Goal: Information Seeking & Learning: Learn about a topic

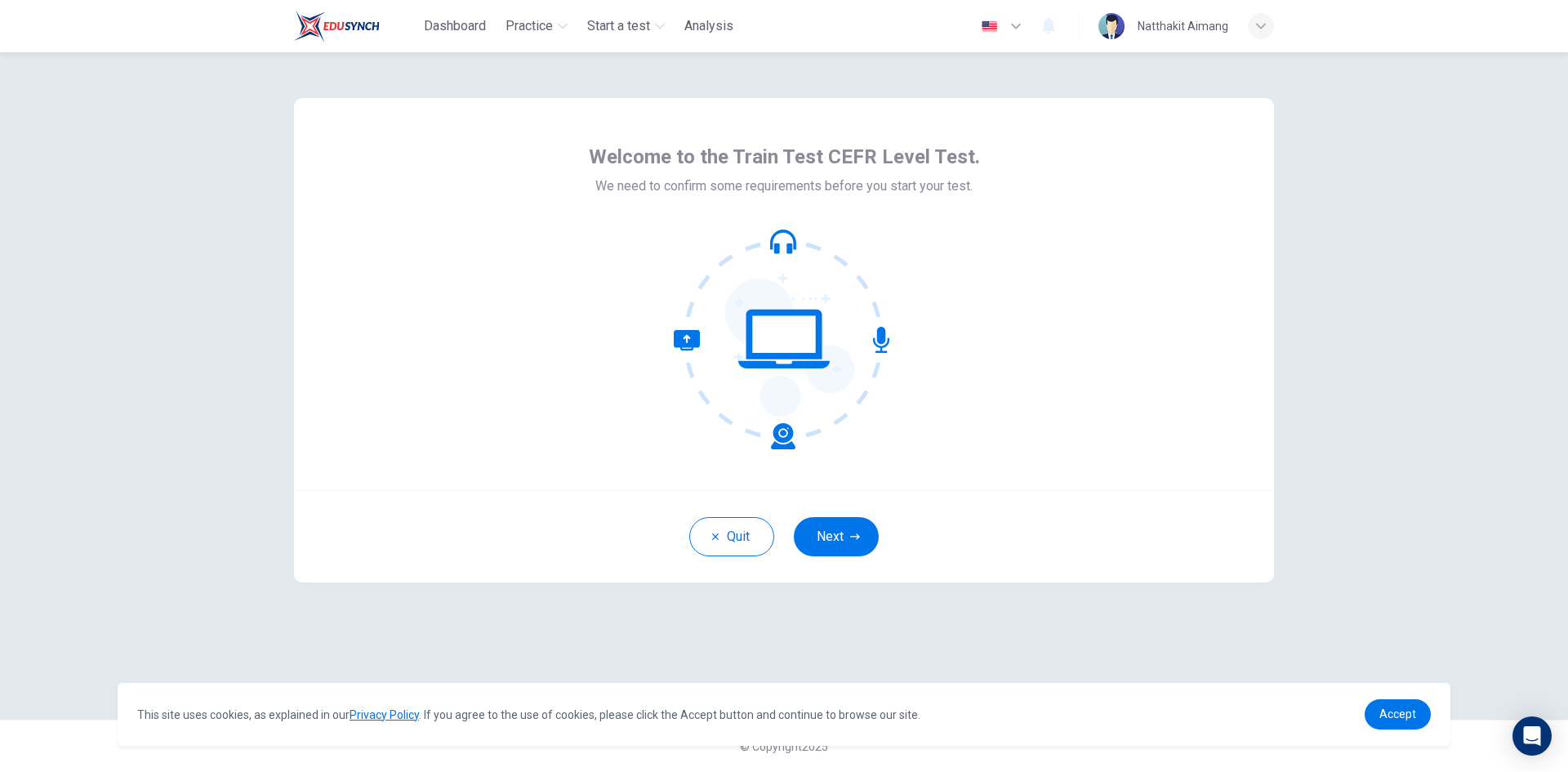
click at [841, 526] on button "Next" at bounding box center [836, 537] width 85 height 39
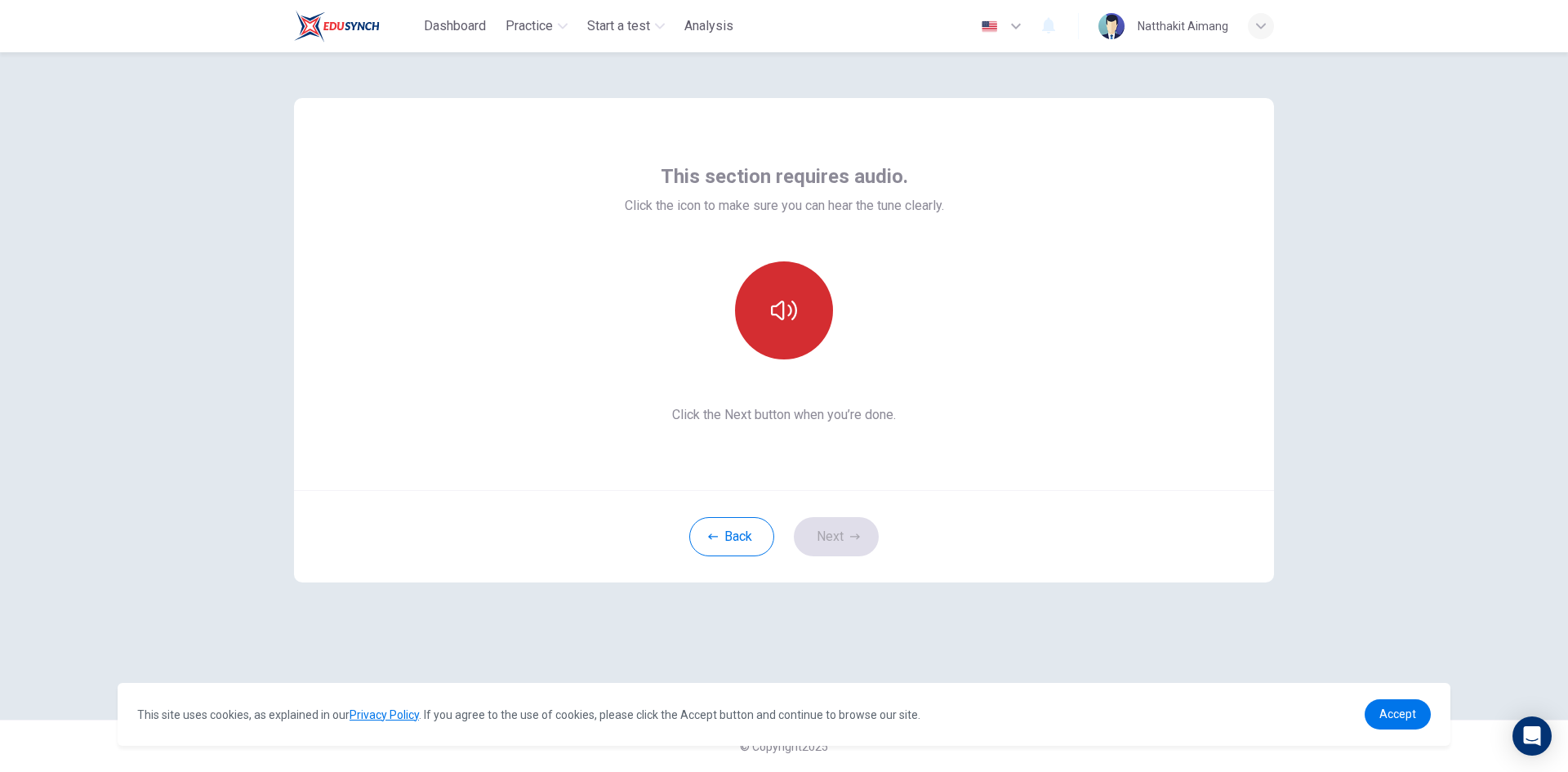
click at [775, 298] on icon "button" at bounding box center [784, 310] width 27 height 27
click at [846, 527] on button "Next" at bounding box center [836, 537] width 85 height 39
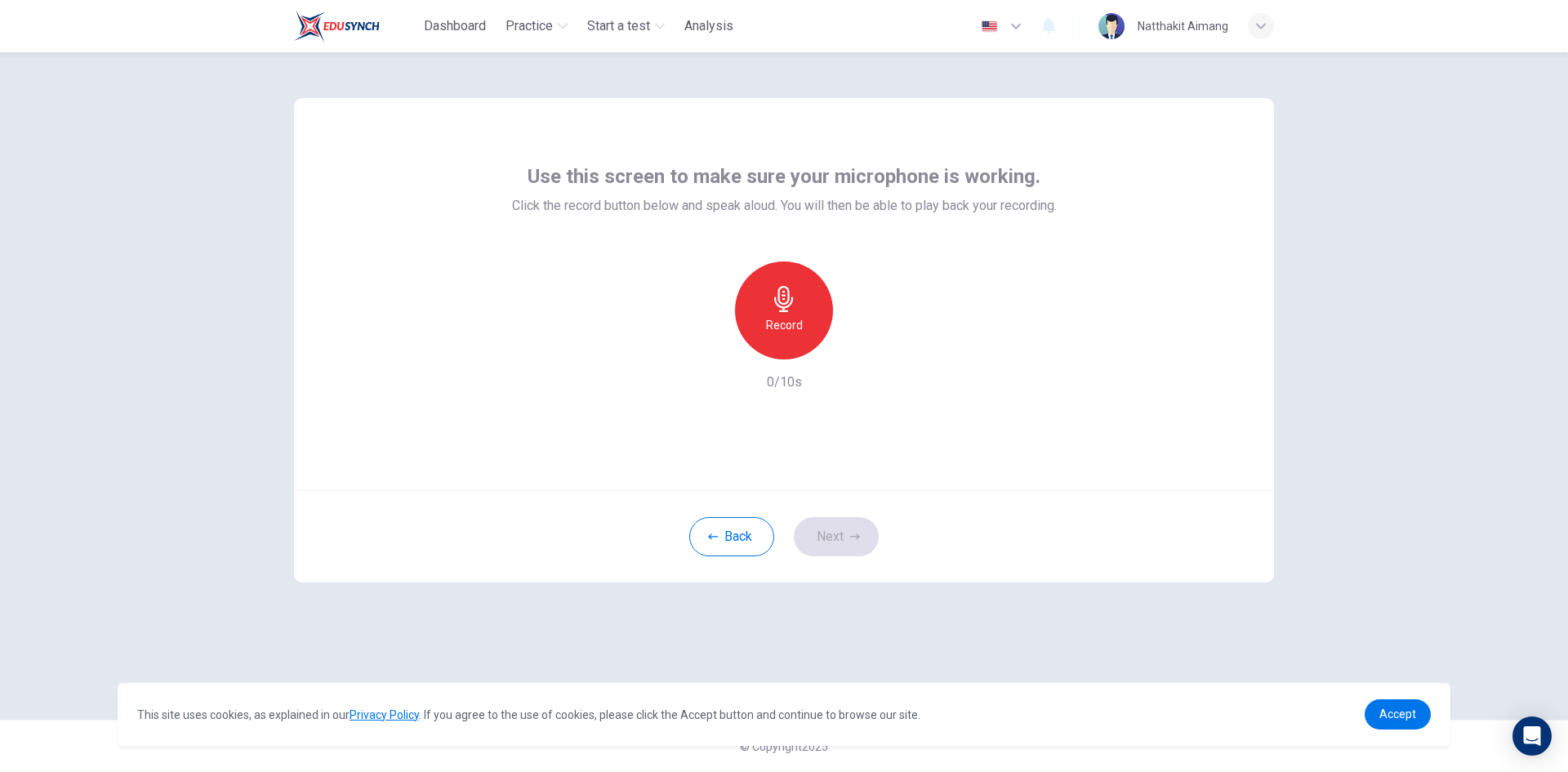
click at [794, 301] on icon "button" at bounding box center [784, 299] width 27 height 27
click at [797, 315] on div "Stop" at bounding box center [784, 311] width 98 height 98
click at [866, 346] on icon "button" at bounding box center [858, 346] width 17 height 17
click at [778, 316] on h6 "Record" at bounding box center [784, 326] width 36 height 20
click at [784, 323] on h6 "Stop" at bounding box center [784, 326] width 25 height 20
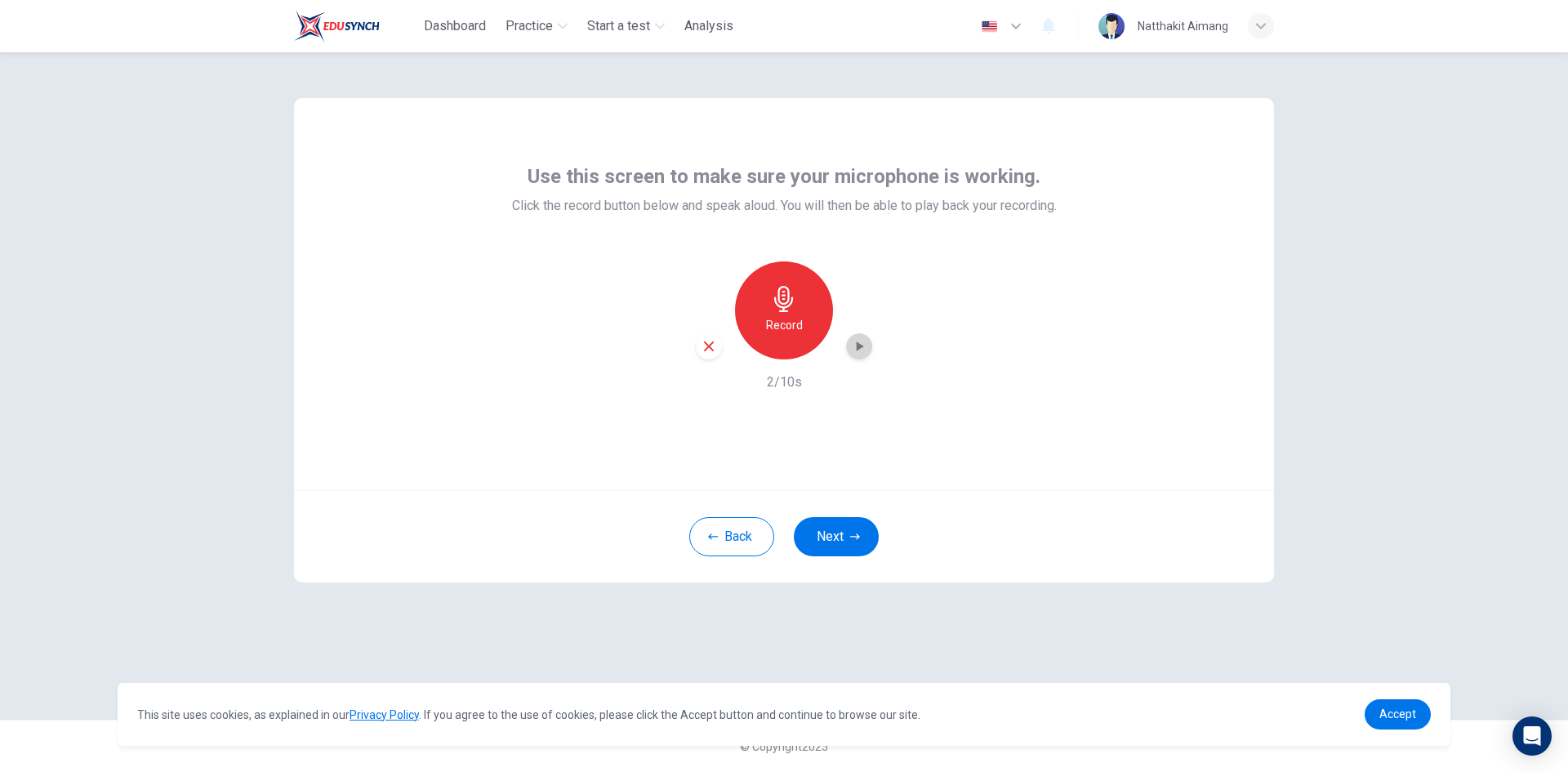
click at [869, 348] on div "button" at bounding box center [858, 346] width 27 height 27
click at [809, 325] on div "Record" at bounding box center [784, 311] width 98 height 98
click at [804, 308] on div "Stop" at bounding box center [784, 311] width 98 height 98
click at [865, 345] on icon "button" at bounding box center [858, 346] width 17 height 17
click at [900, 404] on div "Use this screen to make sure your microphone is working. Click the record butto…" at bounding box center [784, 294] width 980 height 392
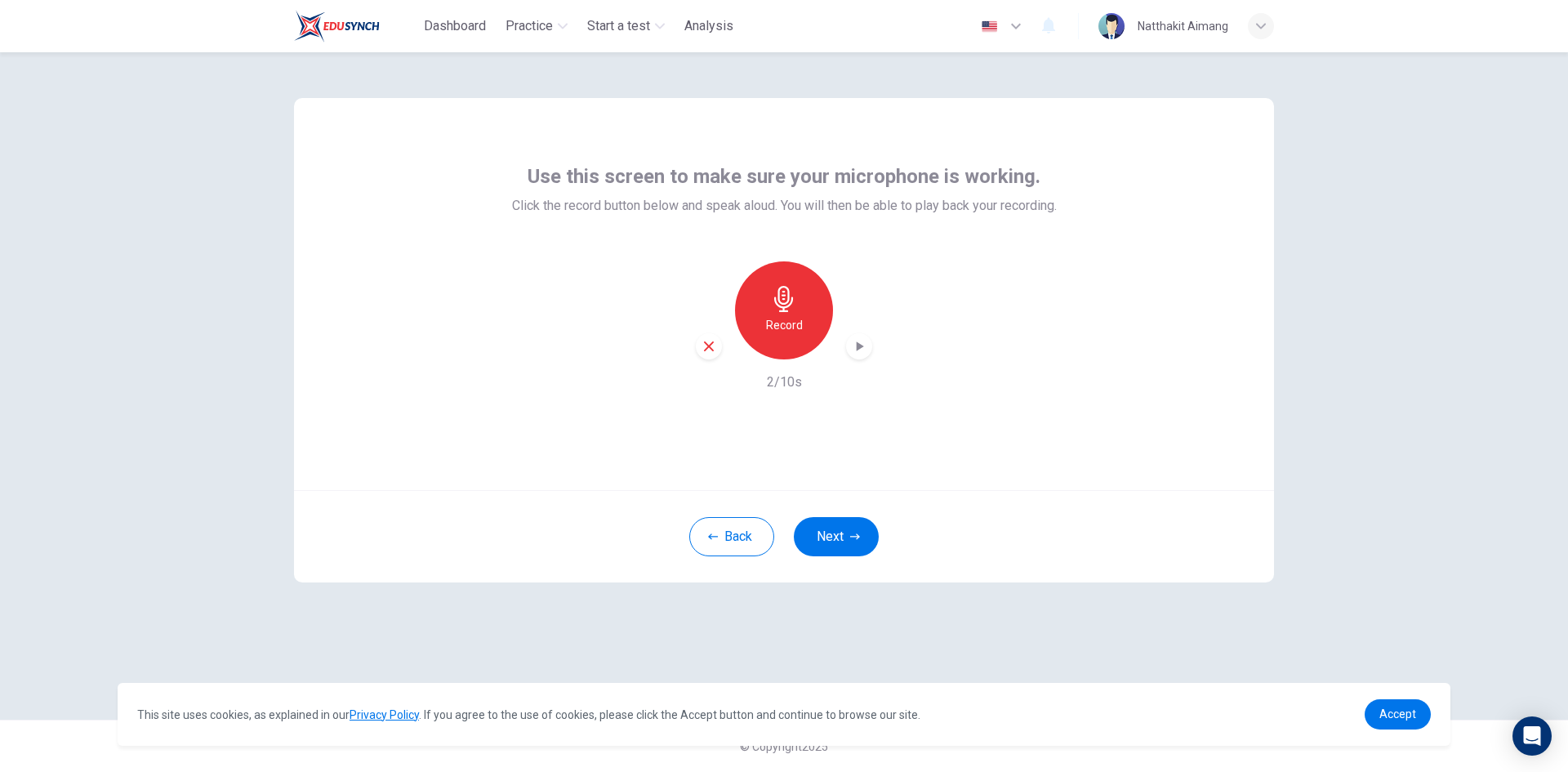
click at [802, 318] on div "Record" at bounding box center [784, 311] width 98 height 98
click at [783, 312] on div "Stop" at bounding box center [784, 311] width 98 height 98
click at [858, 348] on icon "button" at bounding box center [859, 346] width 7 height 10
click at [850, 530] on button "Next" at bounding box center [836, 537] width 85 height 39
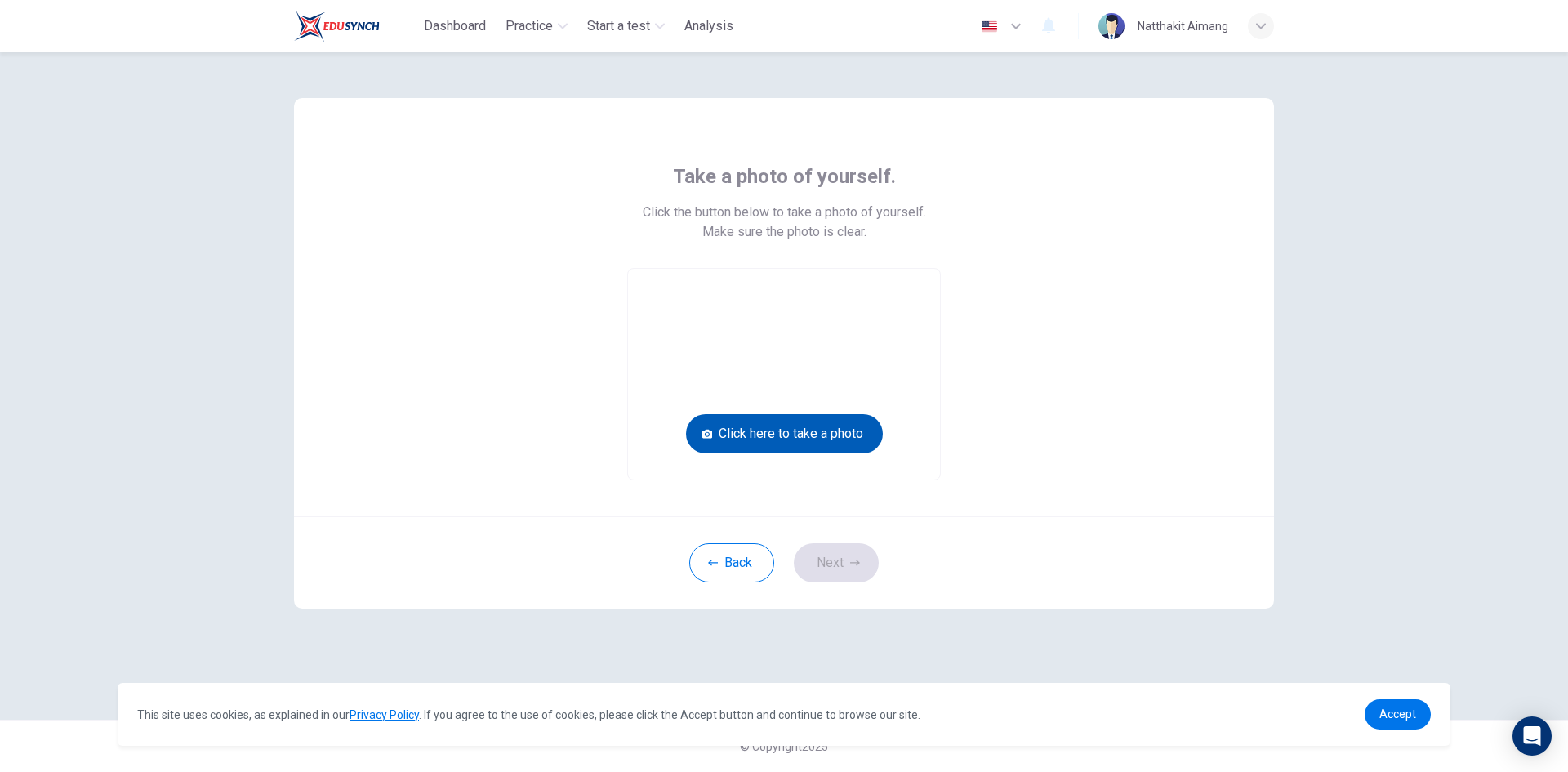
click at [791, 436] on button "Click here to take a photo" at bounding box center [784, 434] width 197 height 39
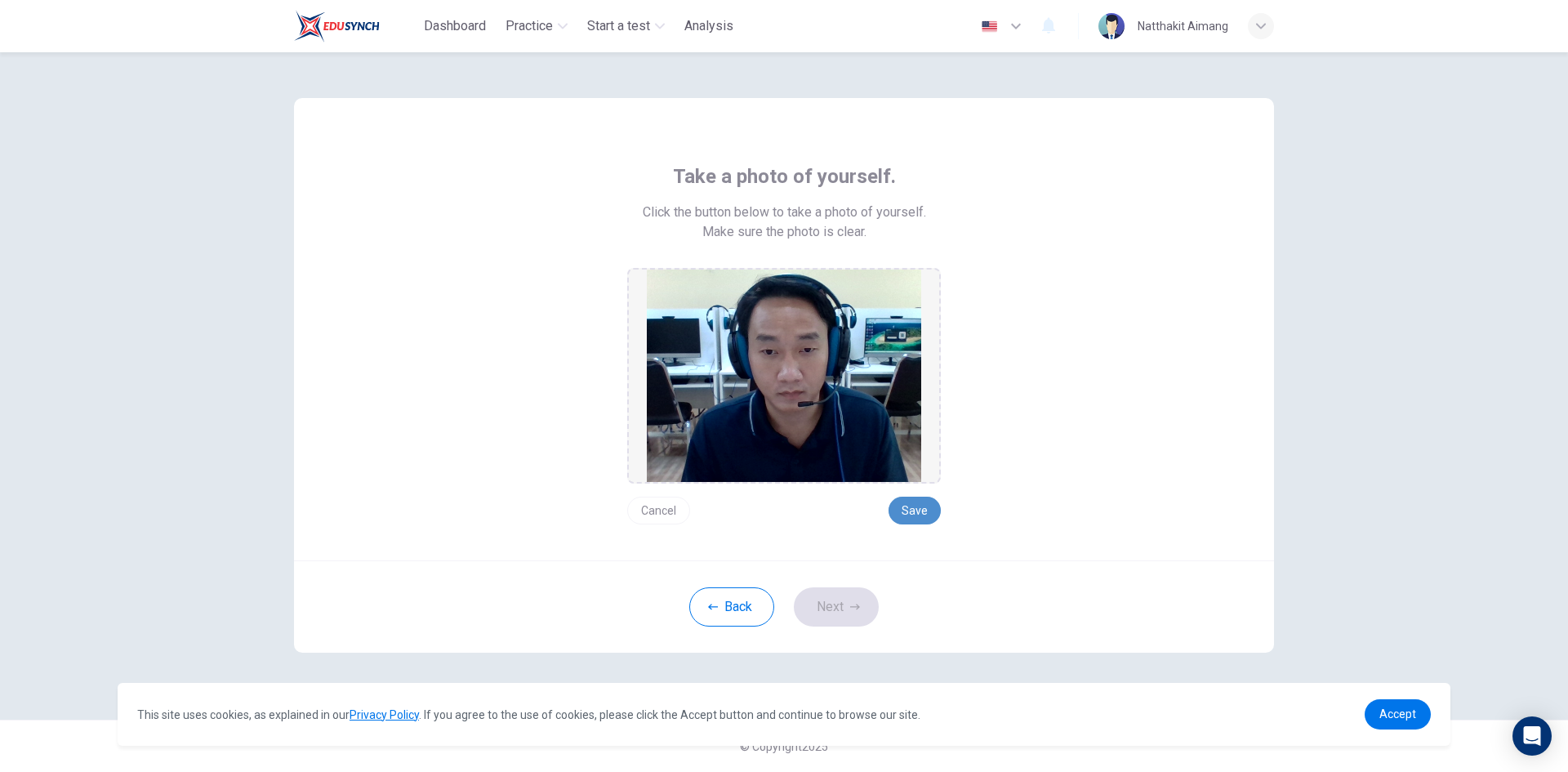
click at [916, 508] on button "Save" at bounding box center [914, 510] width 52 height 28
click at [840, 612] on button "Next" at bounding box center [836, 607] width 85 height 39
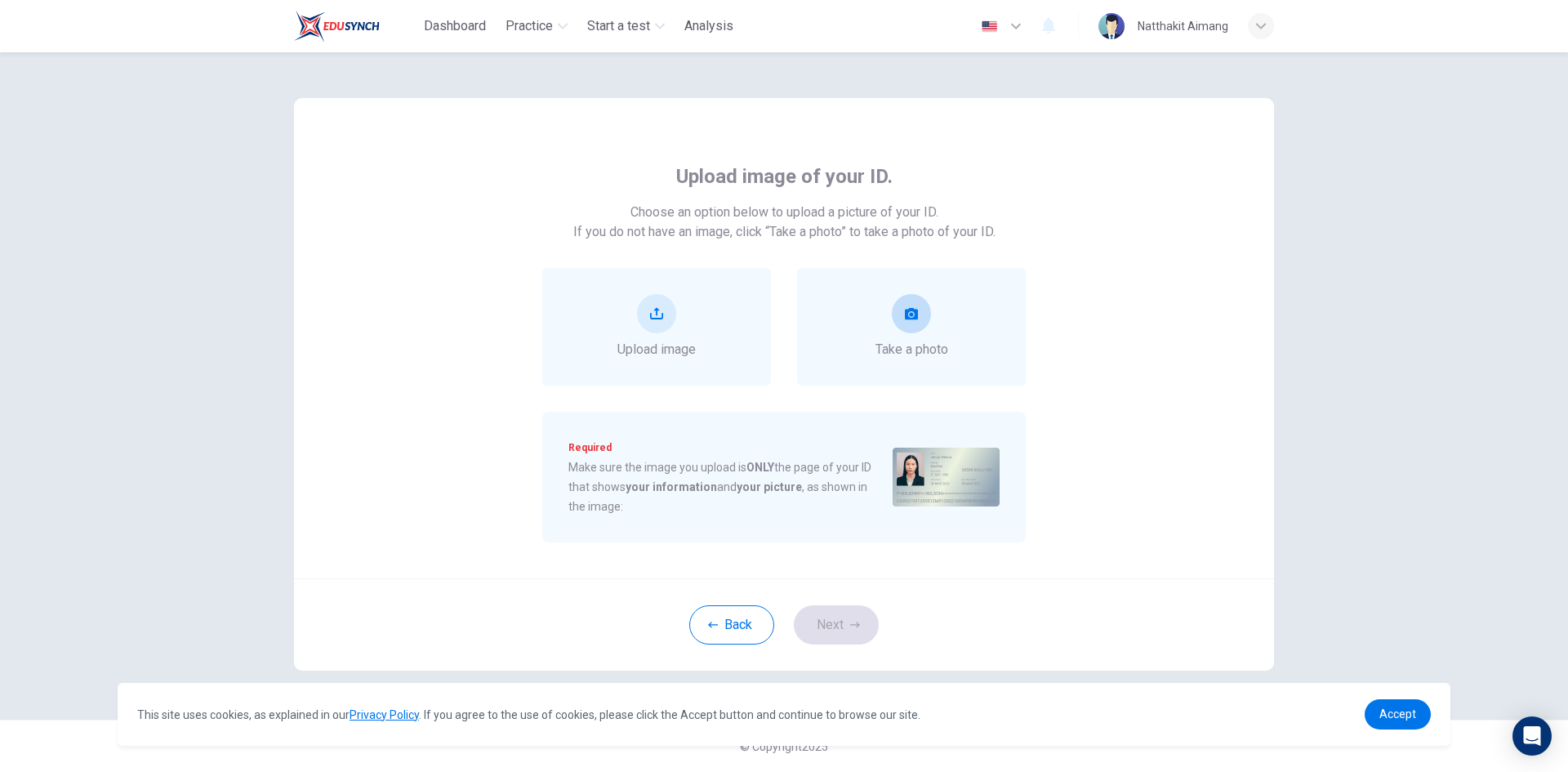
click at [884, 328] on div "Take a photo" at bounding box center [911, 327] width 73 height 65
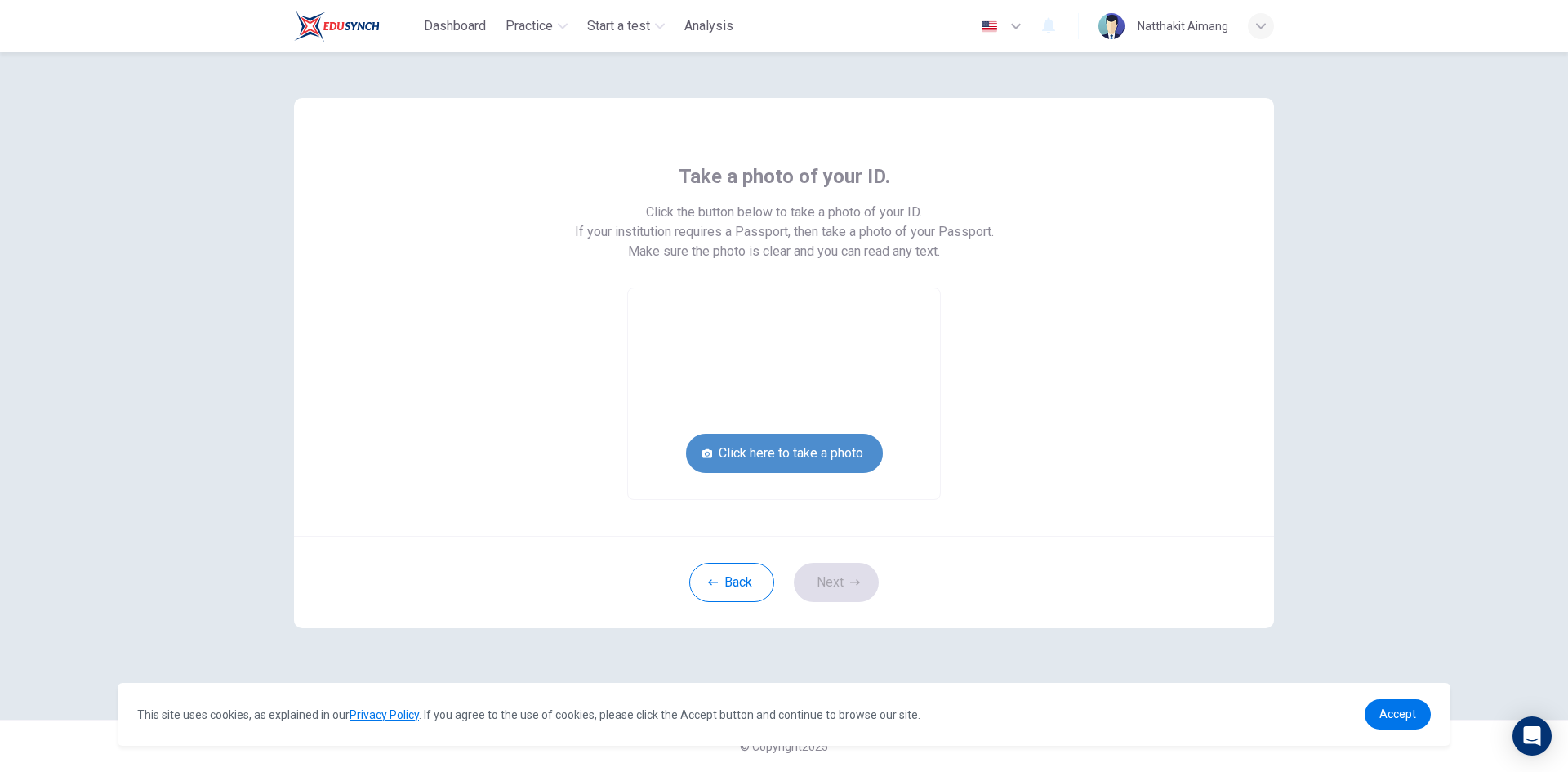
click at [832, 449] on button "Click here to take a photo" at bounding box center [784, 453] width 197 height 39
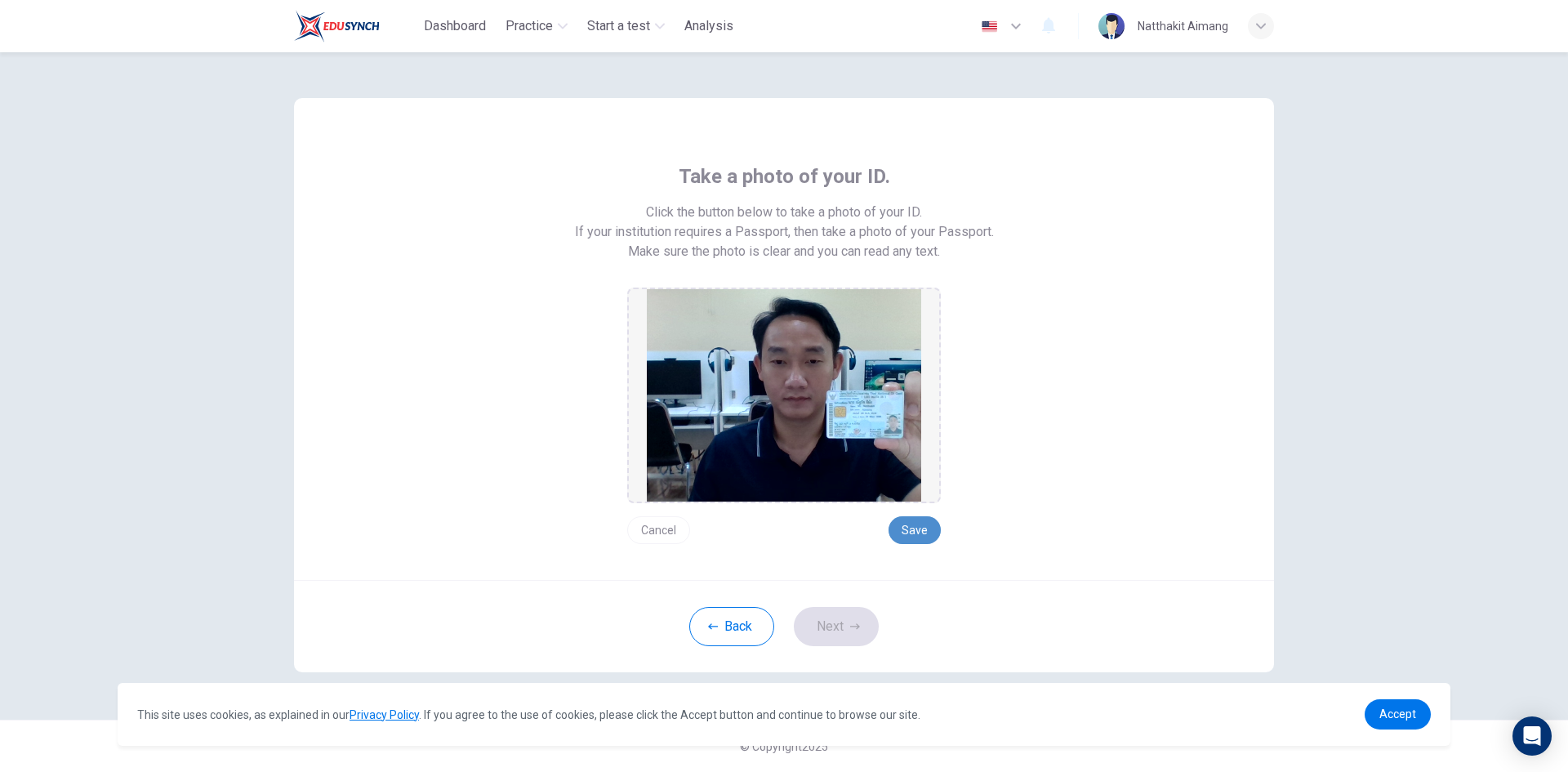
click at [933, 528] on button "Save" at bounding box center [914, 530] width 52 height 28
click at [850, 616] on button "Next" at bounding box center [836, 626] width 85 height 39
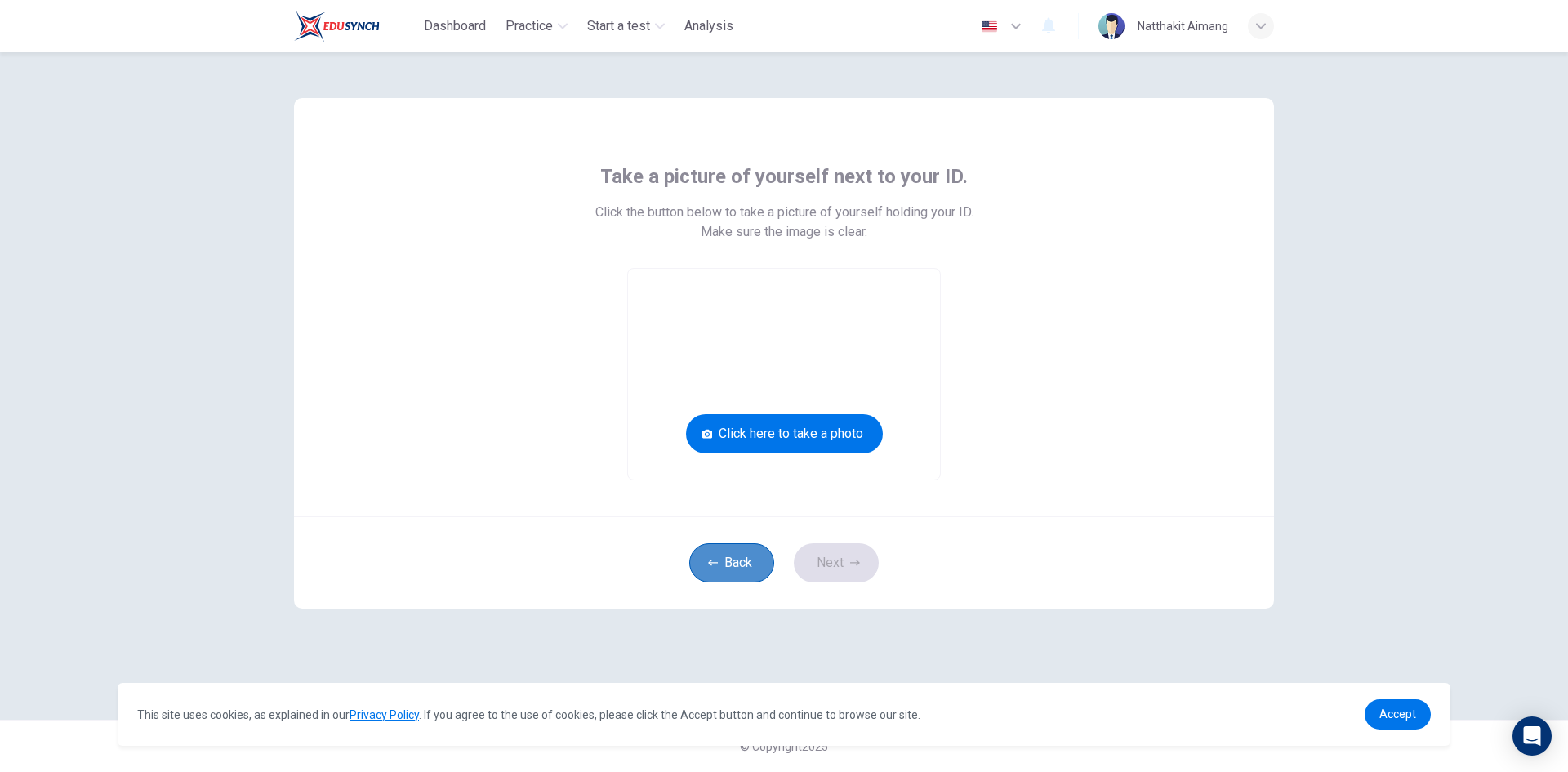
click at [736, 564] on button "Back" at bounding box center [731, 563] width 85 height 39
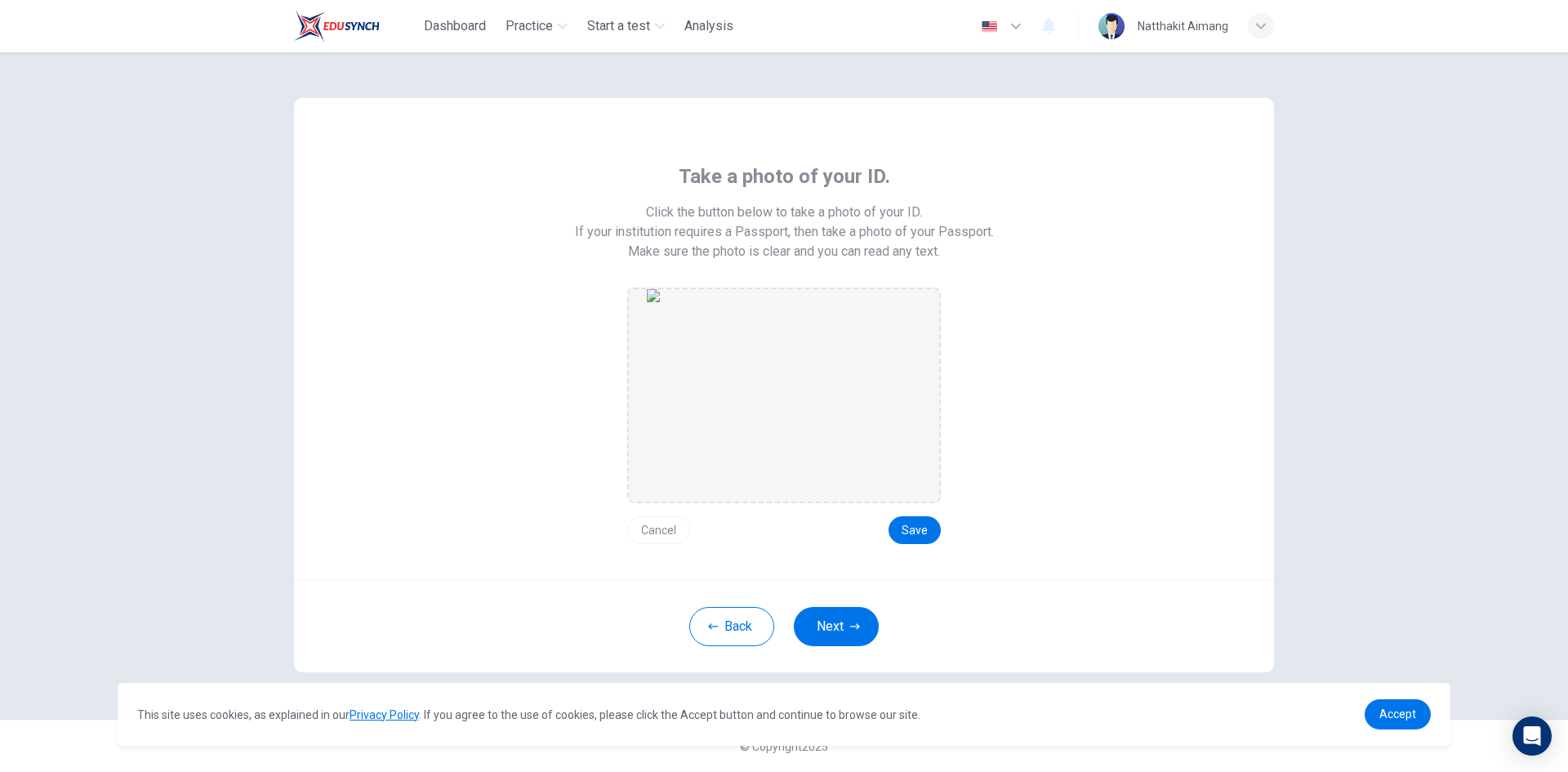
click at [669, 527] on button "Cancel" at bounding box center [659, 530] width 63 height 28
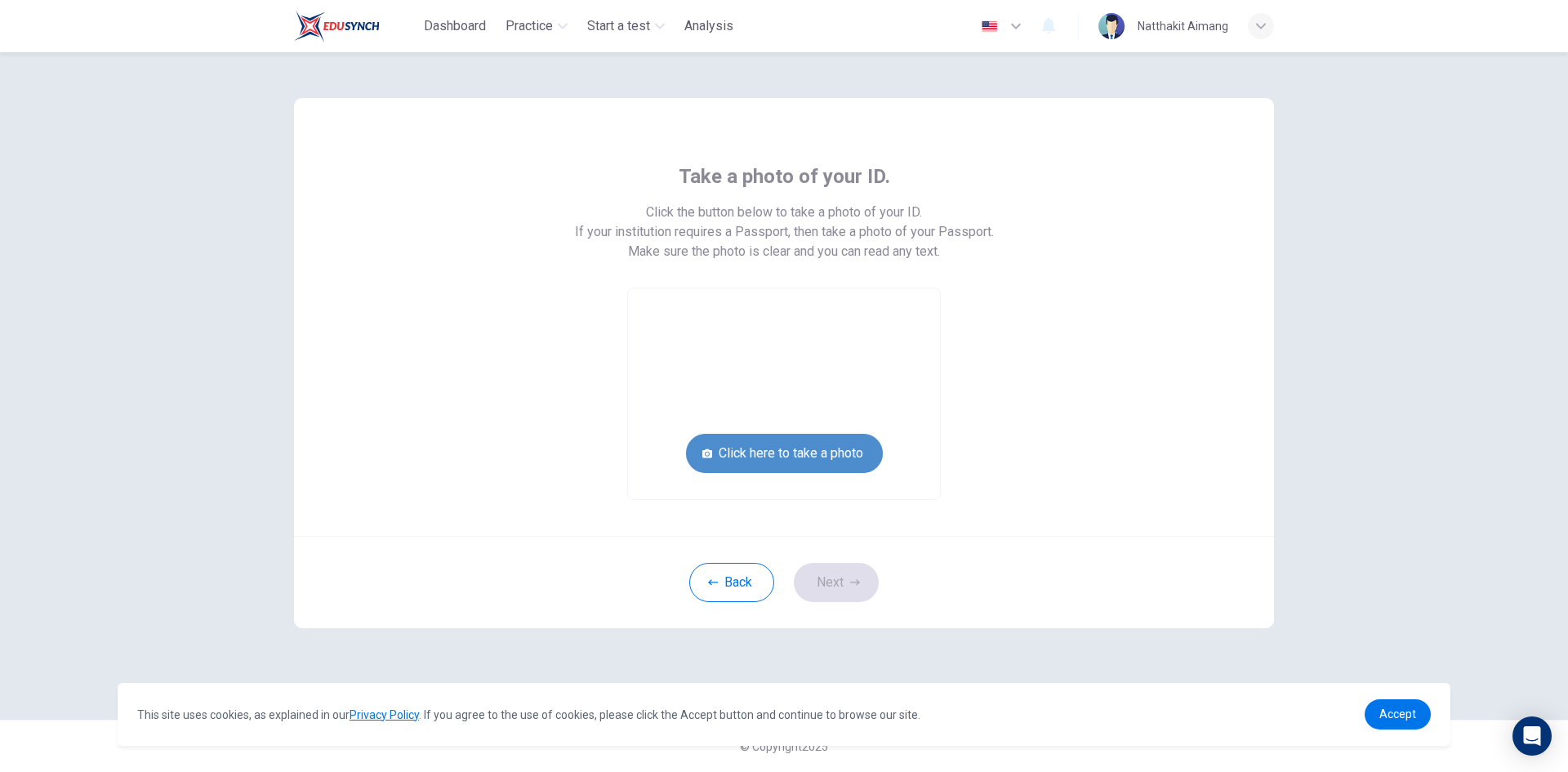
click at [836, 465] on button "Click here to take a photo" at bounding box center [784, 453] width 197 height 39
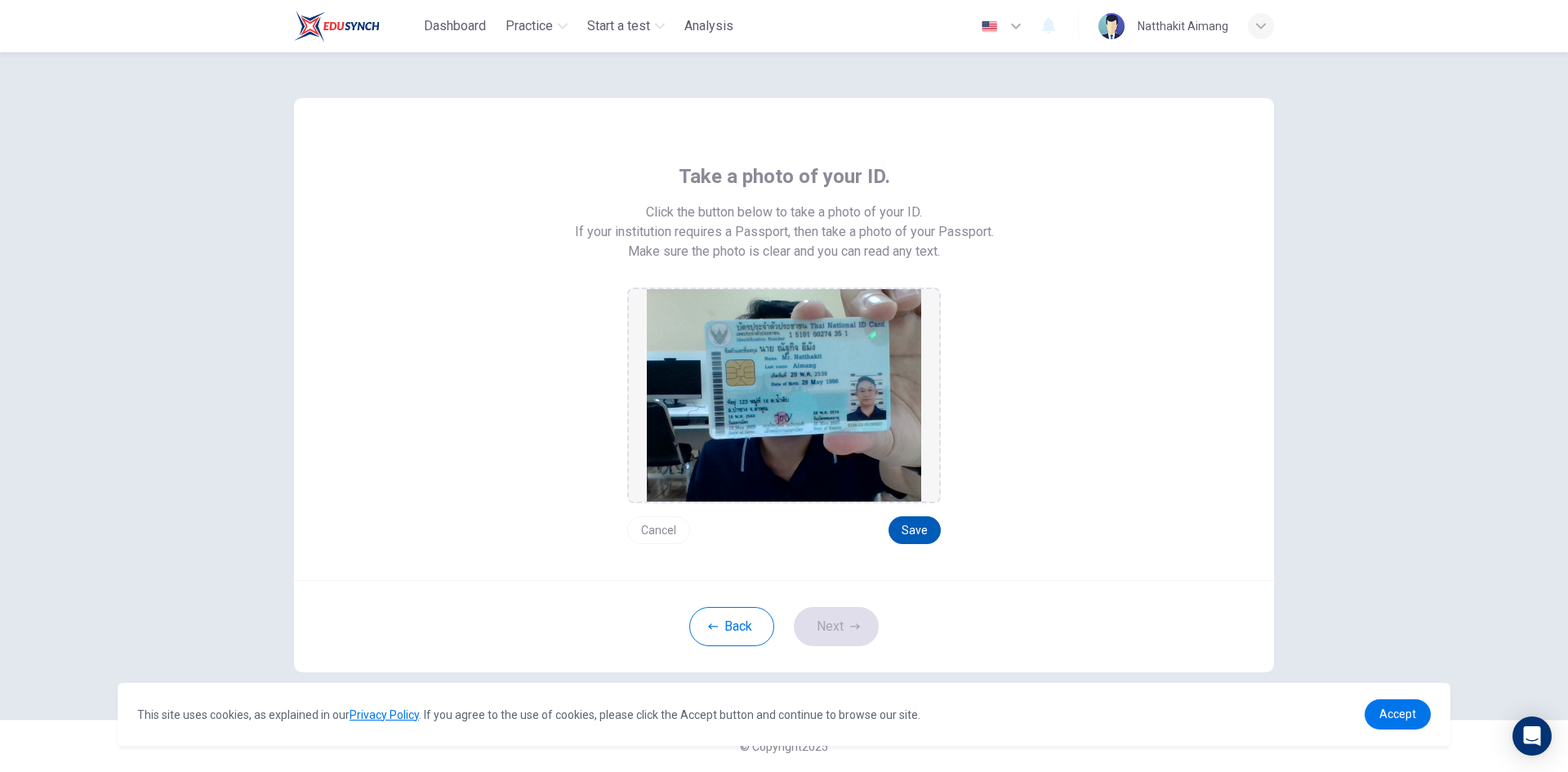
click at [920, 523] on button "Save" at bounding box center [914, 530] width 52 height 28
click at [836, 635] on button "Next" at bounding box center [836, 626] width 85 height 39
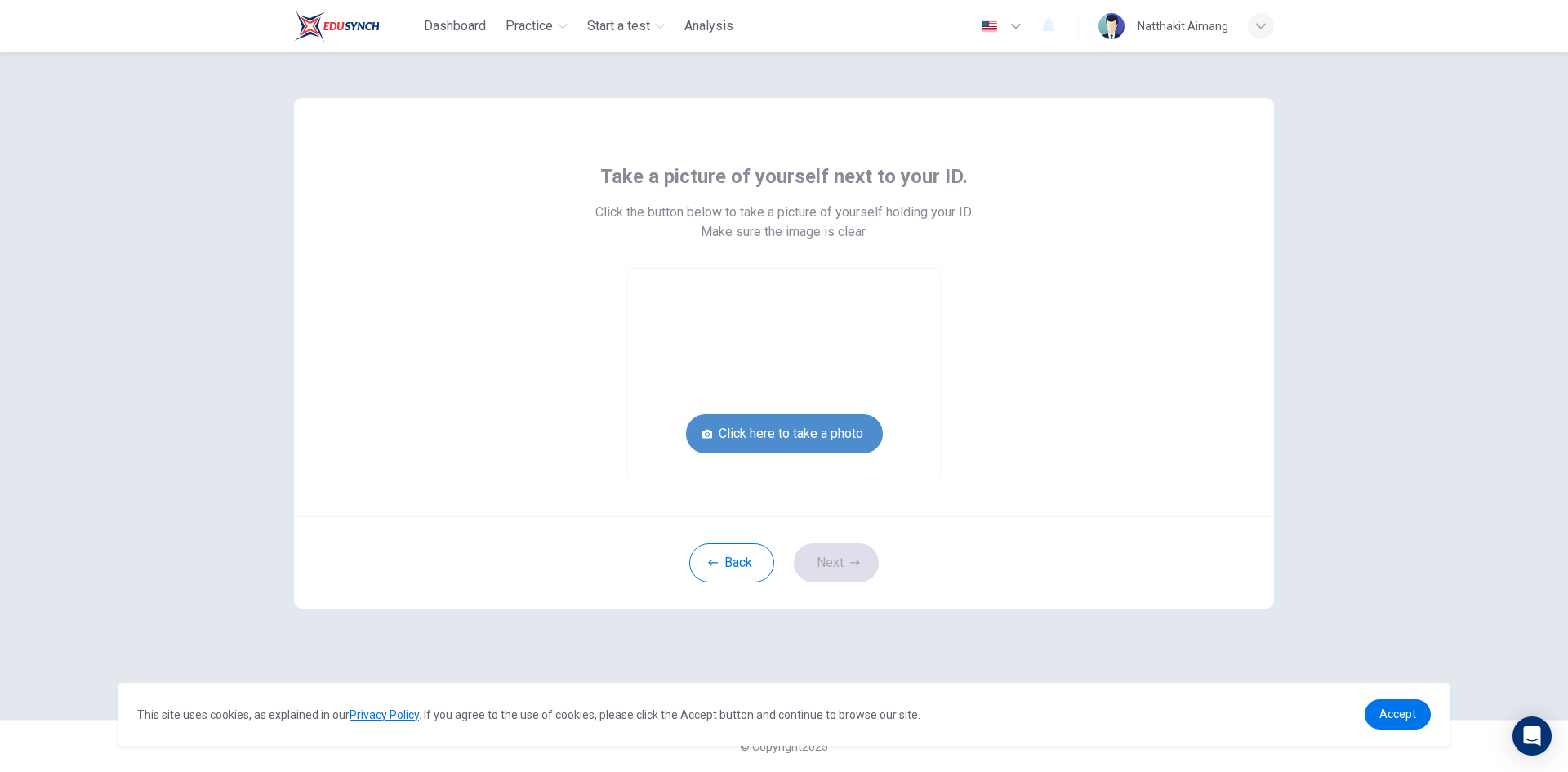
click at [814, 428] on button "Click here to take a photo" at bounding box center [784, 434] width 197 height 39
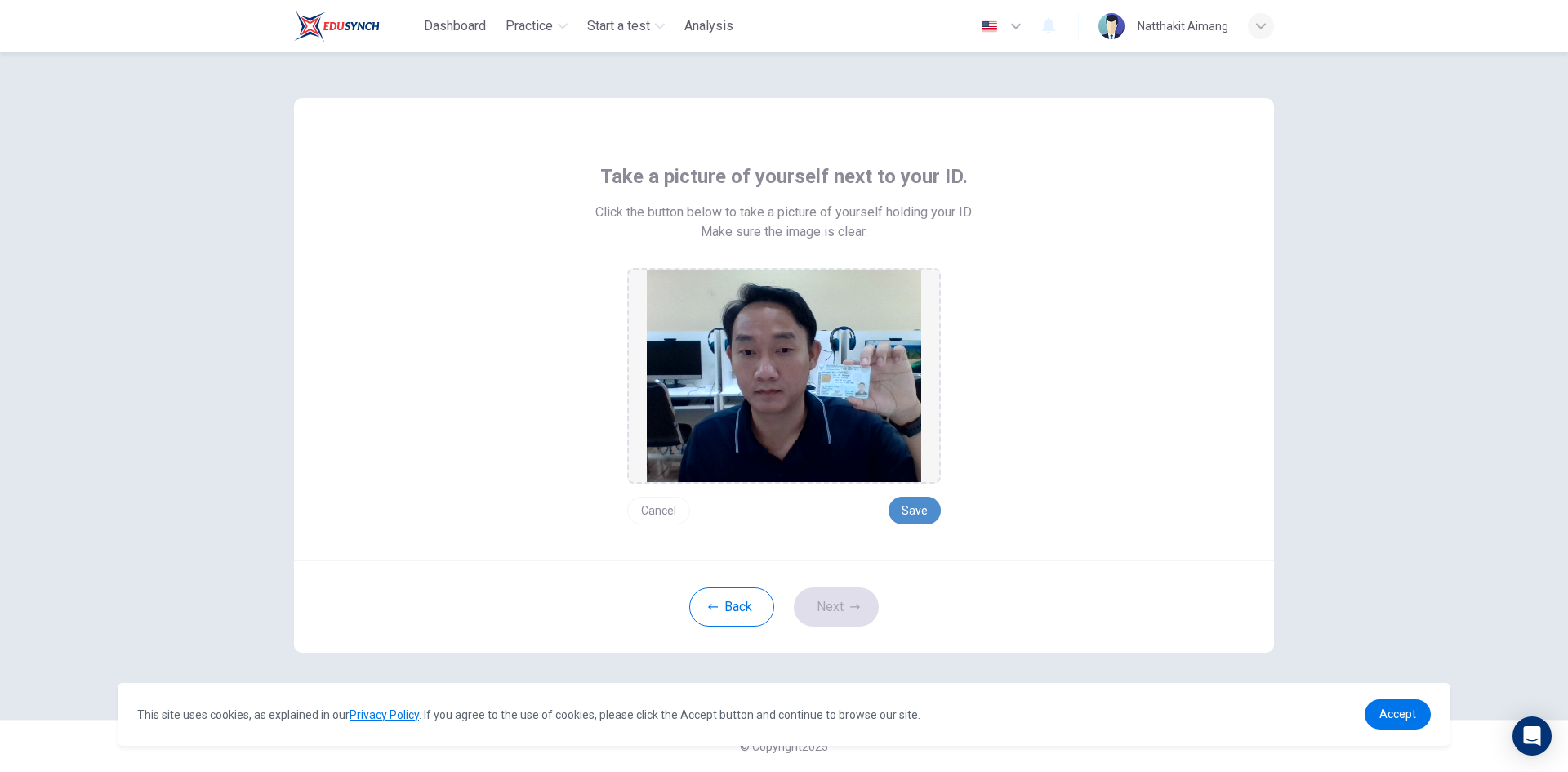
click at [930, 511] on button "Save" at bounding box center [914, 510] width 52 height 28
click at [863, 611] on button "Next" at bounding box center [836, 607] width 85 height 39
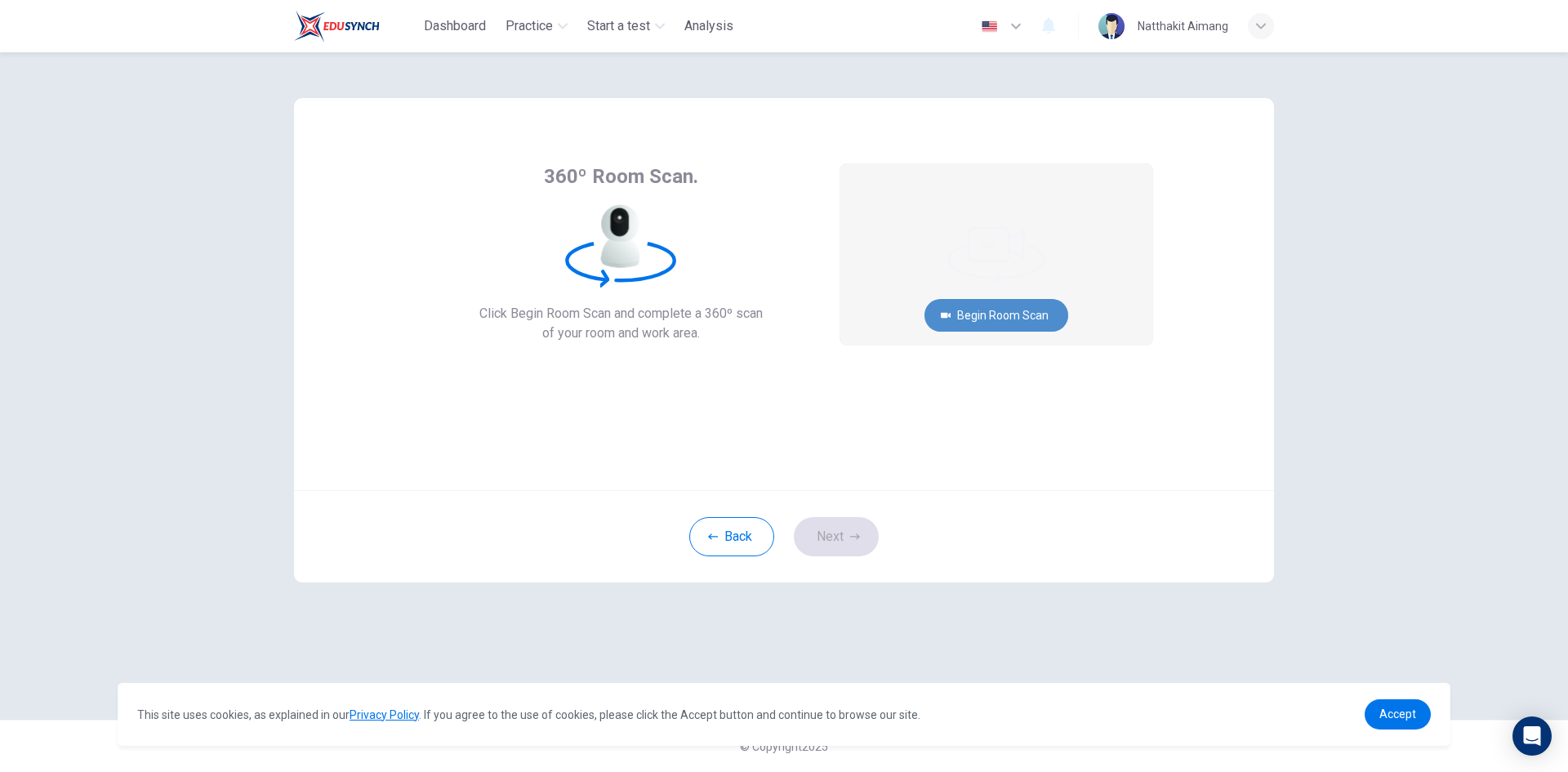
click at [987, 319] on button "Begin Room Scan" at bounding box center [996, 315] width 144 height 32
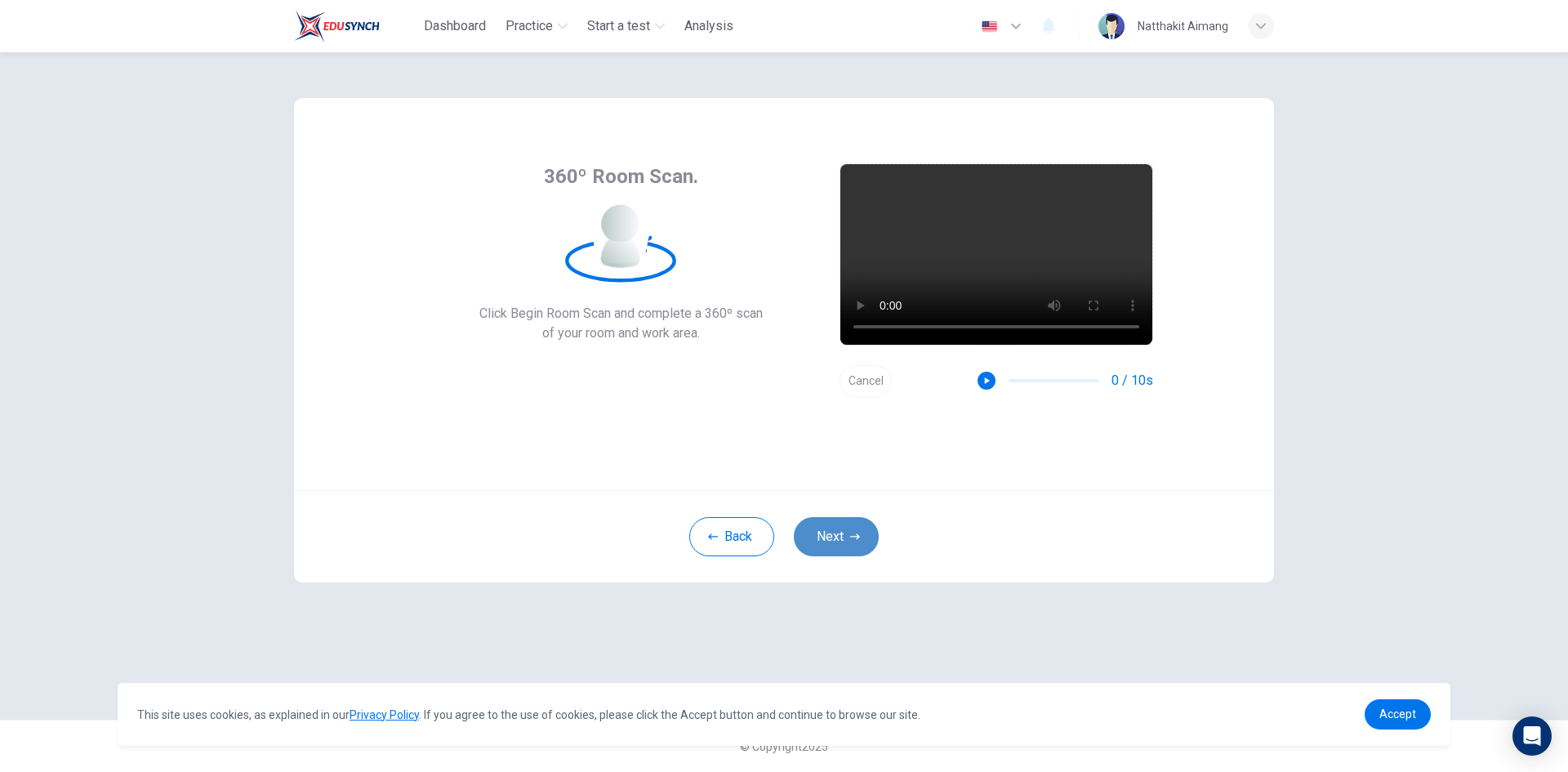
click at [859, 540] on icon "button" at bounding box center [855, 537] width 10 height 10
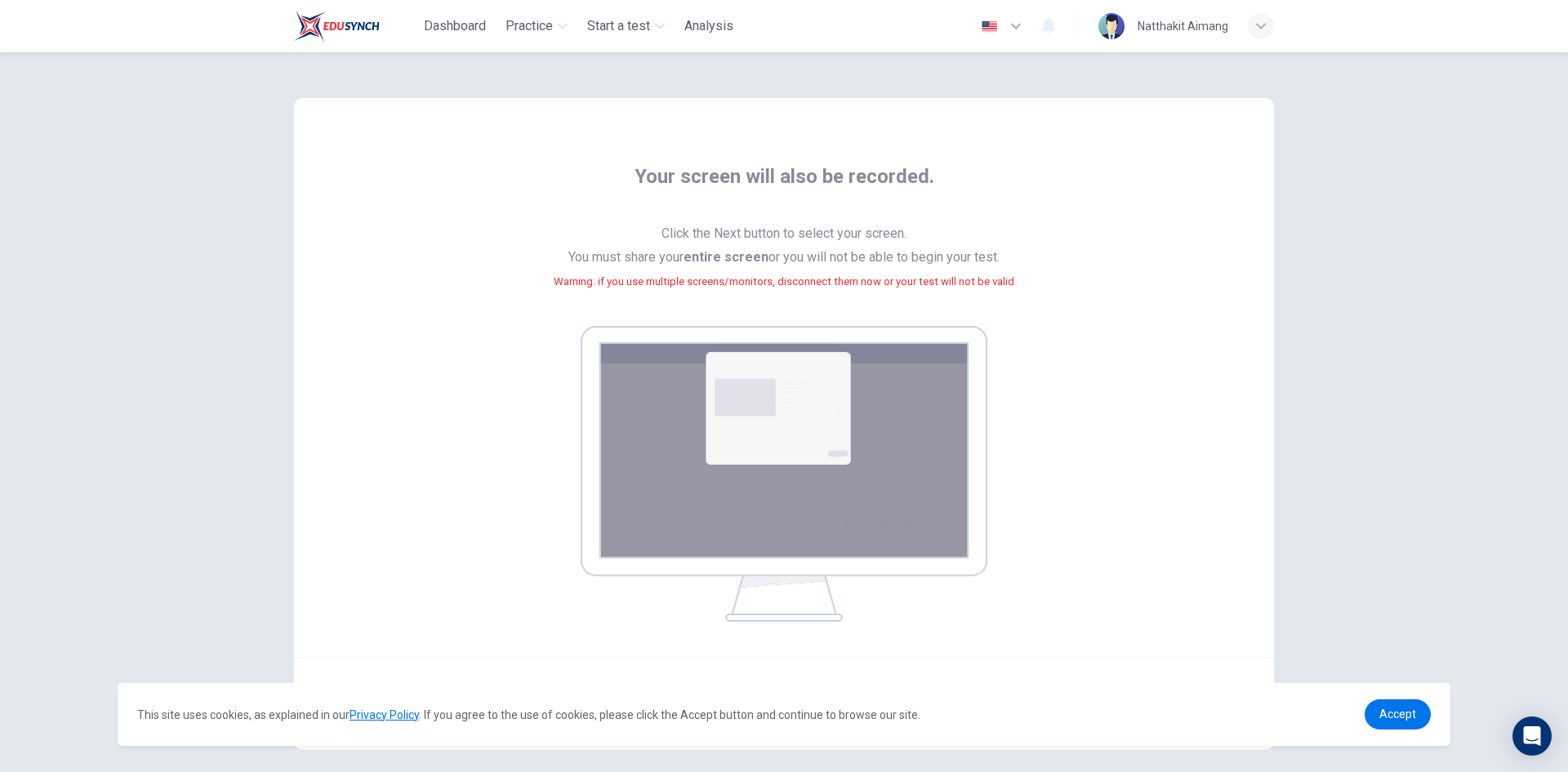
scroll to position [75, 0]
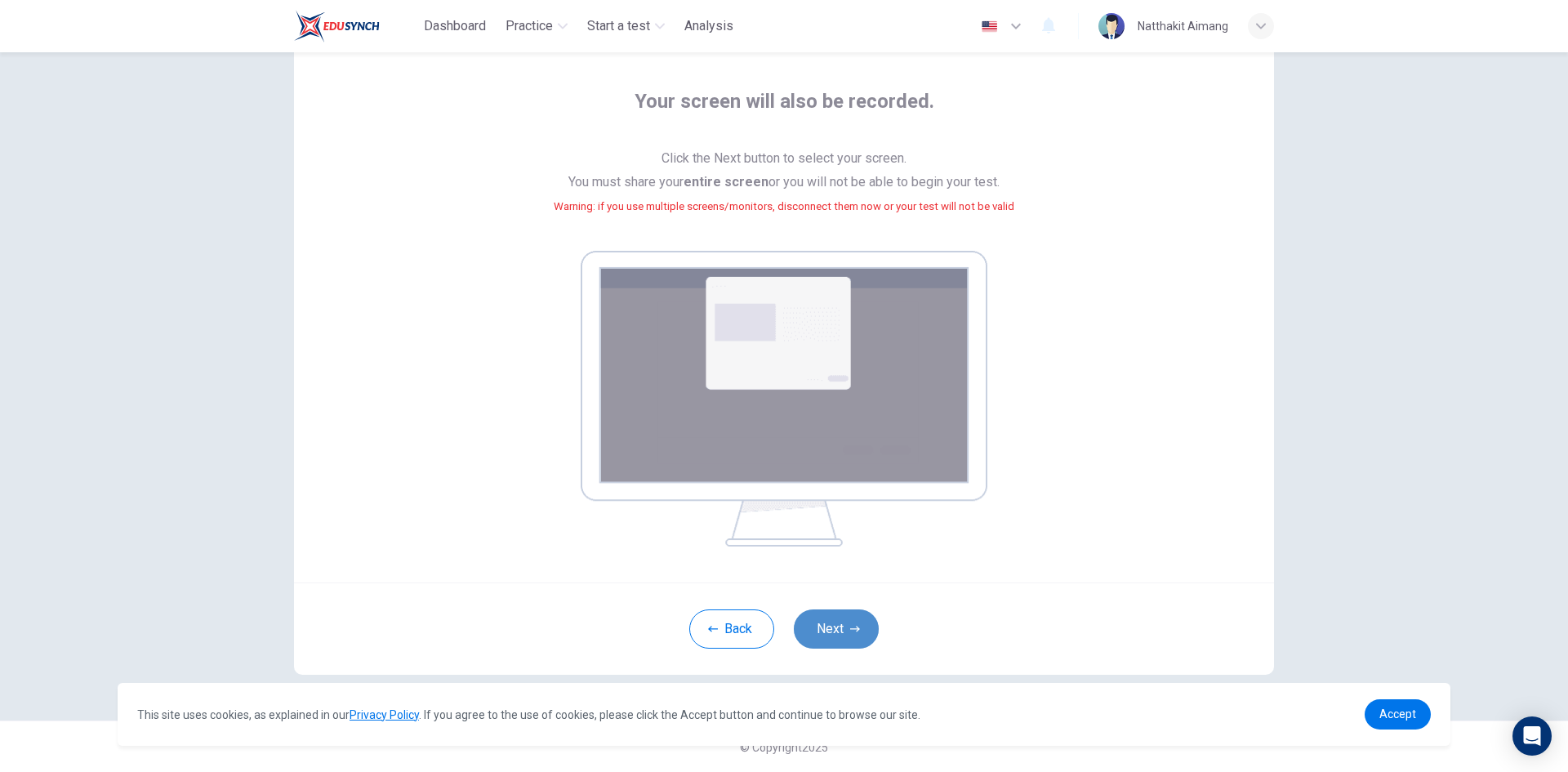
click at [851, 619] on button "Next" at bounding box center [836, 629] width 85 height 39
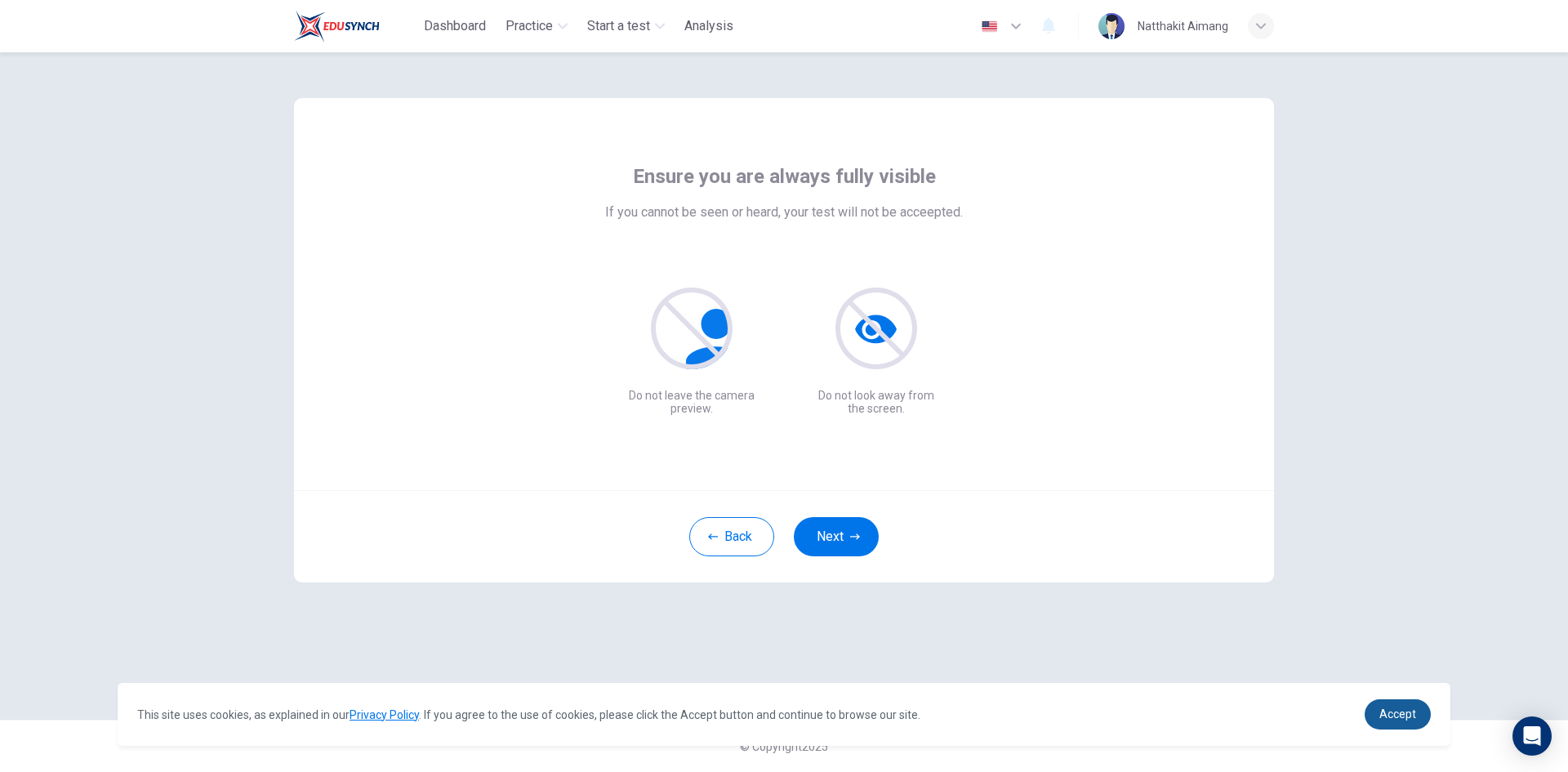
click at [1410, 720] on span "Accept" at bounding box center [1397, 713] width 36 height 13
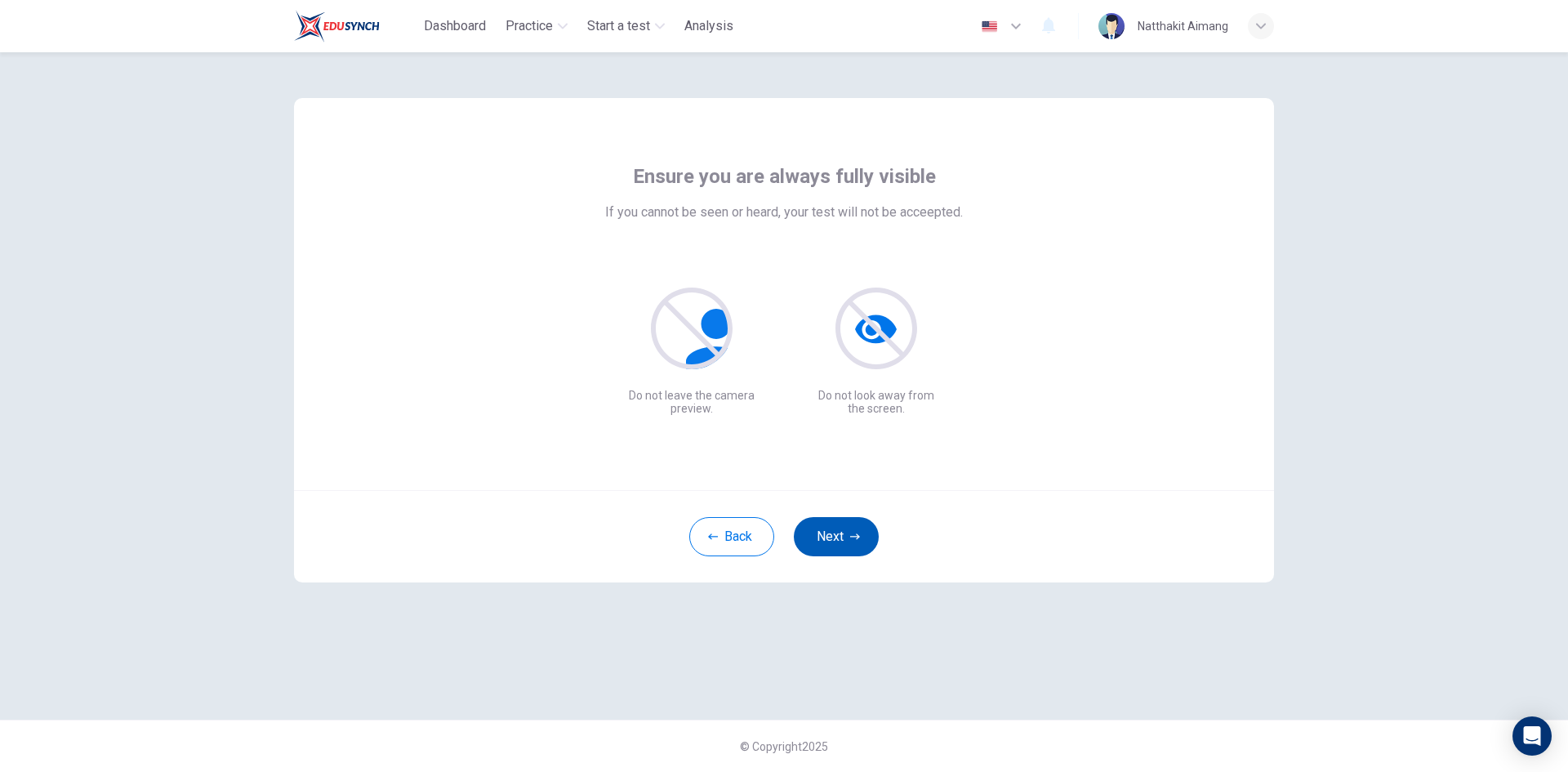
click at [850, 535] on icon "button" at bounding box center [855, 537] width 10 height 10
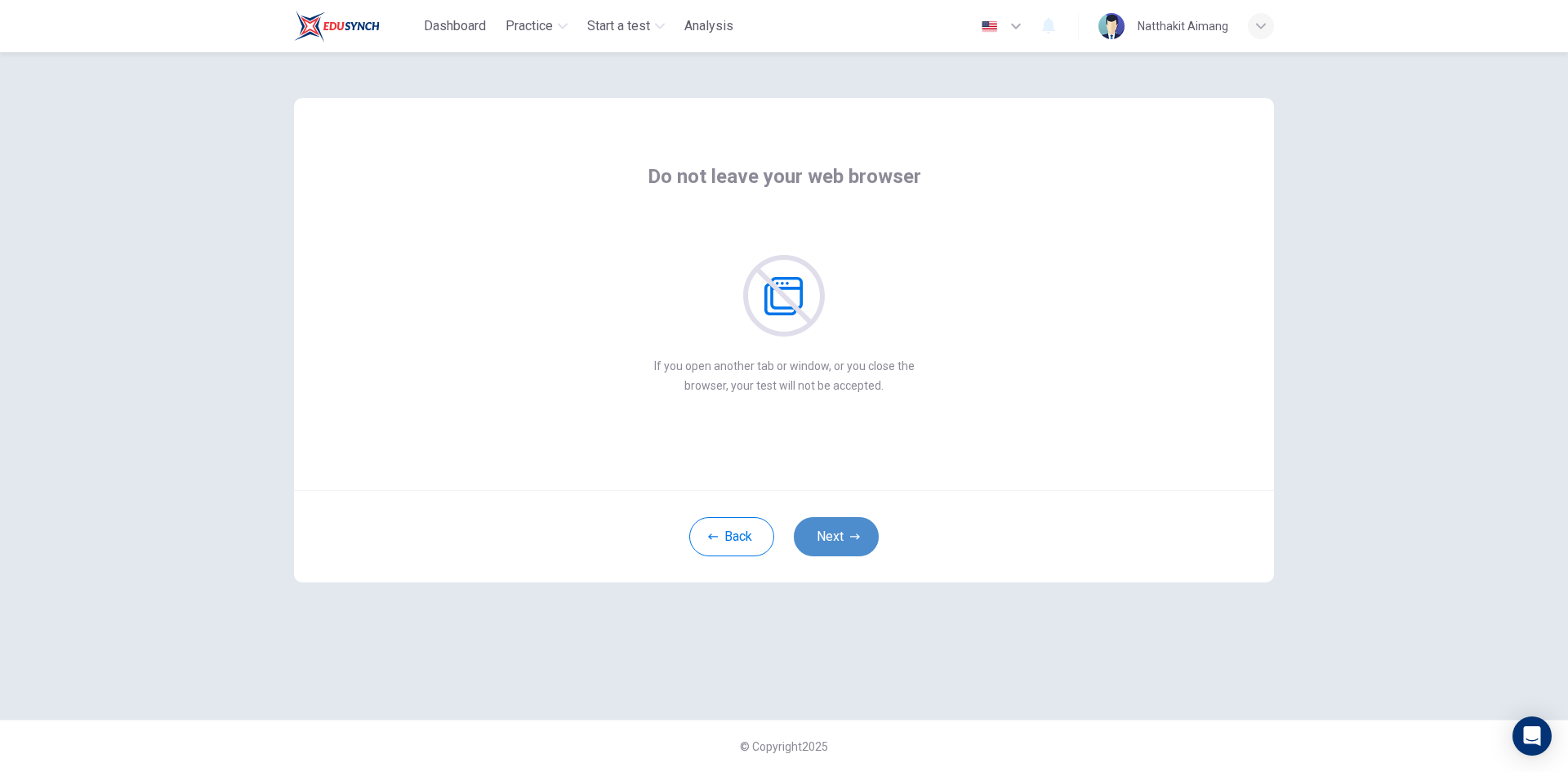
click at [833, 533] on button "Next" at bounding box center [836, 537] width 85 height 39
click at [863, 533] on button "Next" at bounding box center [836, 537] width 85 height 39
click at [835, 543] on button "Next" at bounding box center [836, 537] width 85 height 39
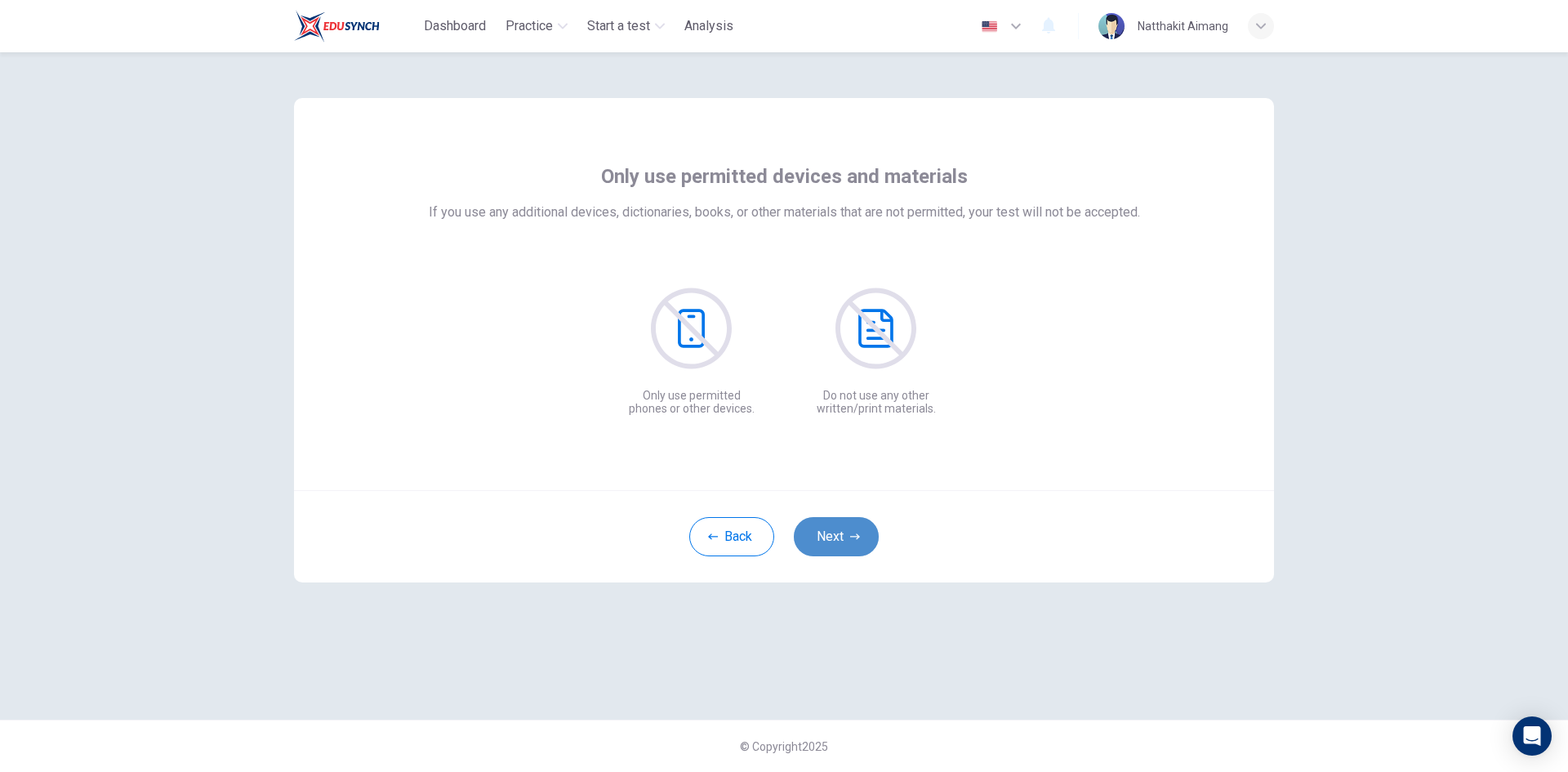
click at [848, 540] on button "Next" at bounding box center [836, 537] width 85 height 39
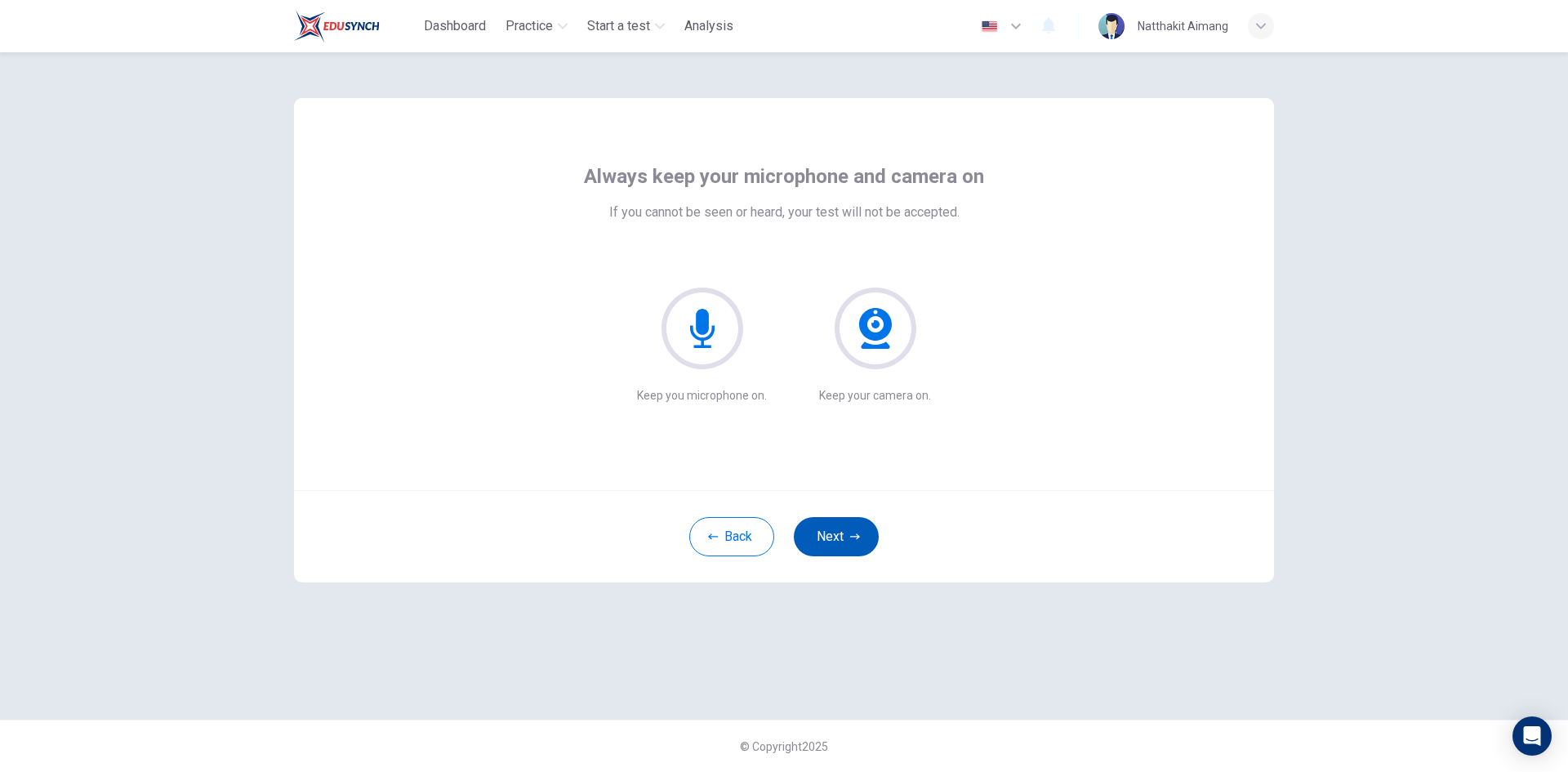
click at [845, 535] on button "Next" at bounding box center [836, 537] width 85 height 39
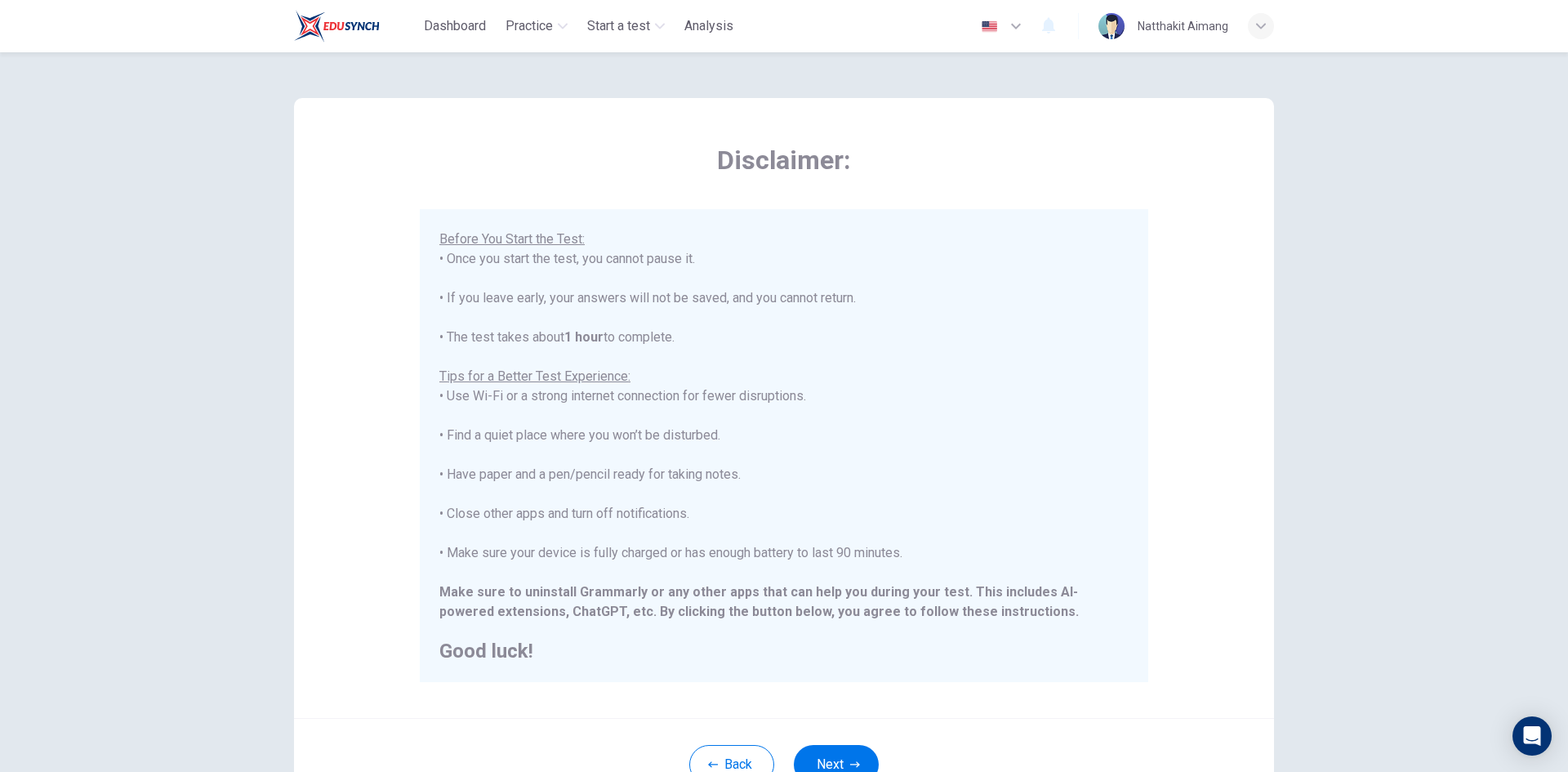
scroll to position [82, 0]
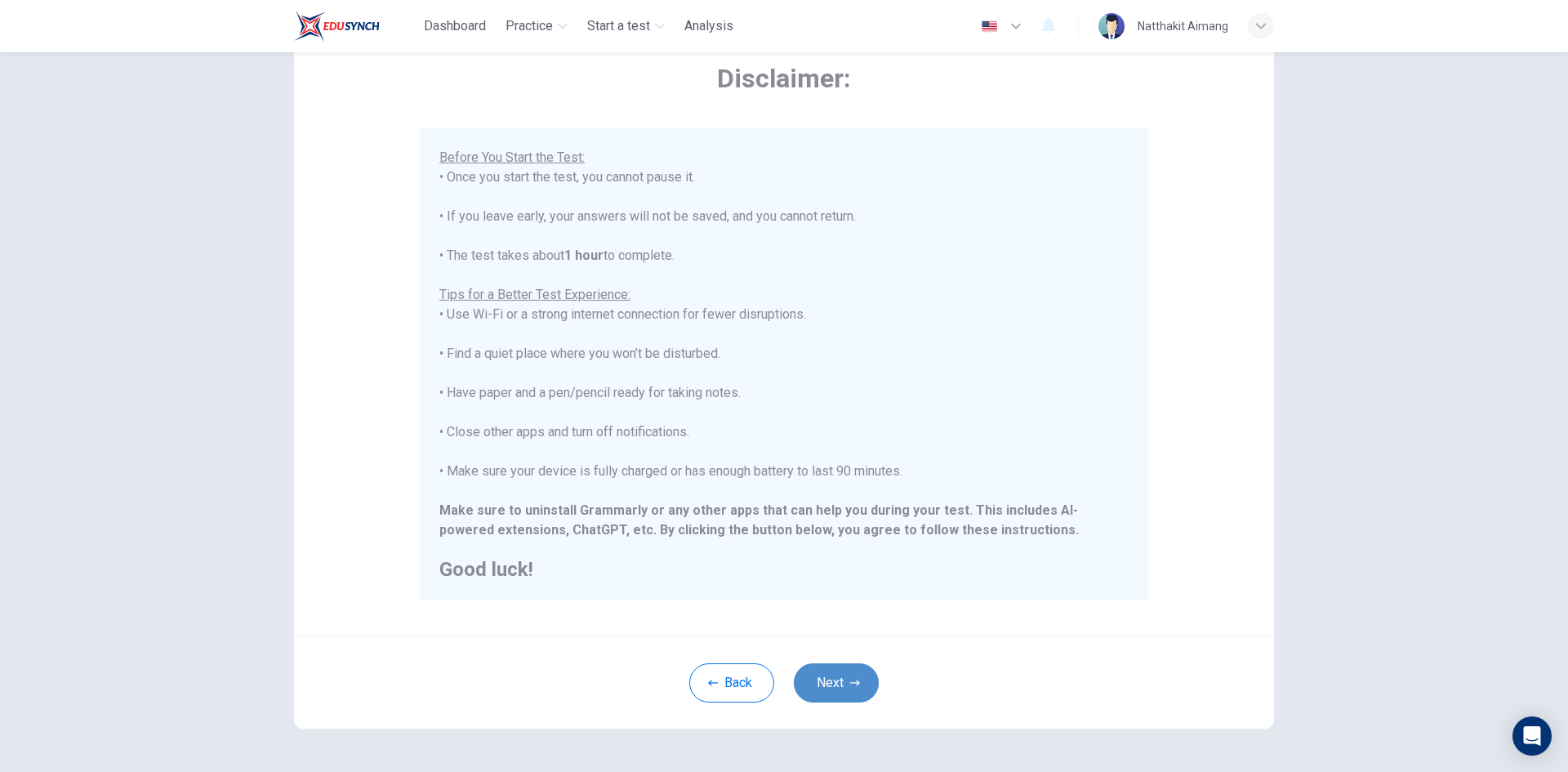
click at [823, 685] on button "Next" at bounding box center [836, 683] width 85 height 39
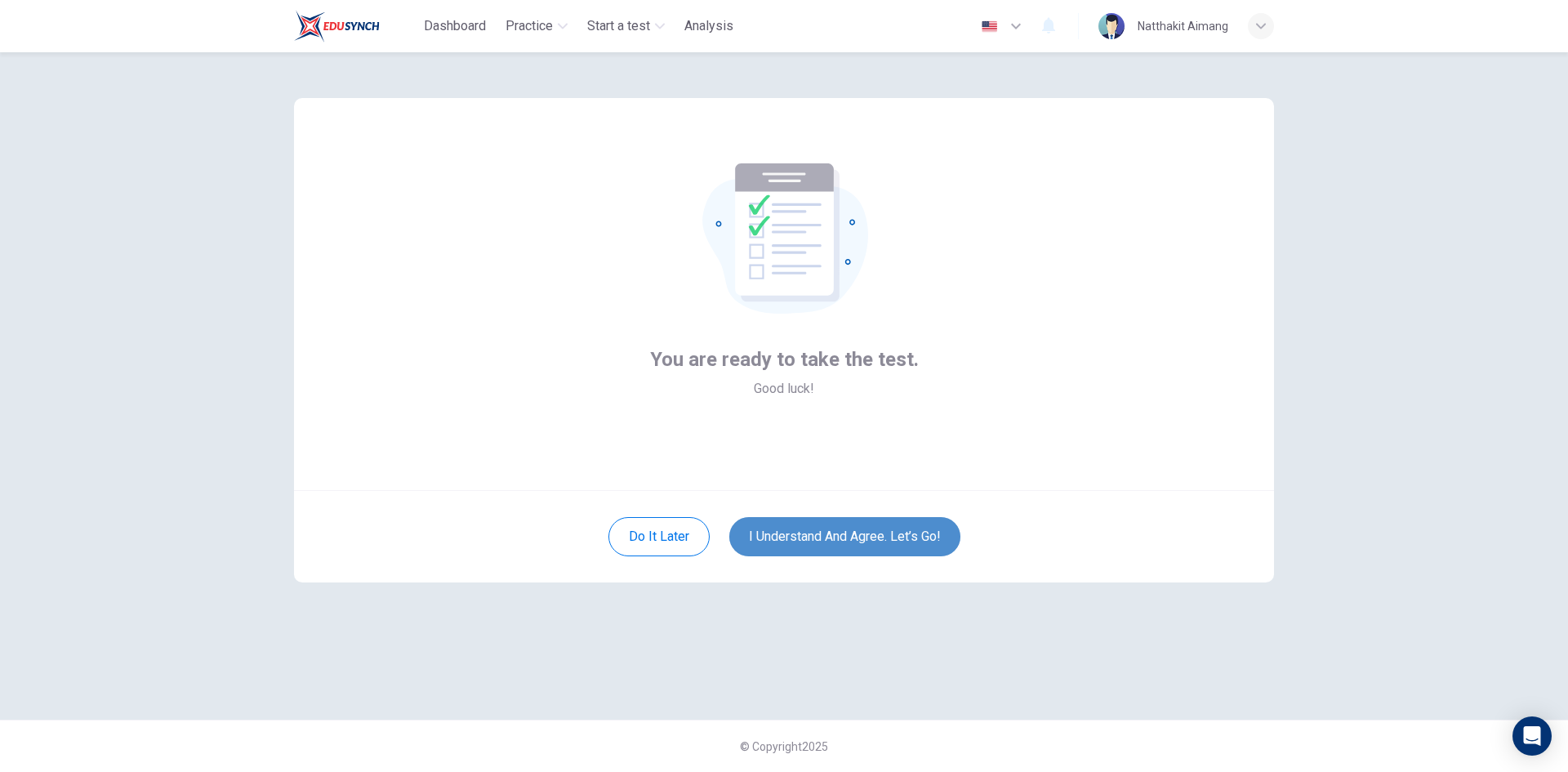
click at [862, 535] on button "I understand and agree. Let’s go!" at bounding box center [844, 537] width 231 height 39
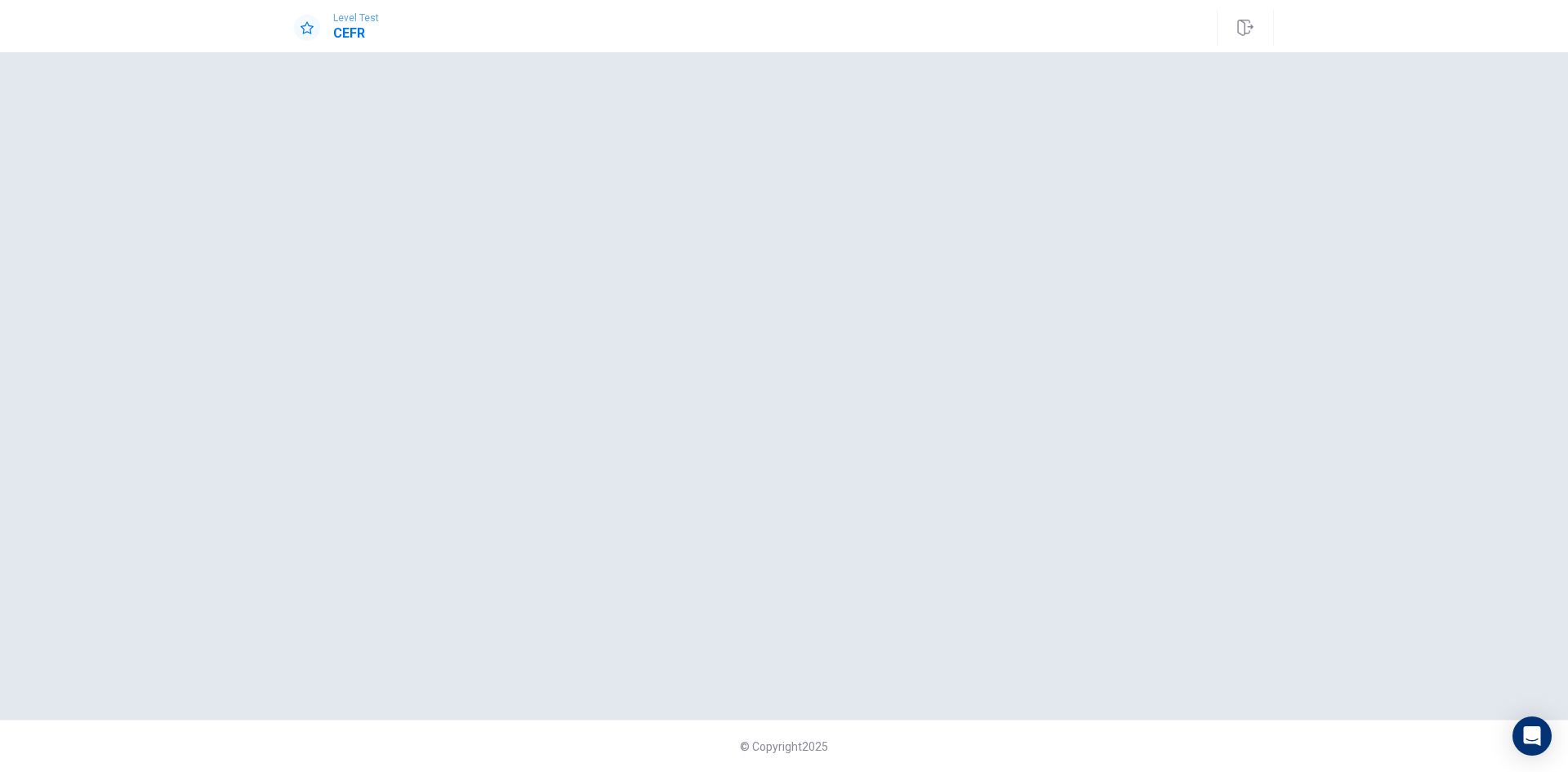
click at [1041, 316] on div at bounding box center [784, 386] width 980 height 602
click at [1065, 36] on div "Level Test CEFR" at bounding box center [784, 28] width 1032 height 36
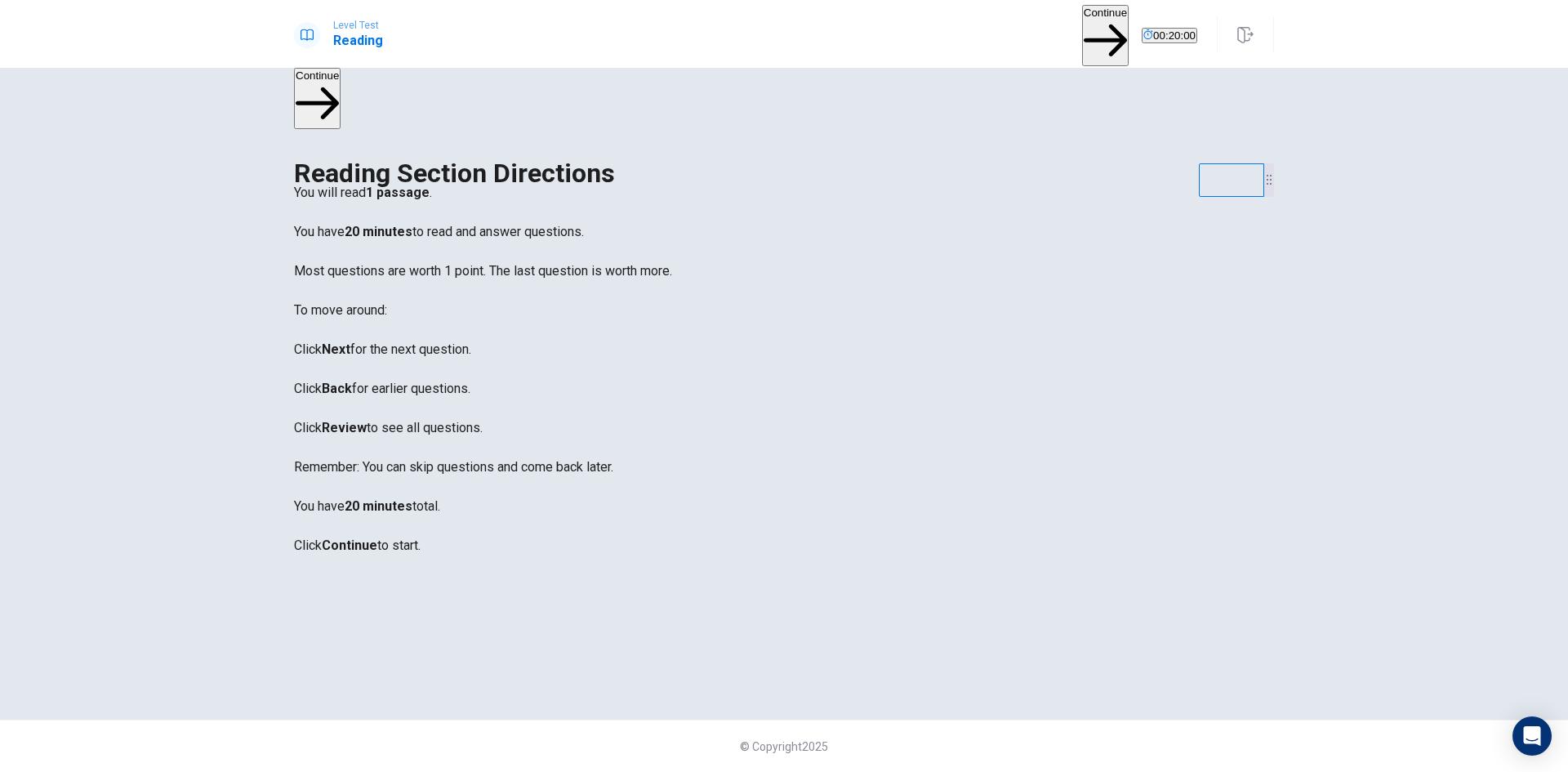
click at [1081, 30] on button "Continue" at bounding box center [1104, 35] width 46 height 61
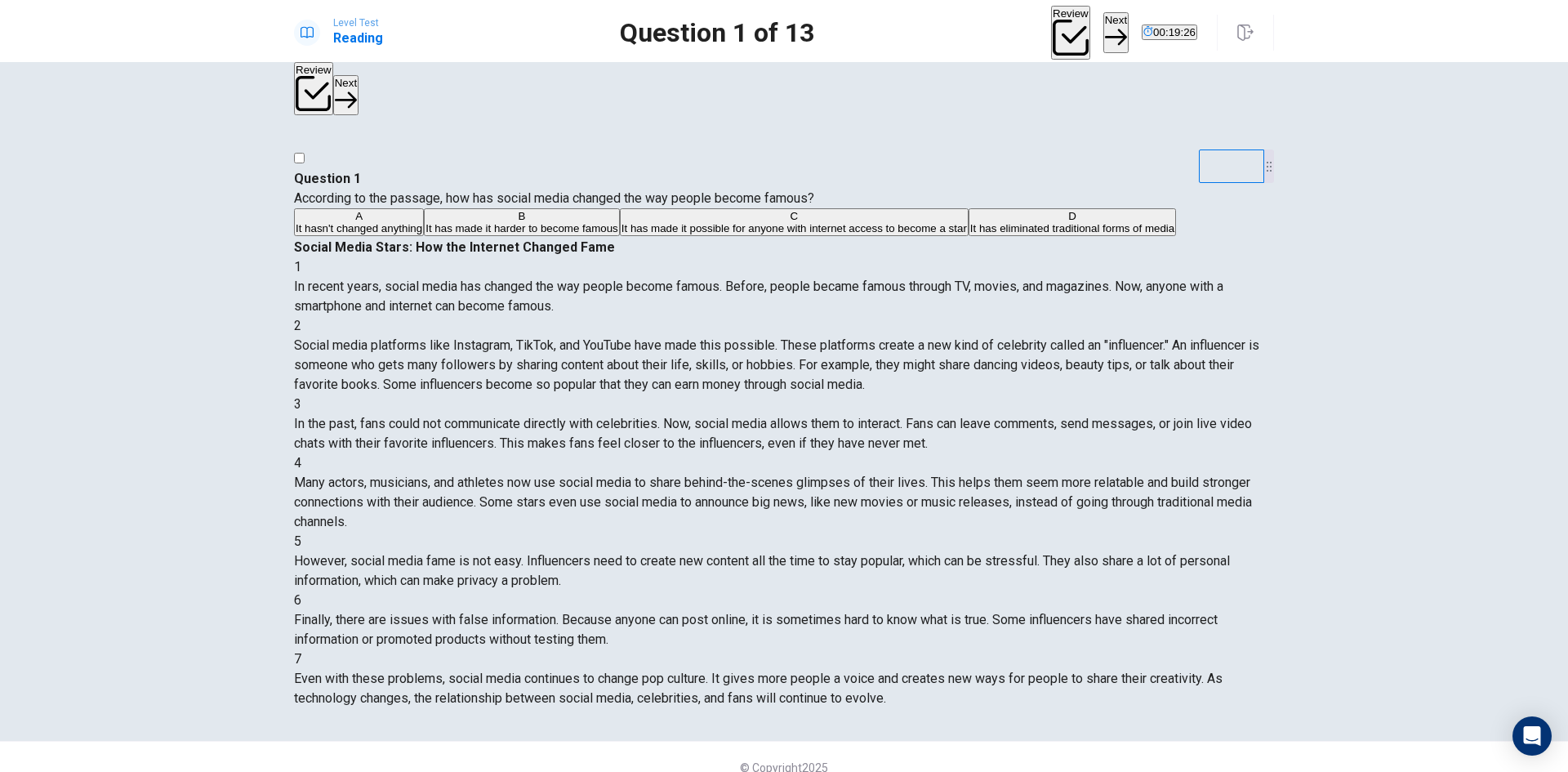
drag, startPoint x: 1274, startPoint y: 354, endPoint x: 1270, endPoint y: 369, distance: 15.5
click at [1270, 369] on div "Question 1 According to the passage, how has social media changed the way peopl…" at bounding box center [784, 429] width 1032 height 559
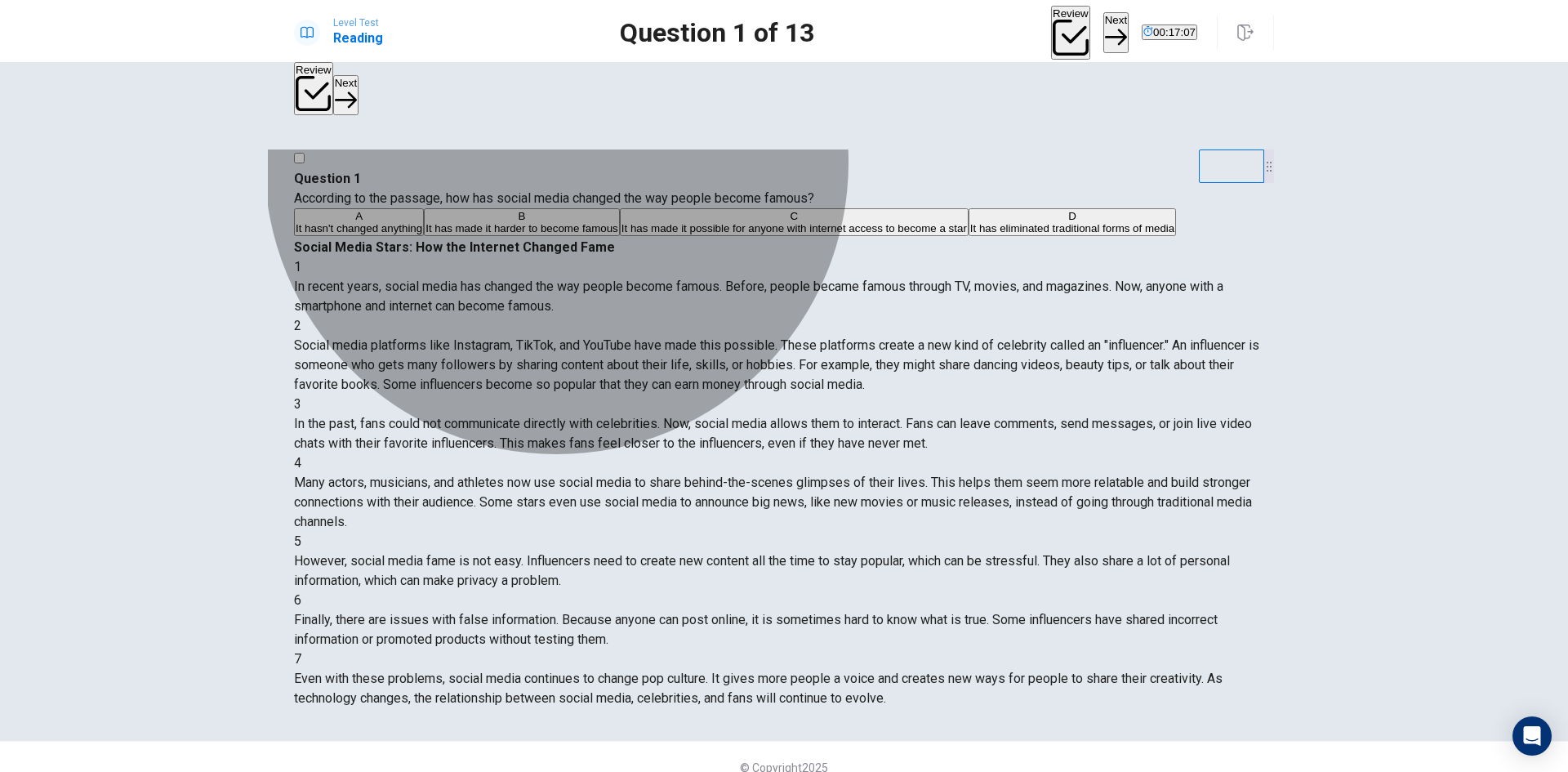
click at [621, 234] on span "It has made it possible for anyone with internet access to become a star" at bounding box center [793, 228] width 345 height 12
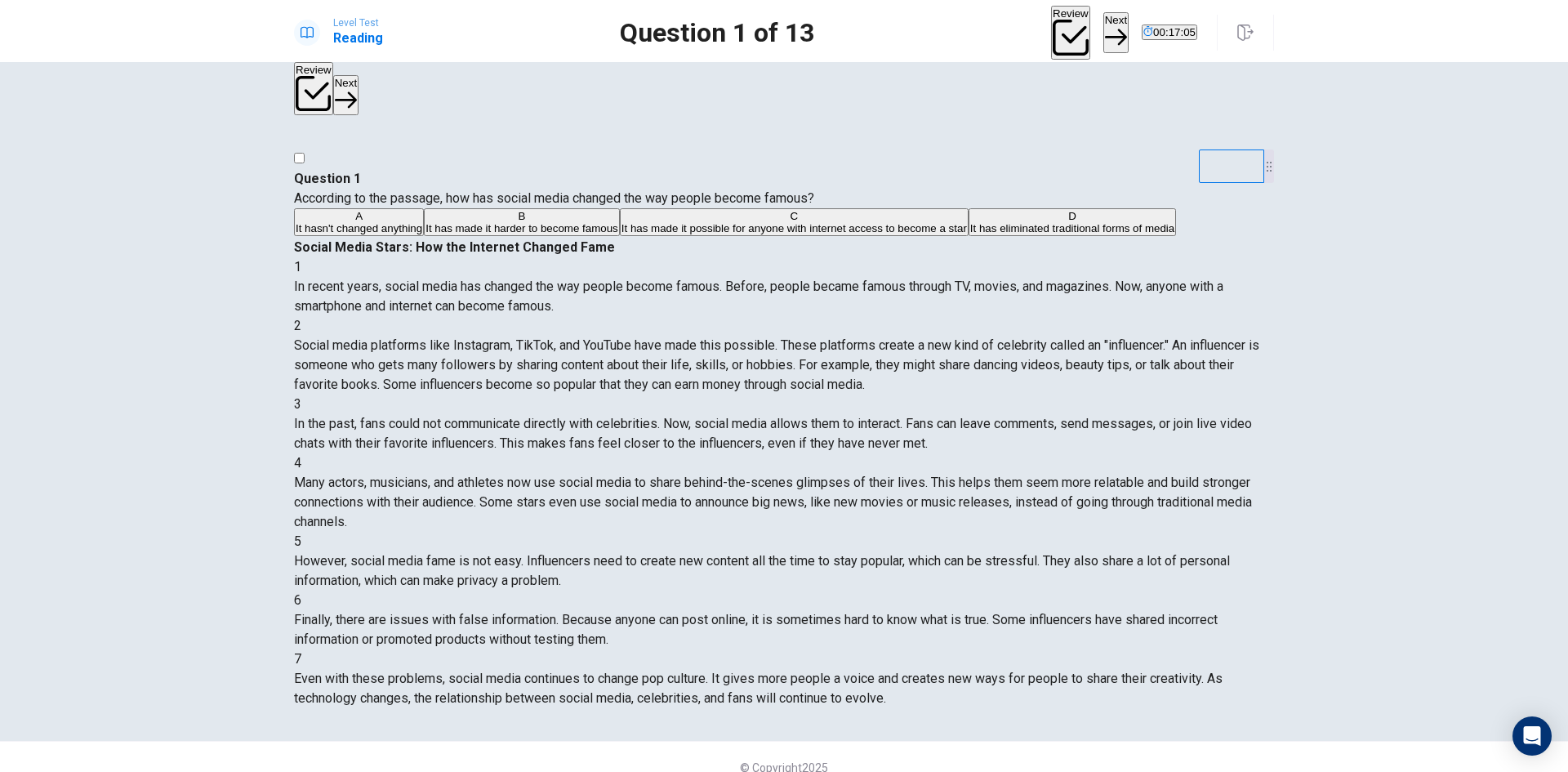
scroll to position [82, 0]
click at [1103, 22] on button "Next" at bounding box center [1116, 31] width 26 height 40
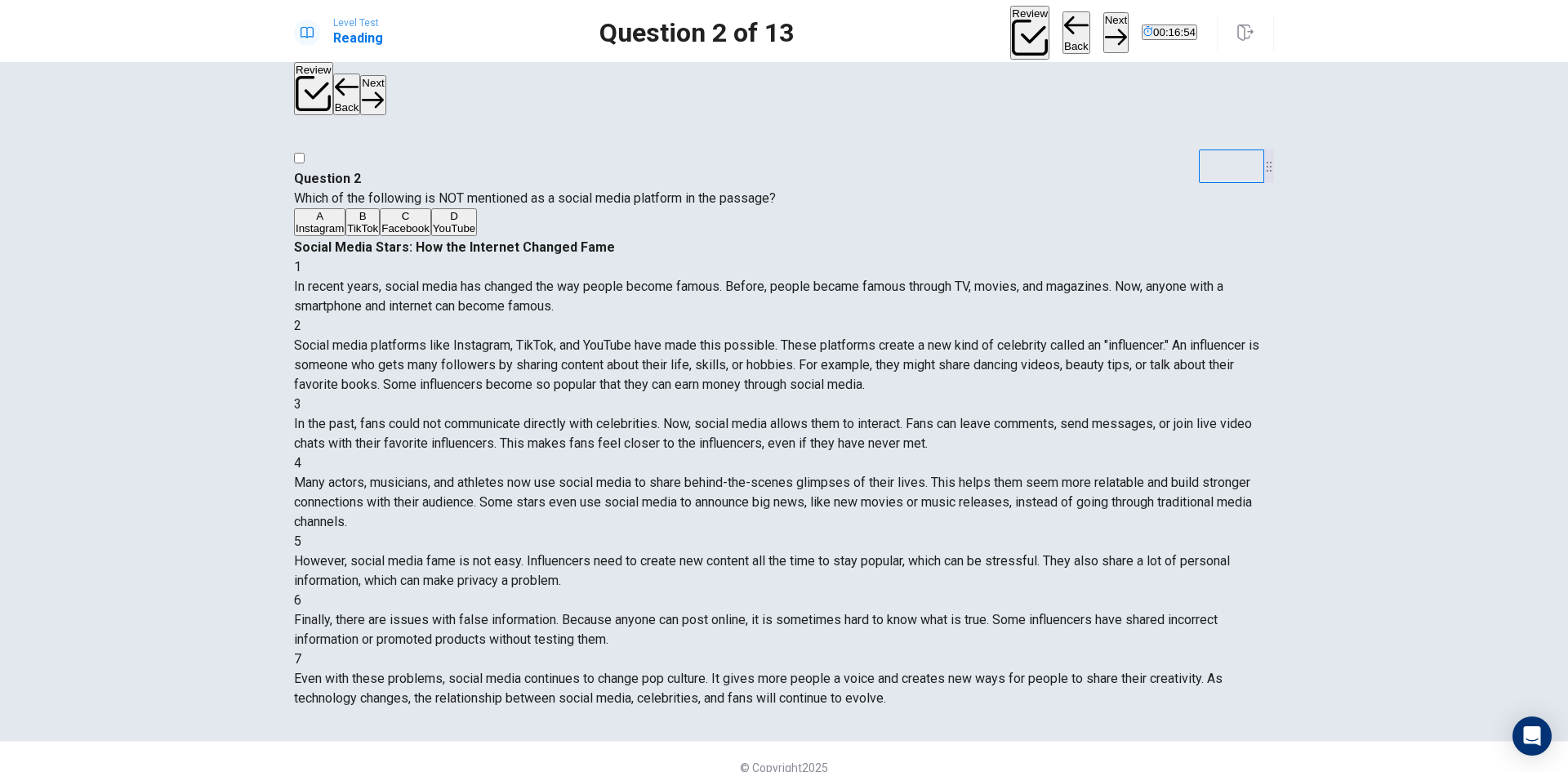
scroll to position [31, 0]
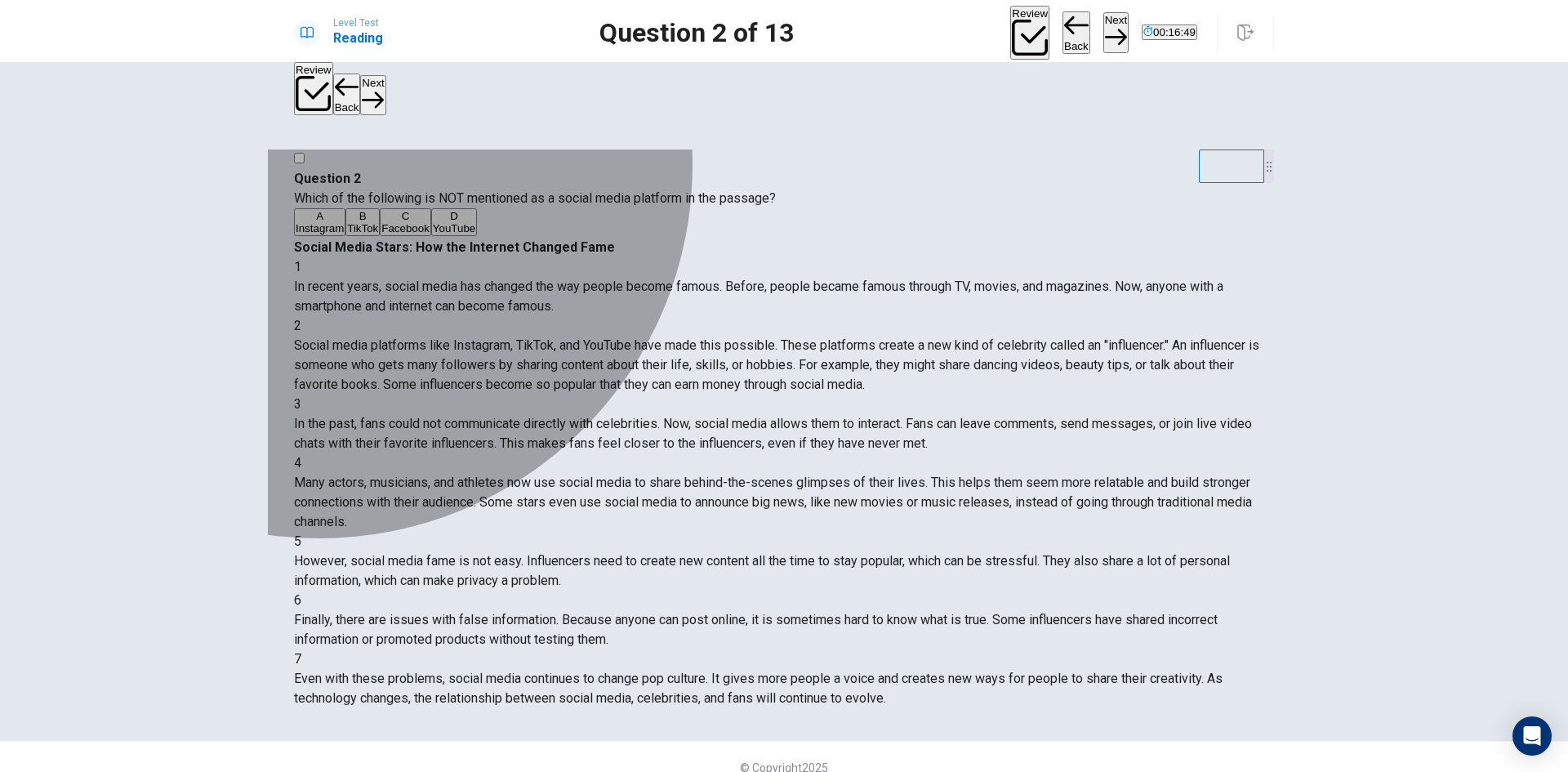
click at [381, 234] on span "Facebook" at bounding box center [405, 228] width 48 height 12
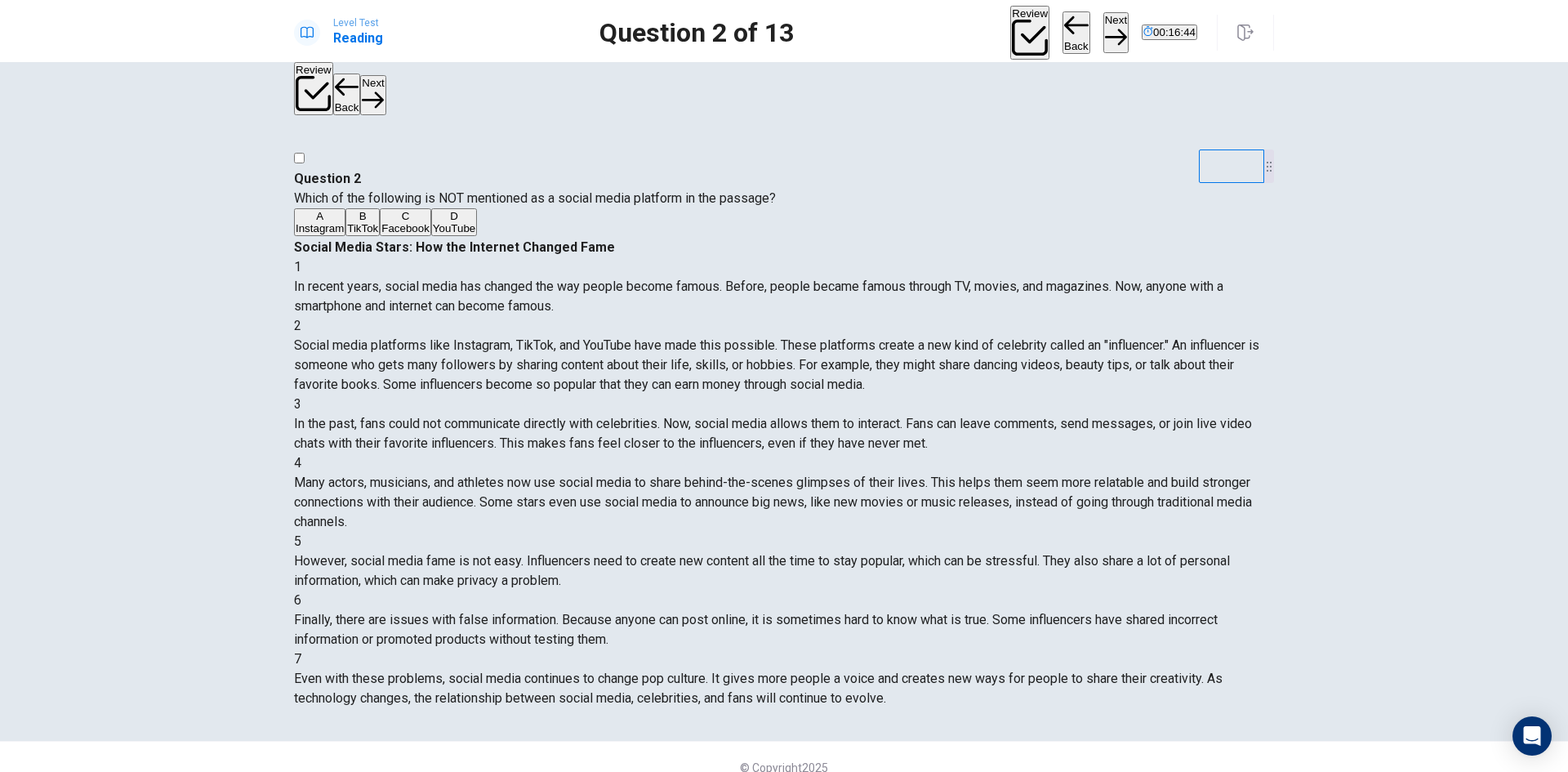
click at [1103, 31] on button "Next" at bounding box center [1116, 31] width 26 height 40
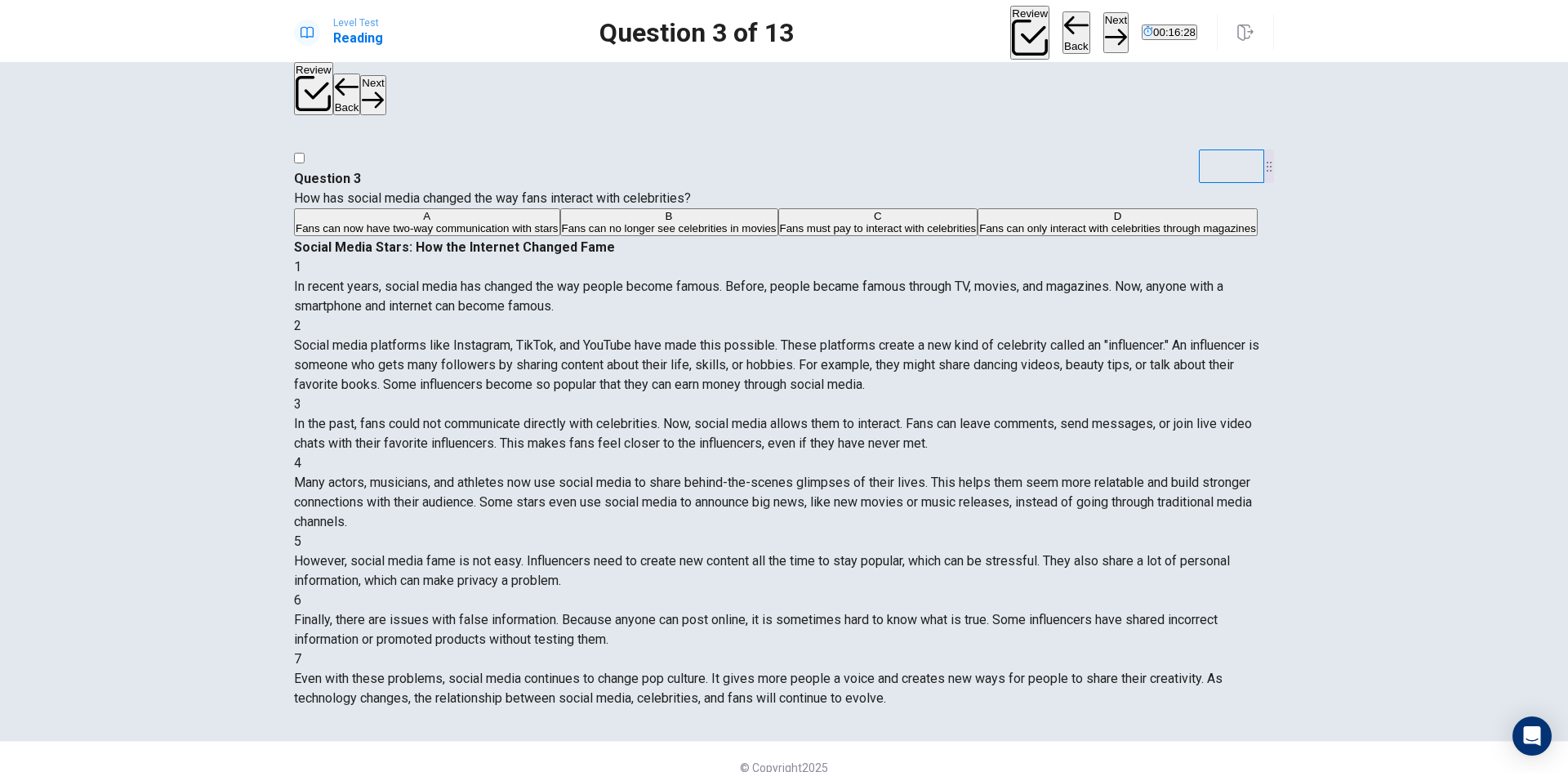
scroll to position [75, 0]
click at [1255, 380] on div "1 In recent years, social media has changed the way people become famous. Befor…" at bounding box center [784, 483] width 980 height 450
drag, startPoint x: 1259, startPoint y: 369, endPoint x: 1258, endPoint y: 383, distance: 14.0
click at [1258, 383] on div "1 In recent years, social media has changed the way people become famous. Befor…" at bounding box center [784, 483] width 980 height 450
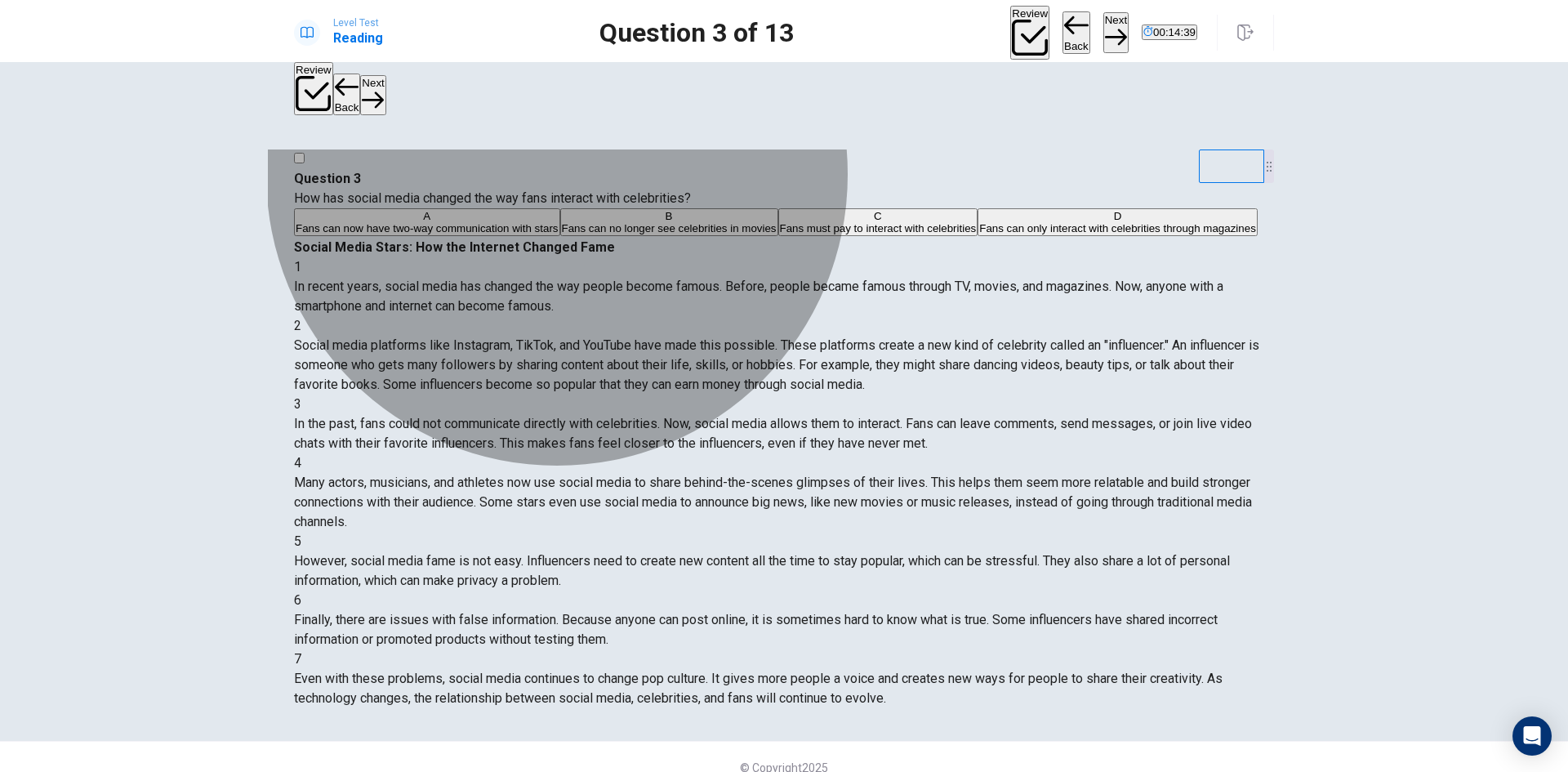
click at [616, 234] on span "Fans can no longer see celebrities in movies" at bounding box center [668, 228] width 214 height 12
click at [558, 226] on span "Fans can now have two-way communication with stars" at bounding box center [427, 228] width 262 height 12
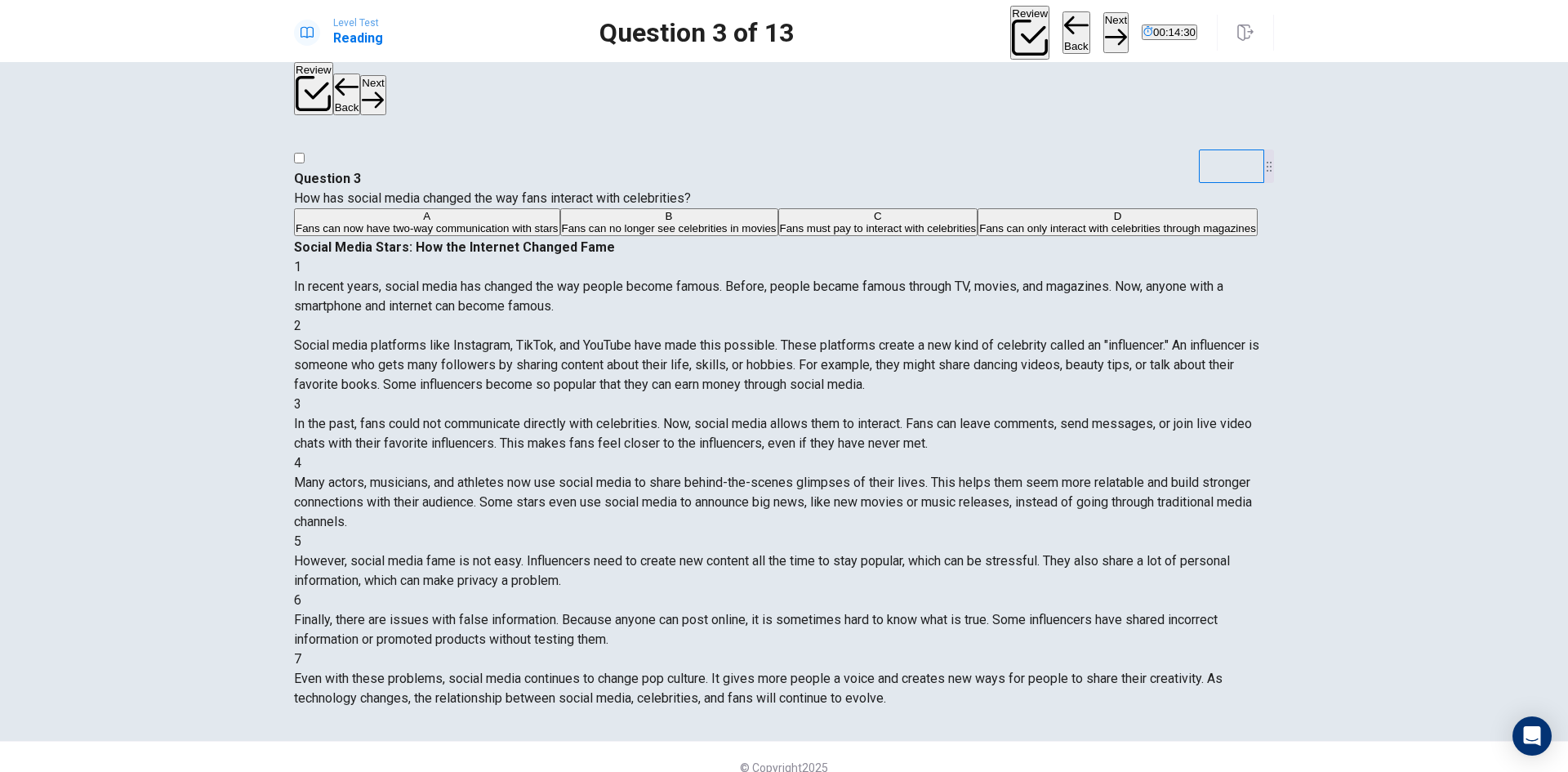
click at [780, 234] on span "Fans must pay to interact with celebrities" at bounding box center [878, 228] width 197 height 12
click at [1103, 38] on button "Next" at bounding box center [1116, 31] width 26 height 40
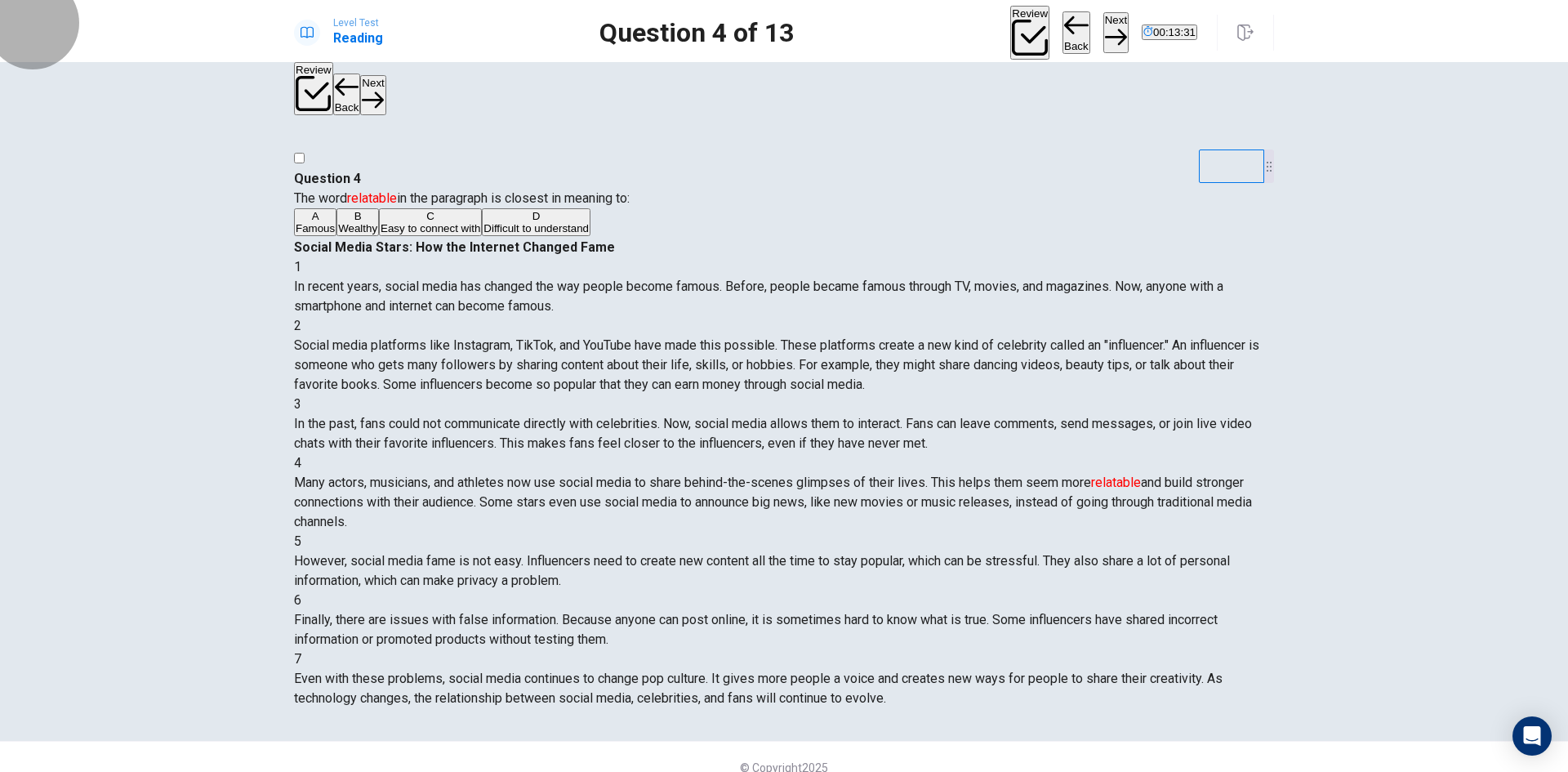
click at [1063, 34] on button "Back" at bounding box center [1076, 32] width 28 height 42
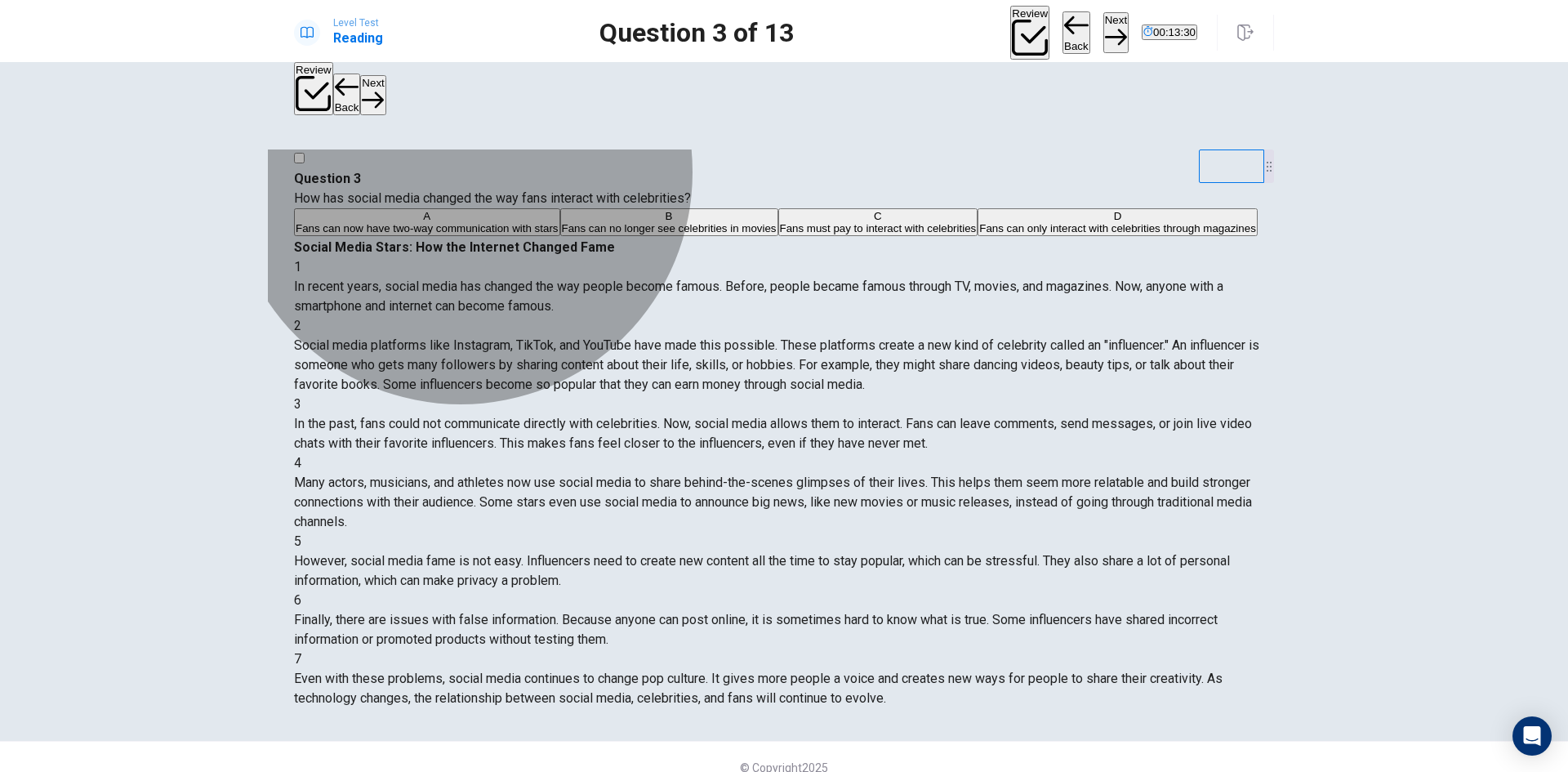
click at [520, 225] on span "Fans can now have two-way communication with stars" at bounding box center [427, 228] width 262 height 12
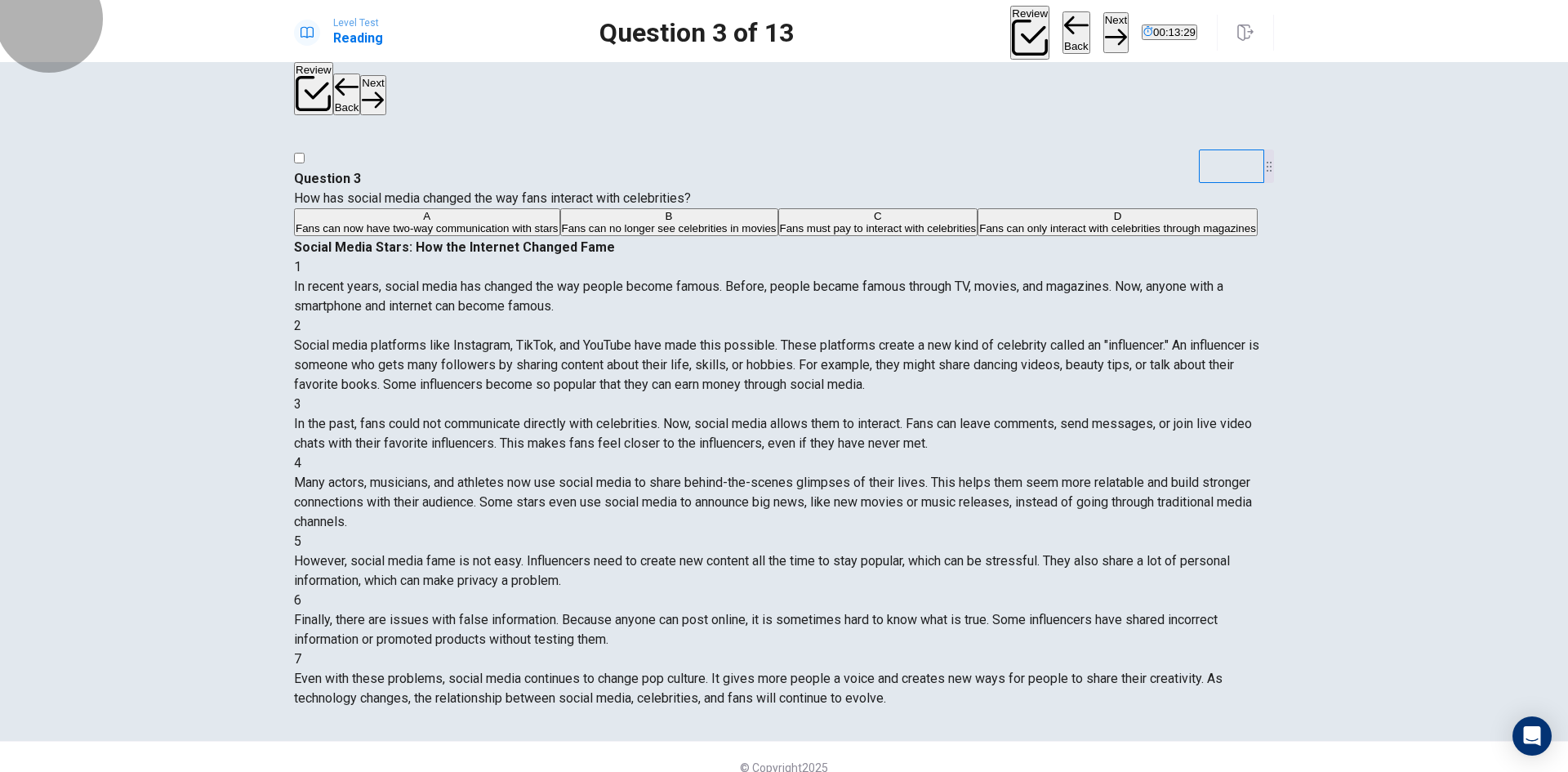
click at [1105, 30] on icon "button" at bounding box center [1116, 37] width 22 height 22
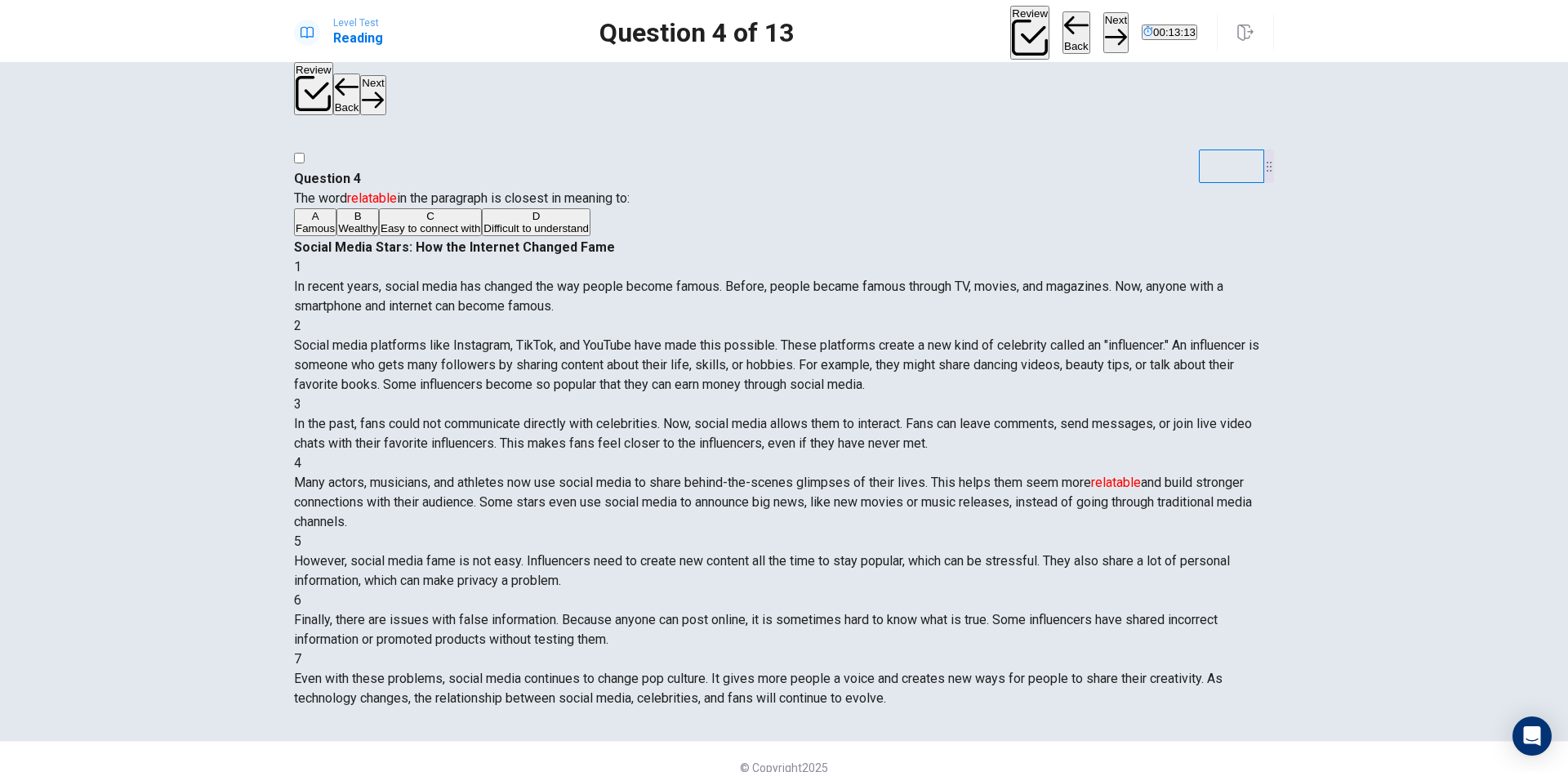
click at [452, 234] on span "Easy to connect with" at bounding box center [430, 228] width 99 height 12
click at [1103, 41] on button "Next" at bounding box center [1116, 31] width 26 height 40
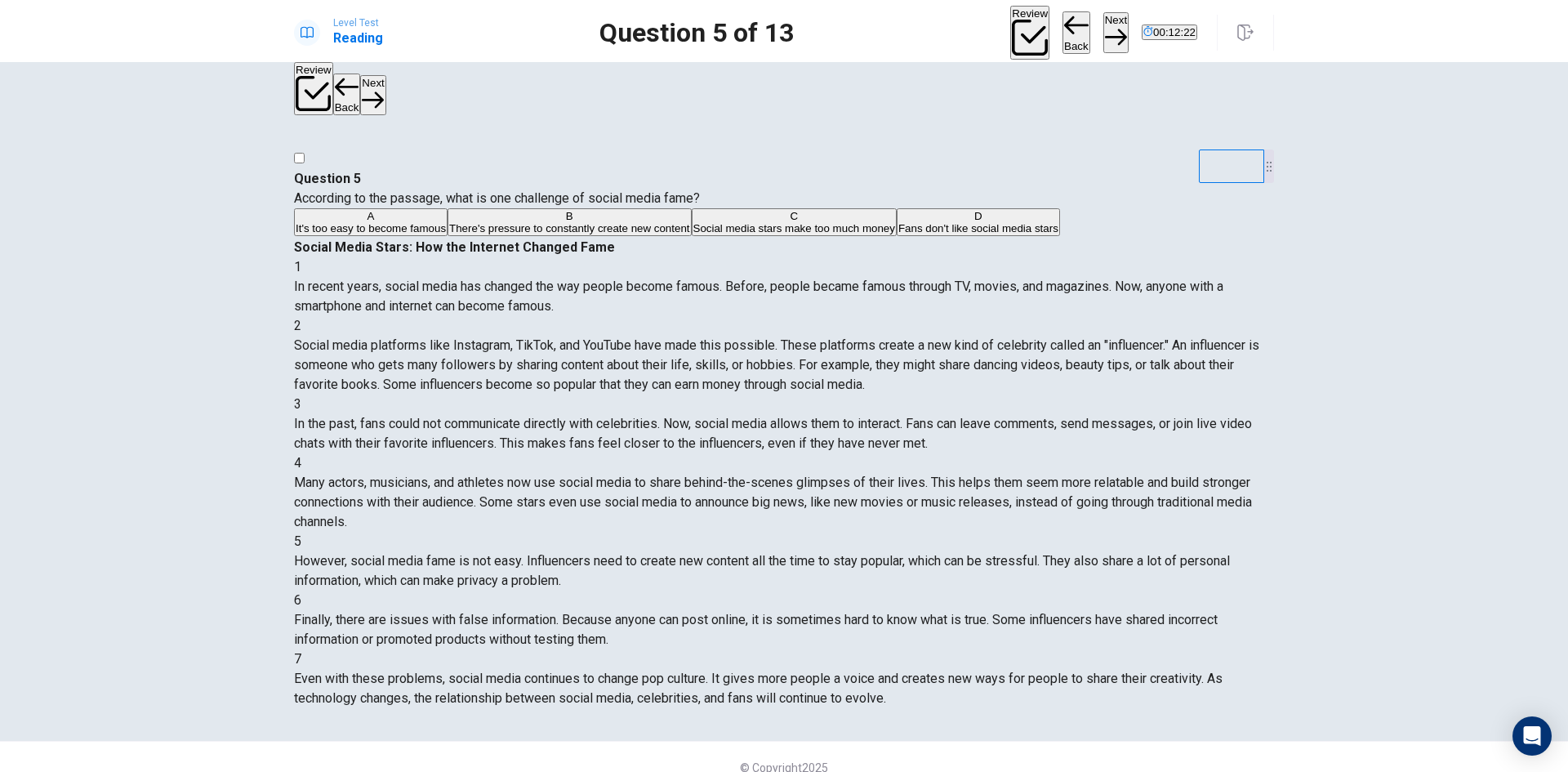
click at [605, 234] on span "There's pressure to constantly create new content" at bounding box center [569, 228] width 240 height 12
click at [1103, 29] on button "Next" at bounding box center [1116, 31] width 26 height 40
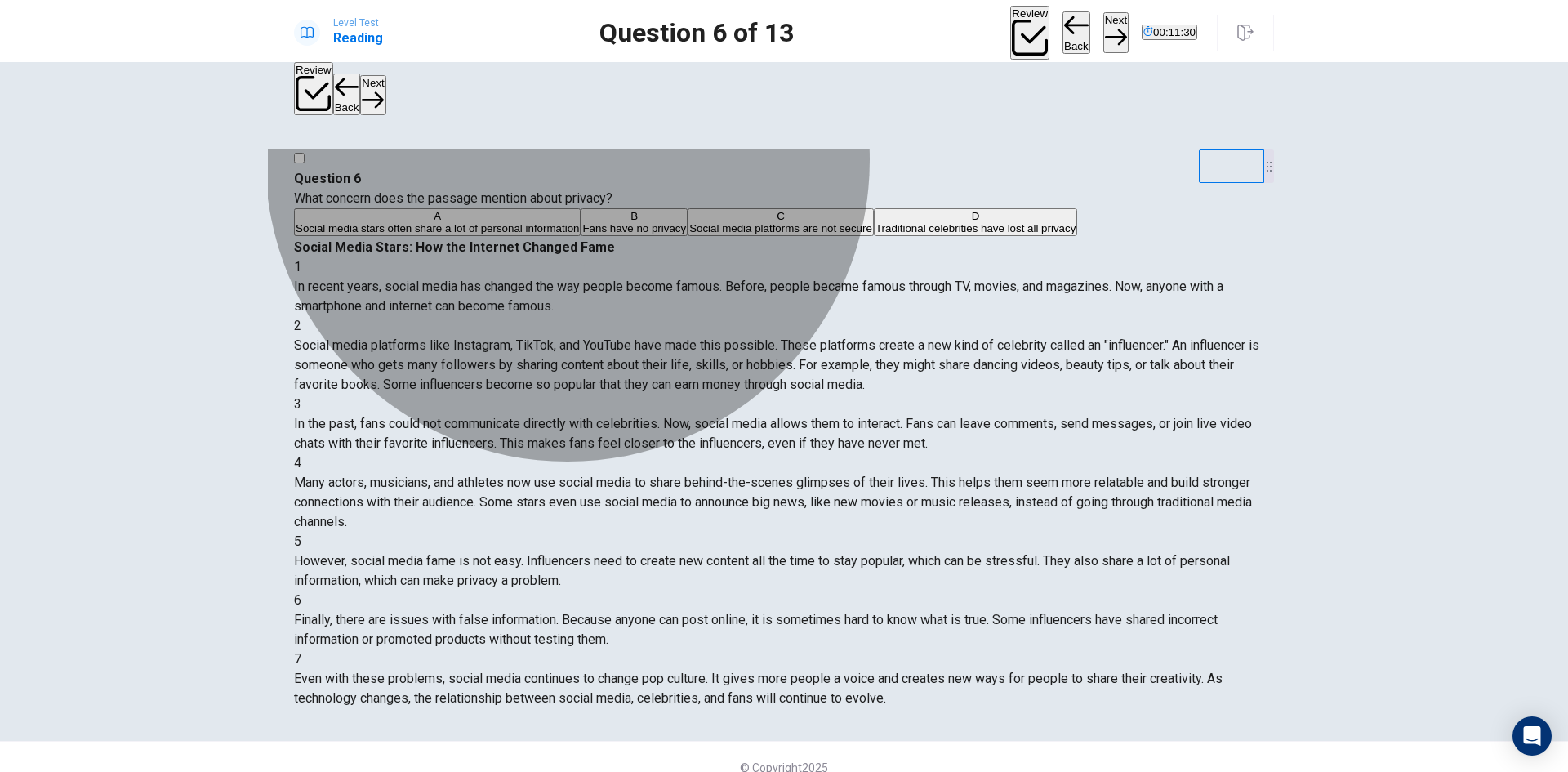
click at [579, 222] on span "Social media stars often share a lot of personal information" at bounding box center [437, 228] width 283 height 12
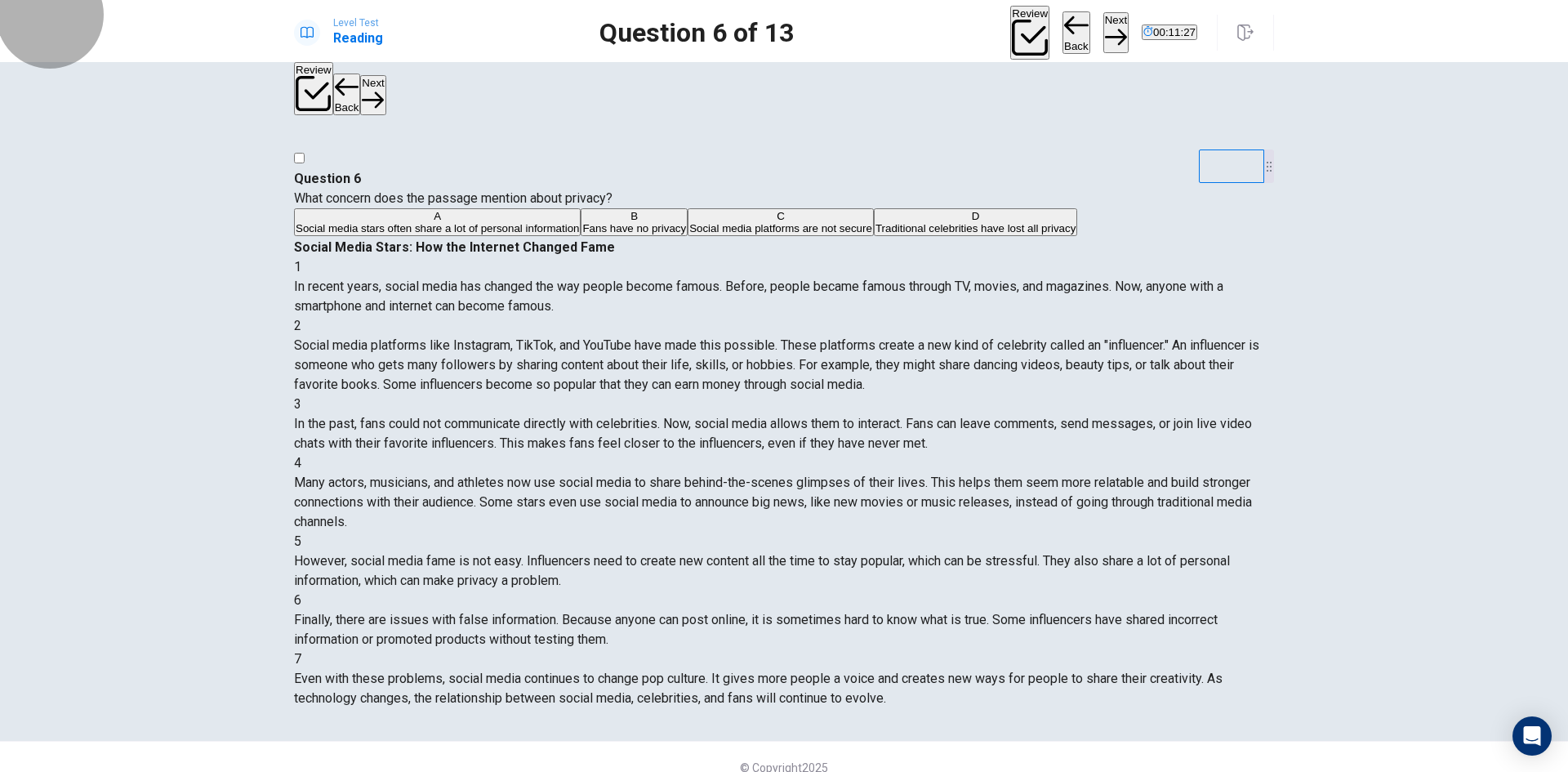
click at [1105, 27] on icon "button" at bounding box center [1116, 37] width 22 height 22
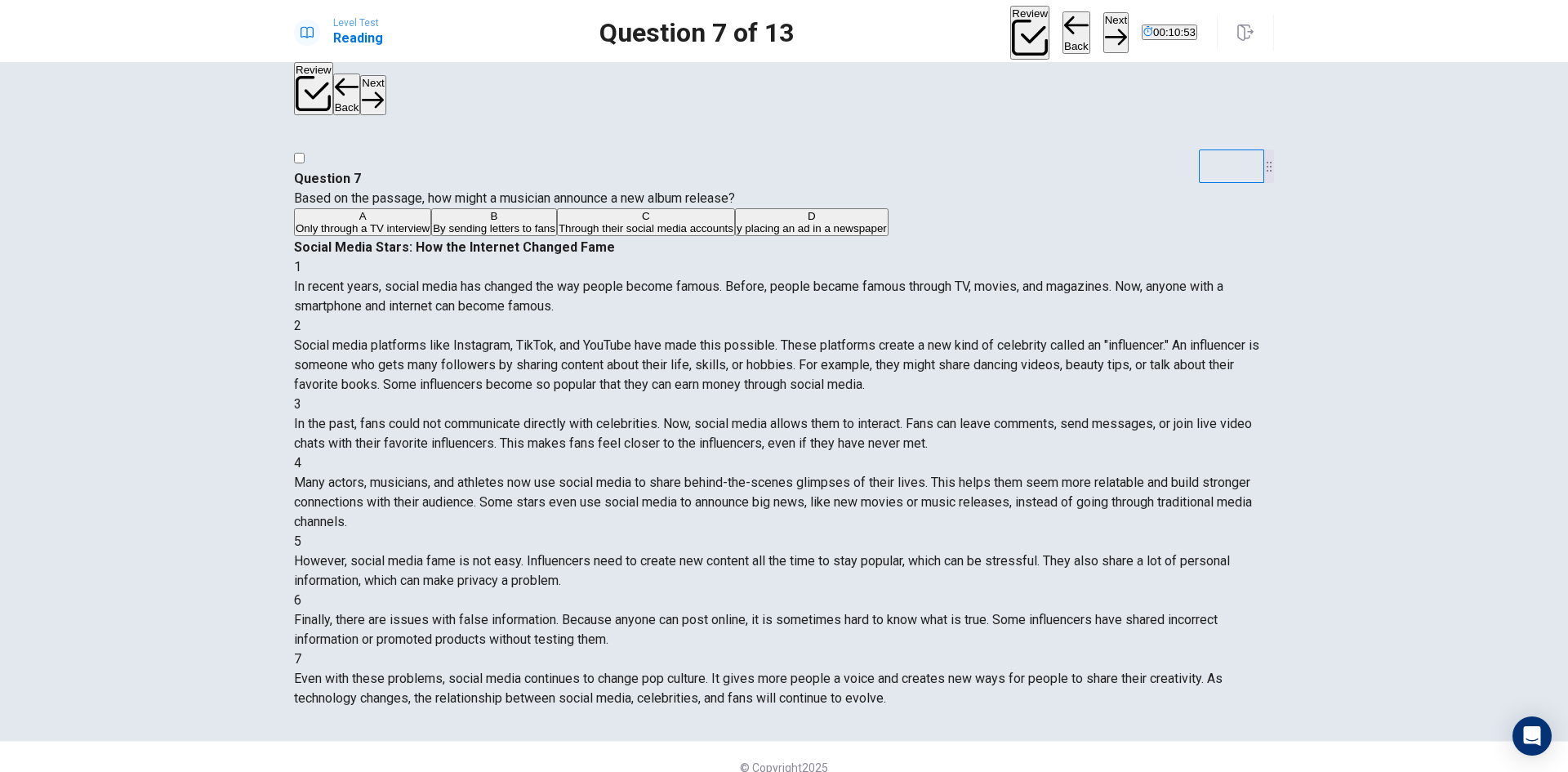
click at [558, 234] on span "Through their social media accounts" at bounding box center [646, 228] width 175 height 12
click at [1105, 30] on icon "button" at bounding box center [1116, 37] width 22 height 22
click at [515, 234] on span "It can be difficult to distinguish between true and false information" at bounding box center [672, 228] width 316 height 12
click at [1103, 16] on button "Next" at bounding box center [1116, 31] width 26 height 40
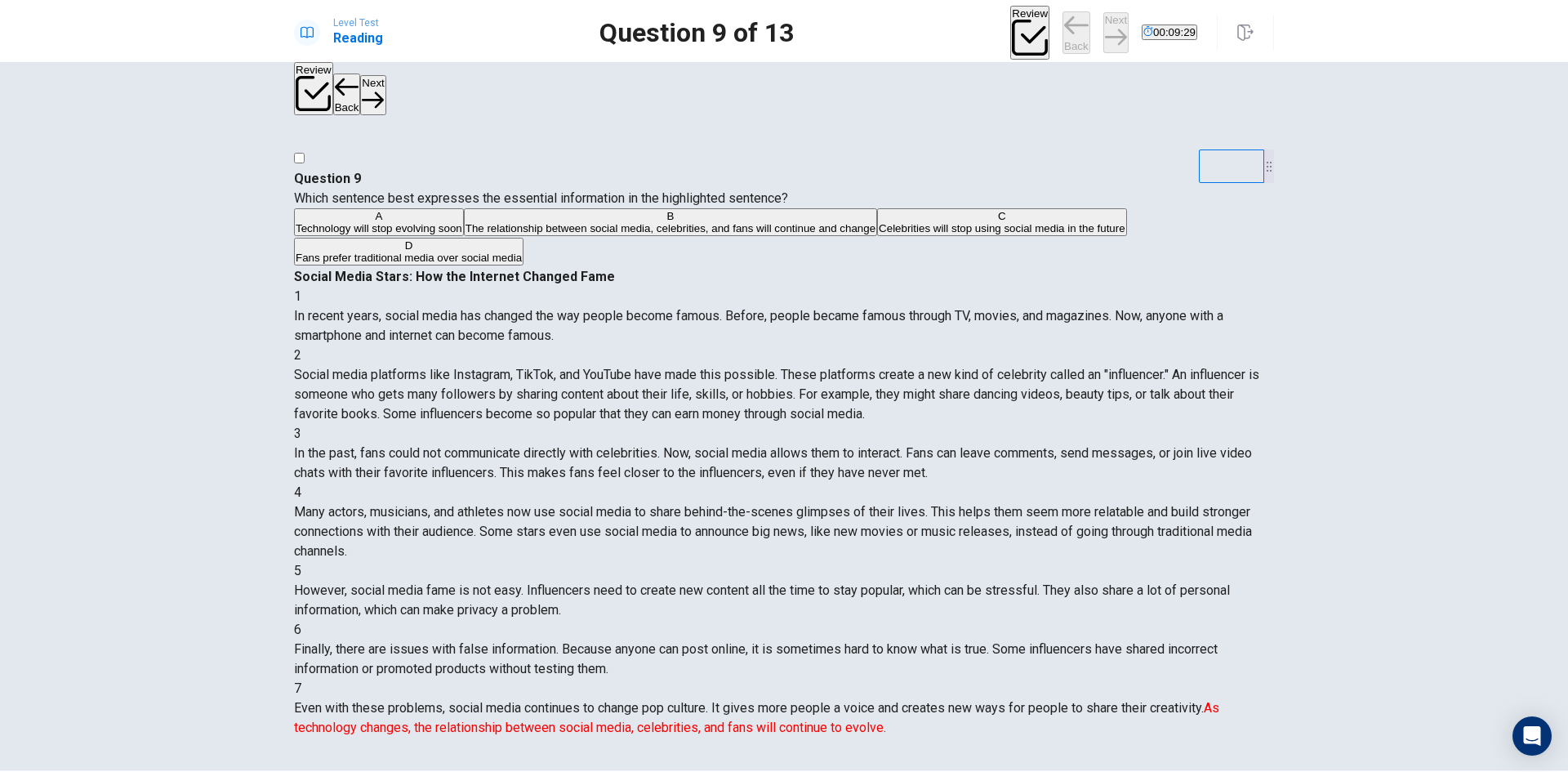
scroll to position [239, 0]
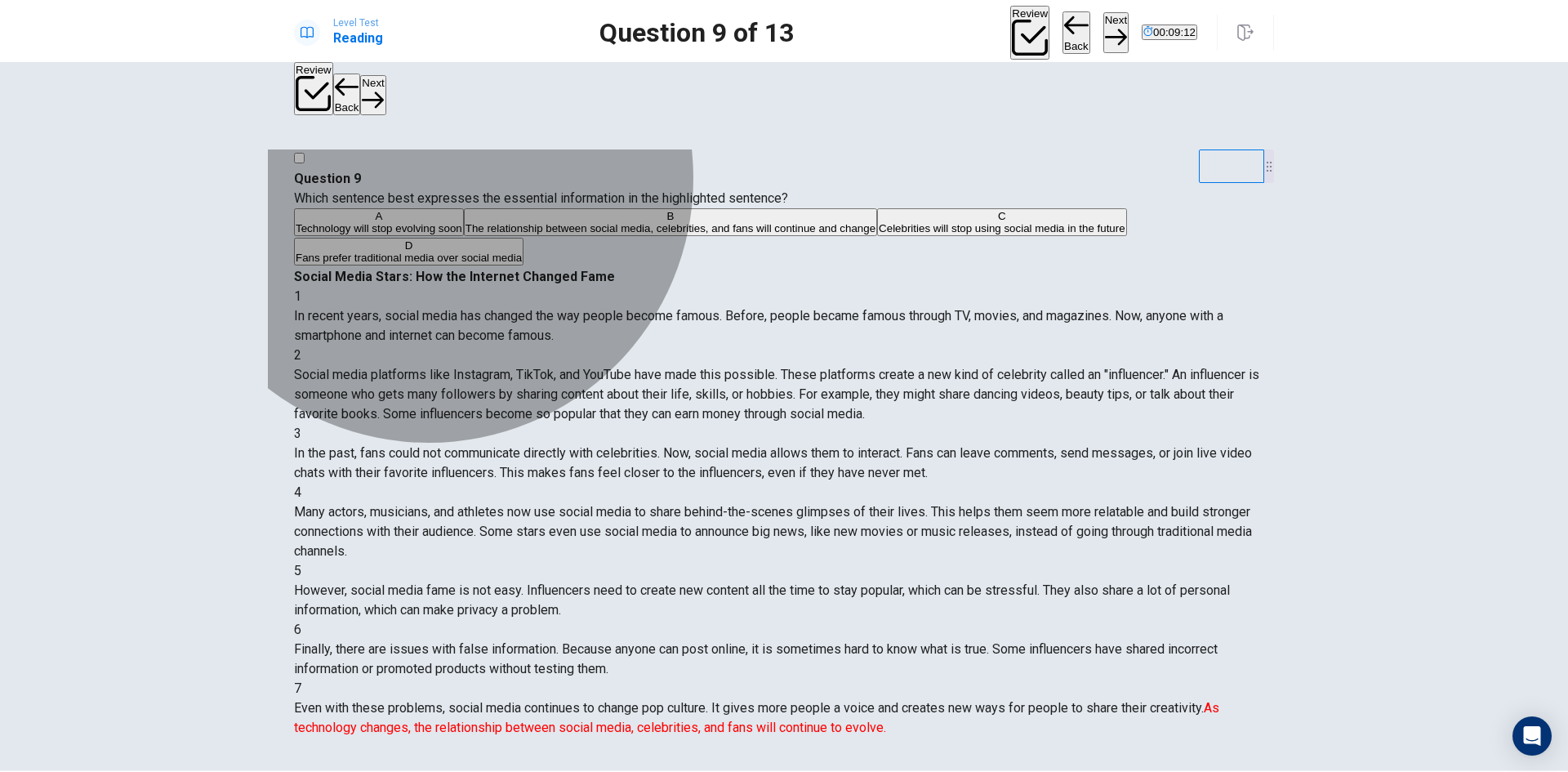
click at [489, 234] on span "The relationship between social media, celebrities, and fans will continue and …" at bounding box center [669, 228] width 410 height 12
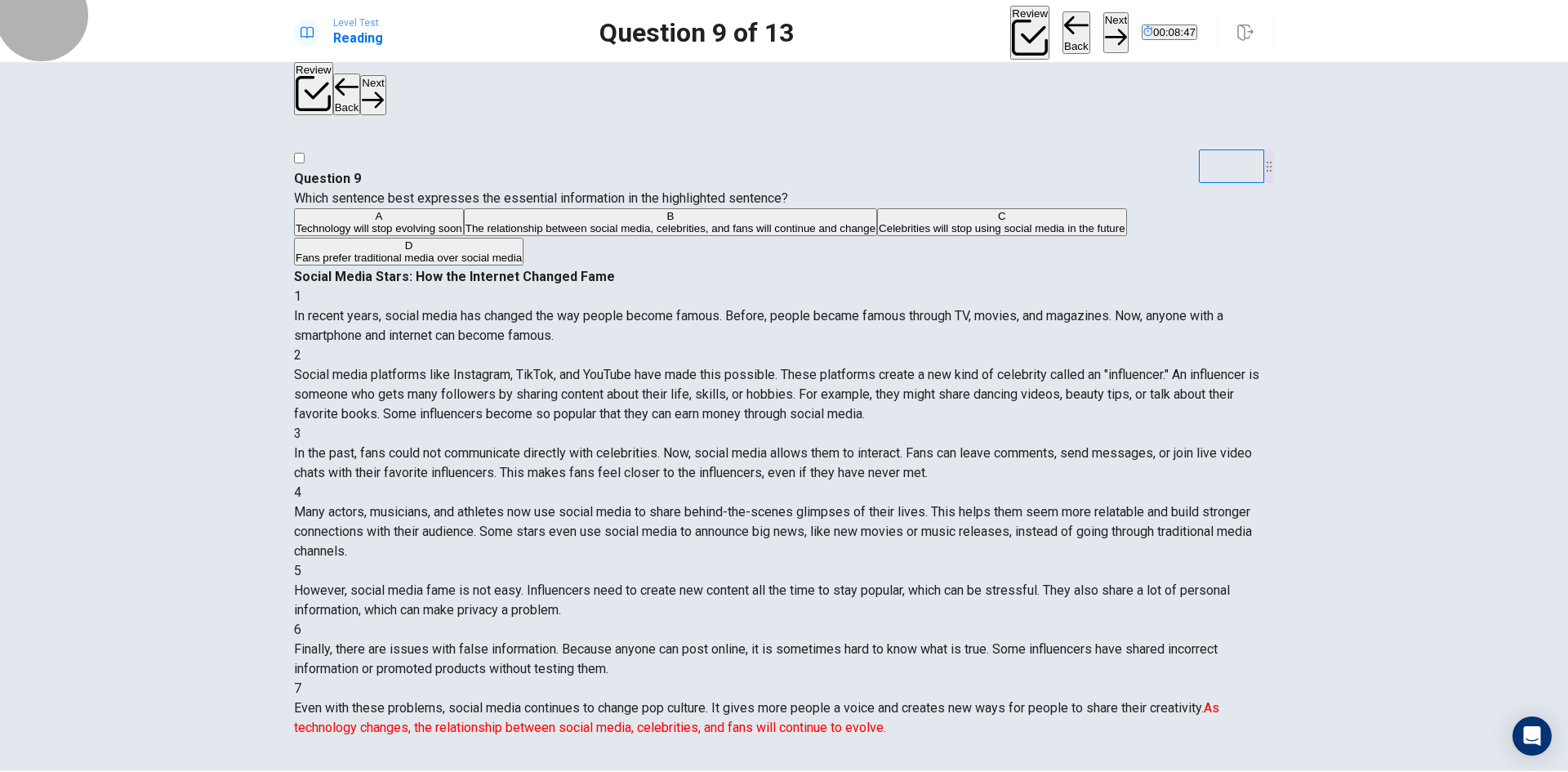
click at [1103, 27] on button "Next" at bounding box center [1116, 31] width 26 height 40
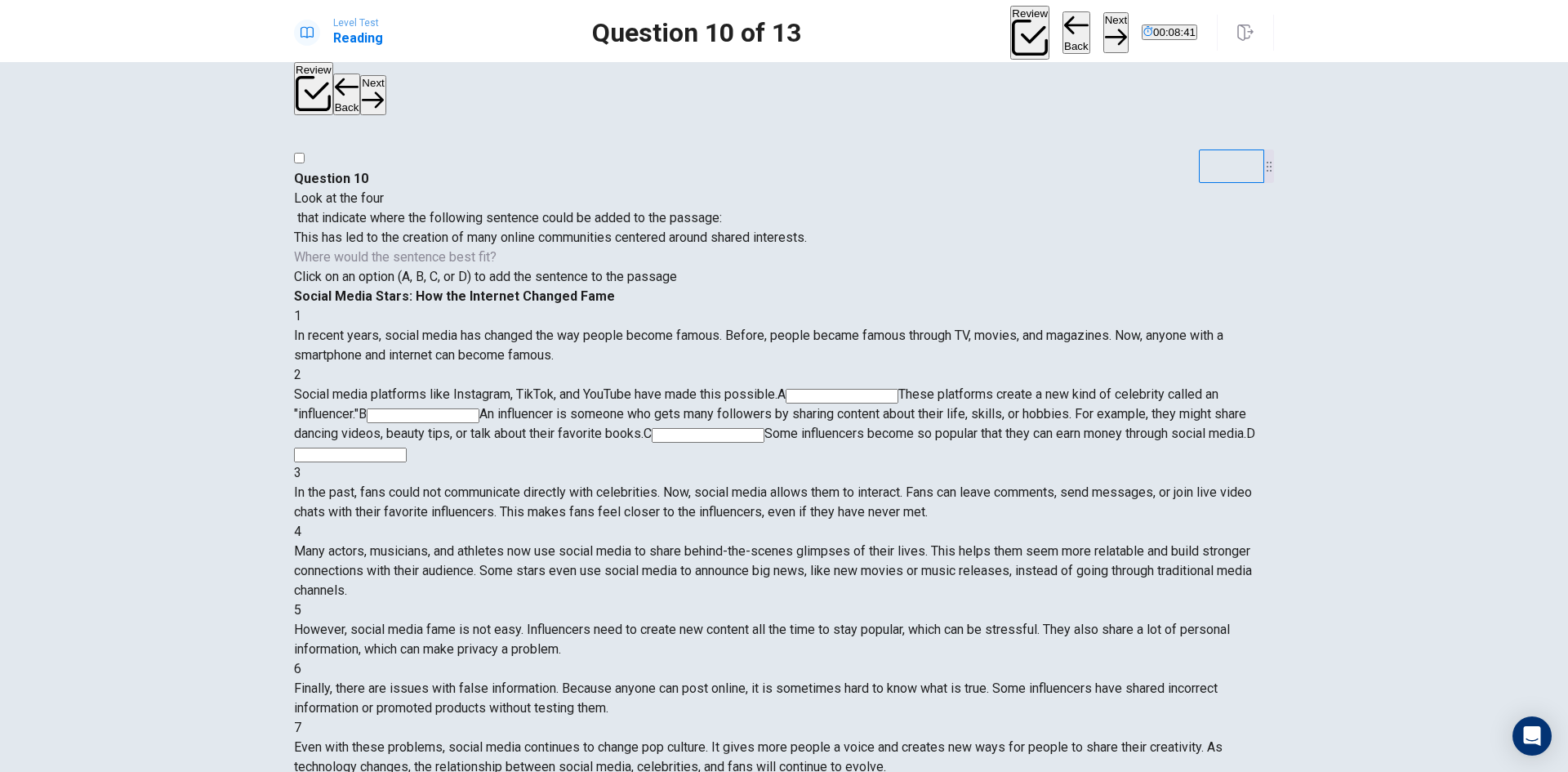
scroll to position [0, 0]
click at [899, 388] on input at bounding box center [842, 395] width 113 height 15
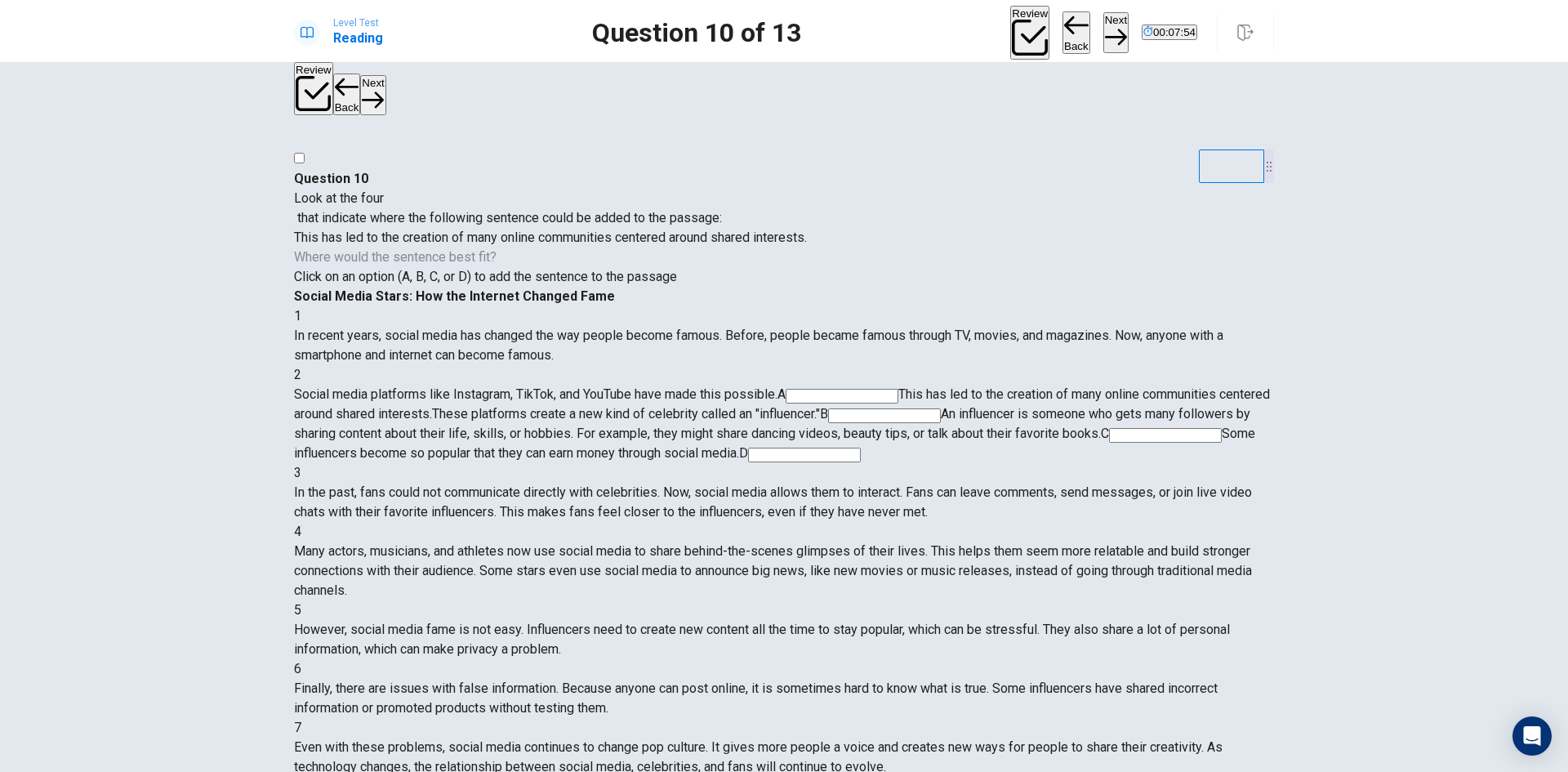
click at [939, 408] on input at bounding box center [884, 415] width 113 height 15
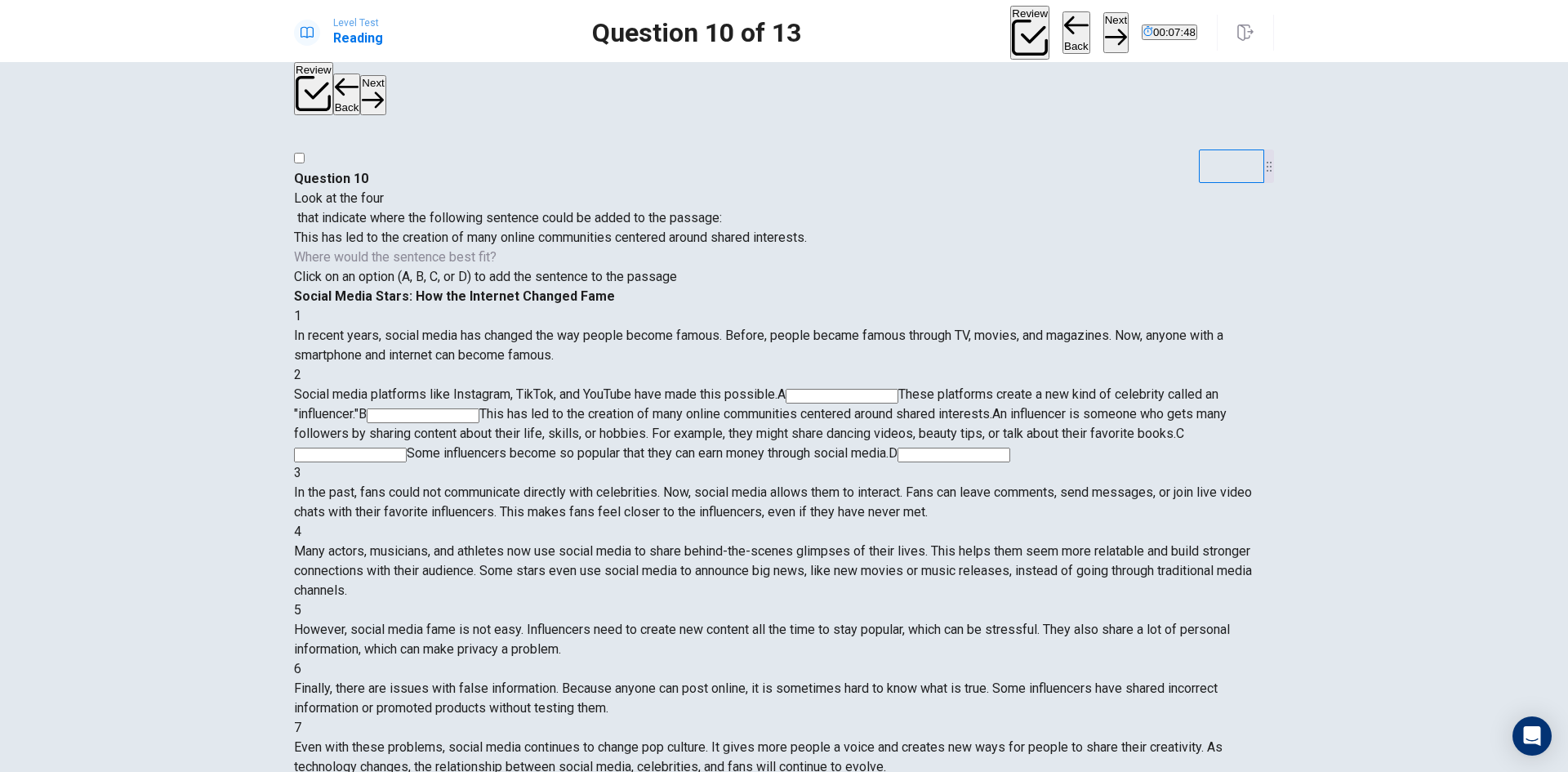
click at [407, 447] on input at bounding box center [350, 454] width 113 height 15
click at [839, 447] on input at bounding box center [895, 454] width 113 height 15
click at [764, 428] on input at bounding box center [708, 435] width 113 height 15
click at [839, 447] on input at bounding box center [895, 454] width 113 height 15
click at [899, 388] on input at bounding box center [842, 395] width 113 height 15
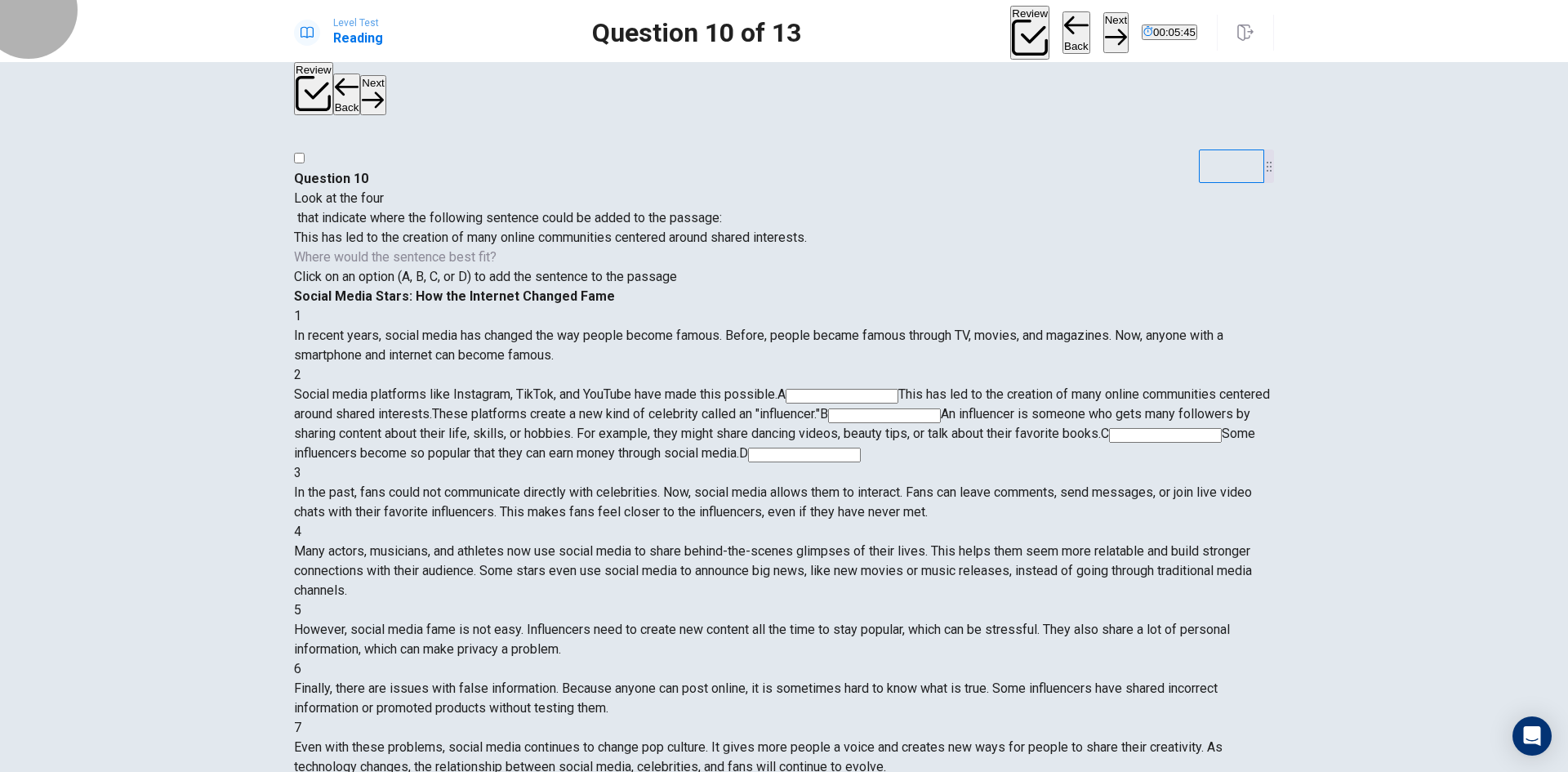
click at [1103, 22] on button "Next" at bounding box center [1116, 31] width 26 height 40
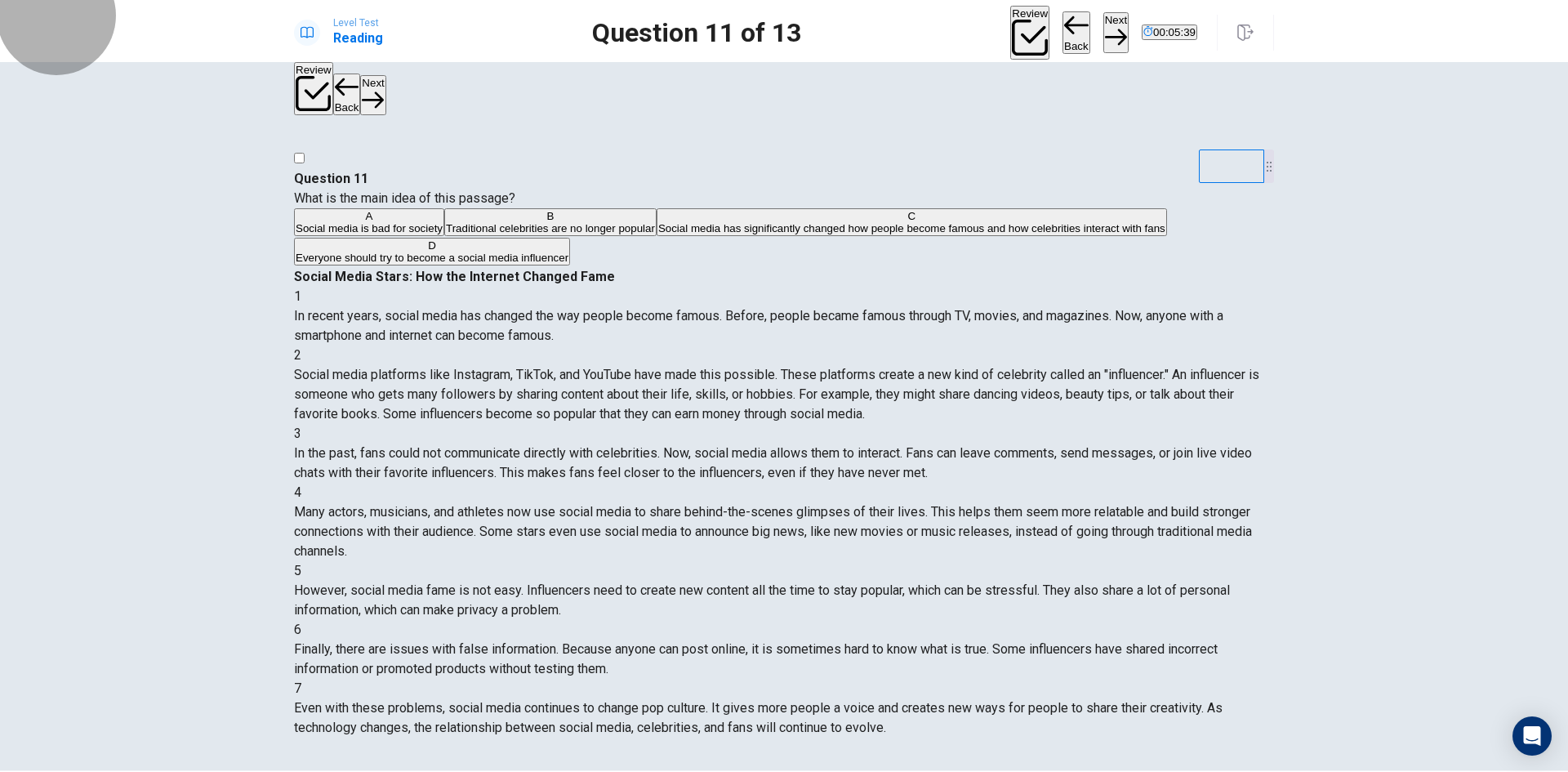
click at [1063, 27] on button "Back" at bounding box center [1076, 32] width 28 height 42
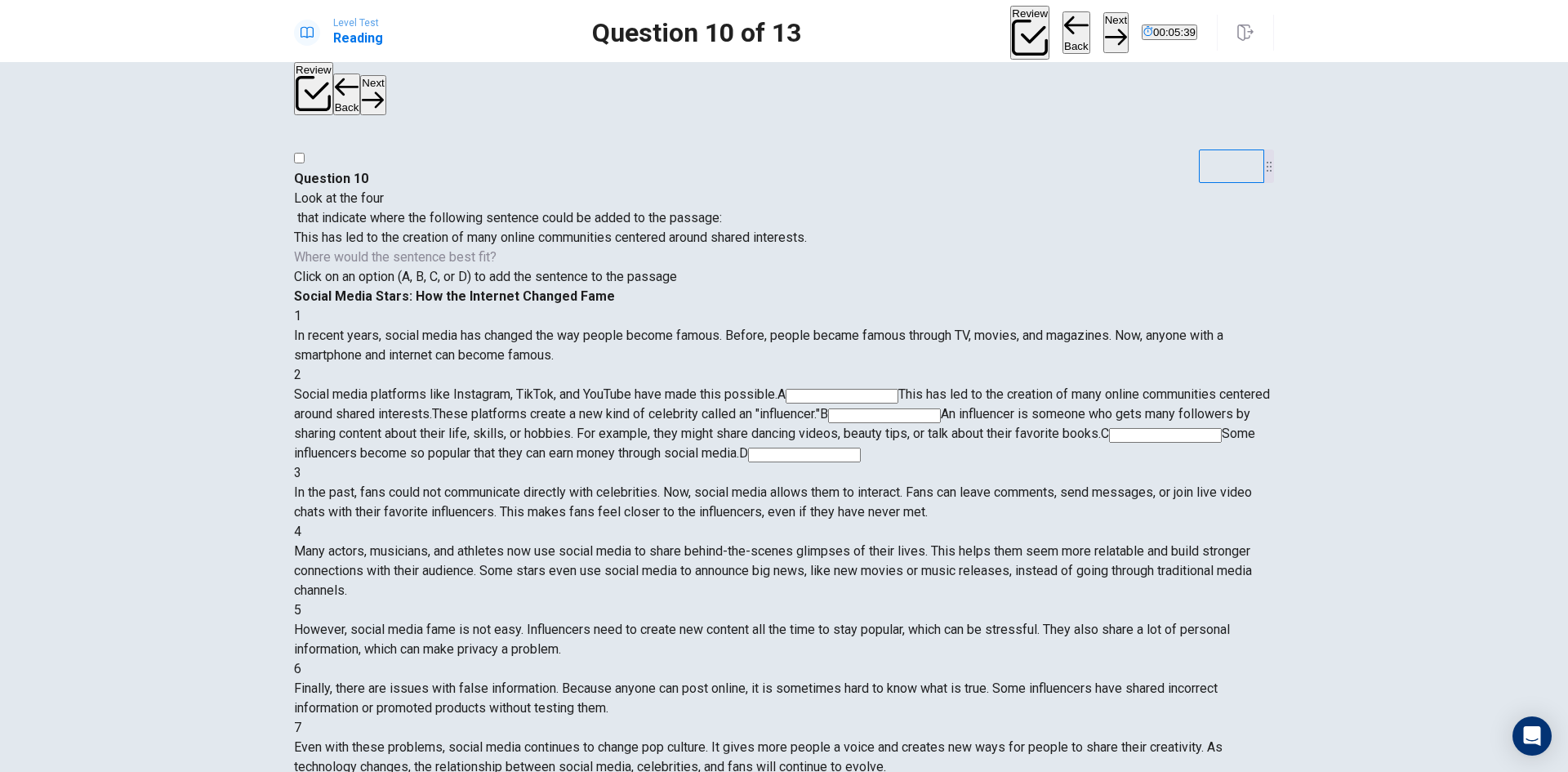
scroll to position [81, 0]
click at [1105, 29] on icon "button" at bounding box center [1116, 37] width 22 height 22
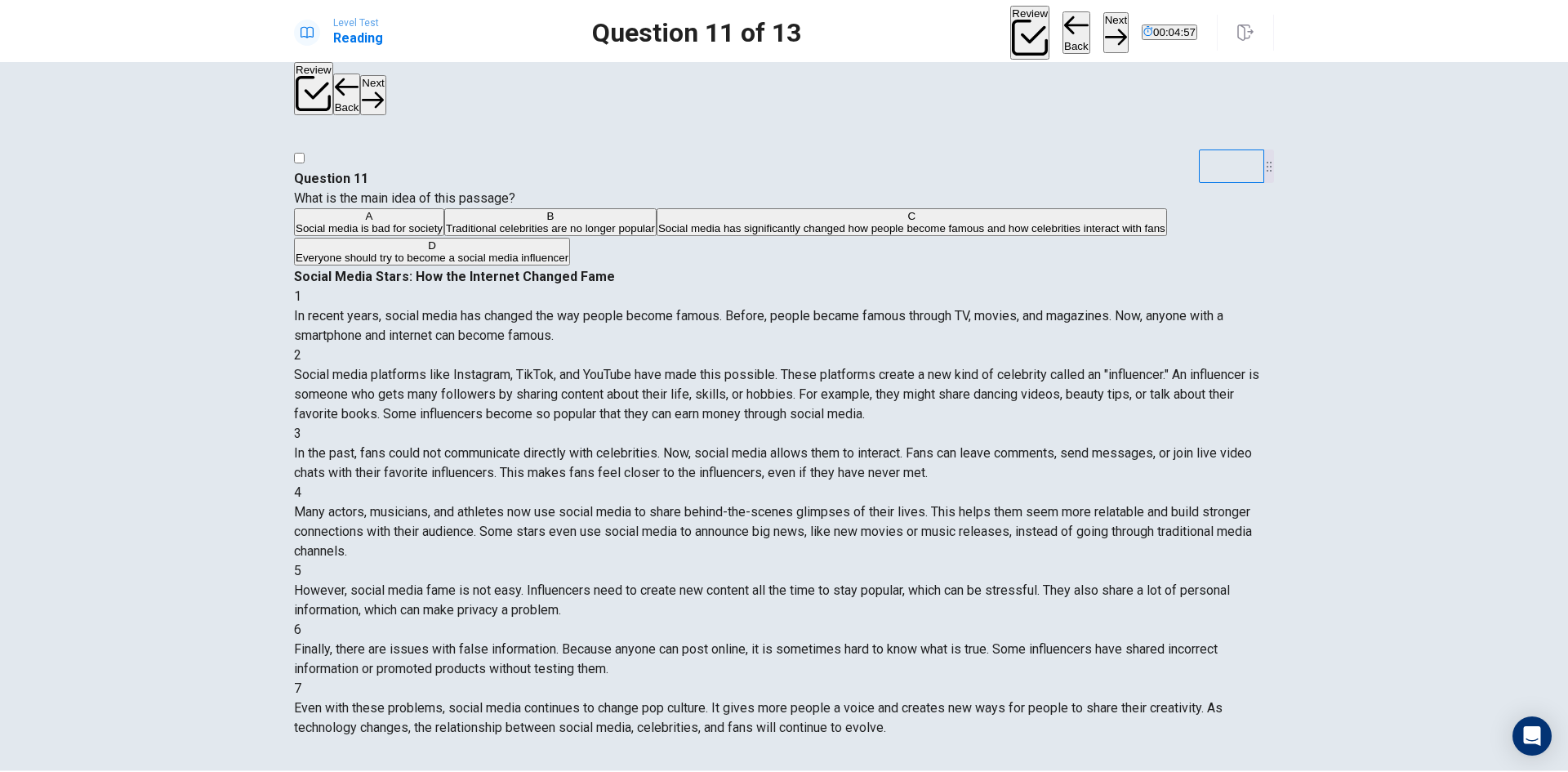
scroll to position [0, 0]
click at [658, 234] on span "Social media has significantly changed how people become famous and how celebri…" at bounding box center [911, 228] width 507 height 12
click at [1103, 27] on button "Next" at bounding box center [1116, 31] width 26 height 40
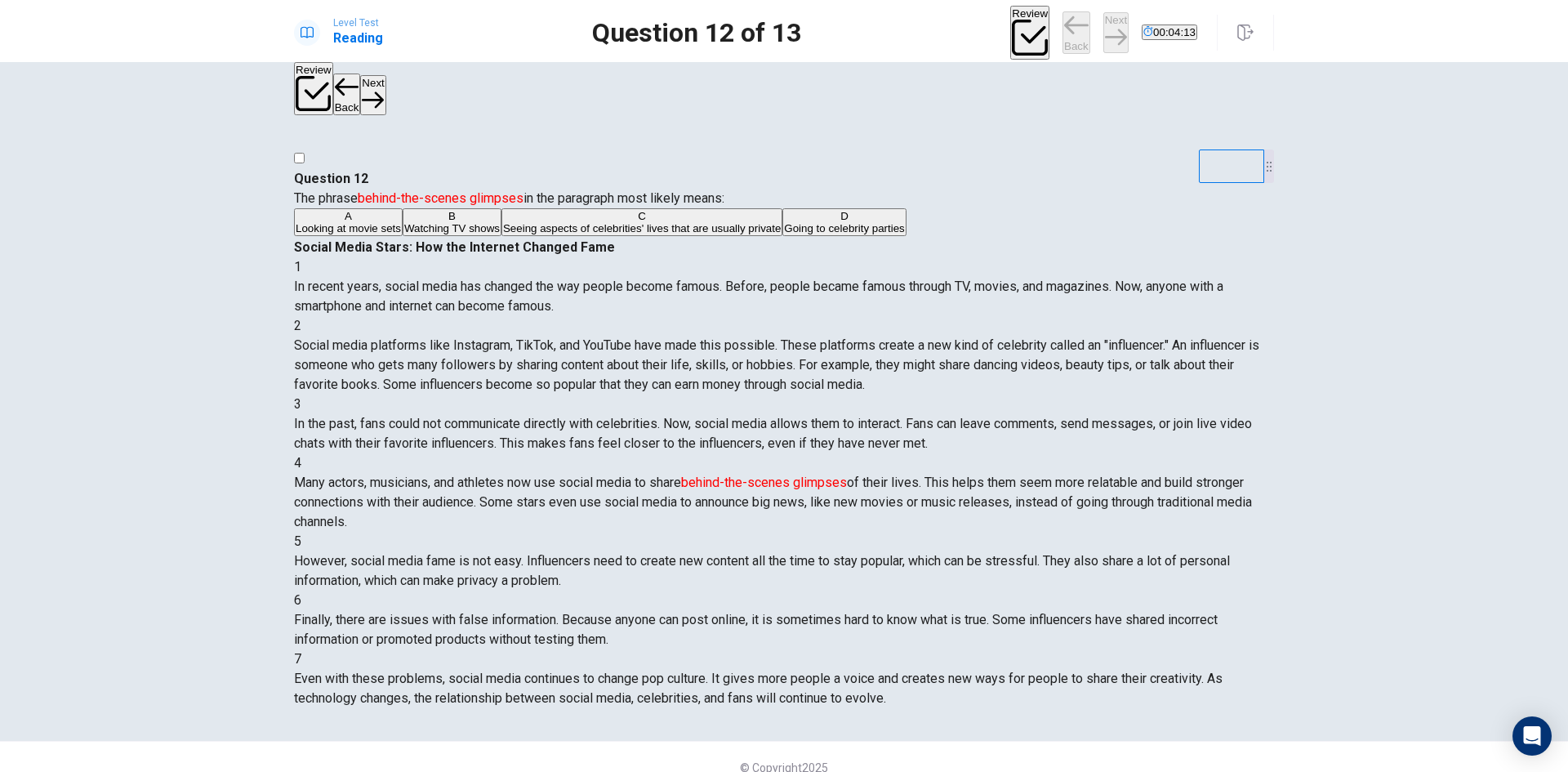
scroll to position [120, 0]
click at [503, 234] on span "Seeing aspects of celebrities' lives that are usually private" at bounding box center [642, 228] width 277 height 12
click at [1063, 23] on button "Back" at bounding box center [1076, 32] width 28 height 42
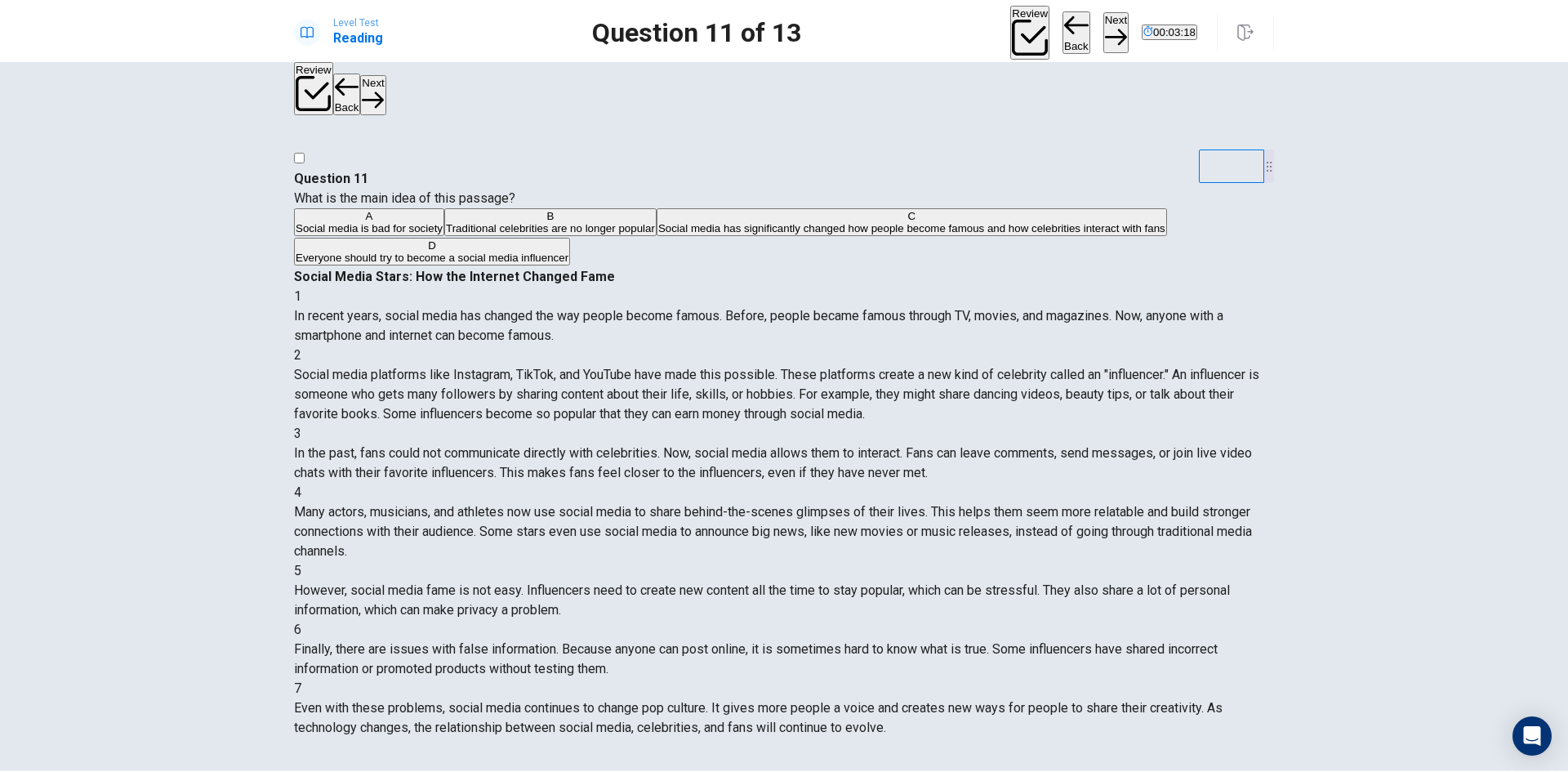
click at [1103, 27] on button "Next" at bounding box center [1116, 31] width 26 height 40
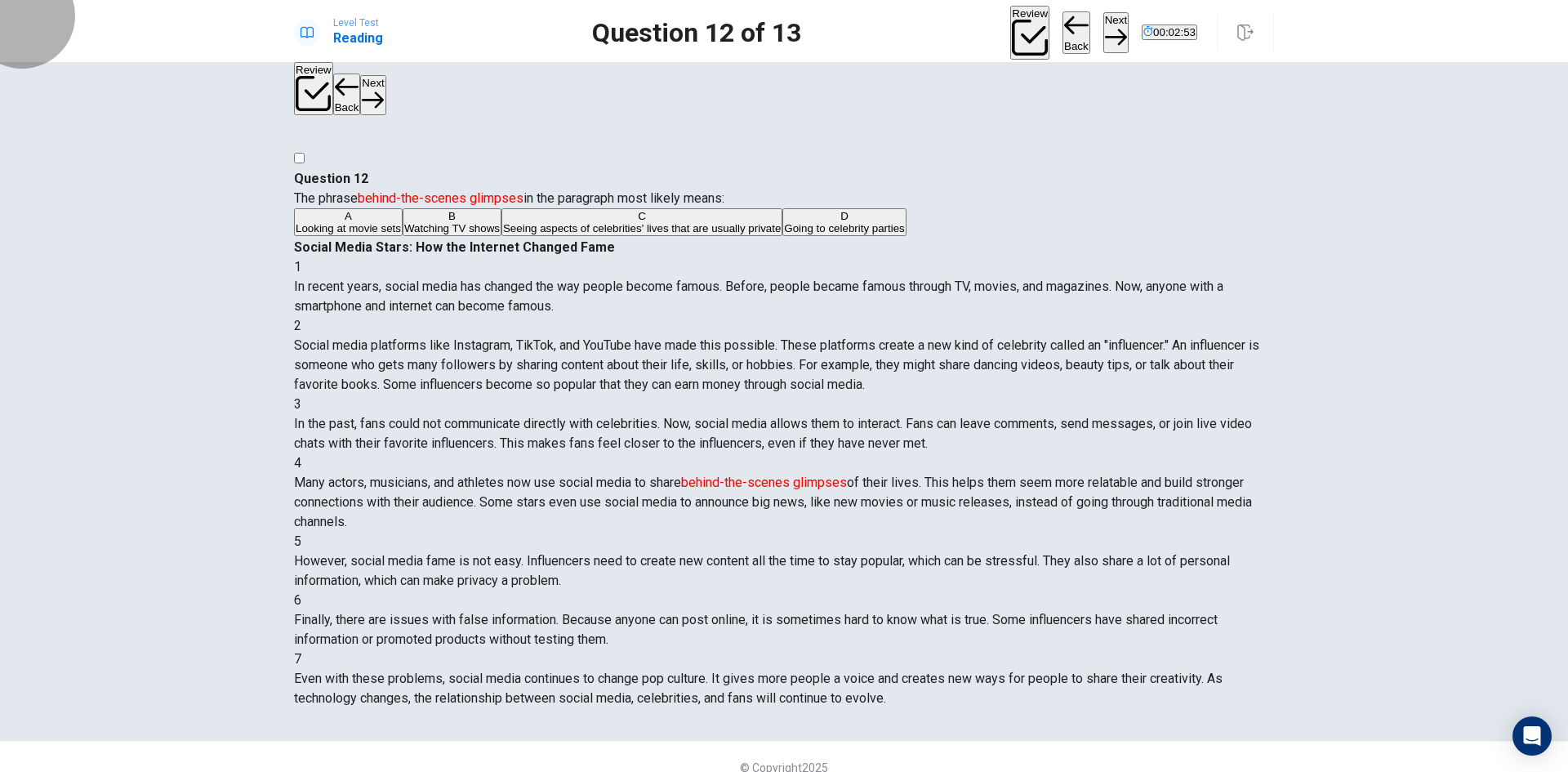
click at [1103, 27] on button "Next" at bounding box center [1116, 31] width 26 height 40
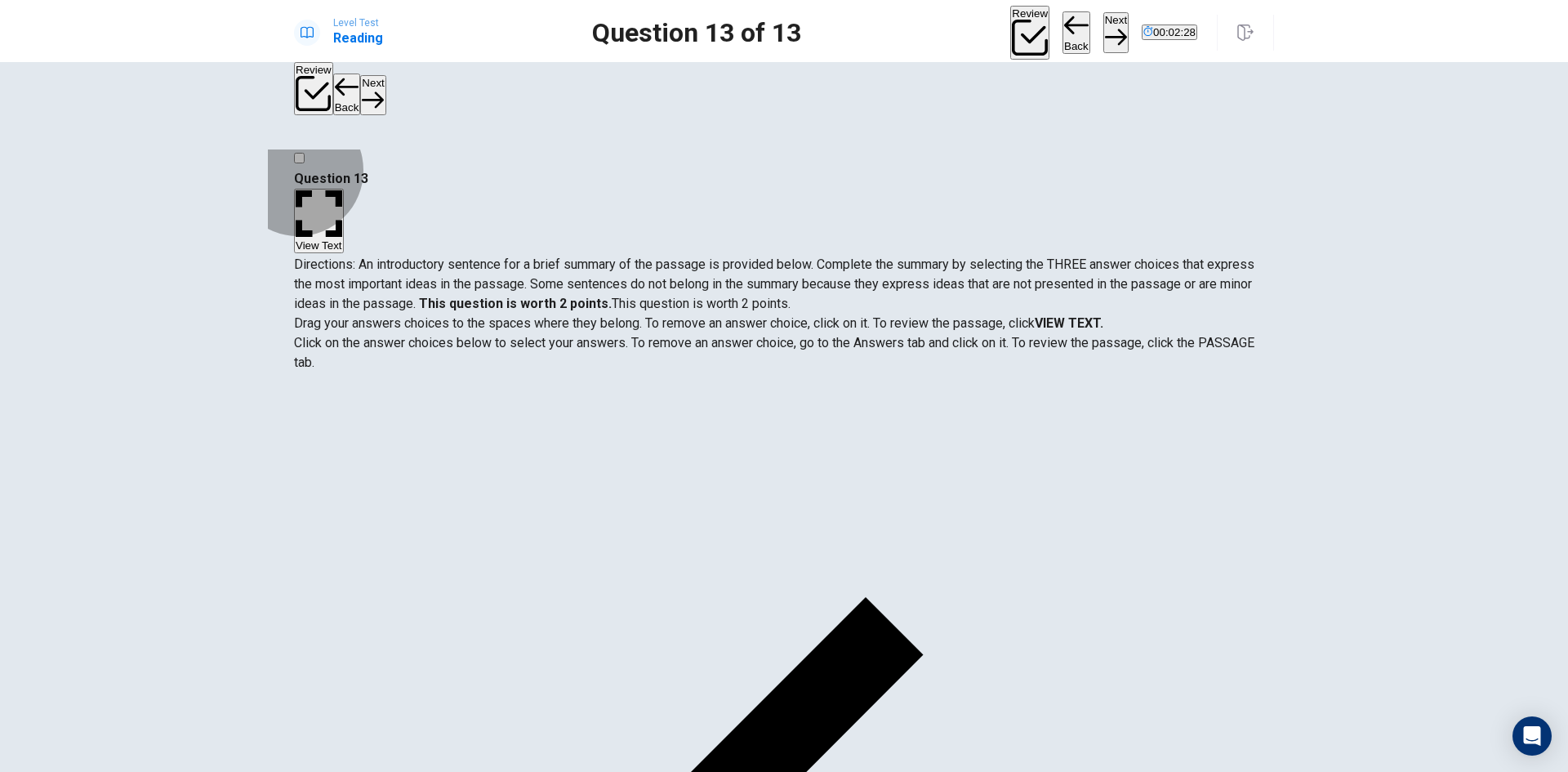
click at [344, 189] on button "View Text" at bounding box center [319, 221] width 50 height 65
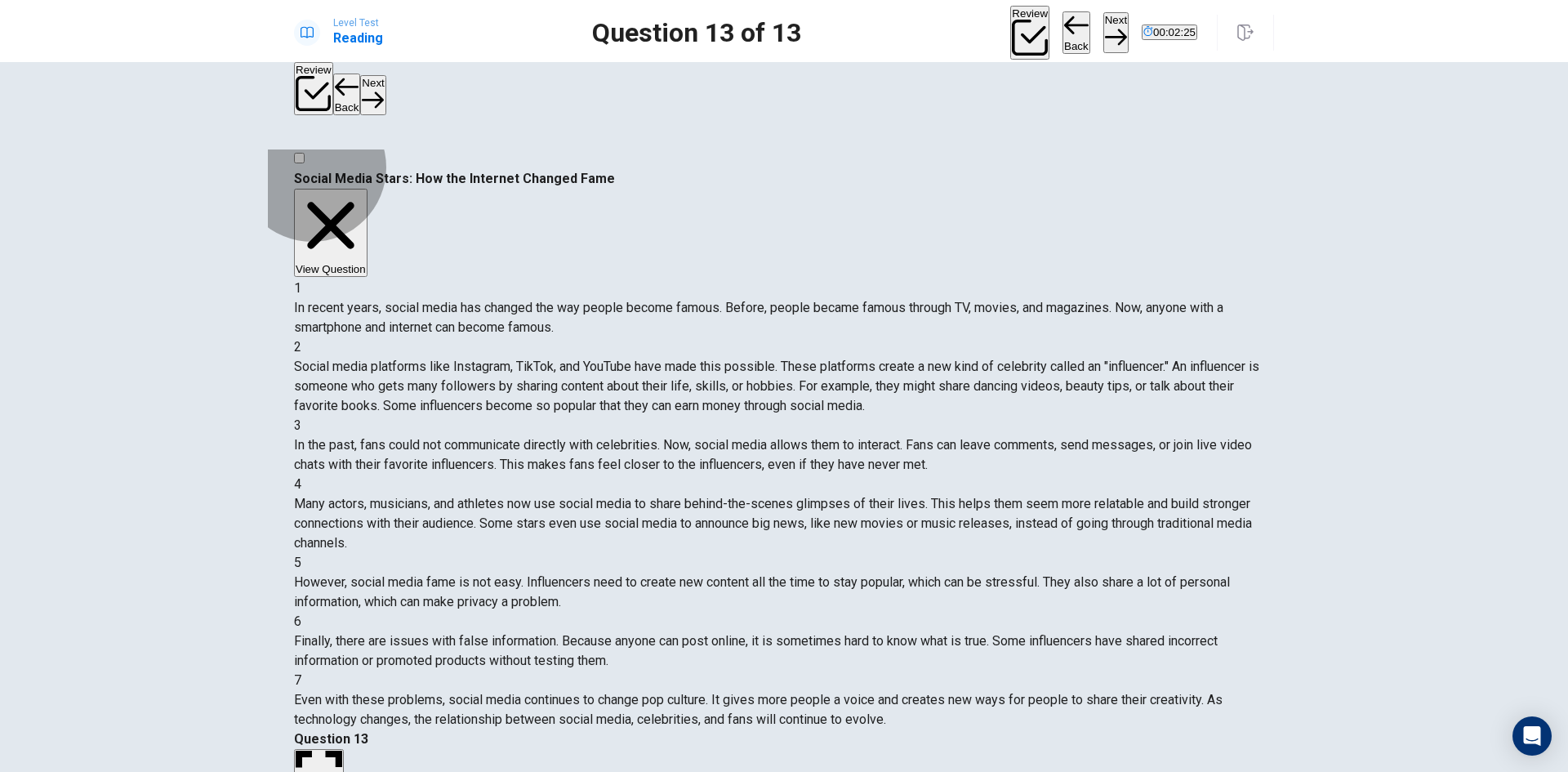
click at [368, 189] on button "View Question" at bounding box center [330, 233] width 74 height 89
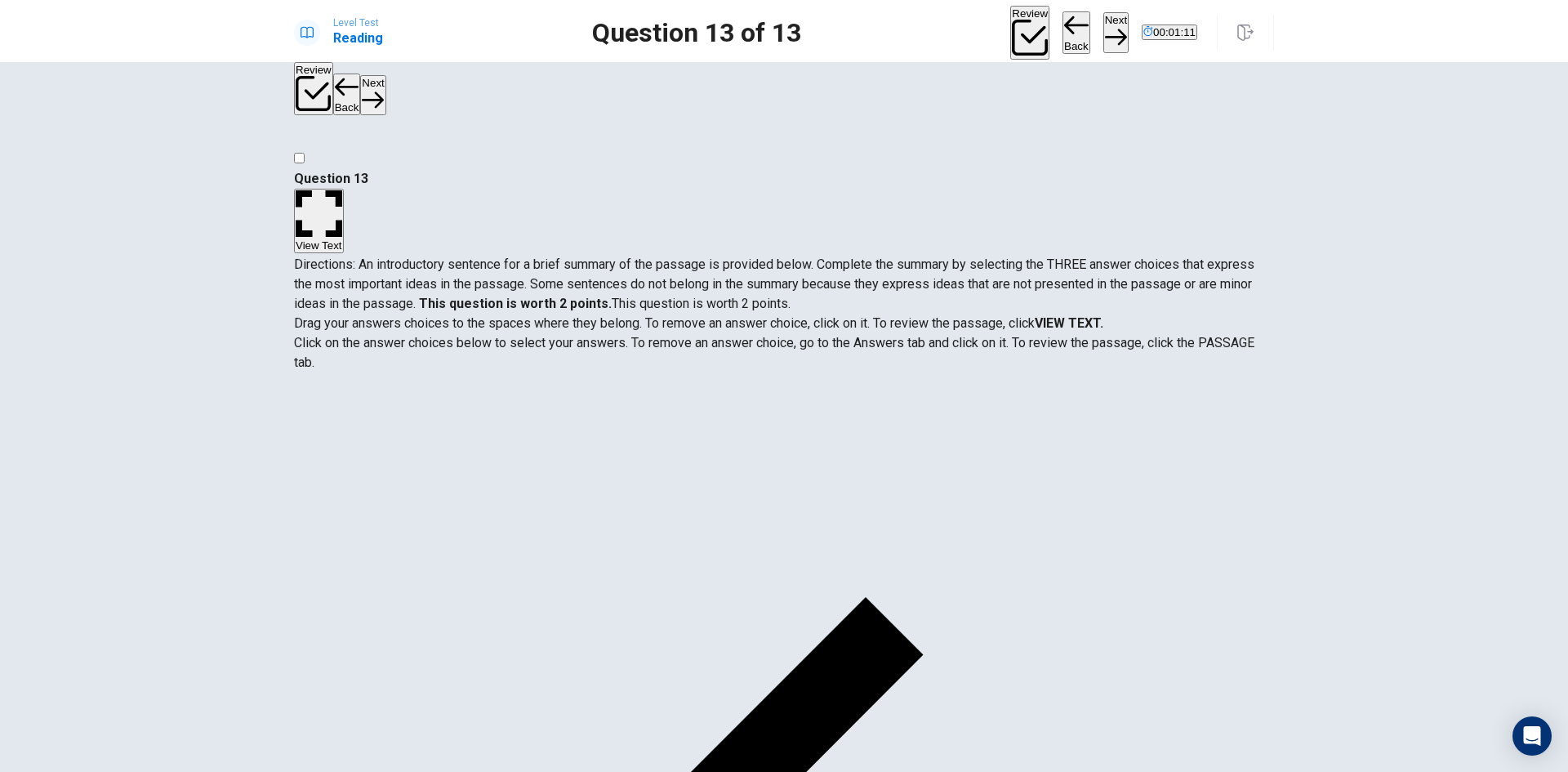
scroll to position [0, 0]
drag, startPoint x: 456, startPoint y: 411, endPoint x: 461, endPoint y: 389, distance: 22.6
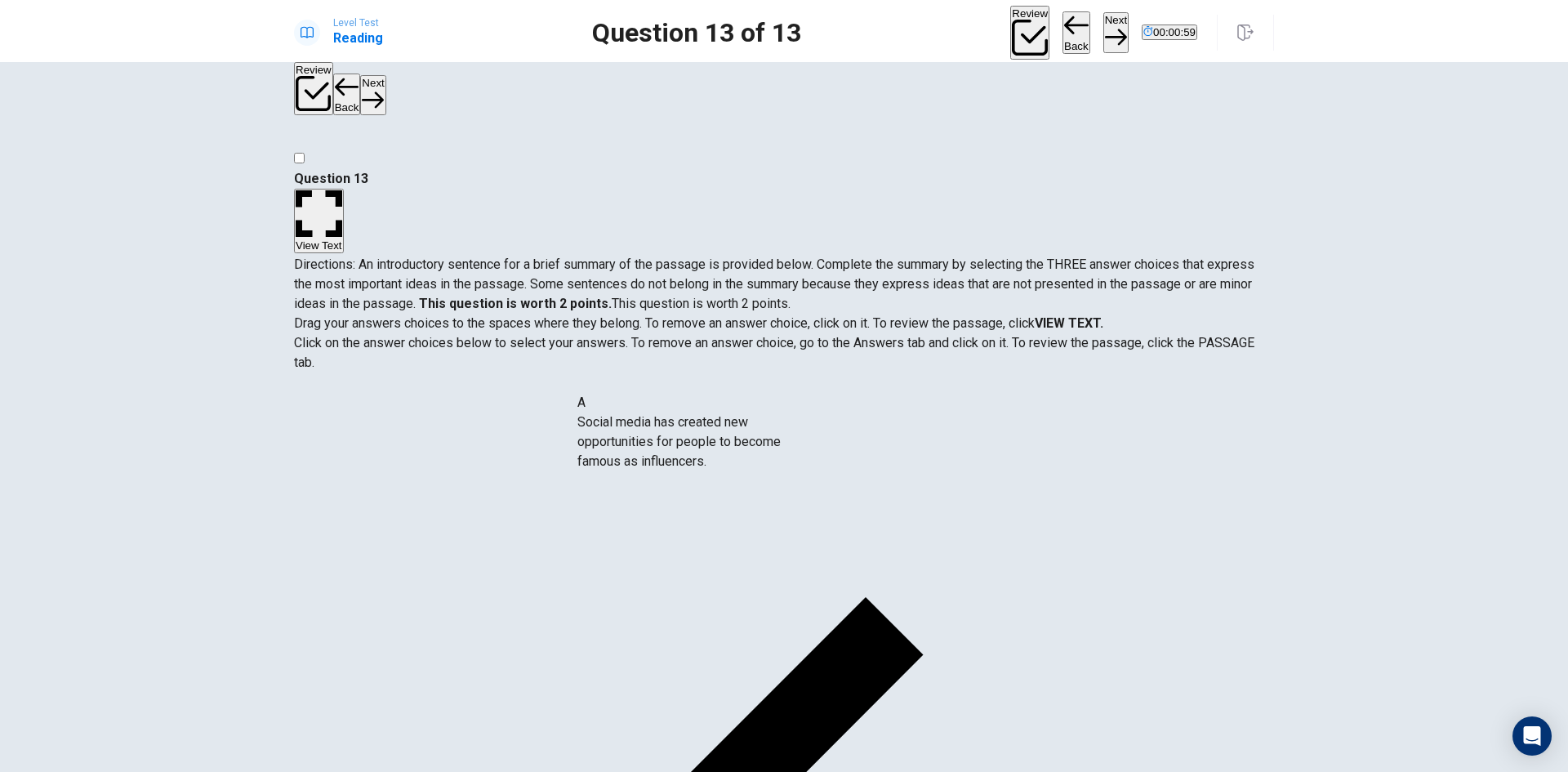
drag, startPoint x: 500, startPoint y: 404, endPoint x: 758, endPoint y: 431, distance: 259.4
drag, startPoint x: 565, startPoint y: 418, endPoint x: 571, endPoint y: 409, distance: 10.8
drag, startPoint x: 575, startPoint y: 422, endPoint x: 552, endPoint y: 500, distance: 81.3
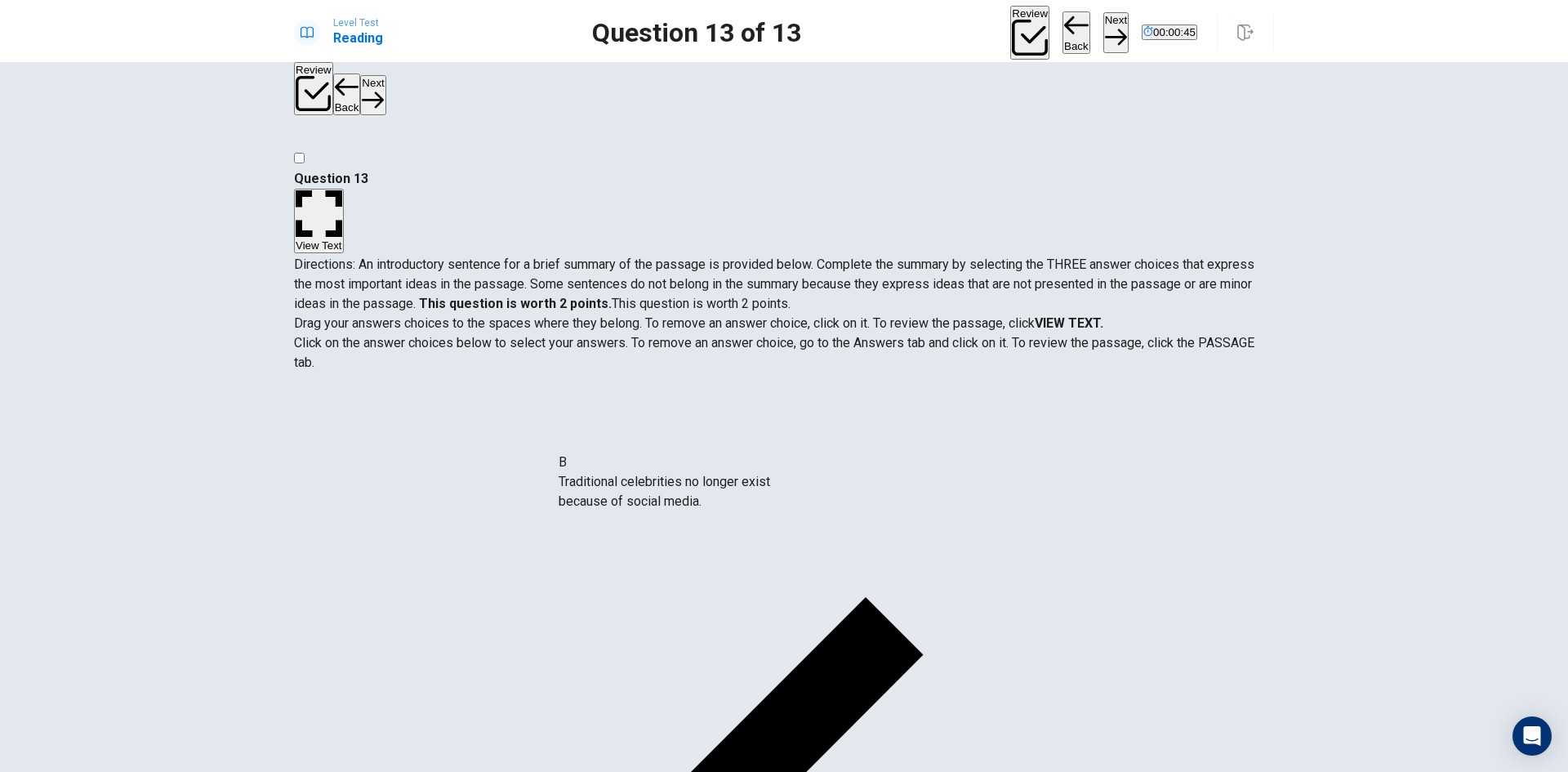
drag, startPoint x: 515, startPoint y: 399, endPoint x: 757, endPoint y: 479, distance: 254.9
drag, startPoint x: 561, startPoint y: 438, endPoint x: 555, endPoint y: 462, distance: 24.7
drag, startPoint x: 460, startPoint y: 417, endPoint x: 778, endPoint y: 591, distance: 362.5
drag, startPoint x: 499, startPoint y: 415, endPoint x: 511, endPoint y: 434, distance: 22.5
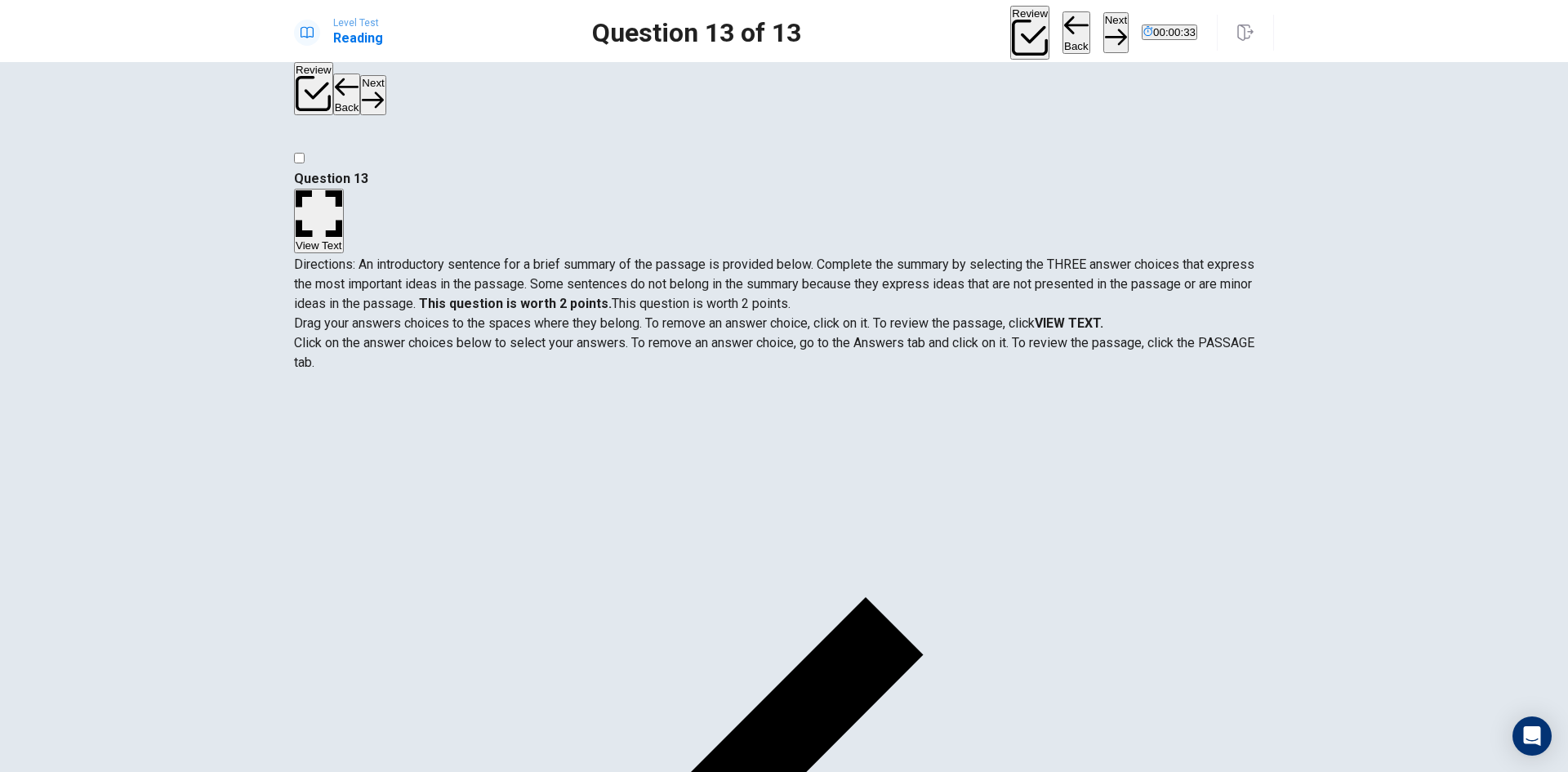
scroll to position [30, 0]
drag, startPoint x: 492, startPoint y: 582, endPoint x: 783, endPoint y: 591, distance: 291.1
drag, startPoint x: 464, startPoint y: 549, endPoint x: 554, endPoint y: 576, distance: 94.0
drag, startPoint x: 408, startPoint y: 573, endPoint x: 791, endPoint y: 582, distance: 383.1
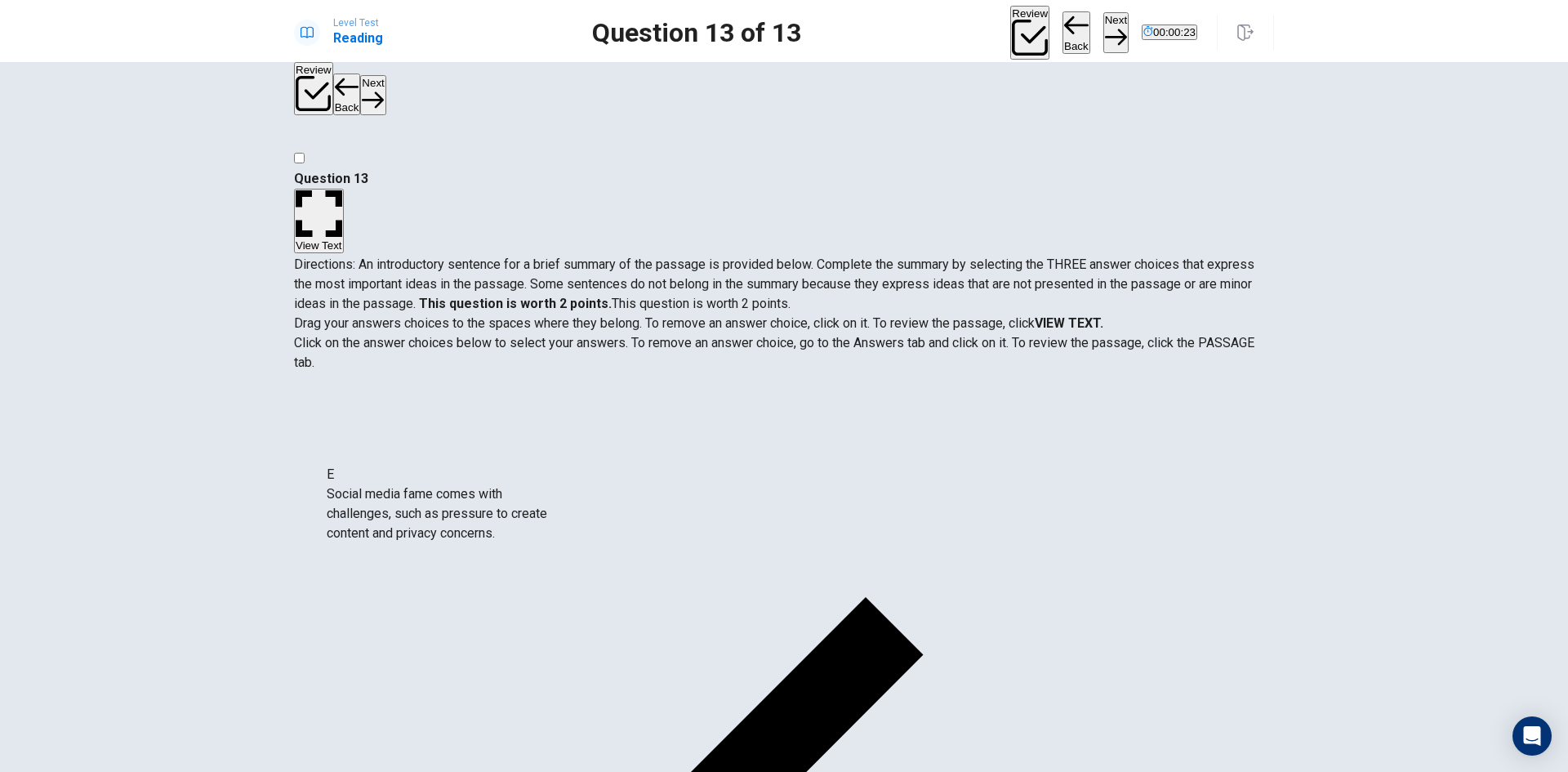
scroll to position [8, 0]
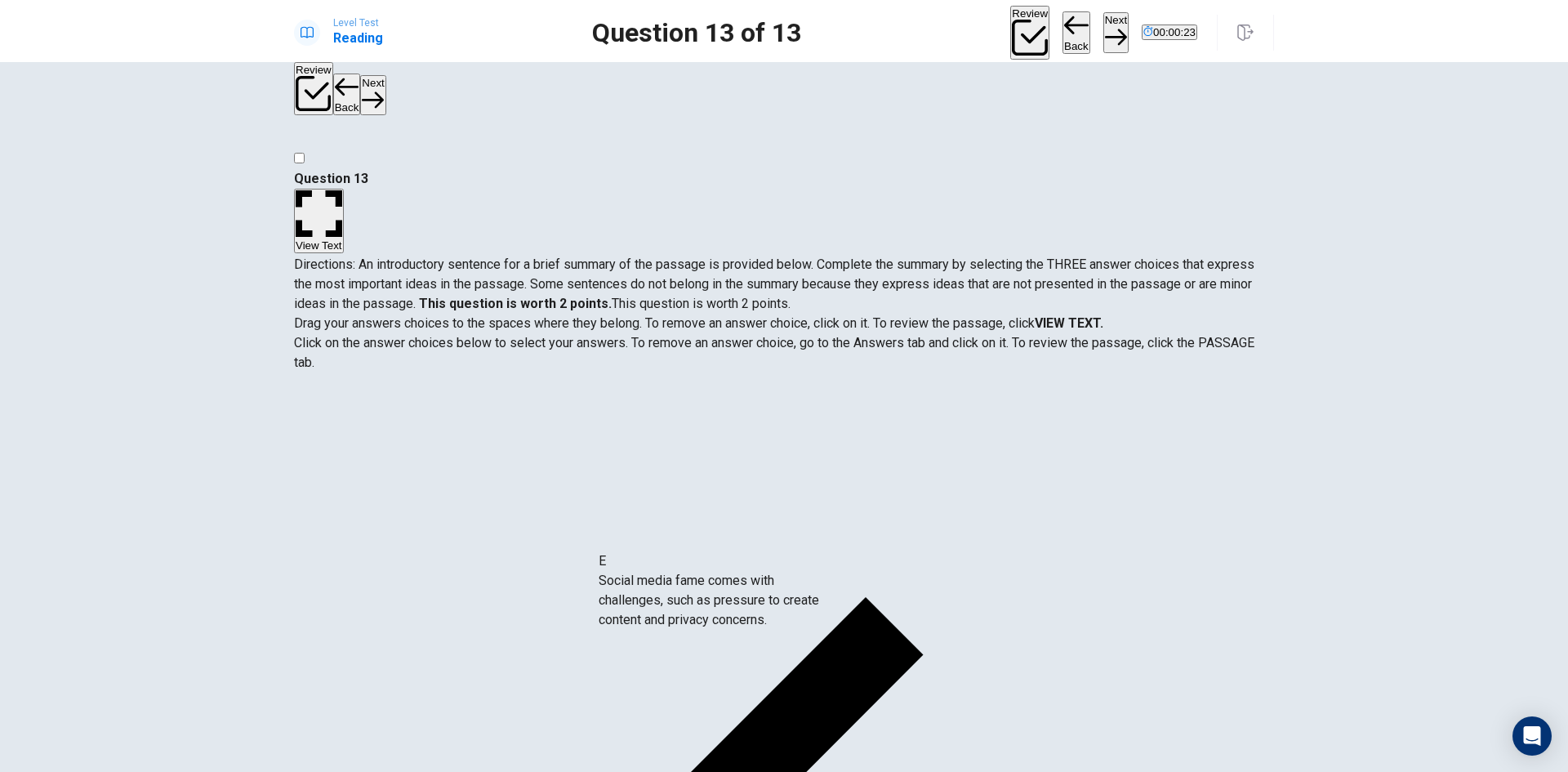
drag, startPoint x: 487, startPoint y: 501, endPoint x: 773, endPoint y: 589, distance: 299.2
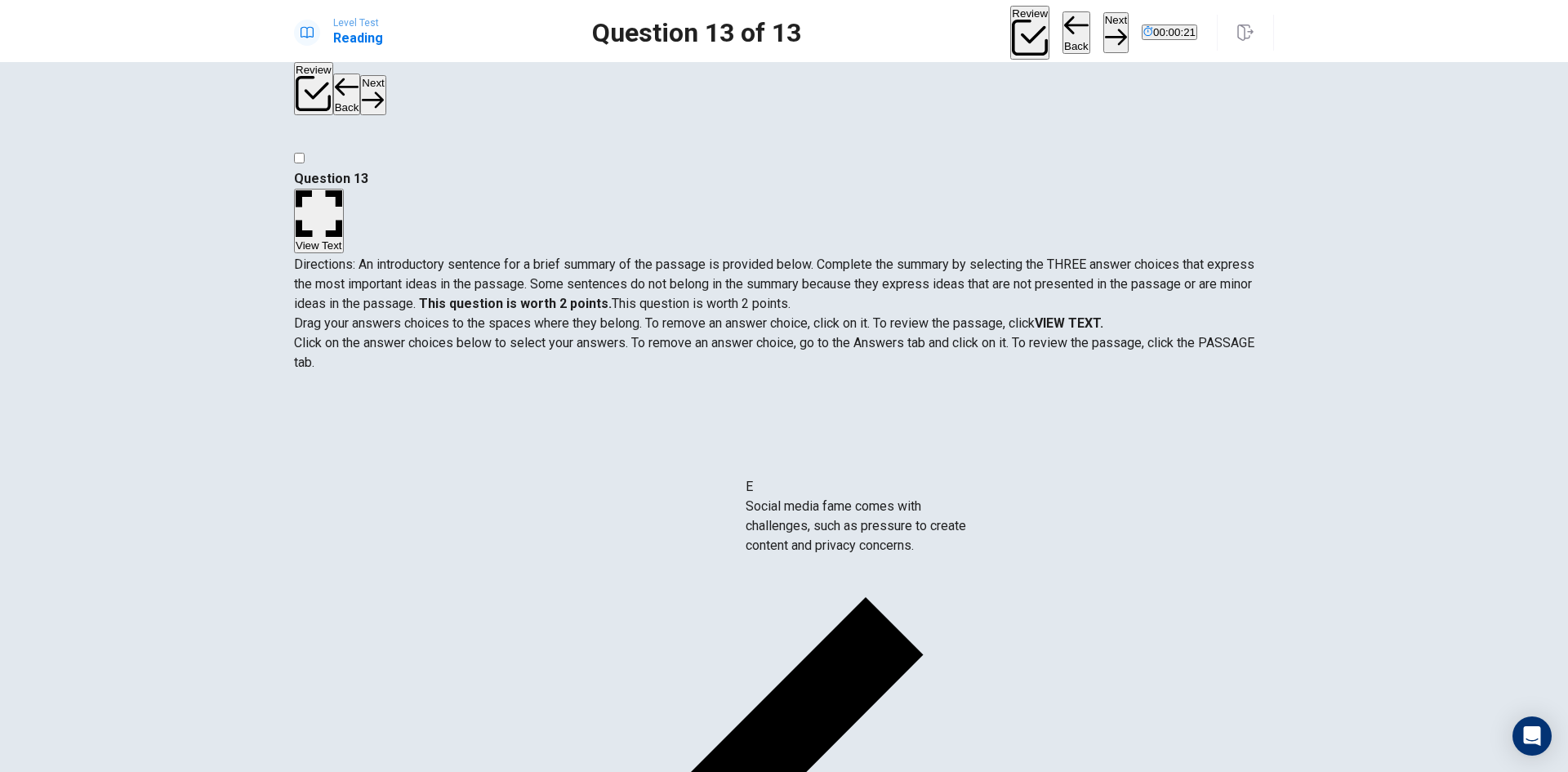
drag, startPoint x: 428, startPoint y: 496, endPoint x: 853, endPoint y: 516, distance: 425.5
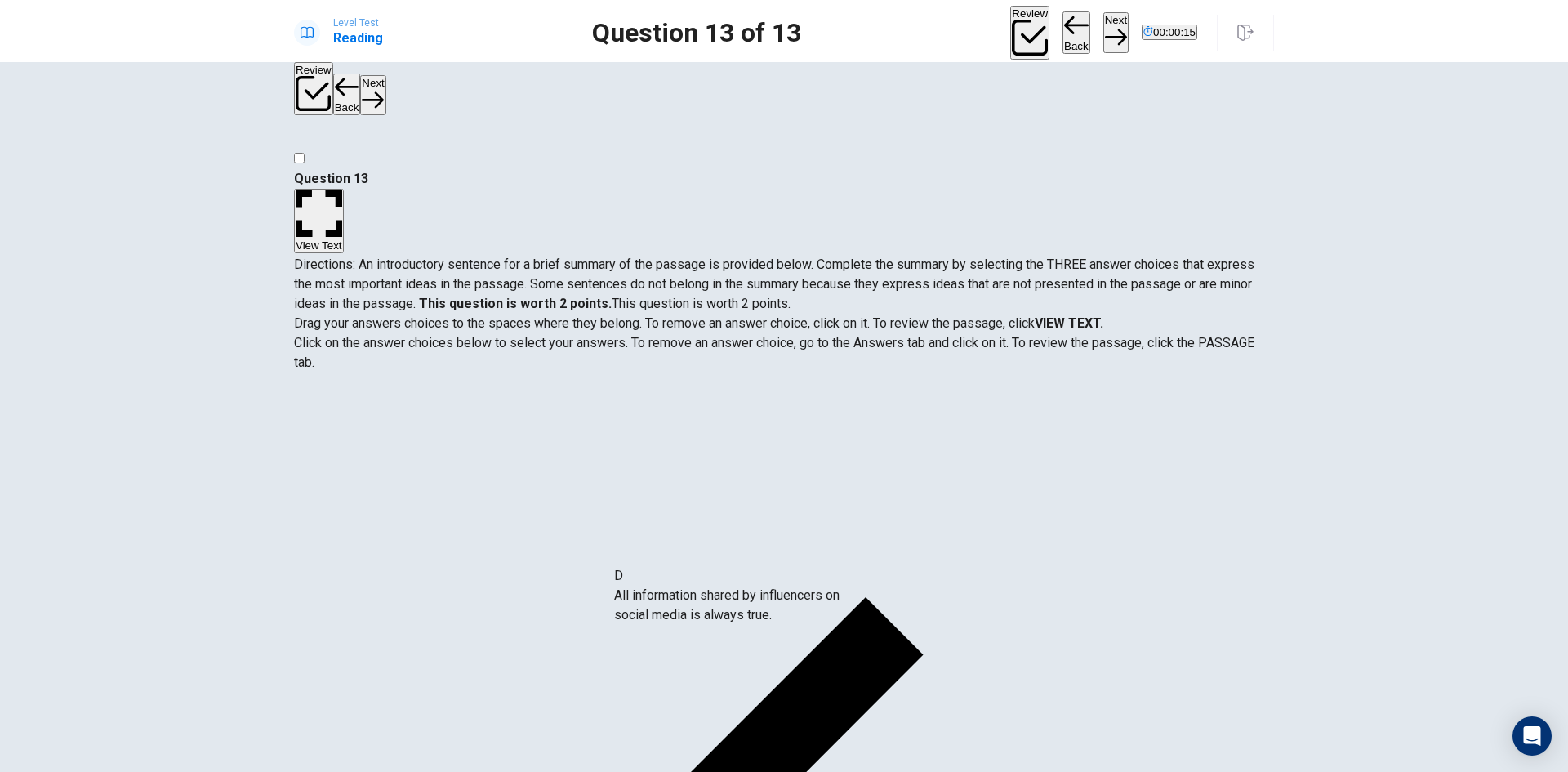
drag, startPoint x: 487, startPoint y: 402, endPoint x: 780, endPoint y: 605, distance: 356.5
drag, startPoint x: 449, startPoint y: 501, endPoint x: 844, endPoint y: 599, distance: 407.0
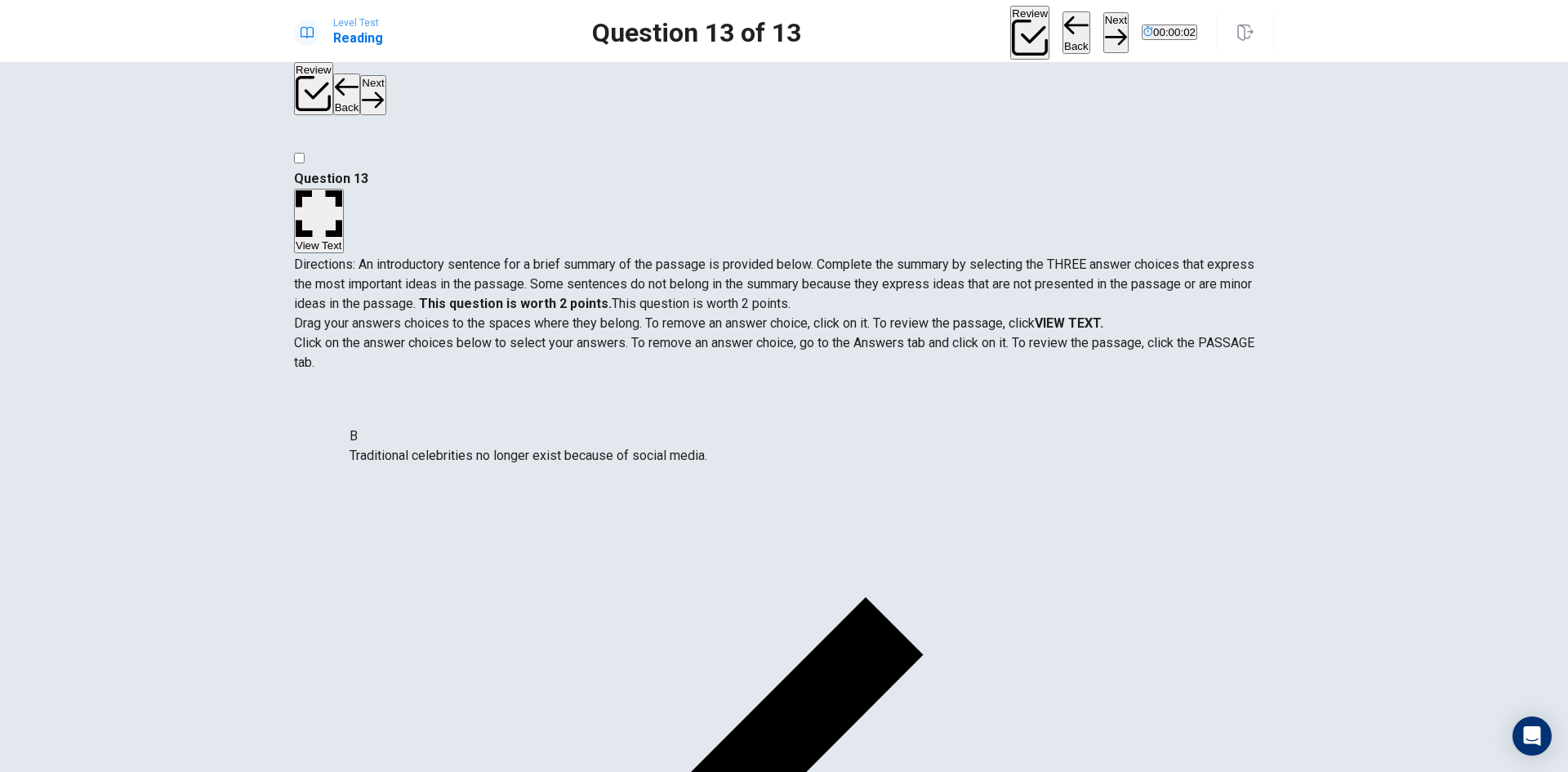
drag, startPoint x: 635, startPoint y: 474, endPoint x: 293, endPoint y: 434, distance: 344.3
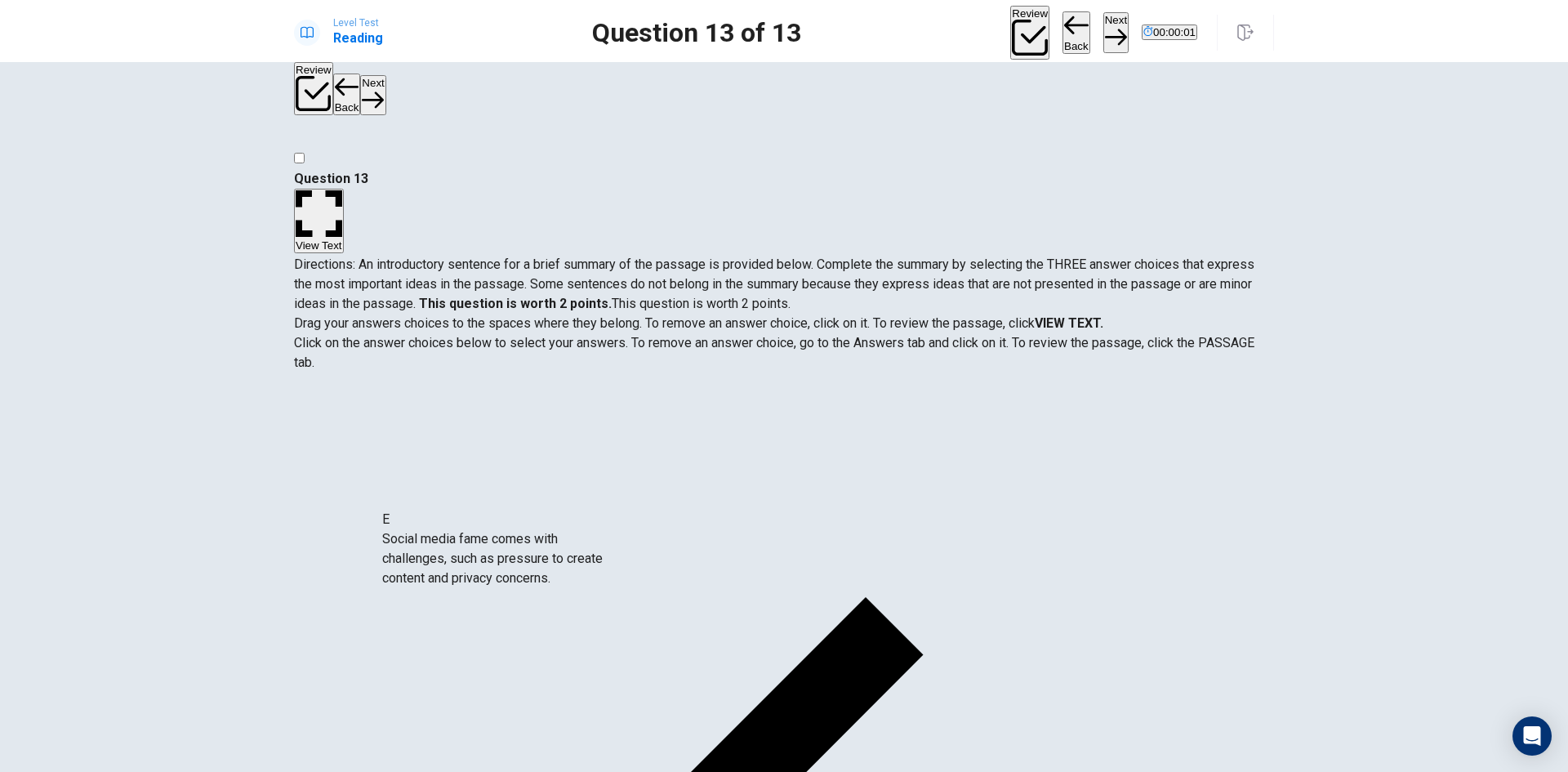
scroll to position [10, 0]
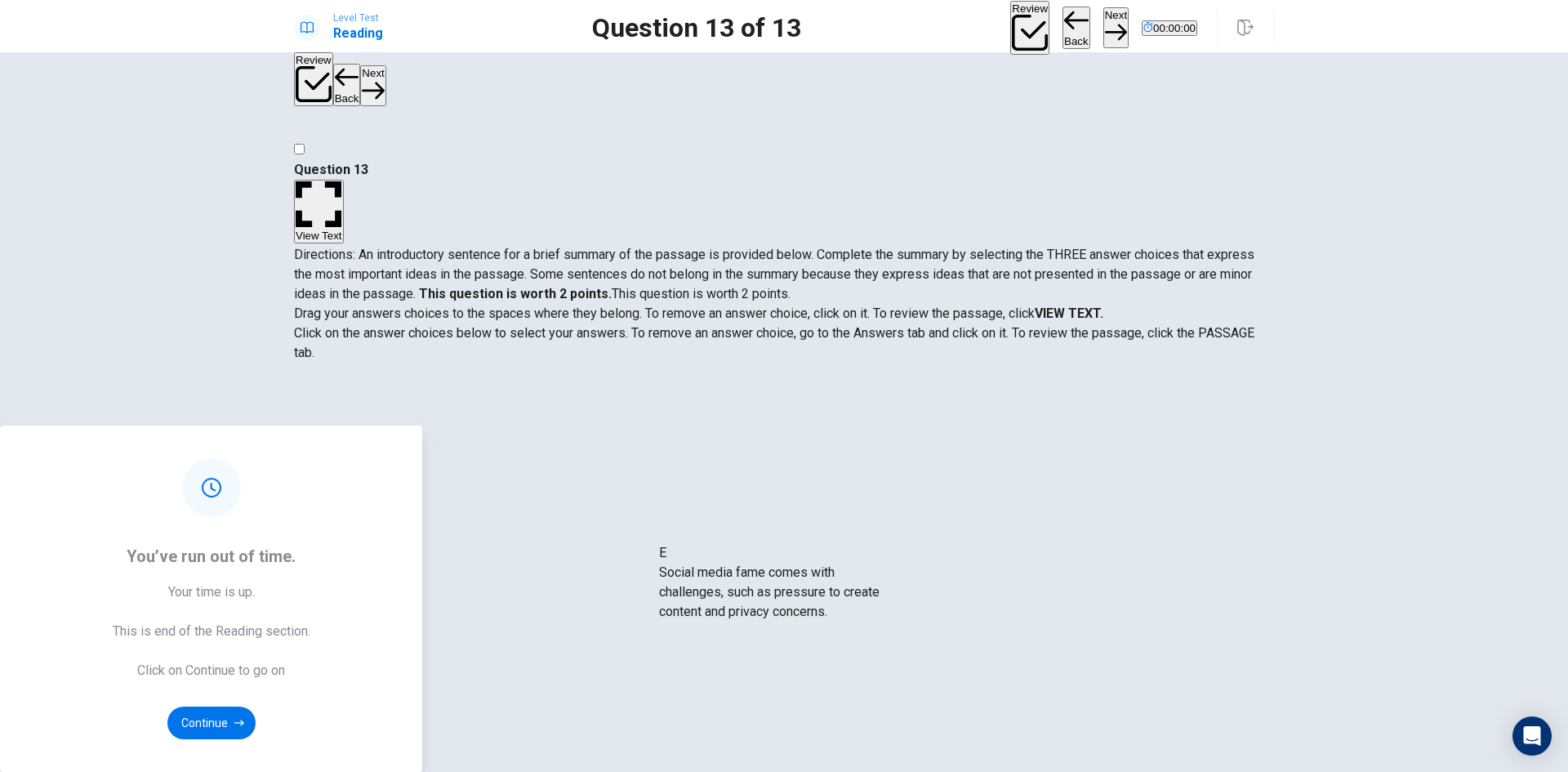
drag, startPoint x: 463, startPoint y: 595, endPoint x: 794, endPoint y: 590, distance: 331.0
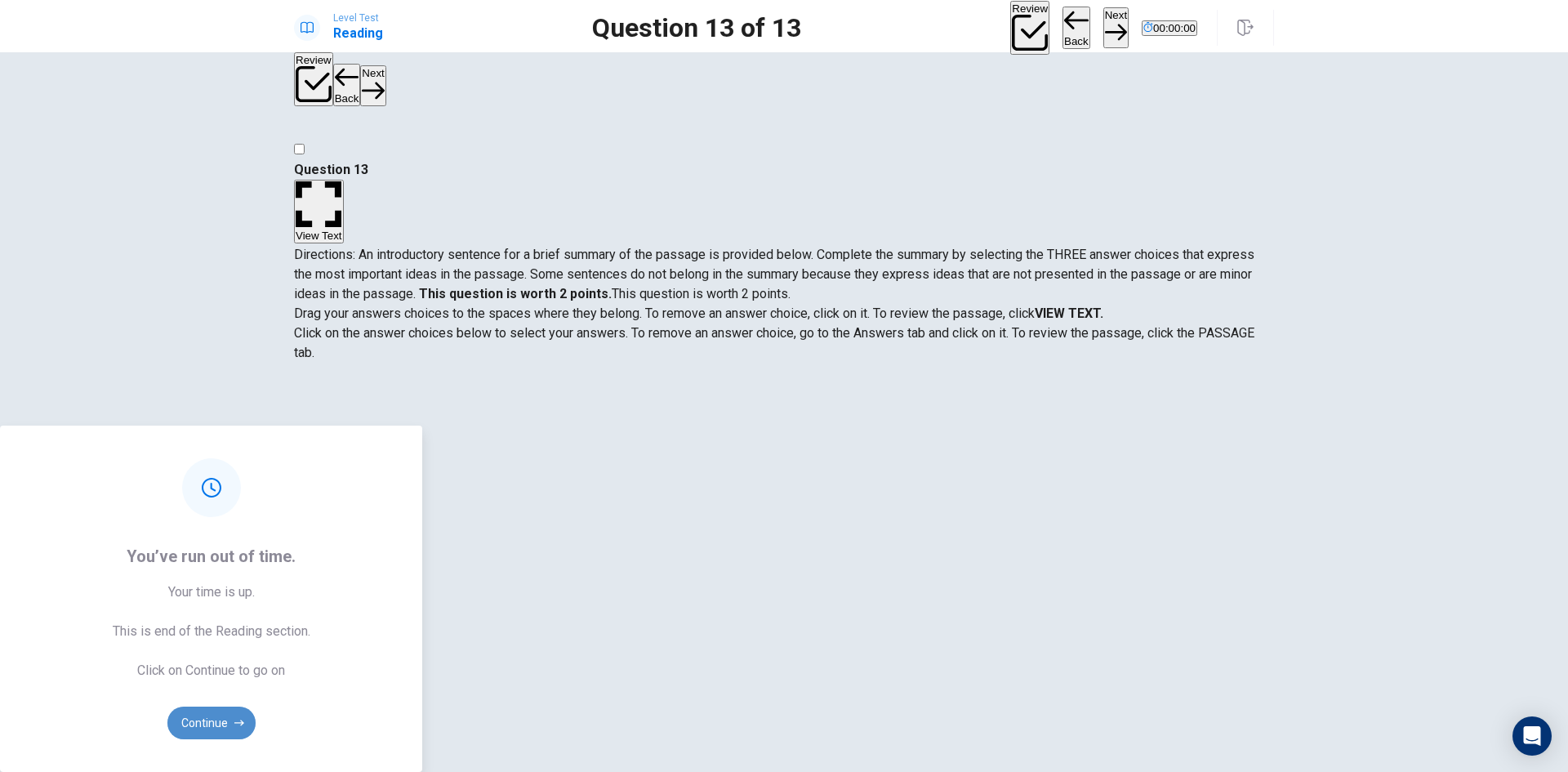
click at [256, 706] on button "Continue" at bounding box center [211, 722] width 88 height 32
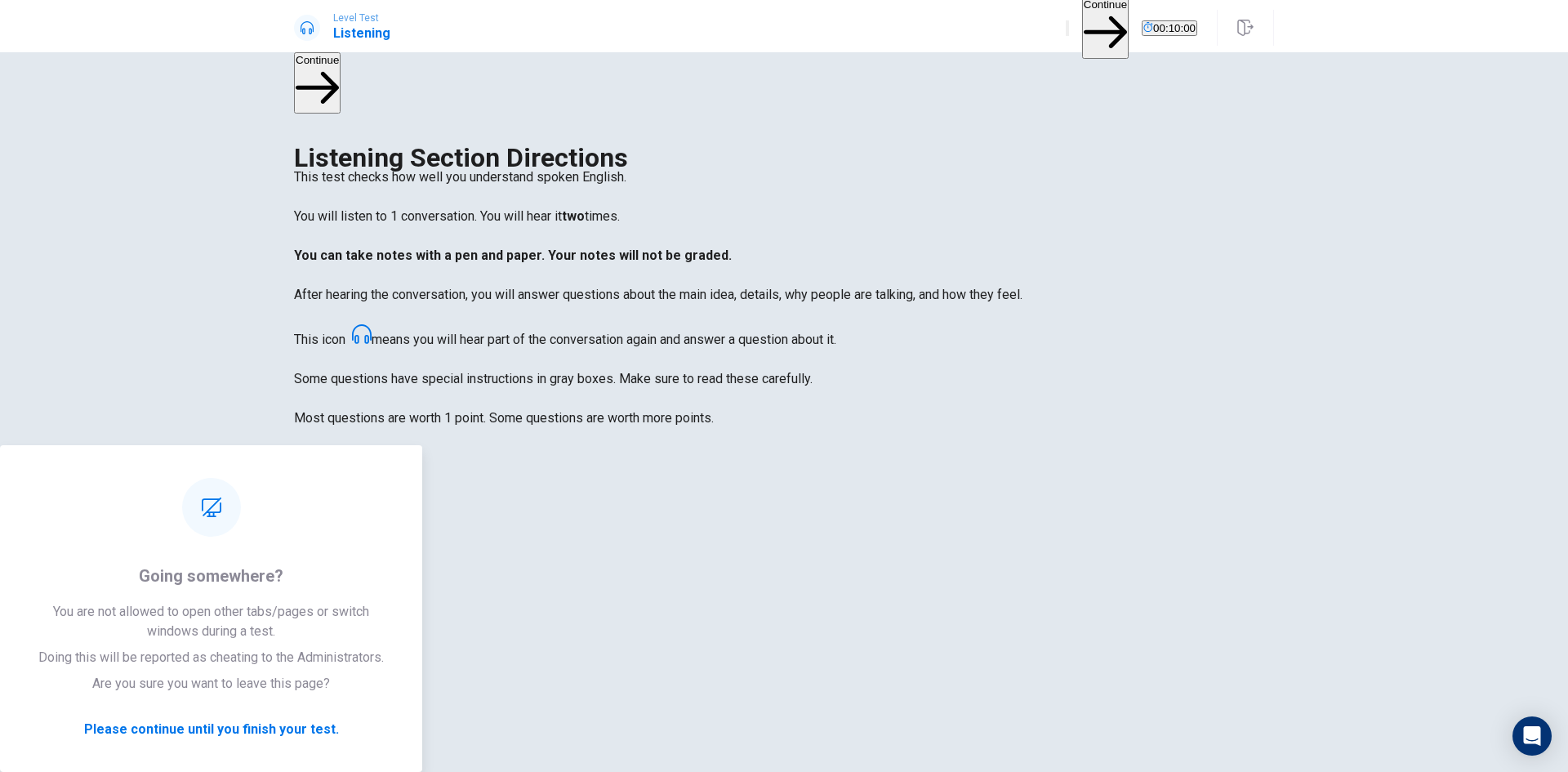
click at [1278, 398] on div "Listening Section Directions This test checks how well you understand spoken En…" at bounding box center [784, 386] width 1032 height 476
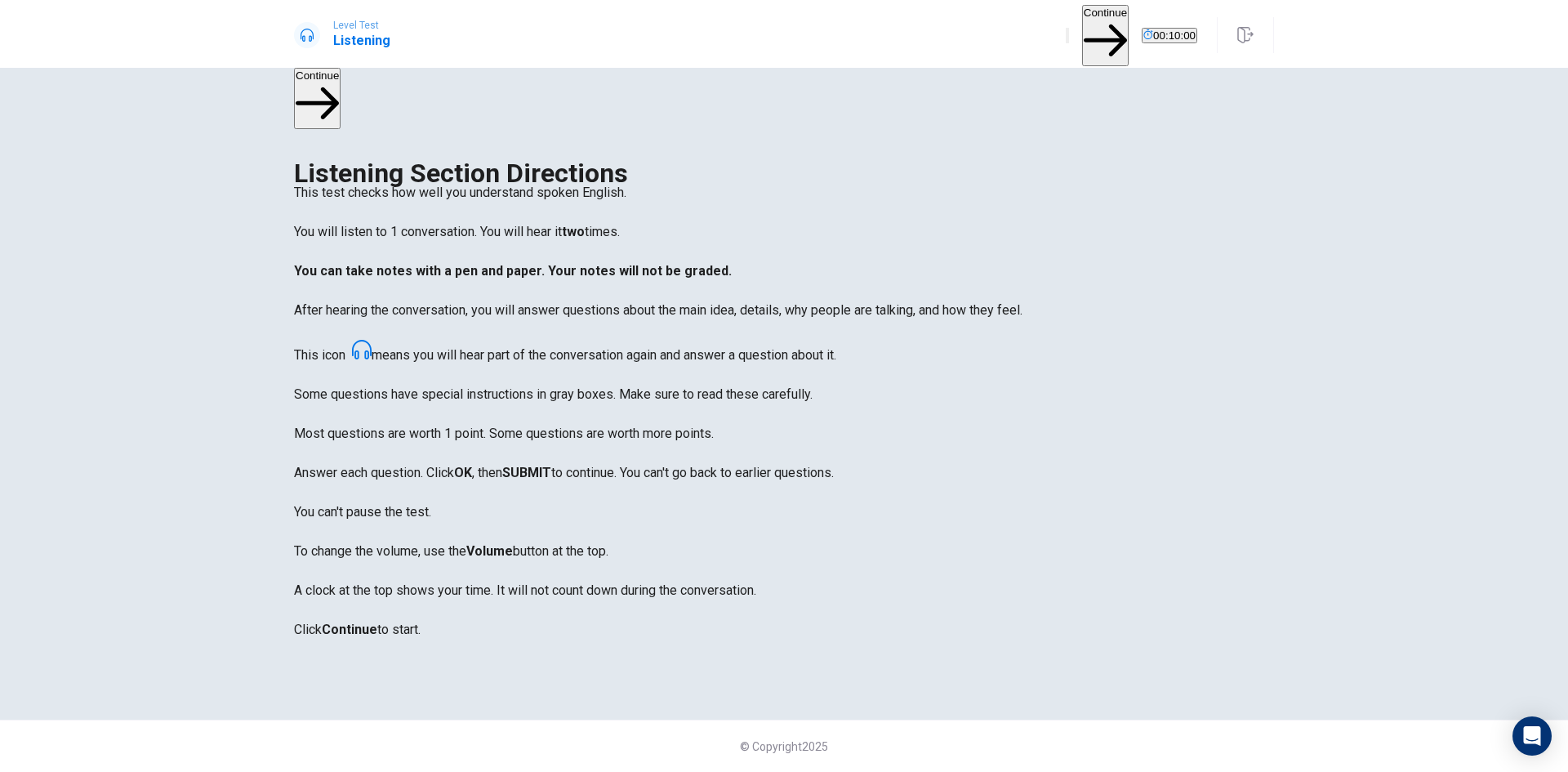
scroll to position [12, 0]
drag, startPoint x: 1001, startPoint y: 57, endPoint x: 1021, endPoint y: 57, distance: 20.0
click at [1021, 57] on body "This site uses cookies, as explained in our Privacy Policy . If you agree to th…" at bounding box center [784, 386] width 1568 height 772
click at [1081, 28] on button "Continue" at bounding box center [1104, 35] width 46 height 61
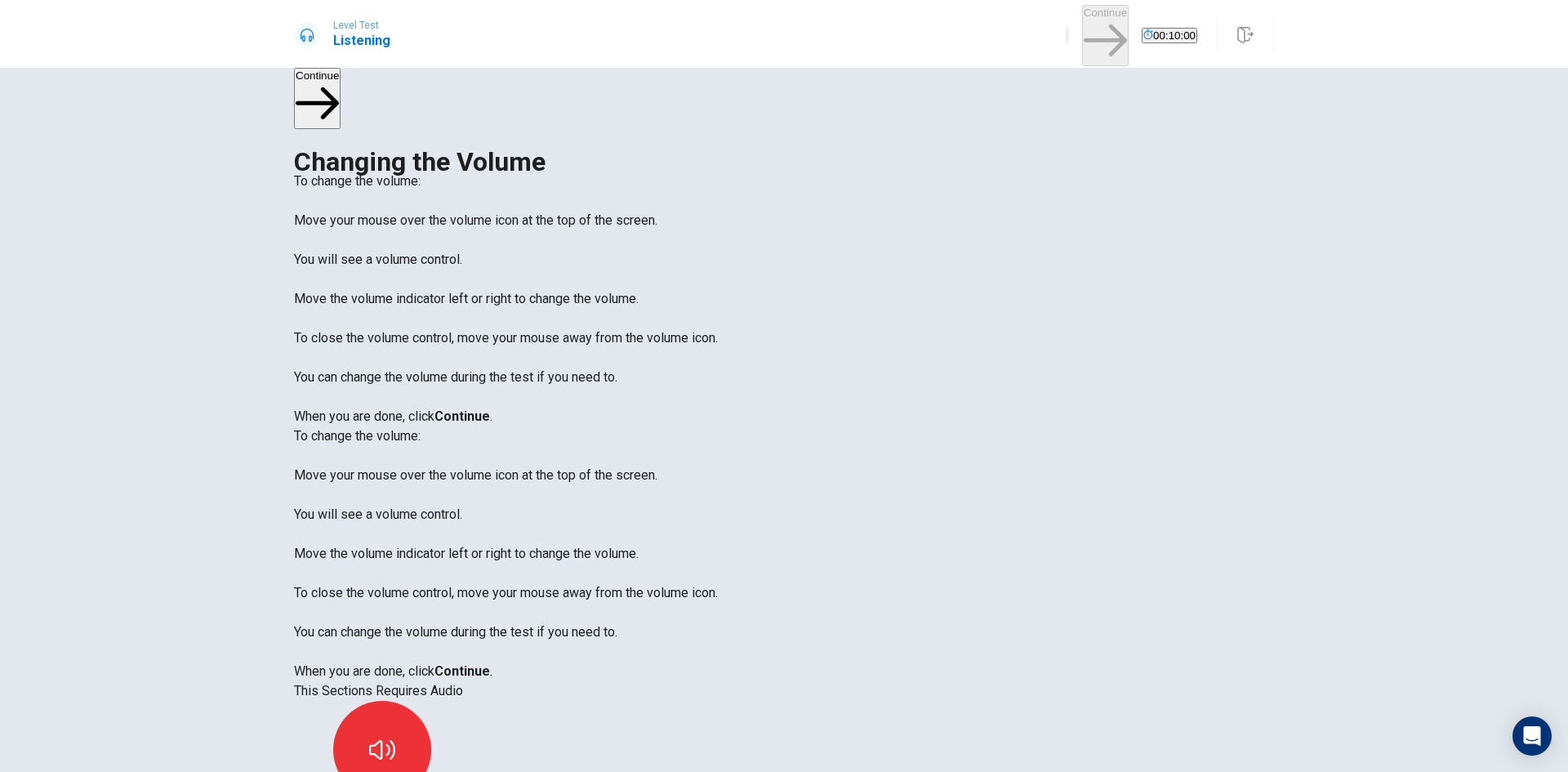
scroll to position [0, 0]
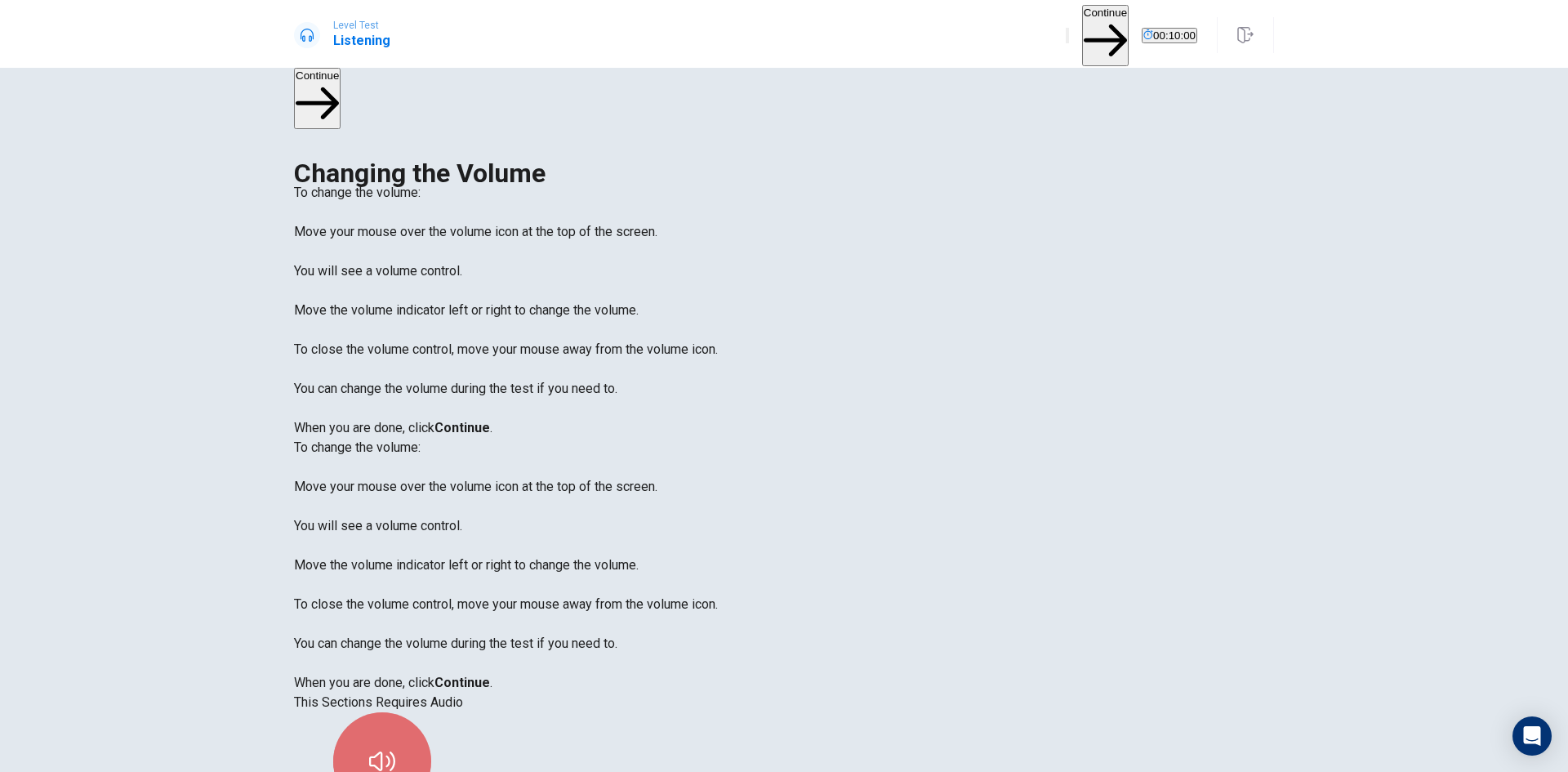
click at [432, 712] on button "button" at bounding box center [382, 761] width 98 height 98
click at [1081, 28] on button "Continue" at bounding box center [1104, 35] width 46 height 61
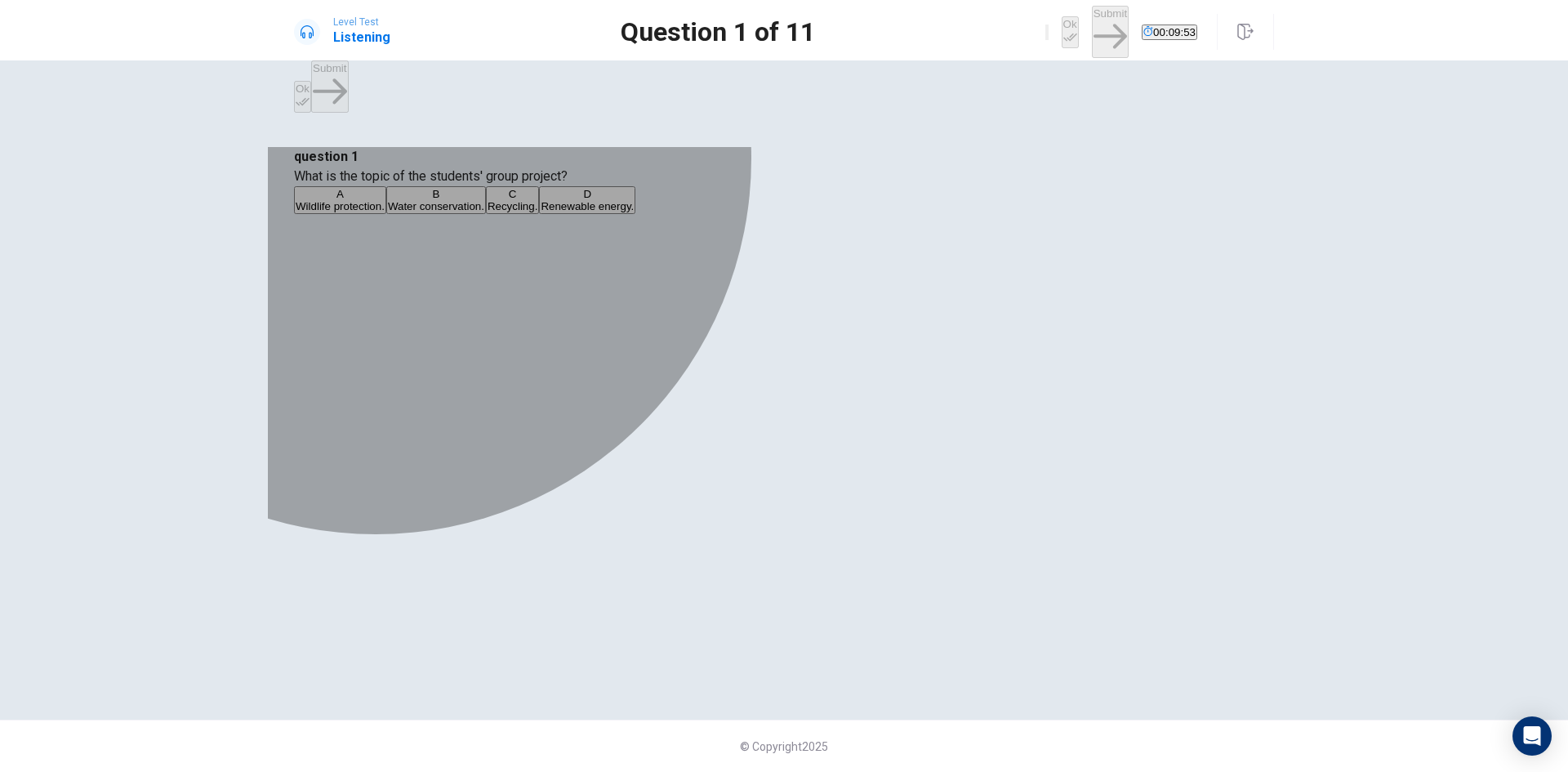
click at [633, 212] on span "Renewable energy." at bounding box center [587, 206] width 93 height 12
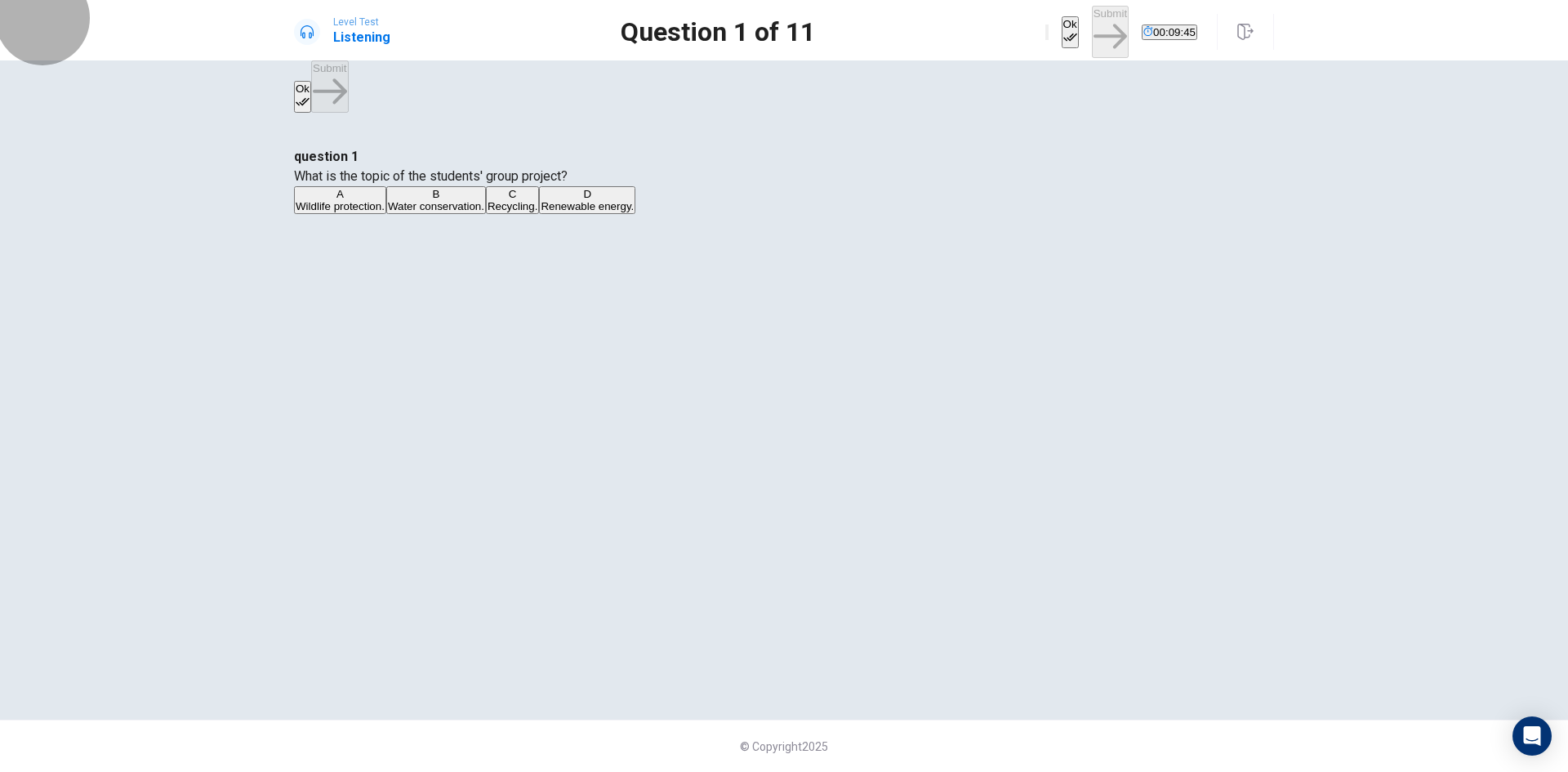
click at [1063, 30] on icon "button" at bounding box center [1070, 37] width 14 height 14
click at [1091, 22] on button "Submit" at bounding box center [1109, 31] width 36 height 51
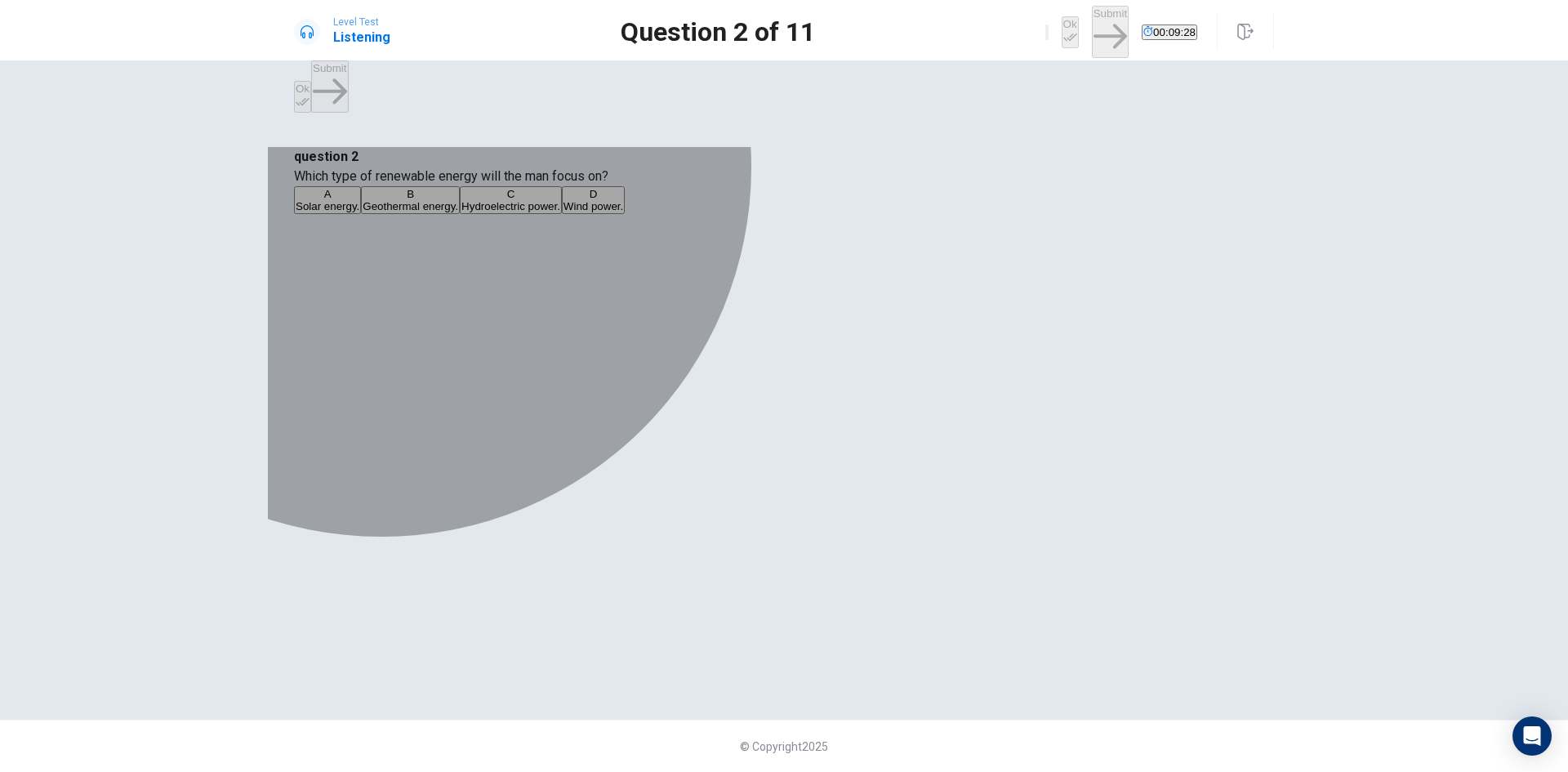
click at [560, 212] on span "Hydroelectric power." at bounding box center [510, 206] width 98 height 12
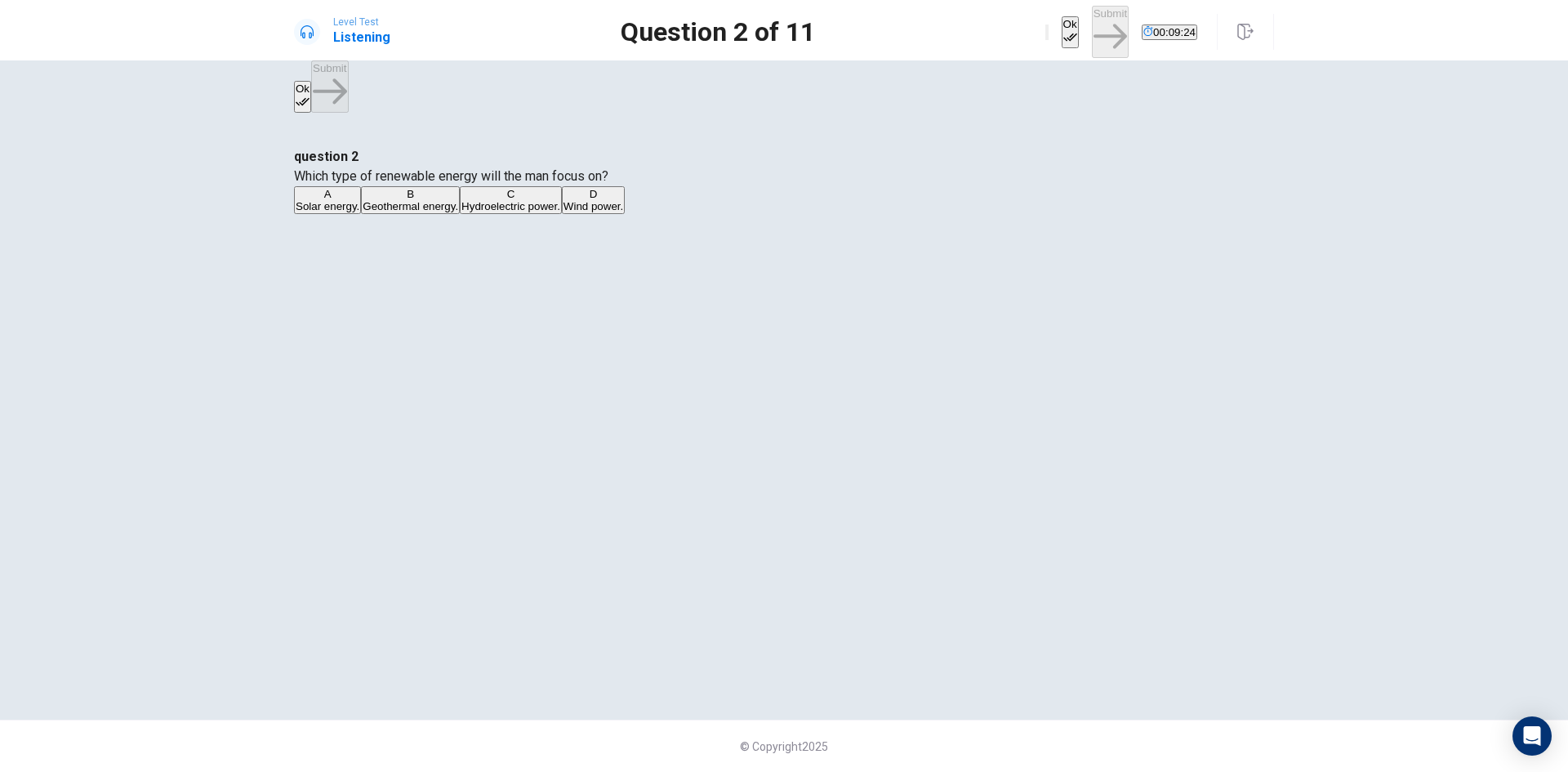
click at [1062, 19] on button "Ok" at bounding box center [1070, 32] width 17 height 31
click at [1091, 30] on button "Submit" at bounding box center [1109, 31] width 36 height 51
click at [453, 212] on span "A documentary on wind turbines." at bounding box center [375, 206] width 157 height 12
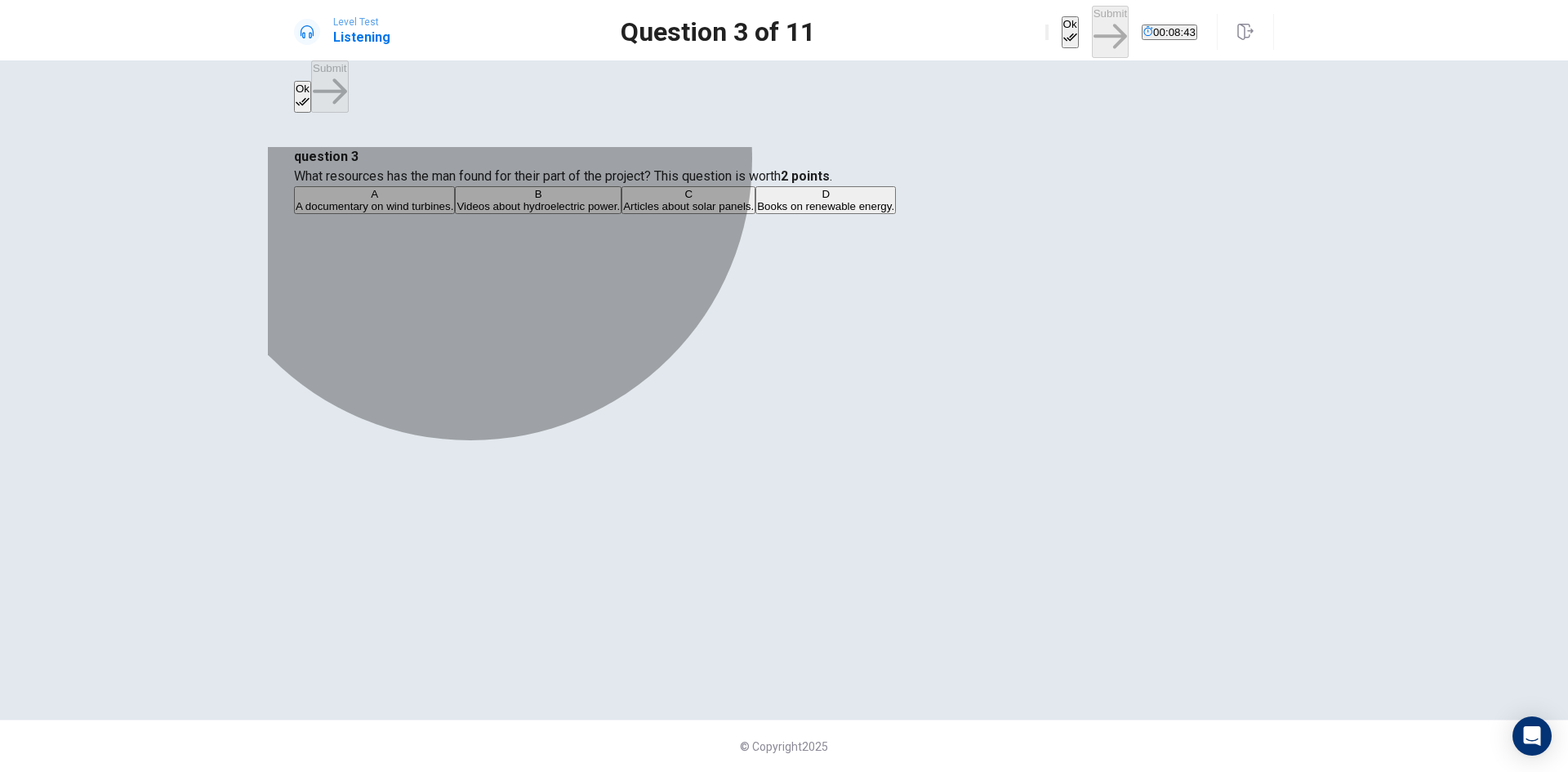
click at [619, 212] on span "Videos about hydroelectric power." at bounding box center [538, 206] width 163 height 12
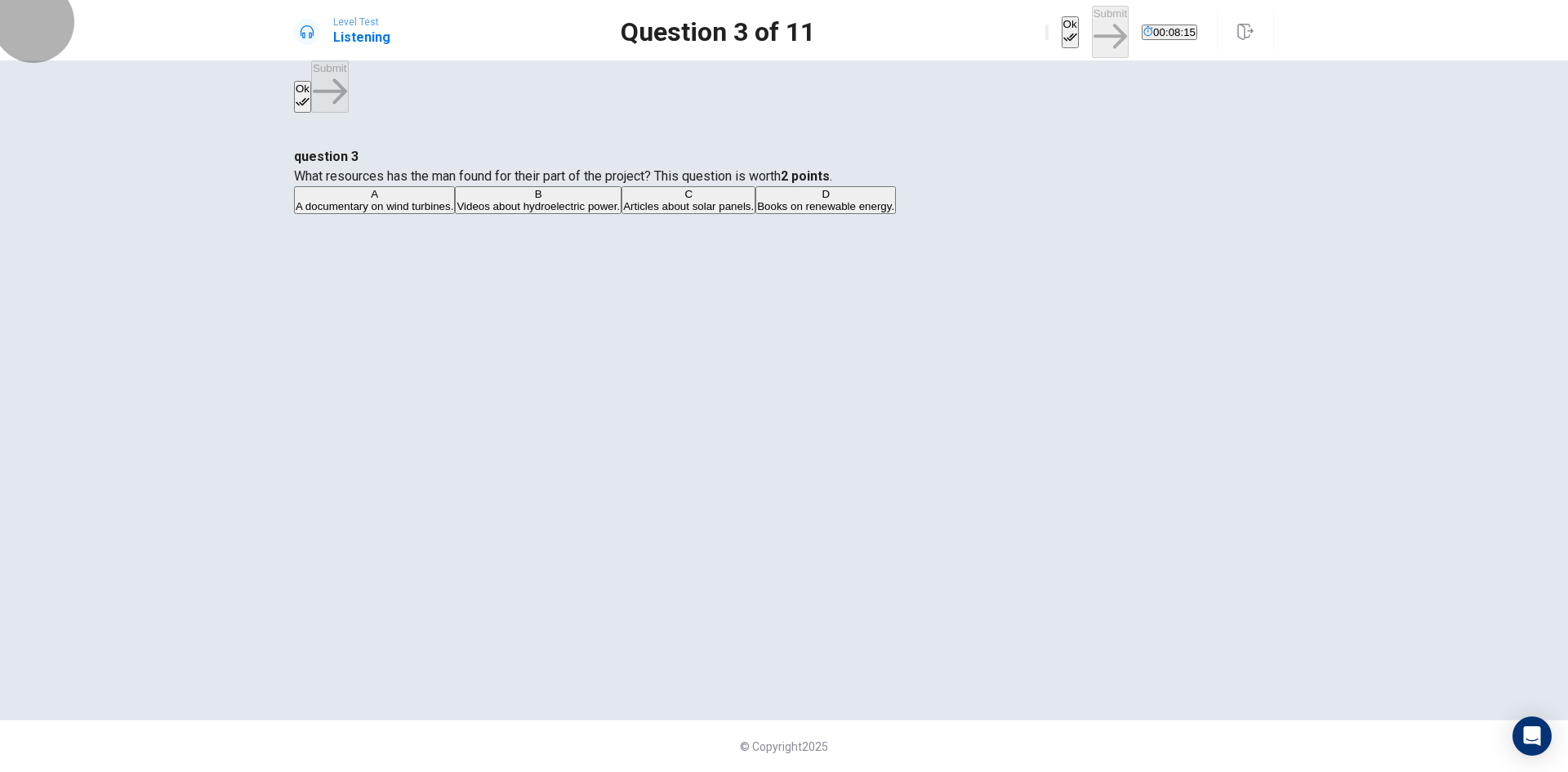
click at [1062, 33] on button "Ok" at bounding box center [1070, 32] width 17 height 31
click at [1091, 19] on button "Submit" at bounding box center [1109, 31] width 36 height 51
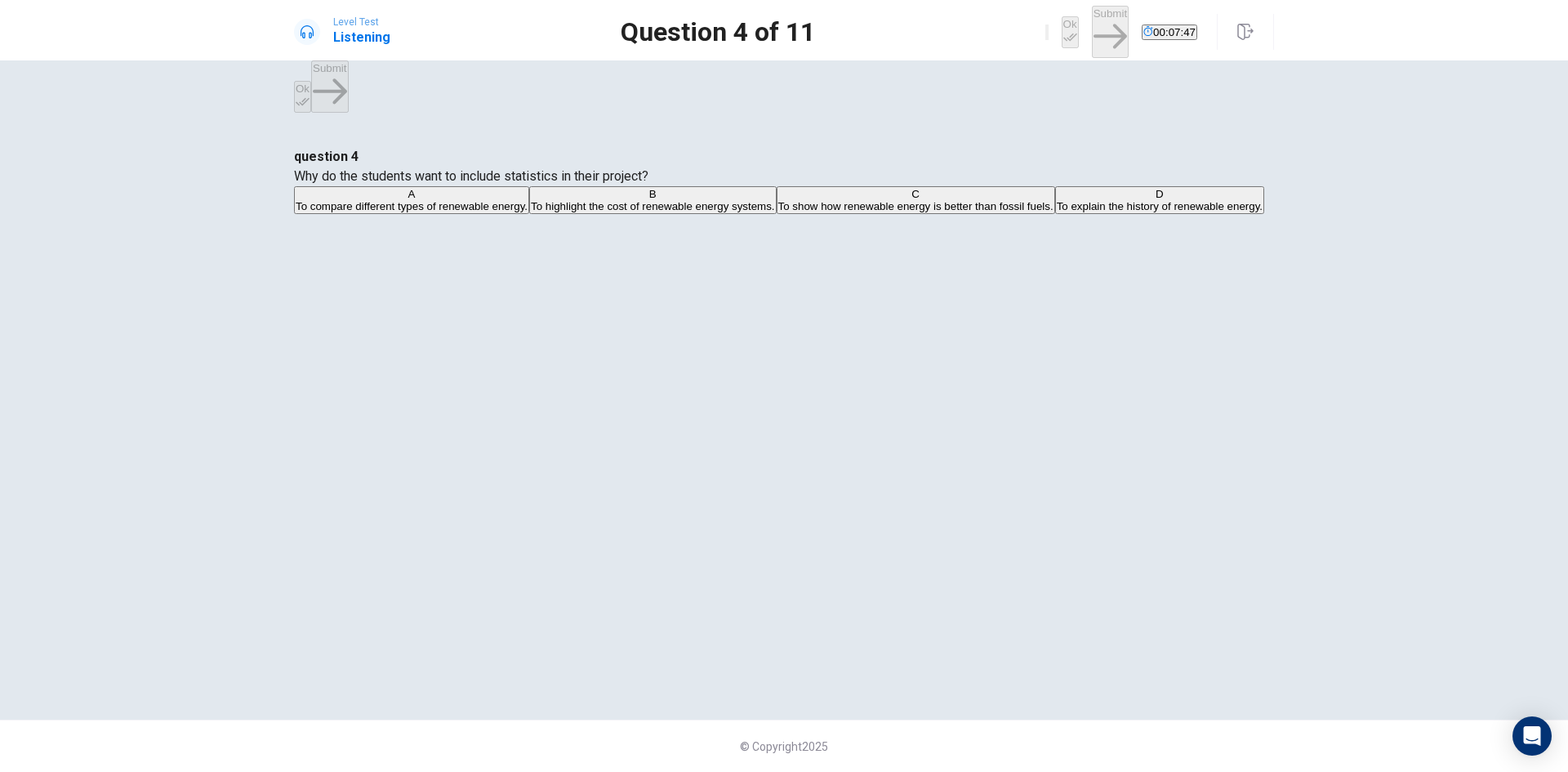
click at [528, 212] on span "To compare different types of renewable energy." at bounding box center [412, 206] width 232 height 12
click at [1063, 30] on icon "button" at bounding box center [1070, 37] width 14 height 14
click at [1091, 27] on button "Submit" at bounding box center [1109, 31] width 36 height 51
click at [1047, 38] on icon "button" at bounding box center [1057, 45] width 20 height 15
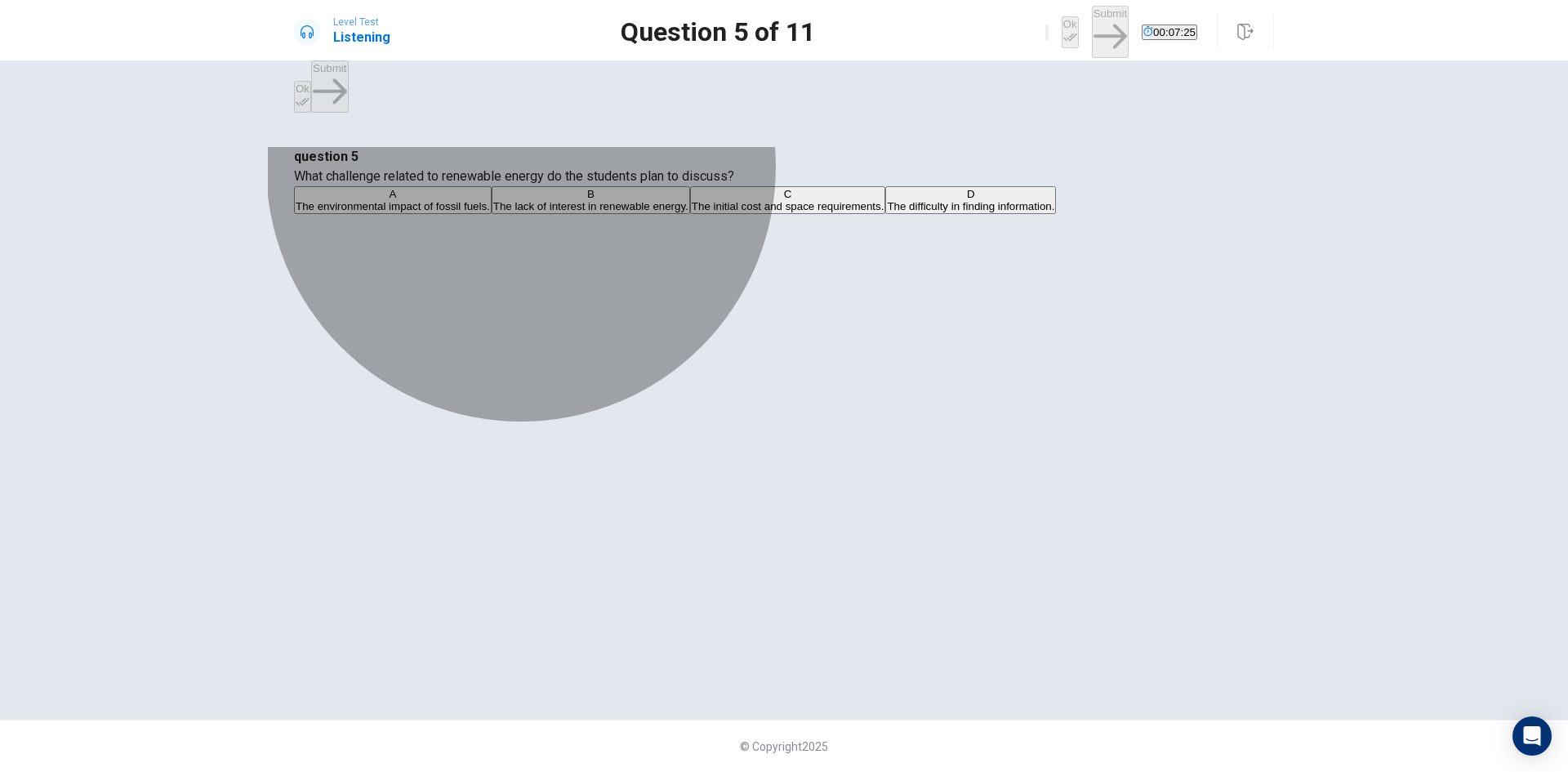
click at [796, 212] on span "The initial cost and space requirements." at bounding box center [787, 206] width 193 height 12
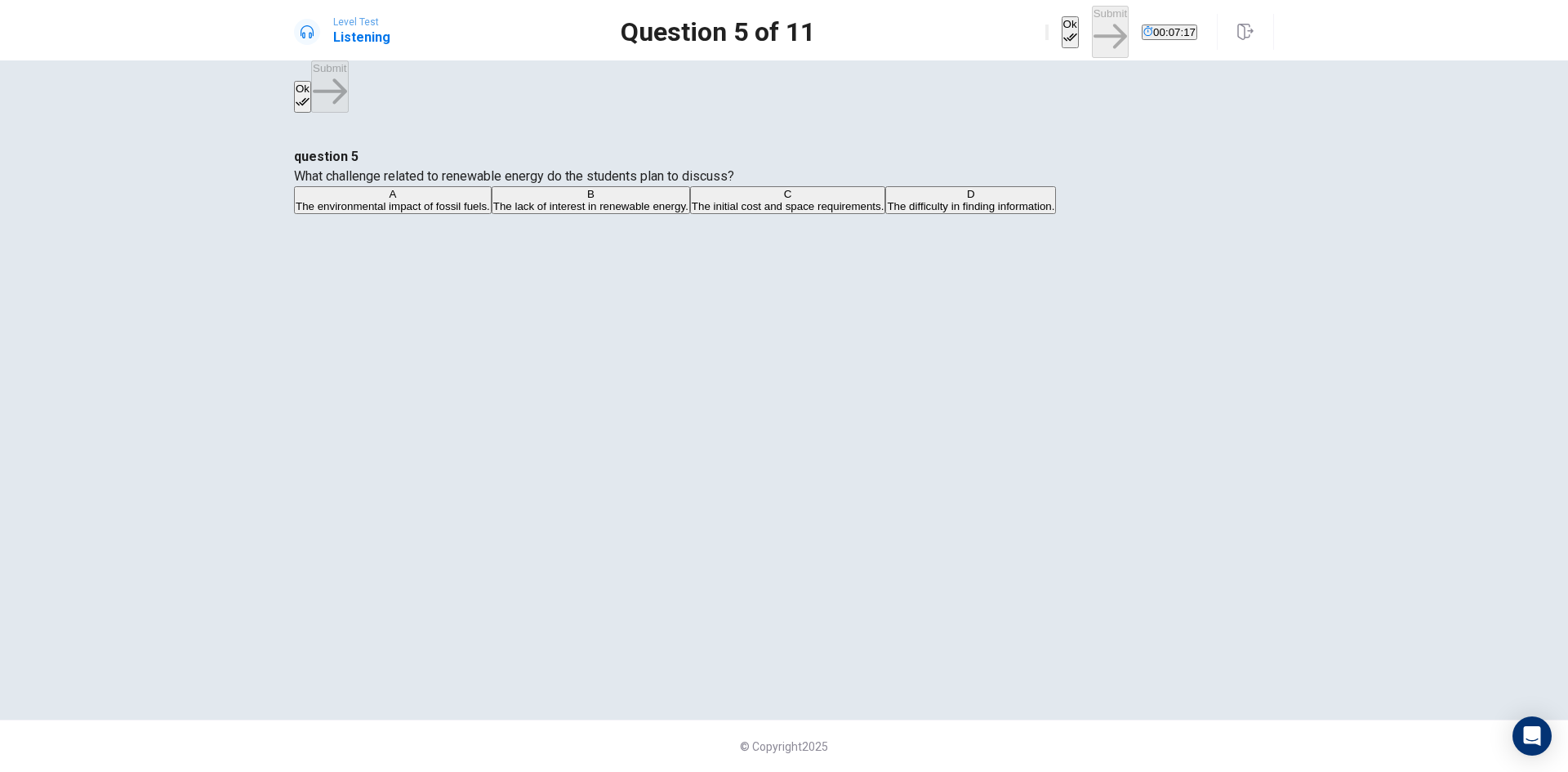
click at [1062, 21] on button "Ok" at bounding box center [1070, 32] width 17 height 31
click at [1093, 26] on icon "button" at bounding box center [1110, 36] width 33 height 33
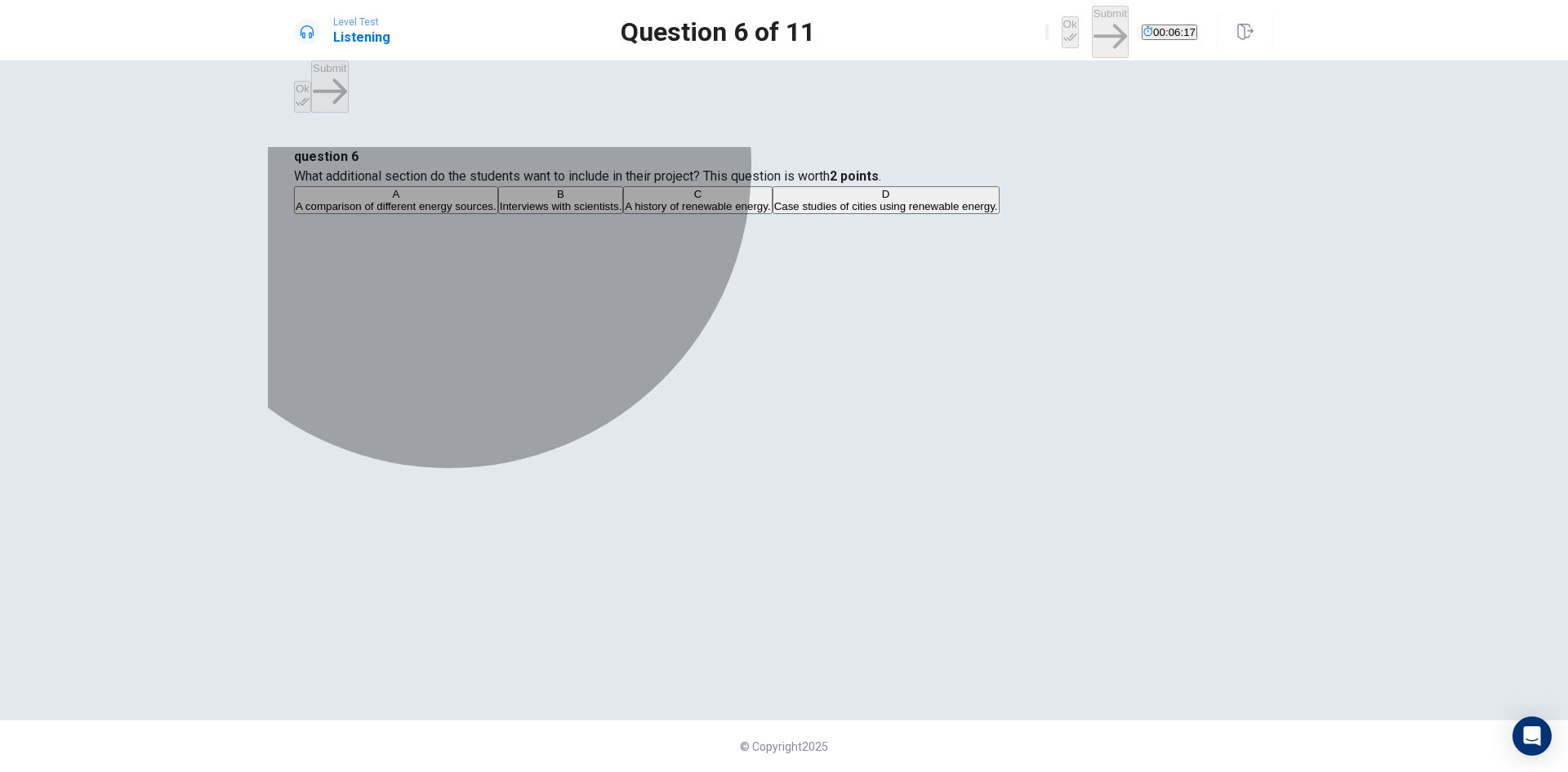
click at [622, 212] on span "Interviews with scientists." at bounding box center [560, 206] width 123 height 12
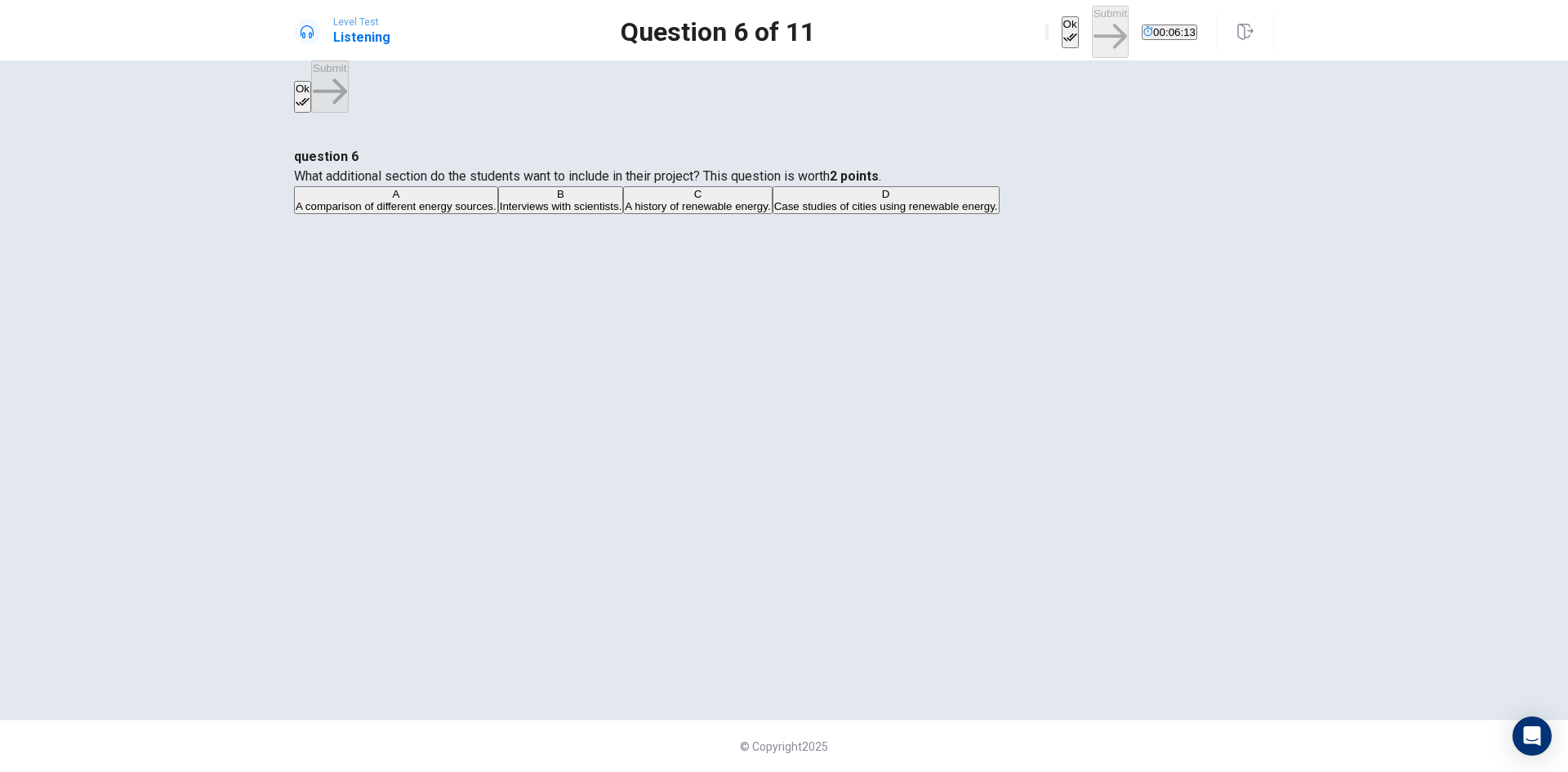
click at [1063, 30] on icon "button" at bounding box center [1070, 37] width 14 height 14
click at [1091, 22] on button "Submit" at bounding box center [1109, 31] width 36 height 51
click at [763, 212] on span "A PowerPoint with visuals, charts, graphs, and video clips." at bounding box center [622, 206] width 280 height 12
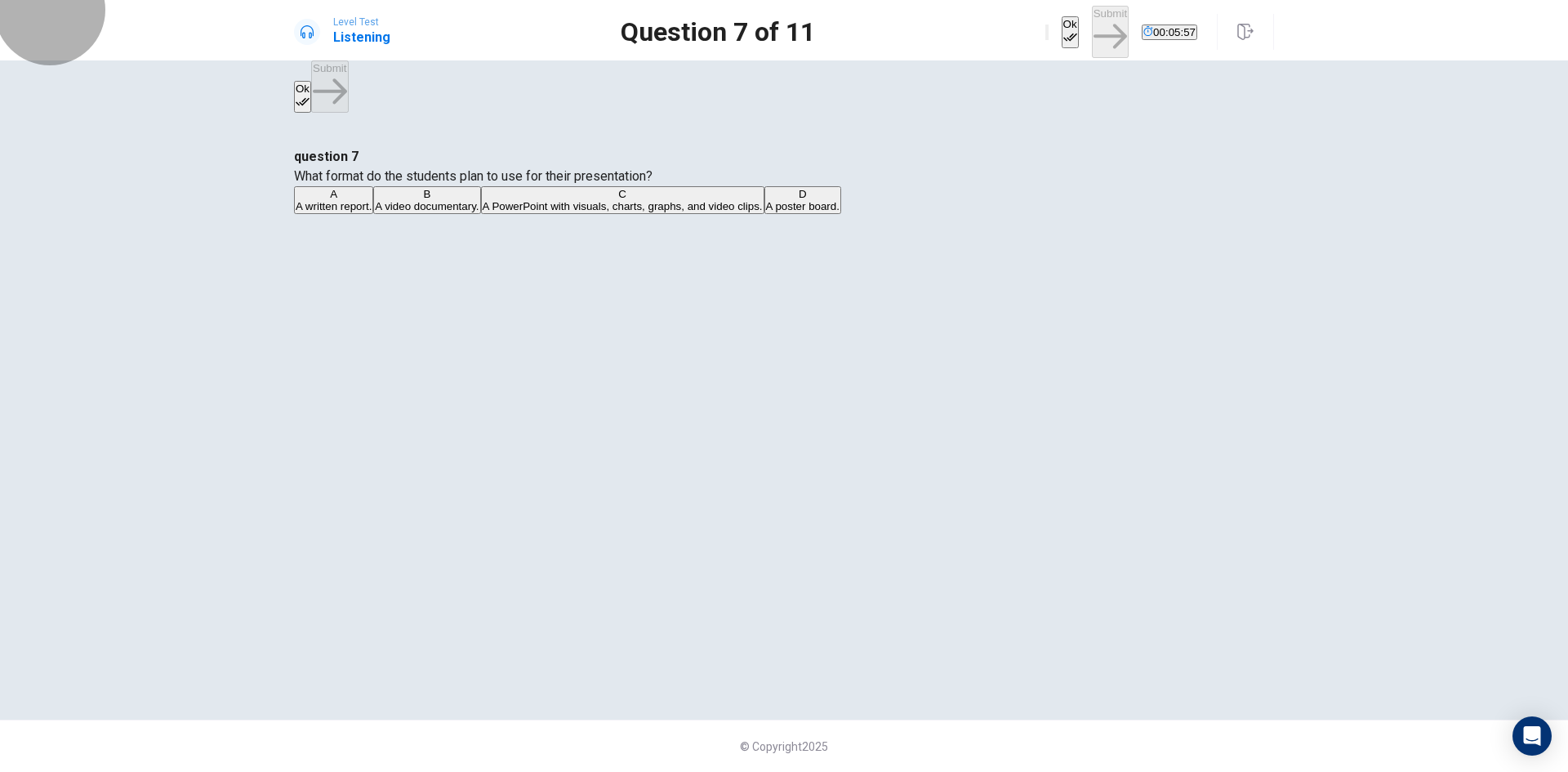
click at [1062, 22] on button "Ok" at bounding box center [1070, 32] width 17 height 31
click at [1091, 21] on button "Submit" at bounding box center [1109, 31] width 36 height 51
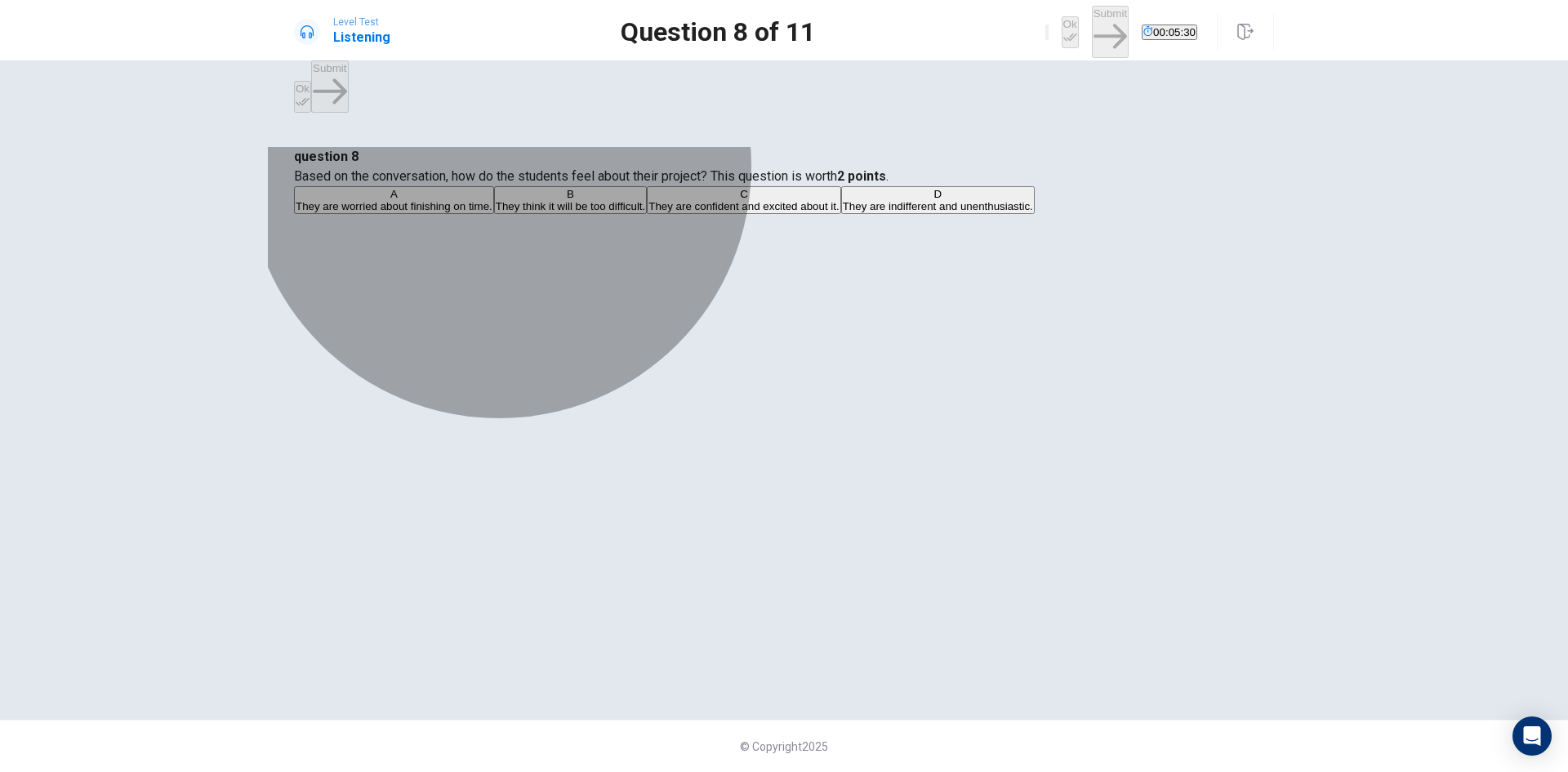
click at [493, 212] on span "They are worried about finishing on time." at bounding box center [394, 206] width 197 height 12
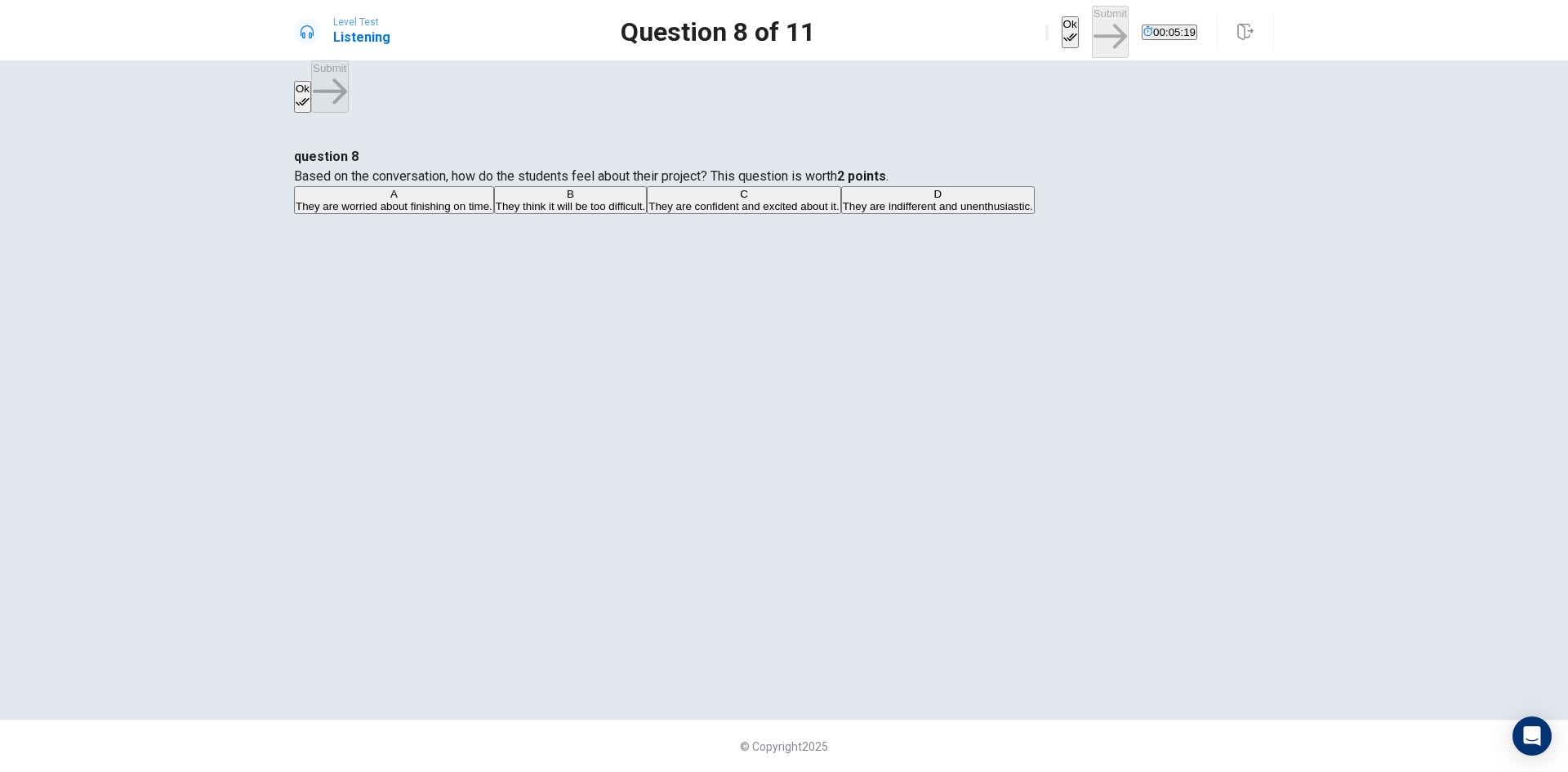
click at [1063, 30] on icon "button" at bounding box center [1070, 37] width 14 height 14
click at [1093, 30] on icon "button" at bounding box center [1110, 36] width 33 height 33
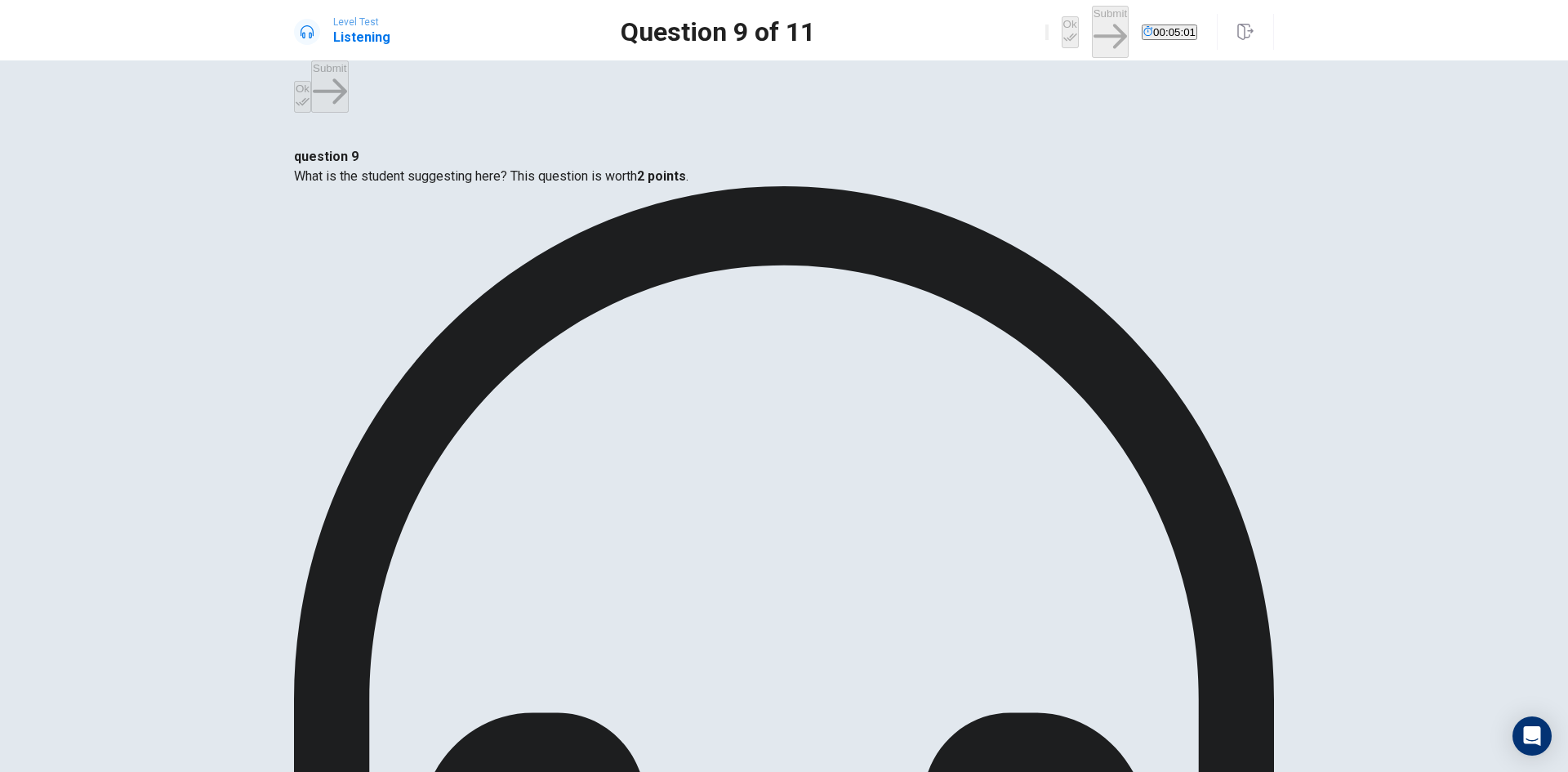
click at [1139, 316] on div "question 9 What is the student suggesting here? This question is worth 2 points…" at bounding box center [784, 674] width 980 height 1054
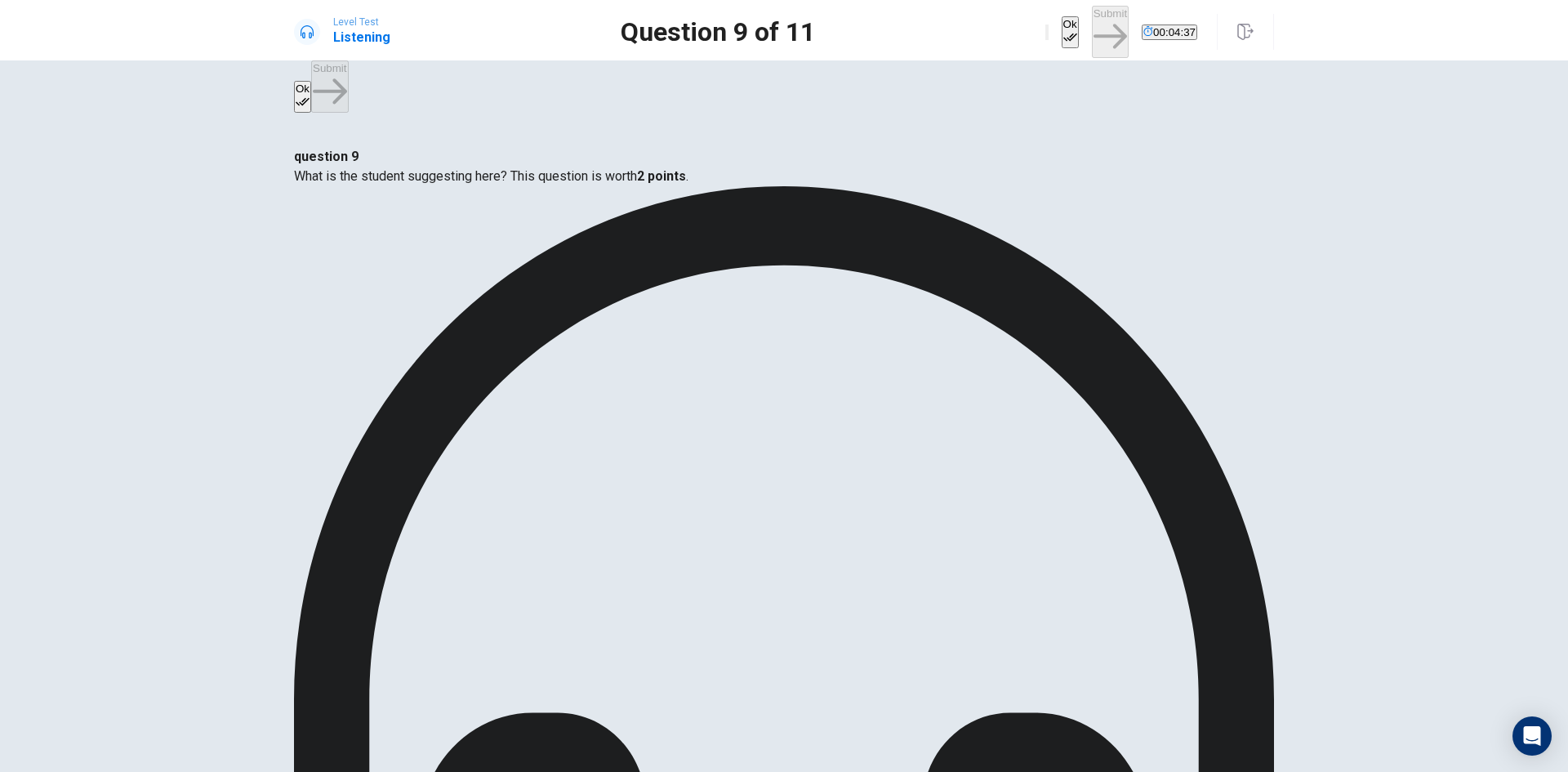
click at [1062, 22] on button "Ok" at bounding box center [1070, 32] width 17 height 31
click at [1091, 23] on button "Submit" at bounding box center [1109, 31] width 36 height 51
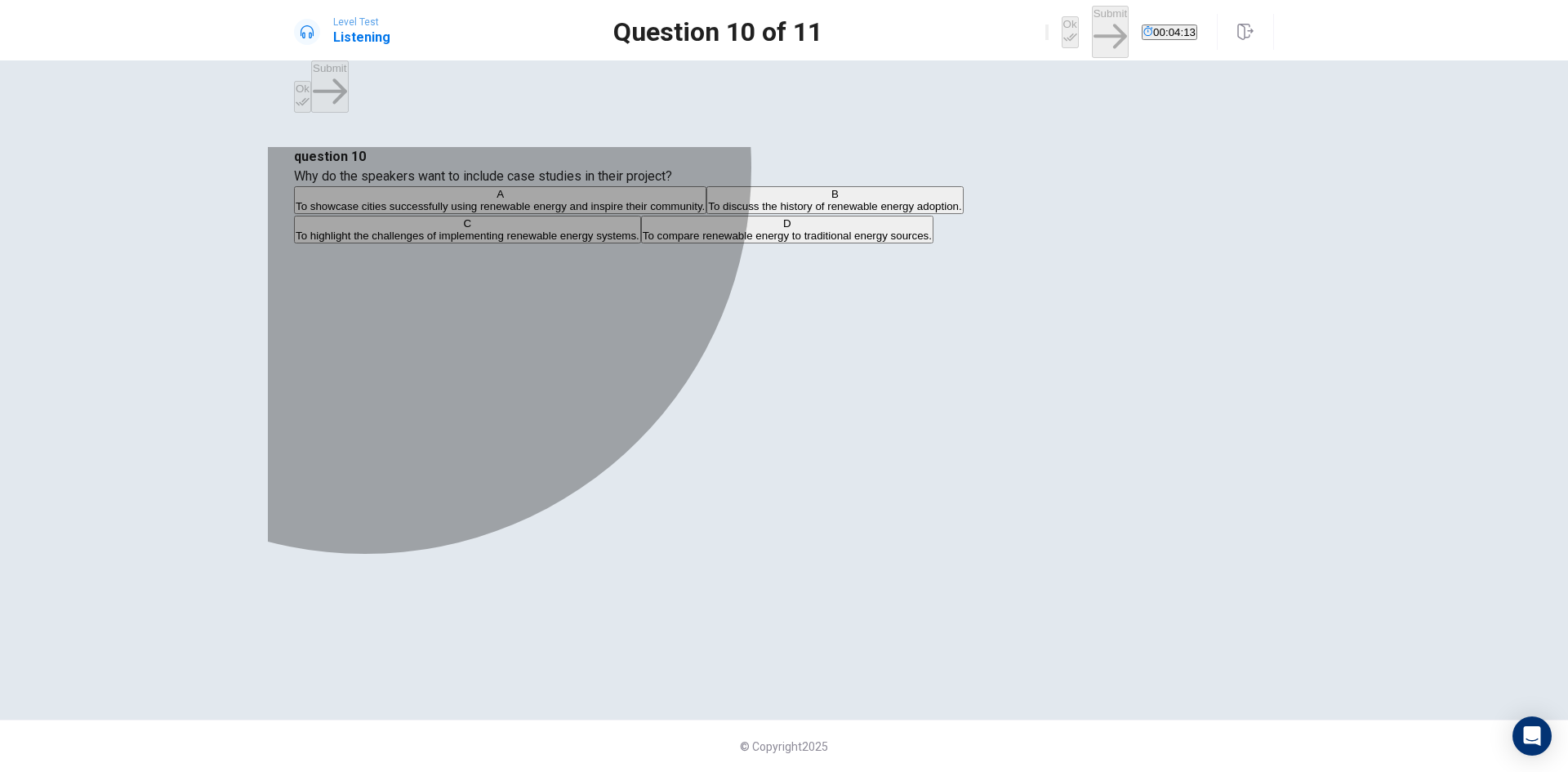
click at [643, 242] on span "To compare renewable energy to traditional energy sources." at bounding box center [787, 235] width 289 height 12
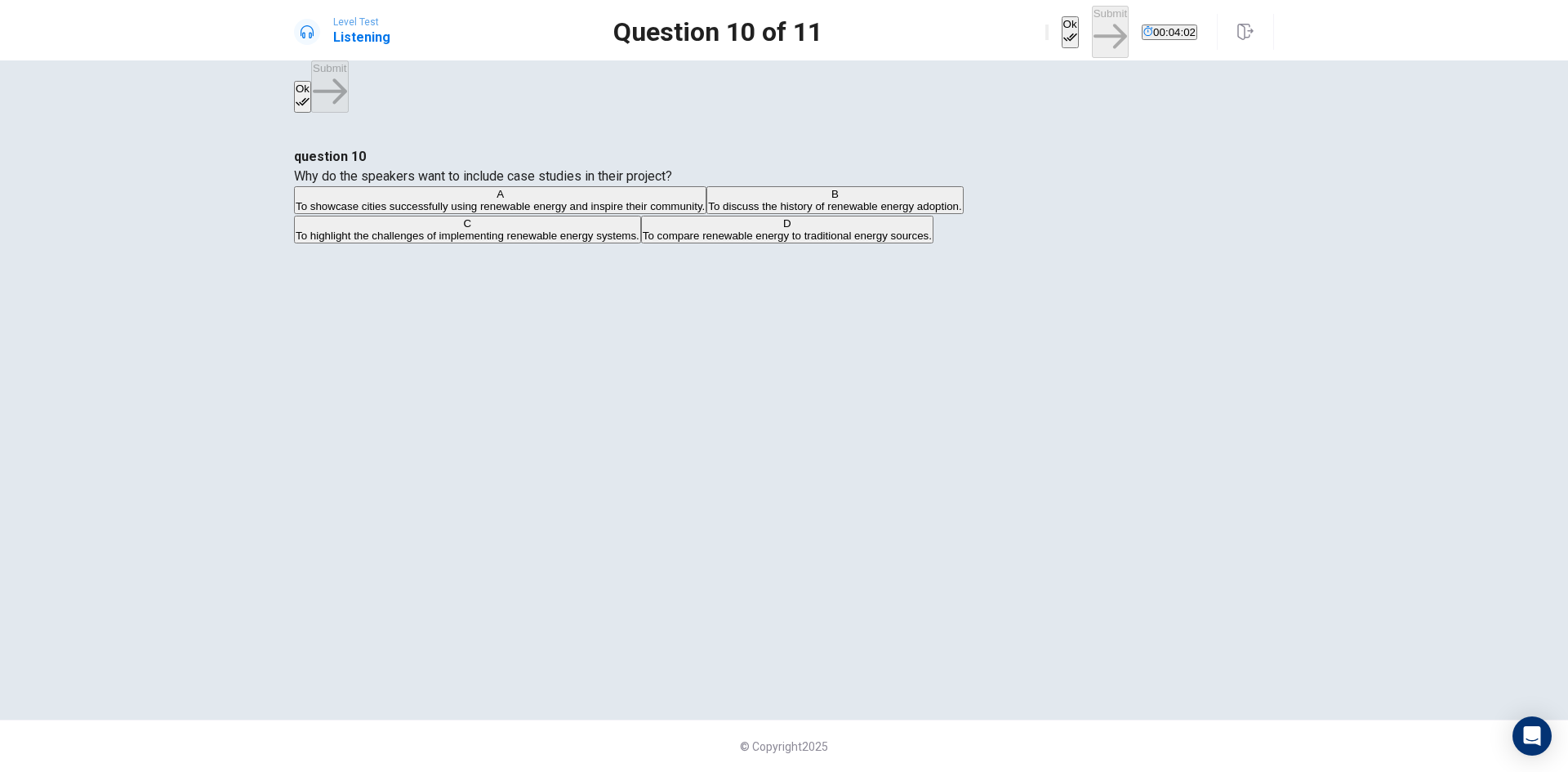
click at [639, 242] on span "To highlight the challenges of implementing renewable energy systems." at bounding box center [468, 235] width 344 height 12
click at [1062, 17] on button "Ok" at bounding box center [1070, 32] width 17 height 31
click at [1091, 19] on button "Submit" at bounding box center [1109, 31] width 36 height 51
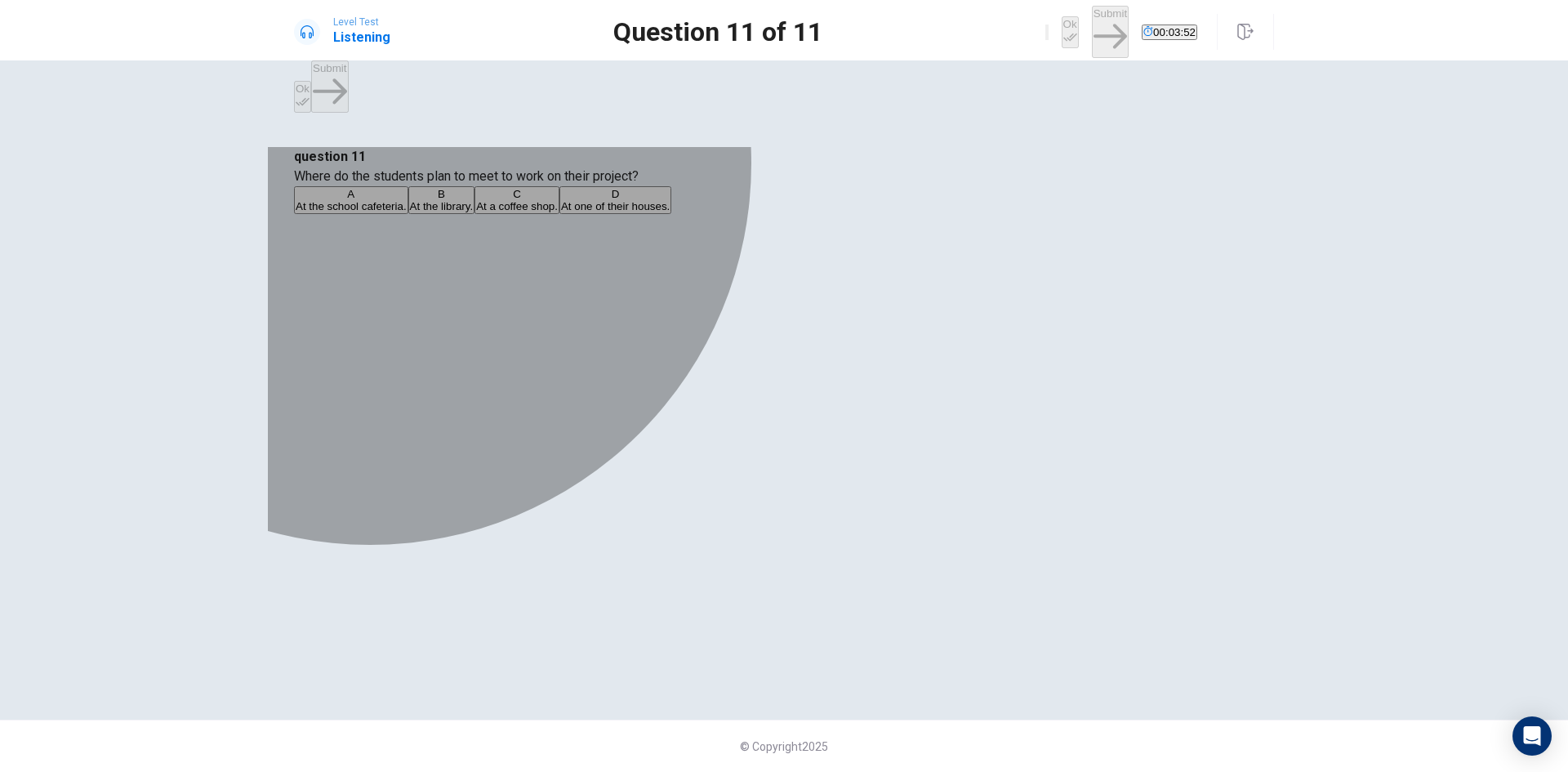
click at [474, 212] on span "At the library." at bounding box center [441, 206] width 64 height 12
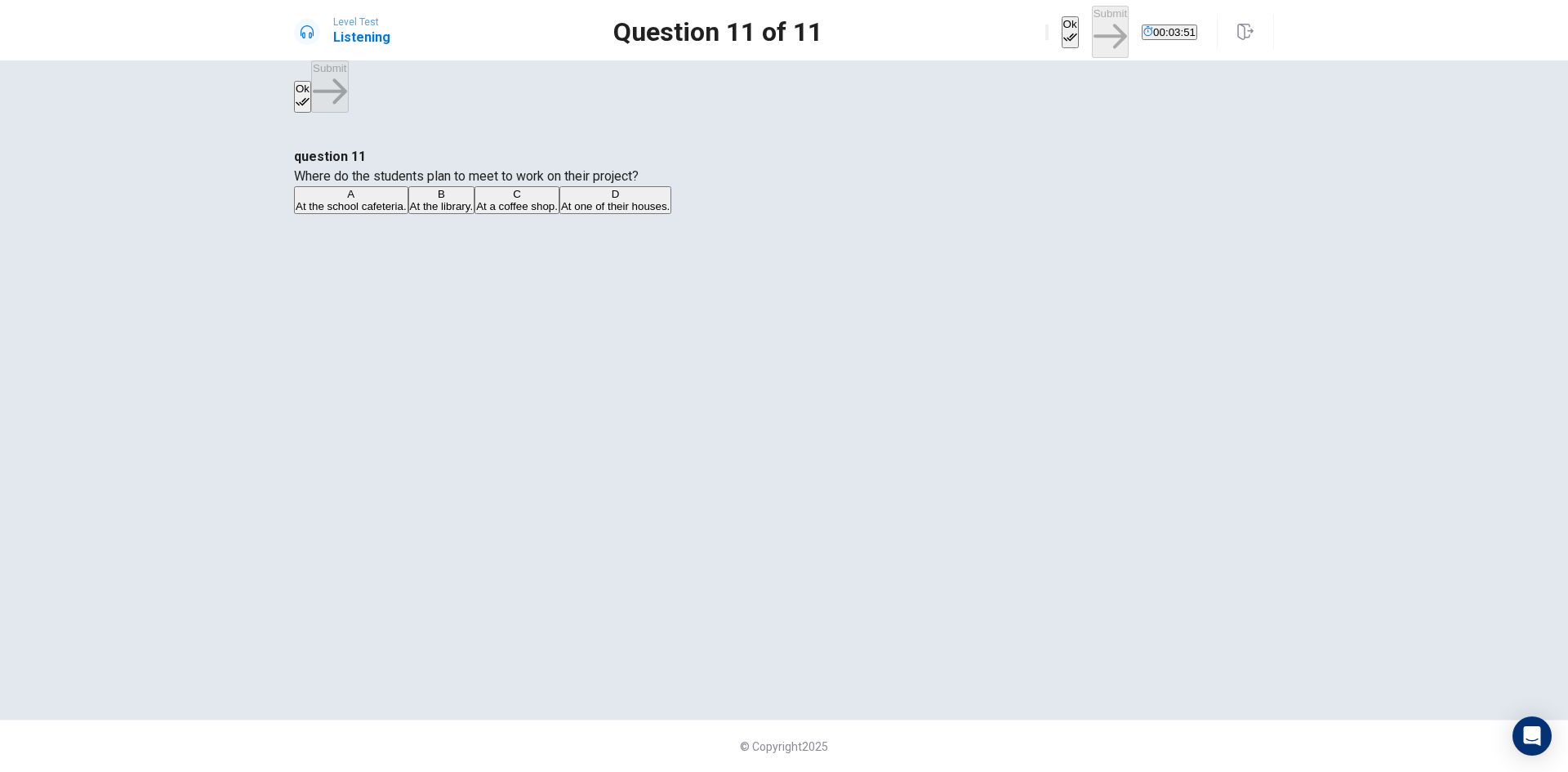
click at [1062, 22] on button "Ok" at bounding box center [1070, 32] width 17 height 31
click at [1093, 25] on icon "button" at bounding box center [1110, 36] width 33 height 33
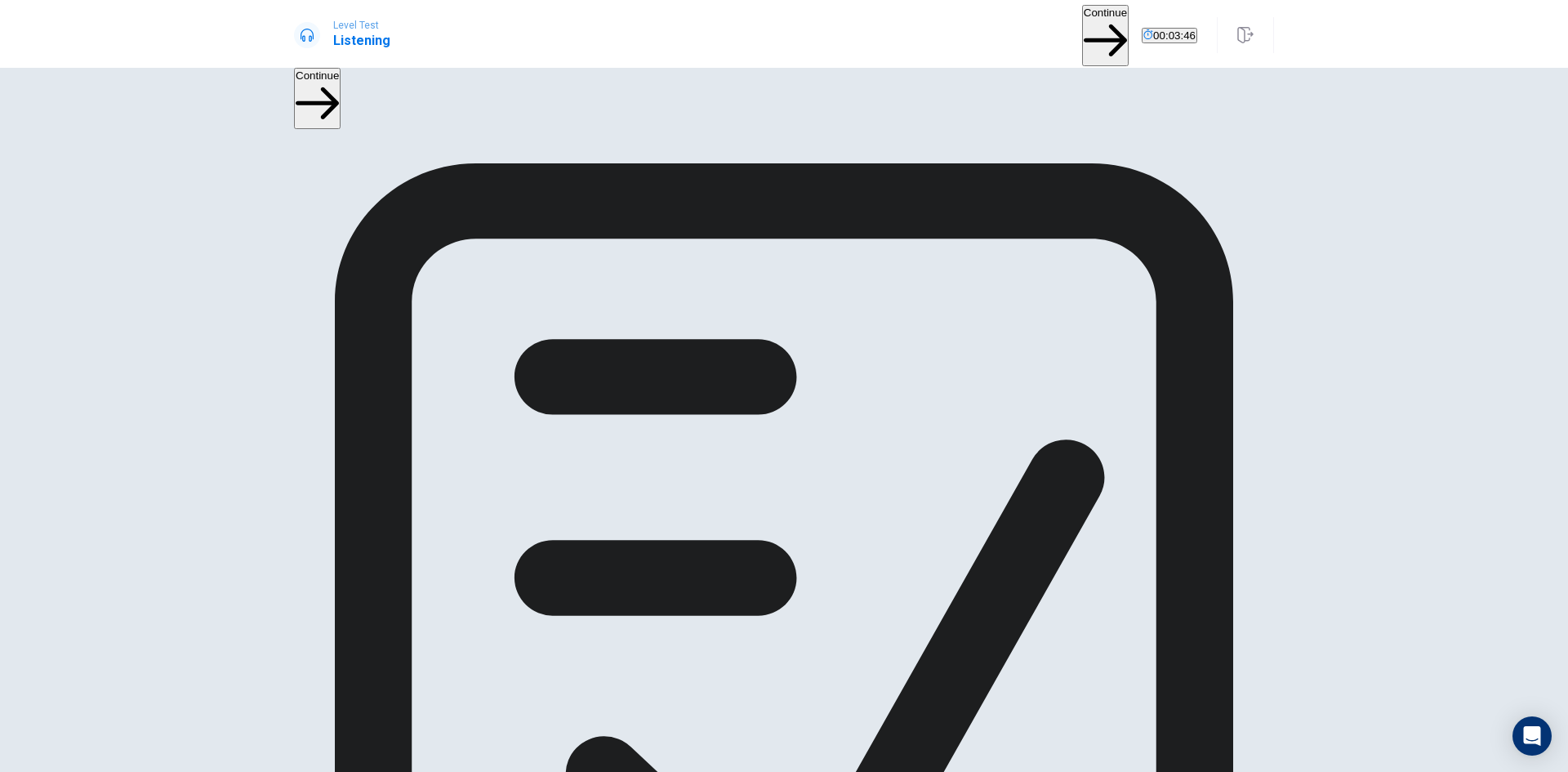
click at [1081, 17] on button "Continue" at bounding box center [1104, 35] width 46 height 61
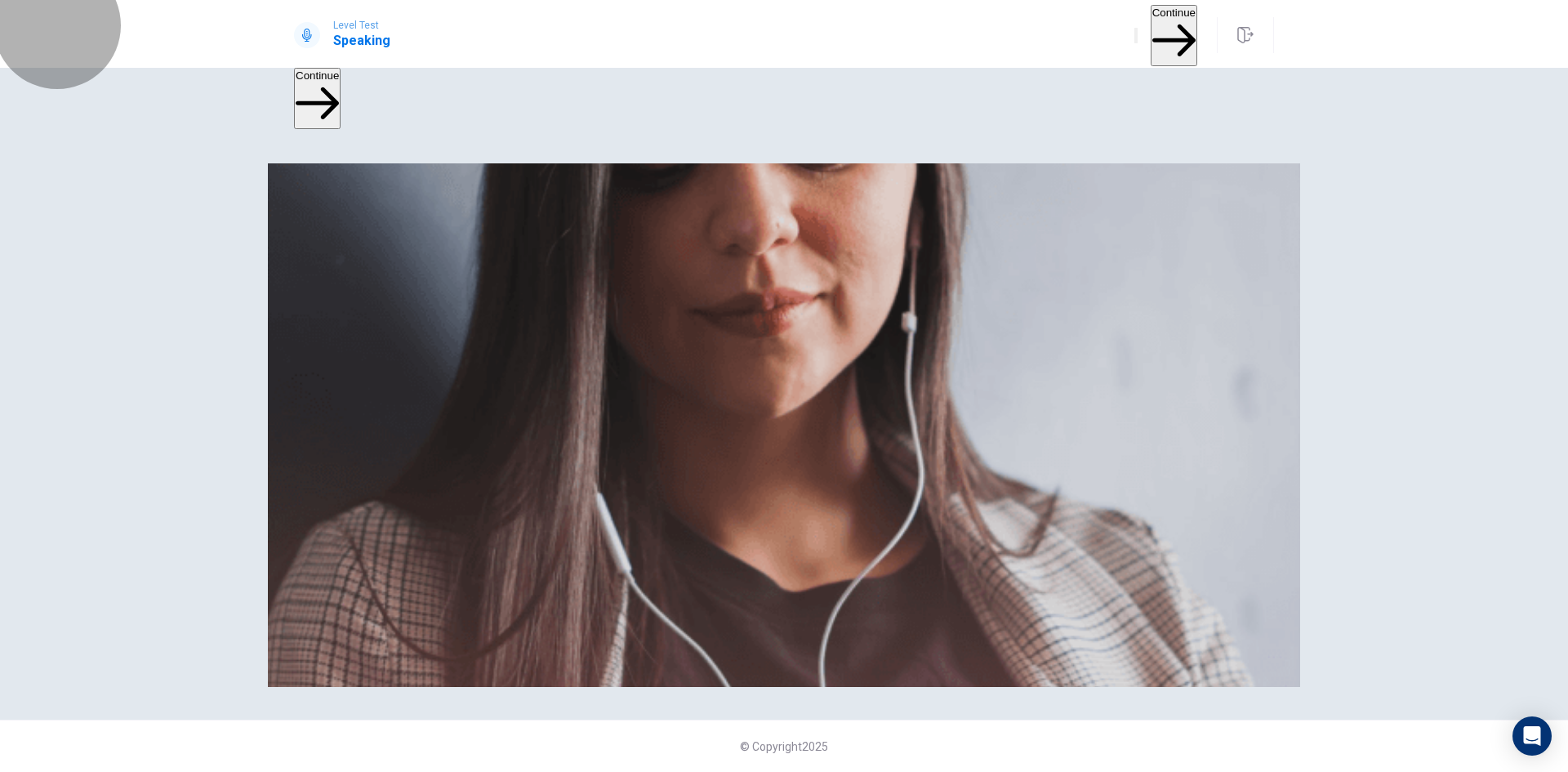
click at [1156, 36] on button "Continue" at bounding box center [1173, 35] width 46 height 61
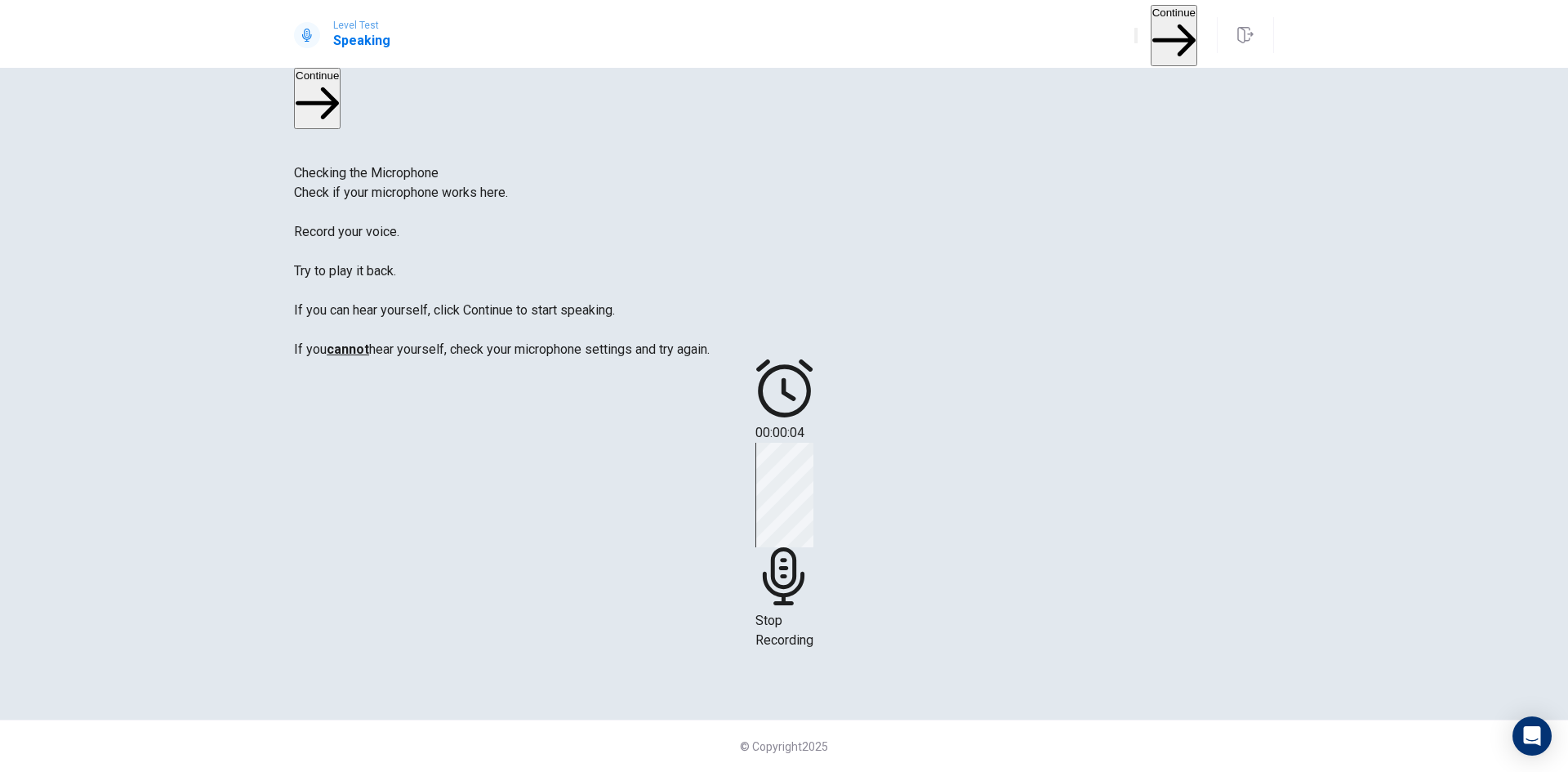
click at [813, 456] on div "Stop Recording" at bounding box center [784, 546] width 58 height 208
click at [766, 506] on button "Play Audio" at bounding box center [764, 499] width 3 height 16
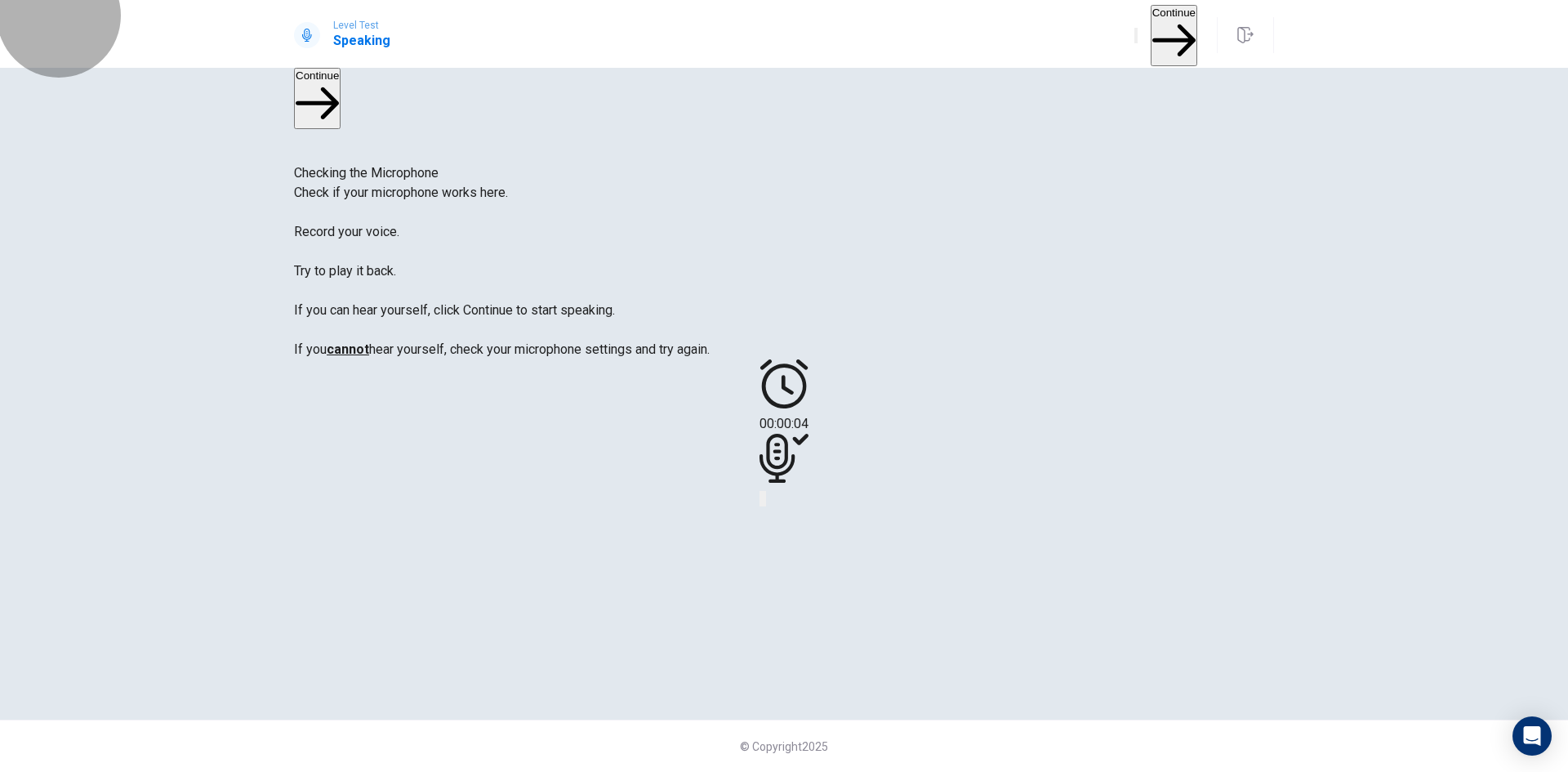
click at [1158, 27] on button "Continue" at bounding box center [1173, 35] width 46 height 61
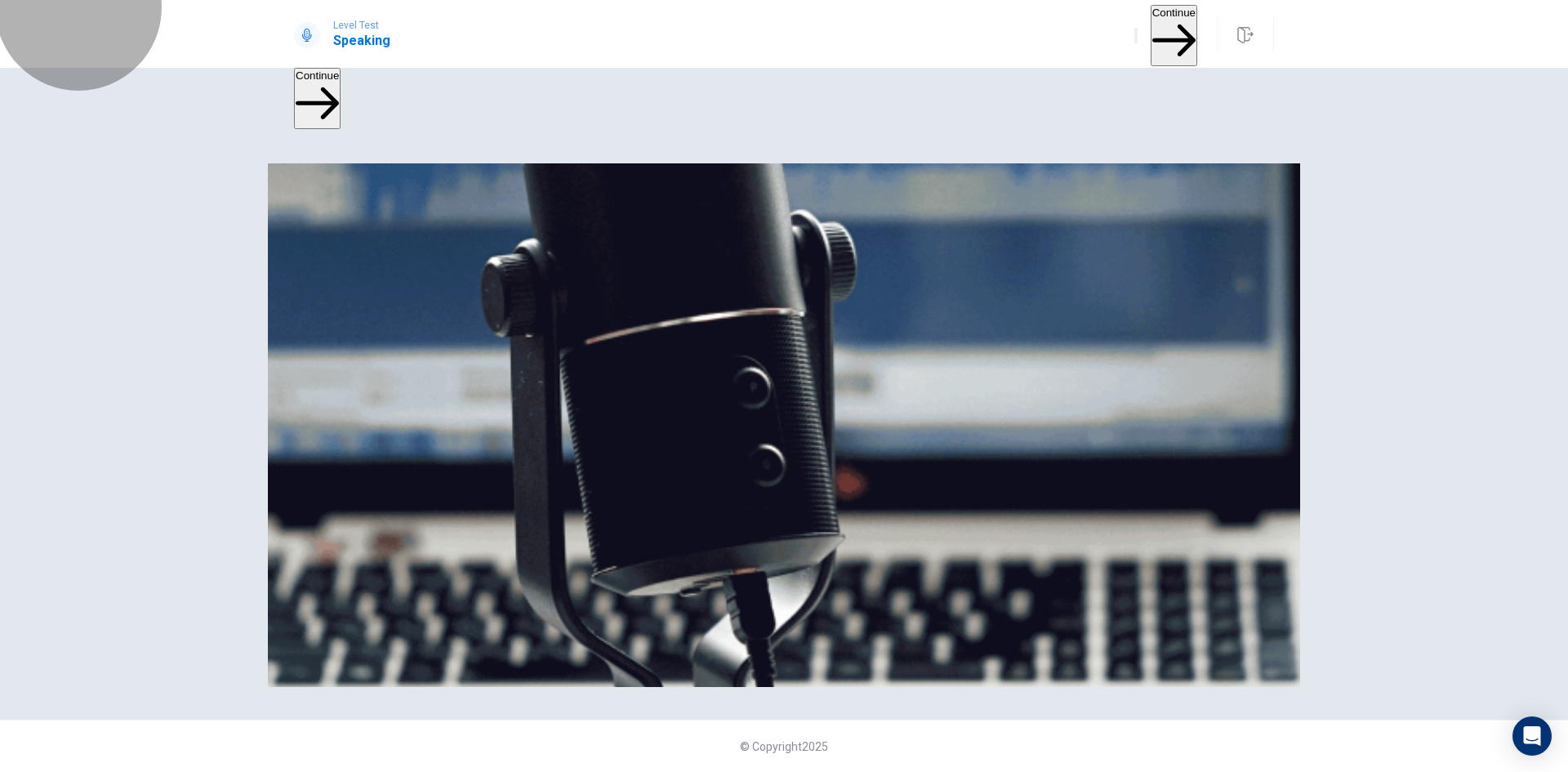
click at [1178, 19] on button "Continue" at bounding box center [1173, 35] width 46 height 61
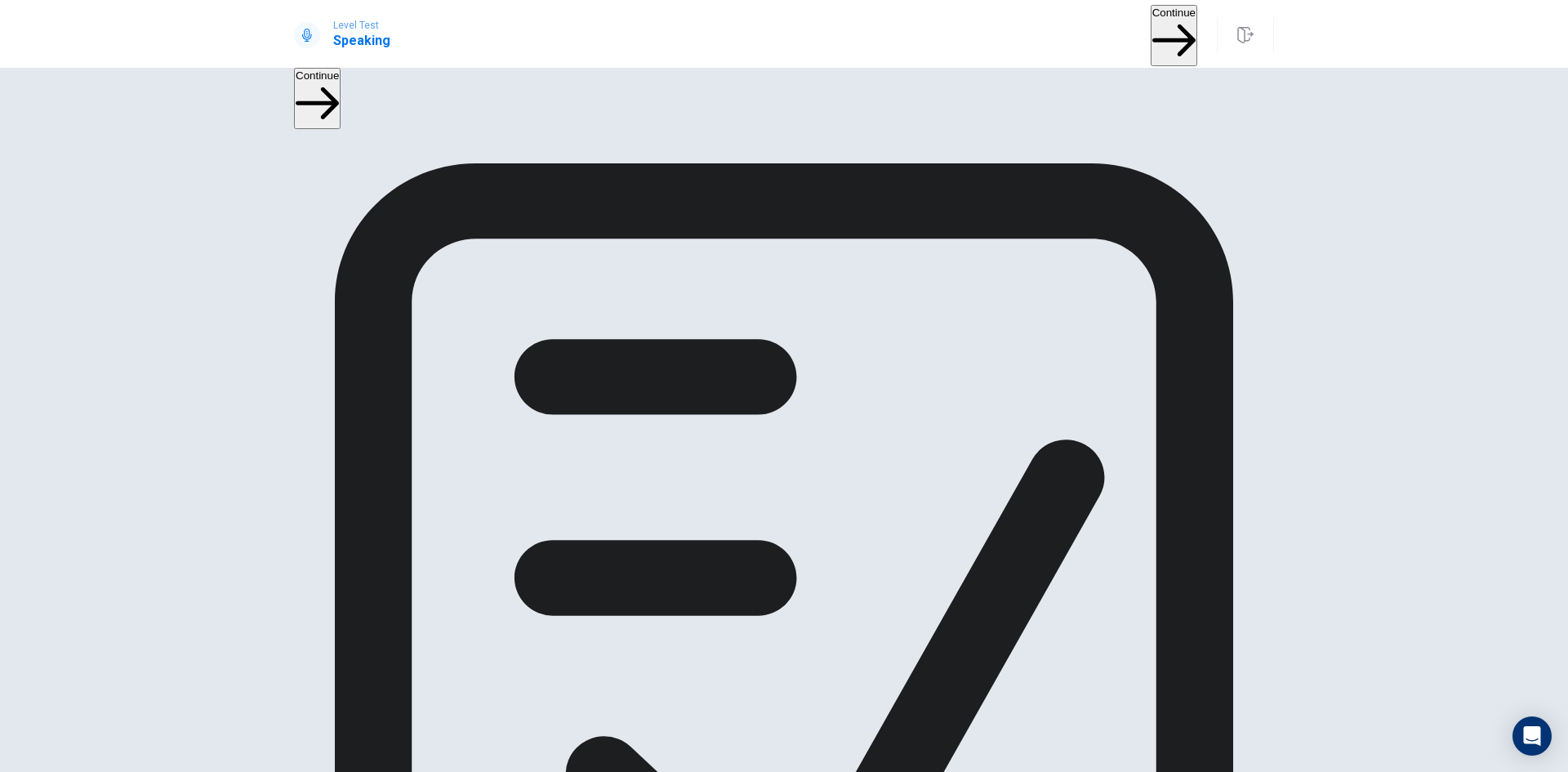
click at [1150, 38] on button "Continue" at bounding box center [1173, 35] width 46 height 61
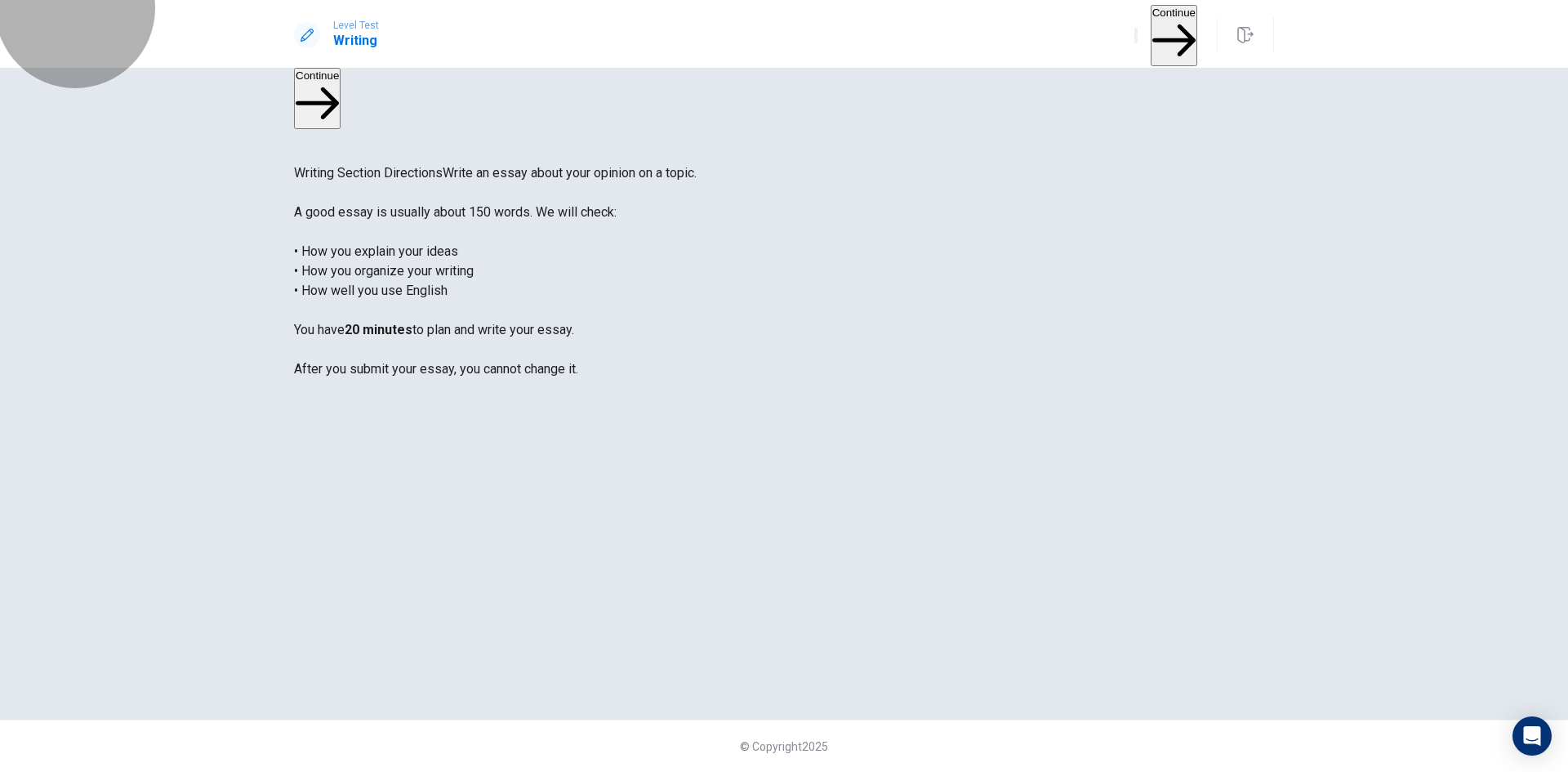
click at [1174, 20] on button "Continue" at bounding box center [1173, 35] width 46 height 61
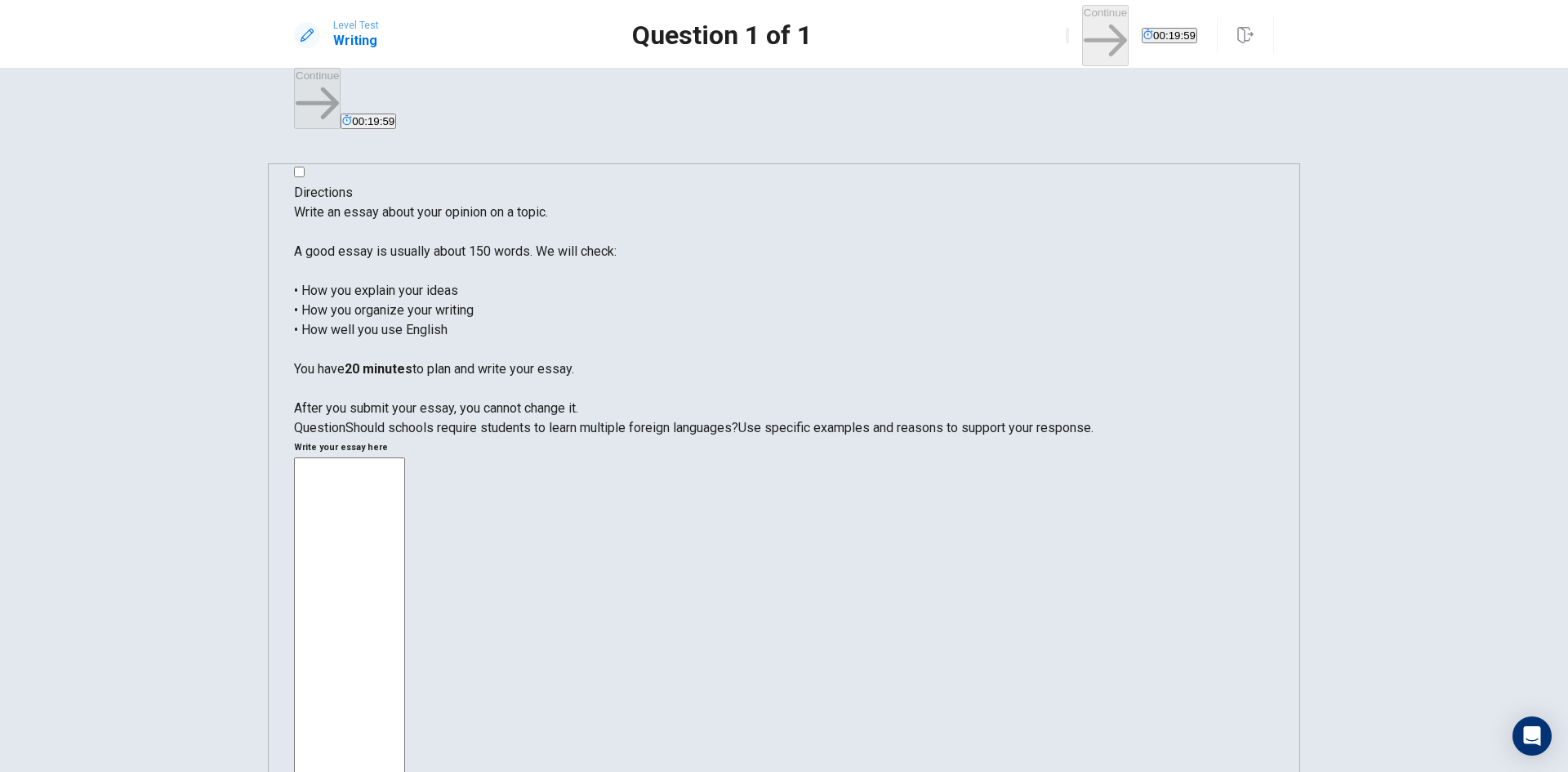
click at [405, 457] on textarea at bounding box center [349, 700] width 111 height 486
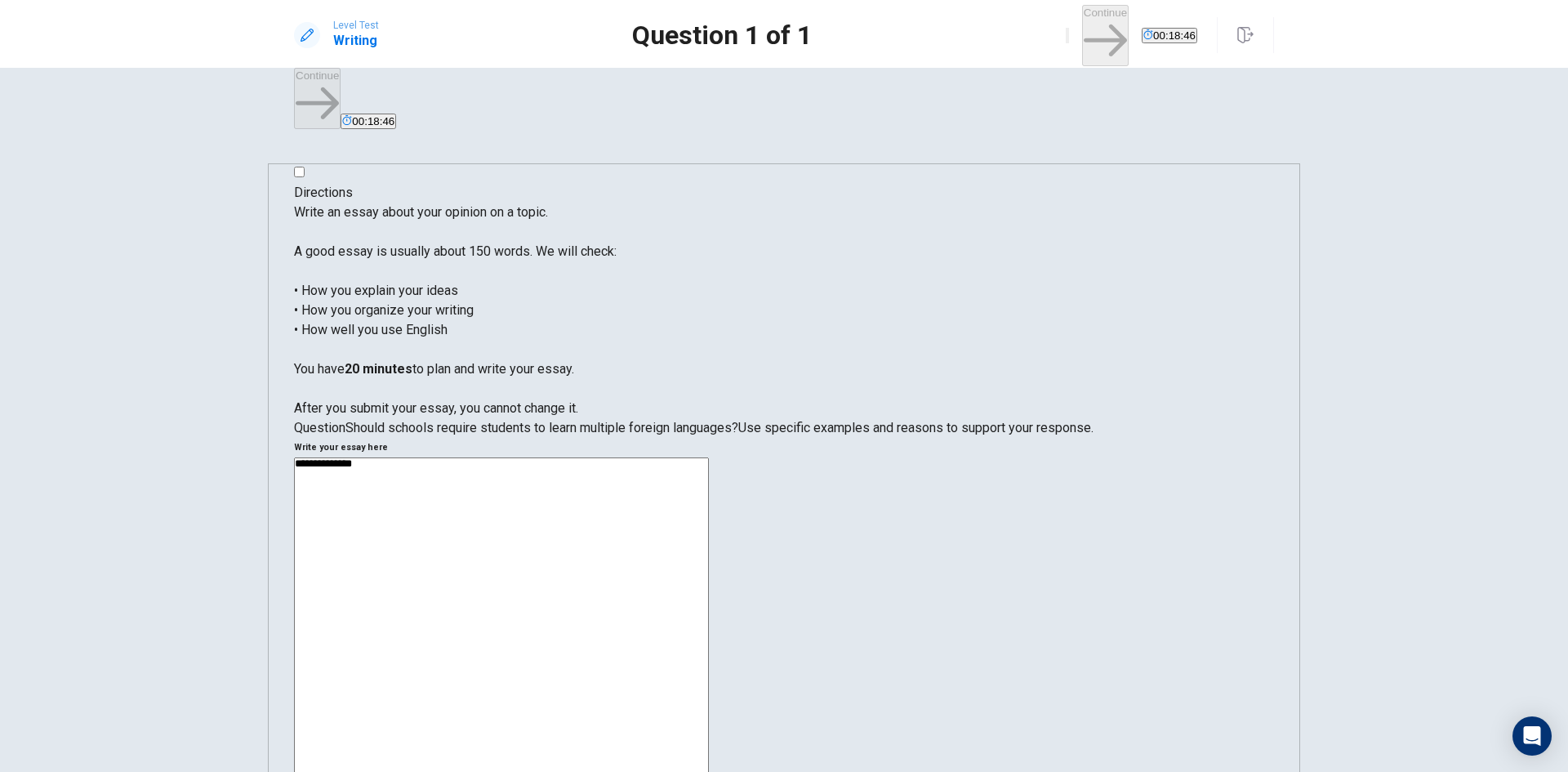
click at [709, 457] on textarea "**********" at bounding box center [501, 686] width 415 height 459
click at [817, 457] on div "**********" at bounding box center [784, 689] width 980 height 465
click at [823, 457] on div "**********" at bounding box center [784, 689] width 980 height 465
click at [709, 457] on textarea "**********" at bounding box center [501, 686] width 415 height 459
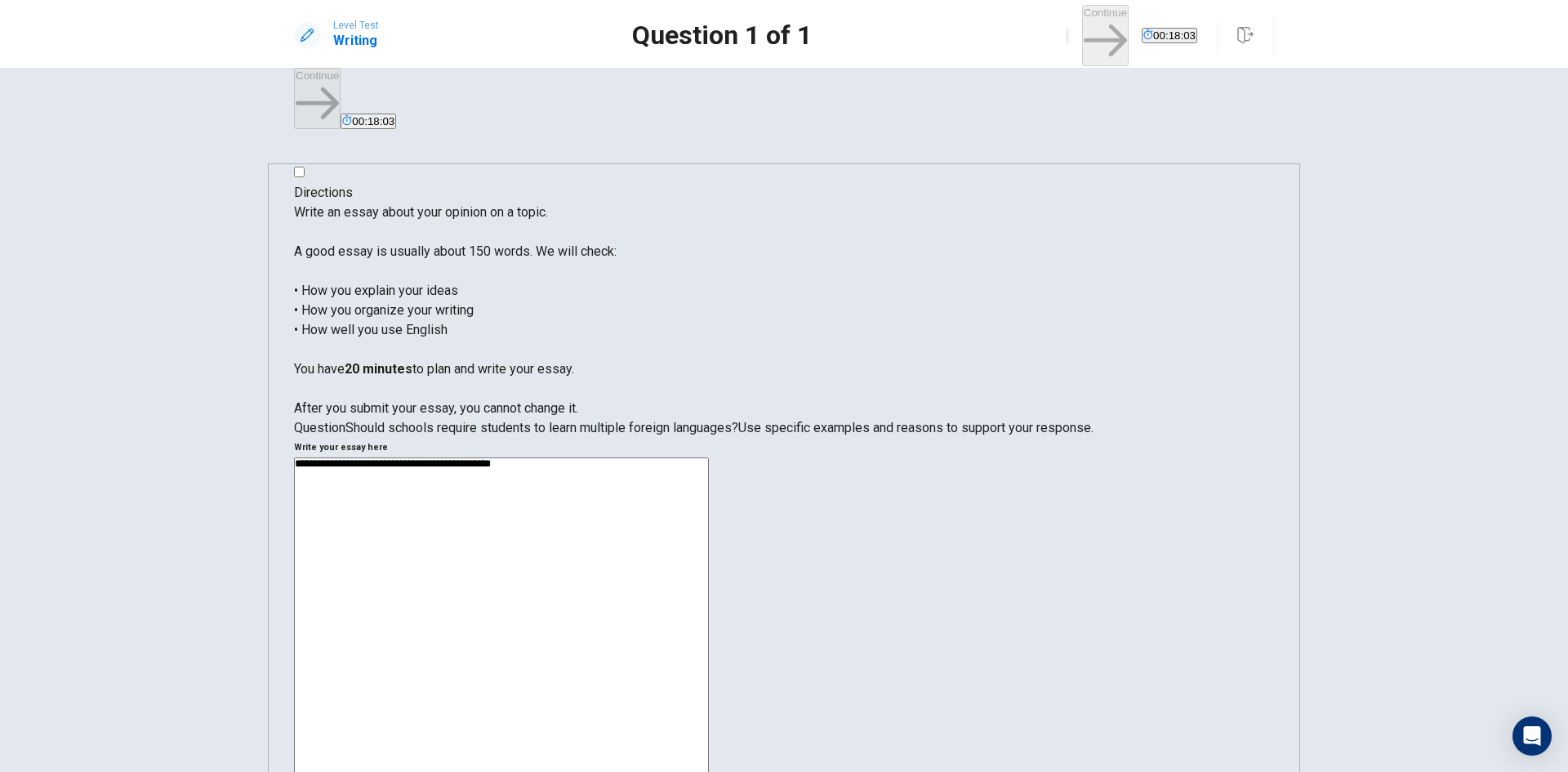
drag, startPoint x: 1102, startPoint y: 171, endPoint x: 1119, endPoint y: 174, distance: 17.3
click at [709, 457] on textarea "**********" at bounding box center [501, 686] width 415 height 459
drag, startPoint x: 1139, startPoint y: 166, endPoint x: 1184, endPoint y: 188, distance: 50.1
click at [709, 457] on textarea "**********" at bounding box center [501, 686] width 415 height 459
click at [1191, 457] on div "**********" at bounding box center [784, 689] width 980 height 465
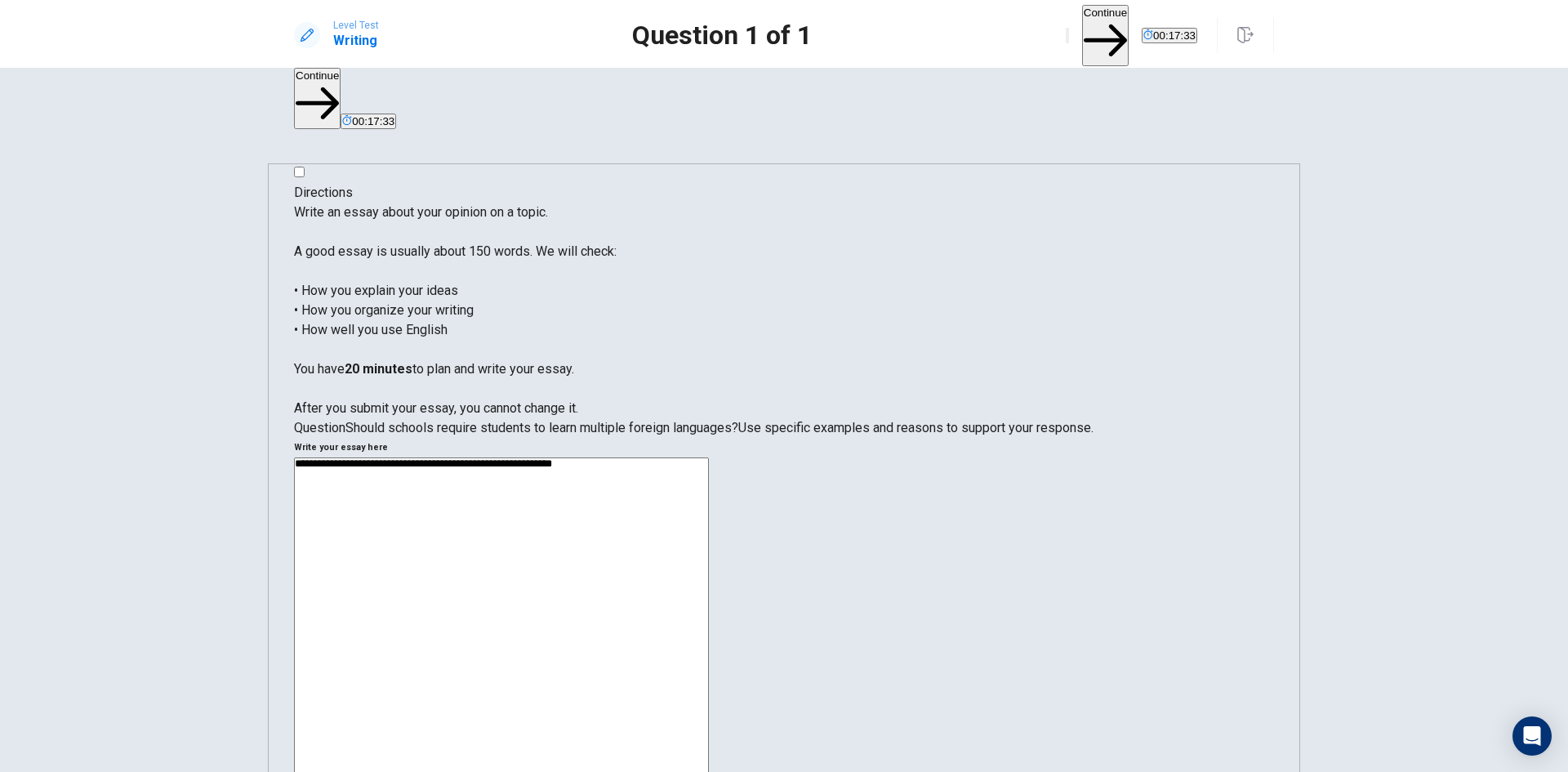
click at [709, 457] on textarea "**********" at bounding box center [501, 686] width 415 height 459
drag, startPoint x: 1185, startPoint y: 165, endPoint x: 1158, endPoint y: 166, distance: 27.0
click at [709, 457] on textarea "**********" at bounding box center [501, 686] width 415 height 459
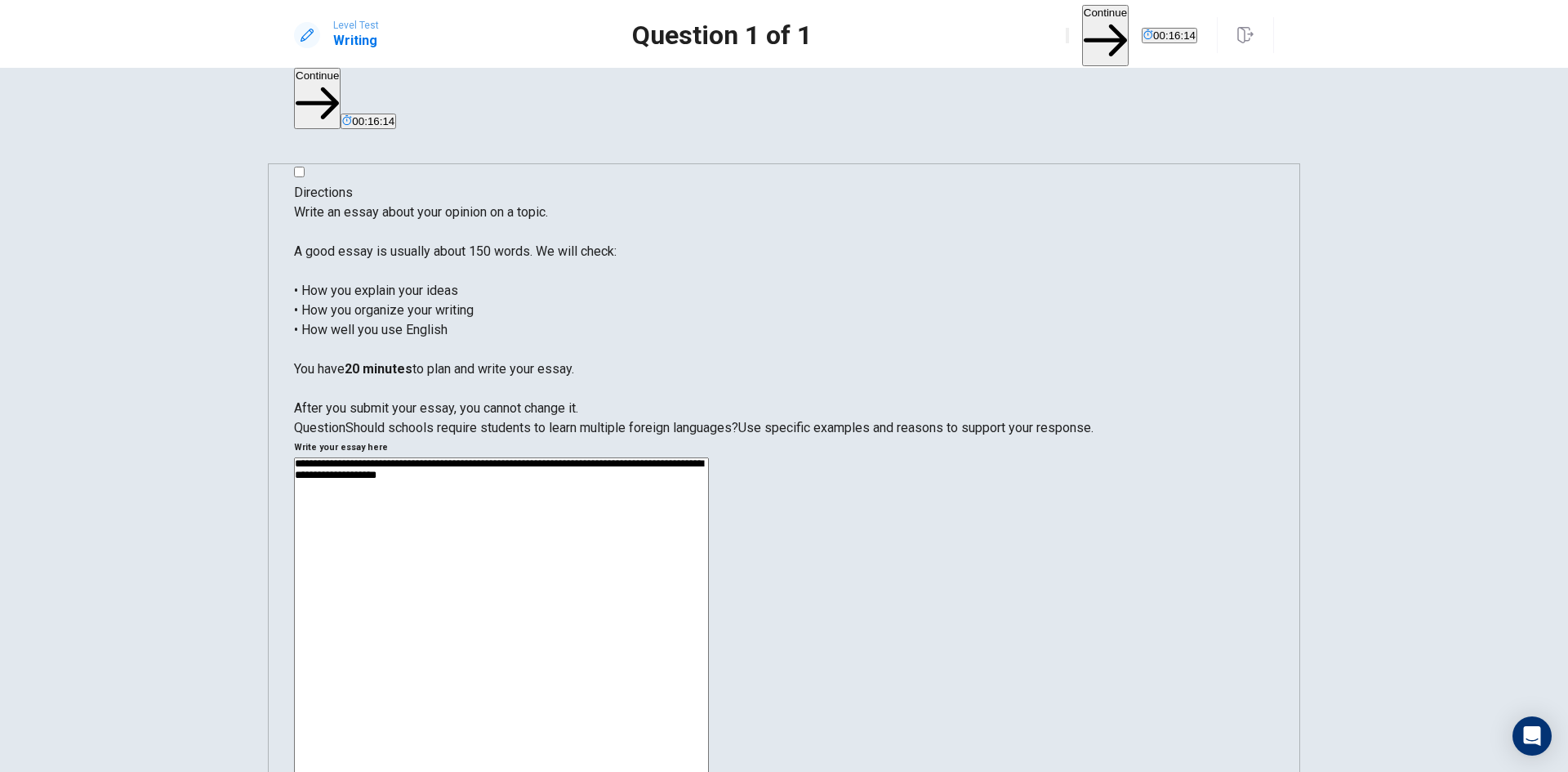
click at [709, 457] on textarea "**********" at bounding box center [501, 686] width 415 height 459
drag, startPoint x: 863, startPoint y: 184, endPoint x: 889, endPoint y: 194, distance: 27.9
click at [709, 457] on textarea "**********" at bounding box center [501, 686] width 415 height 459
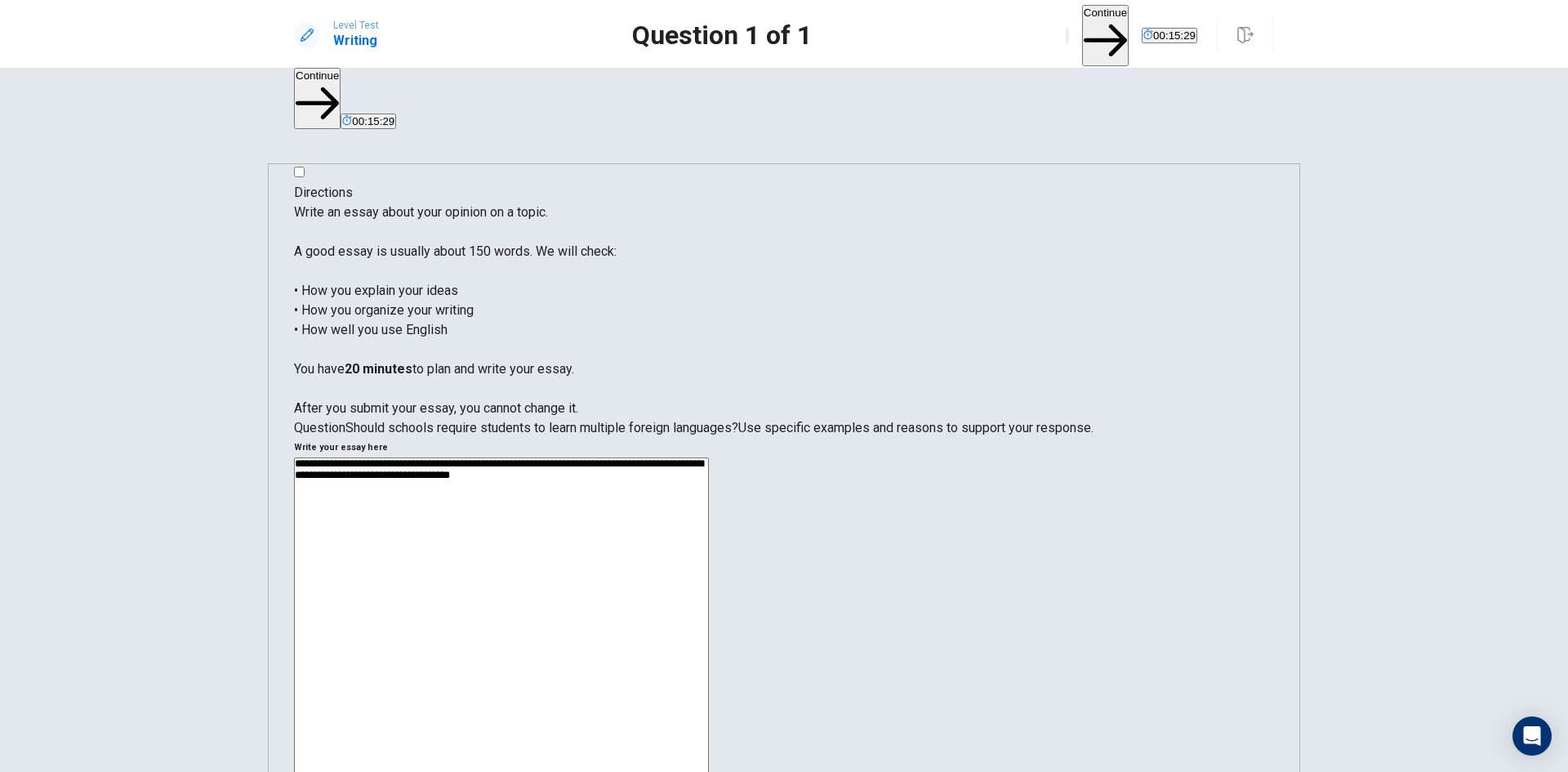
click at [709, 457] on textarea "**********" at bounding box center [501, 686] width 415 height 459
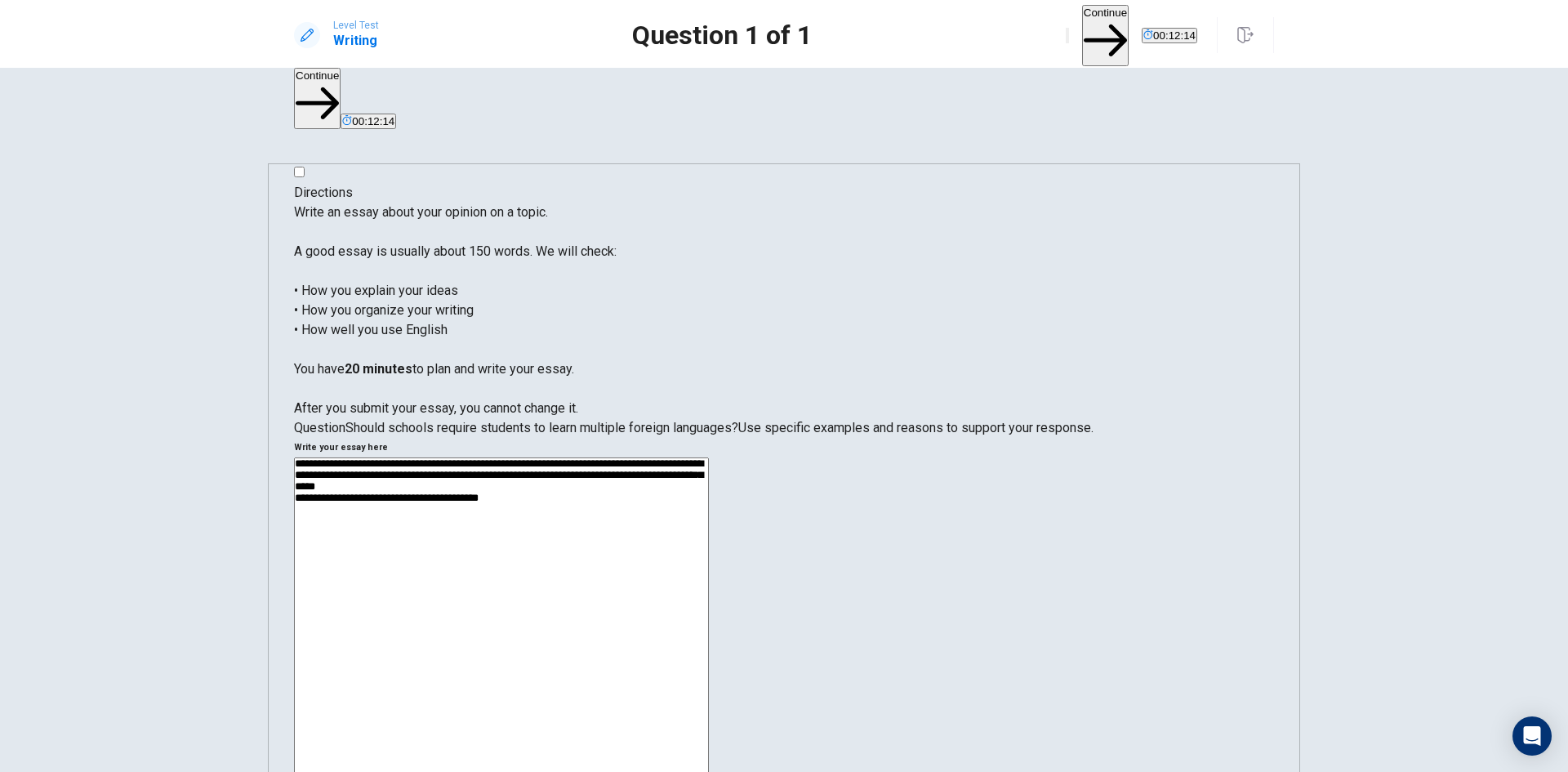
click at [709, 457] on textarea "**********" at bounding box center [501, 686] width 415 height 459
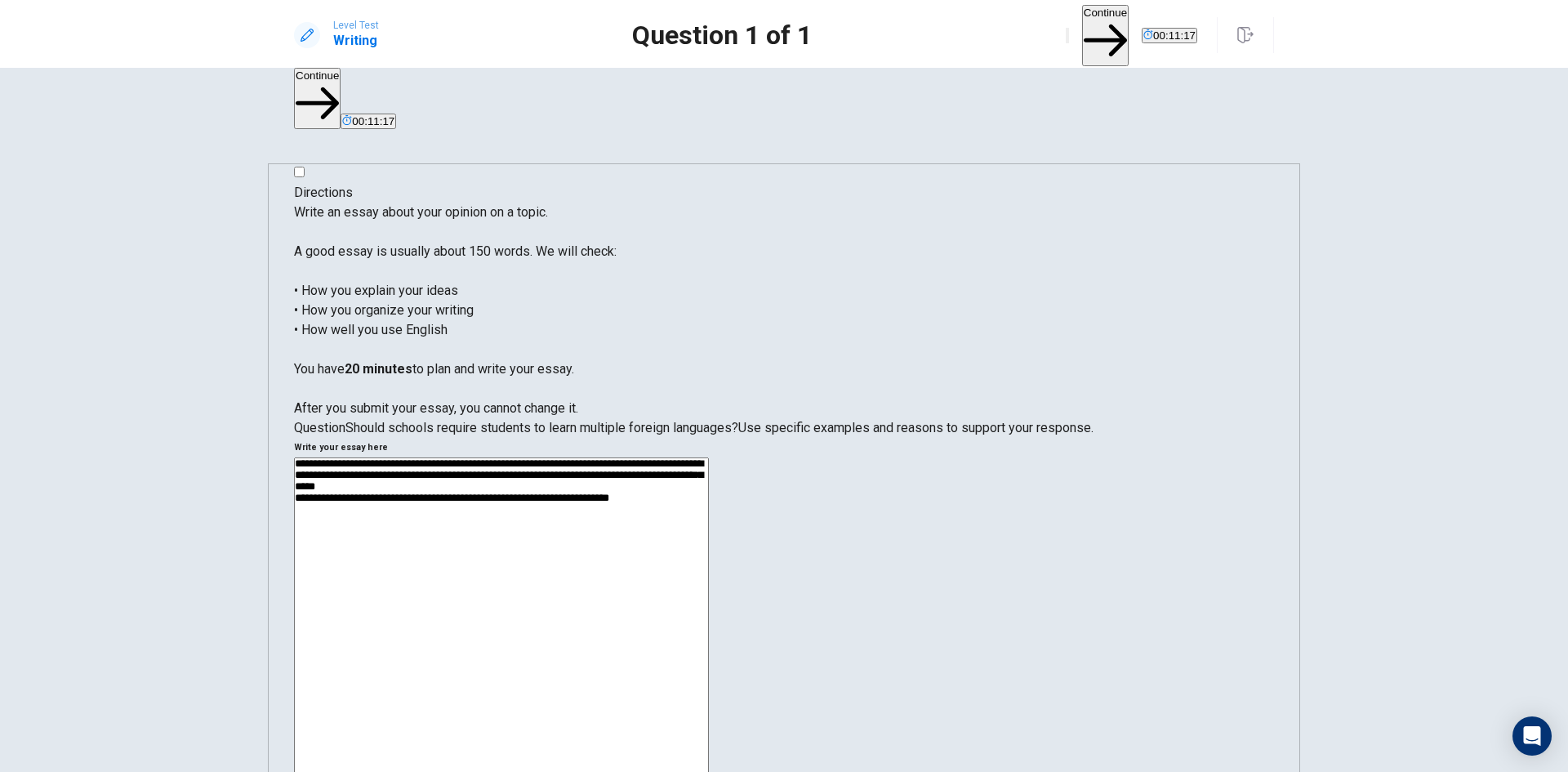
click at [709, 457] on textarea "**********" at bounding box center [501, 686] width 415 height 459
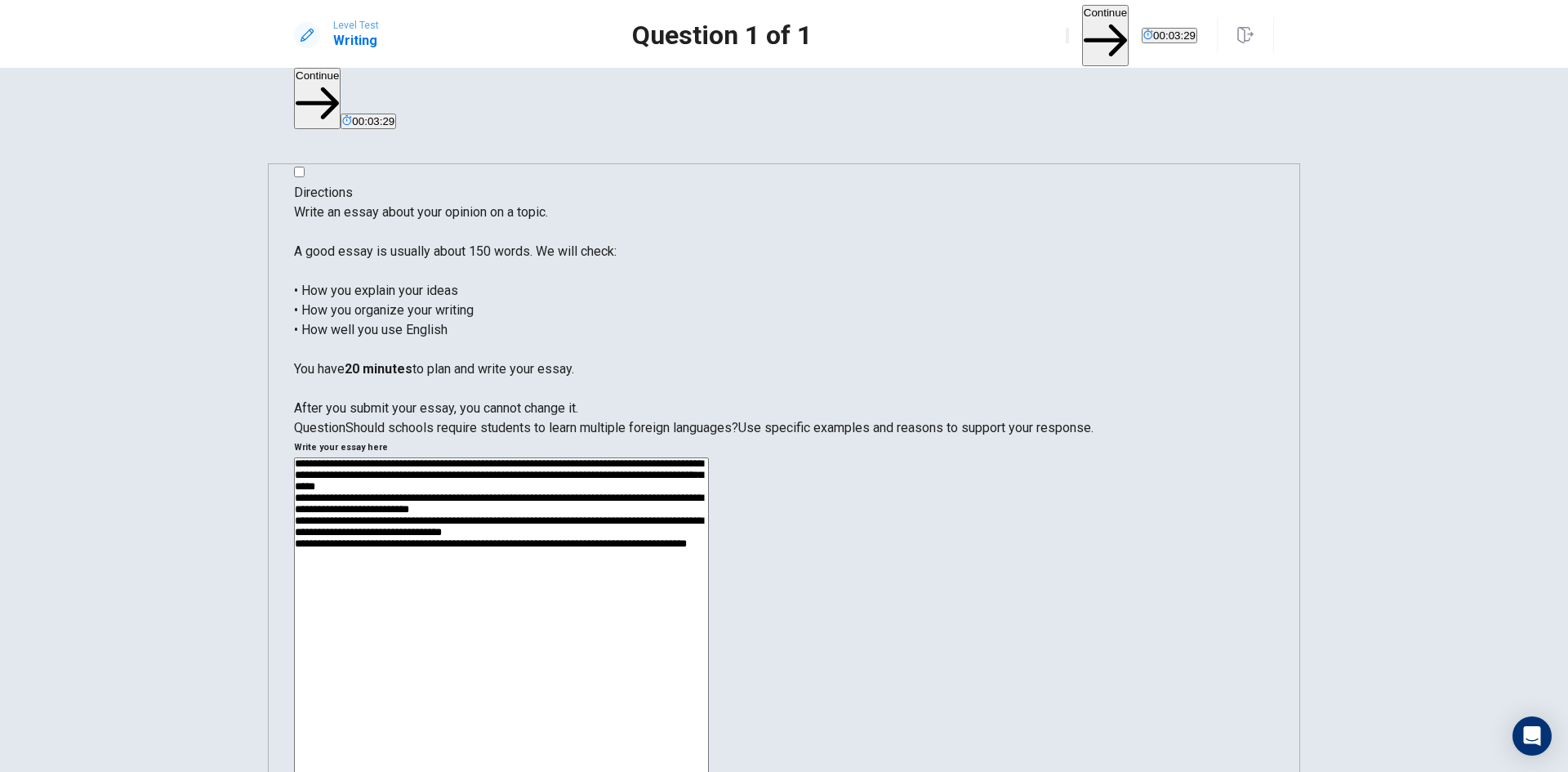
click at [709, 457] on textarea "**********" at bounding box center [501, 686] width 415 height 459
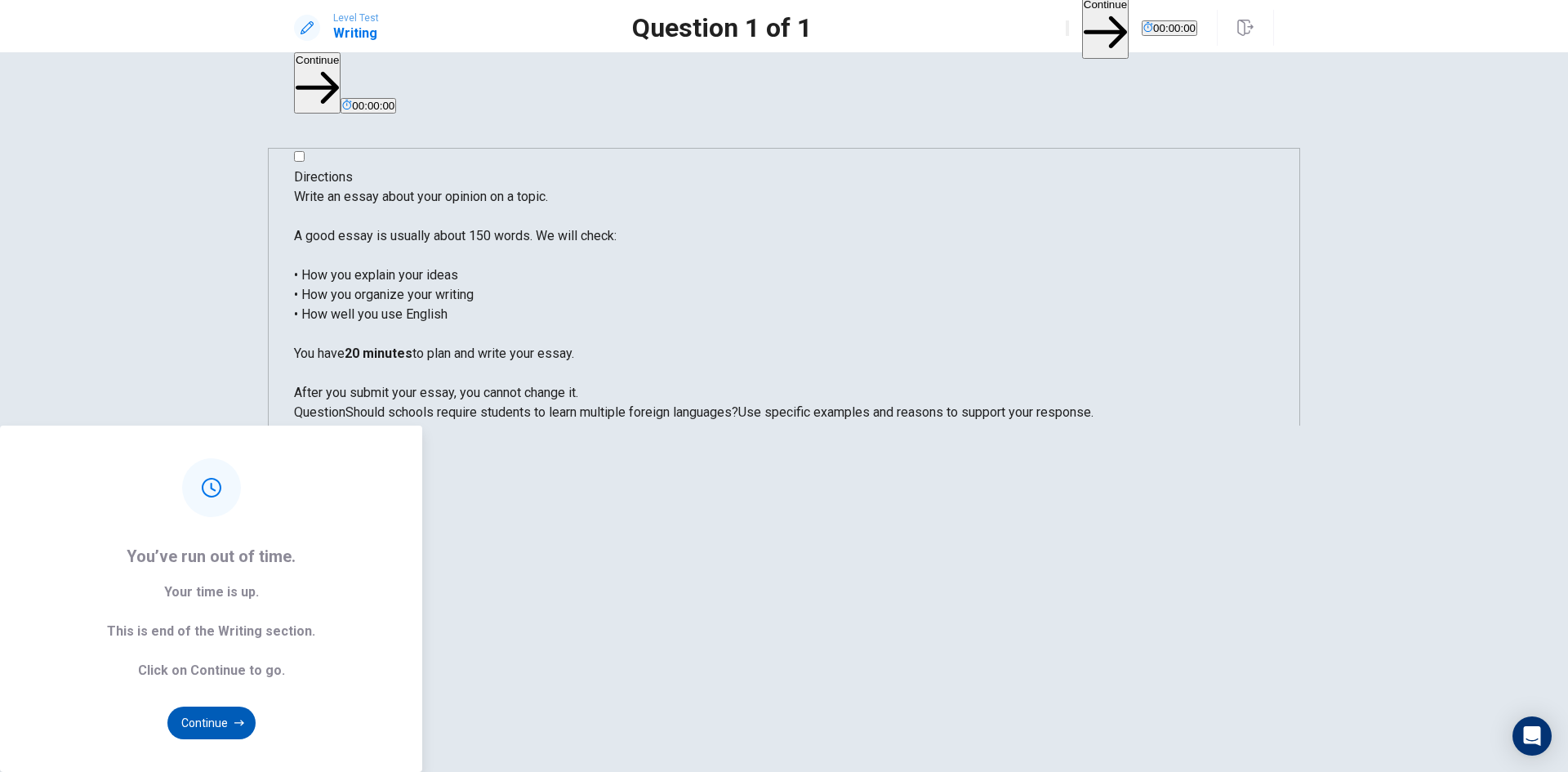
type textarea "**********"
click at [256, 706] on button "Continue" at bounding box center [211, 722] width 88 height 32
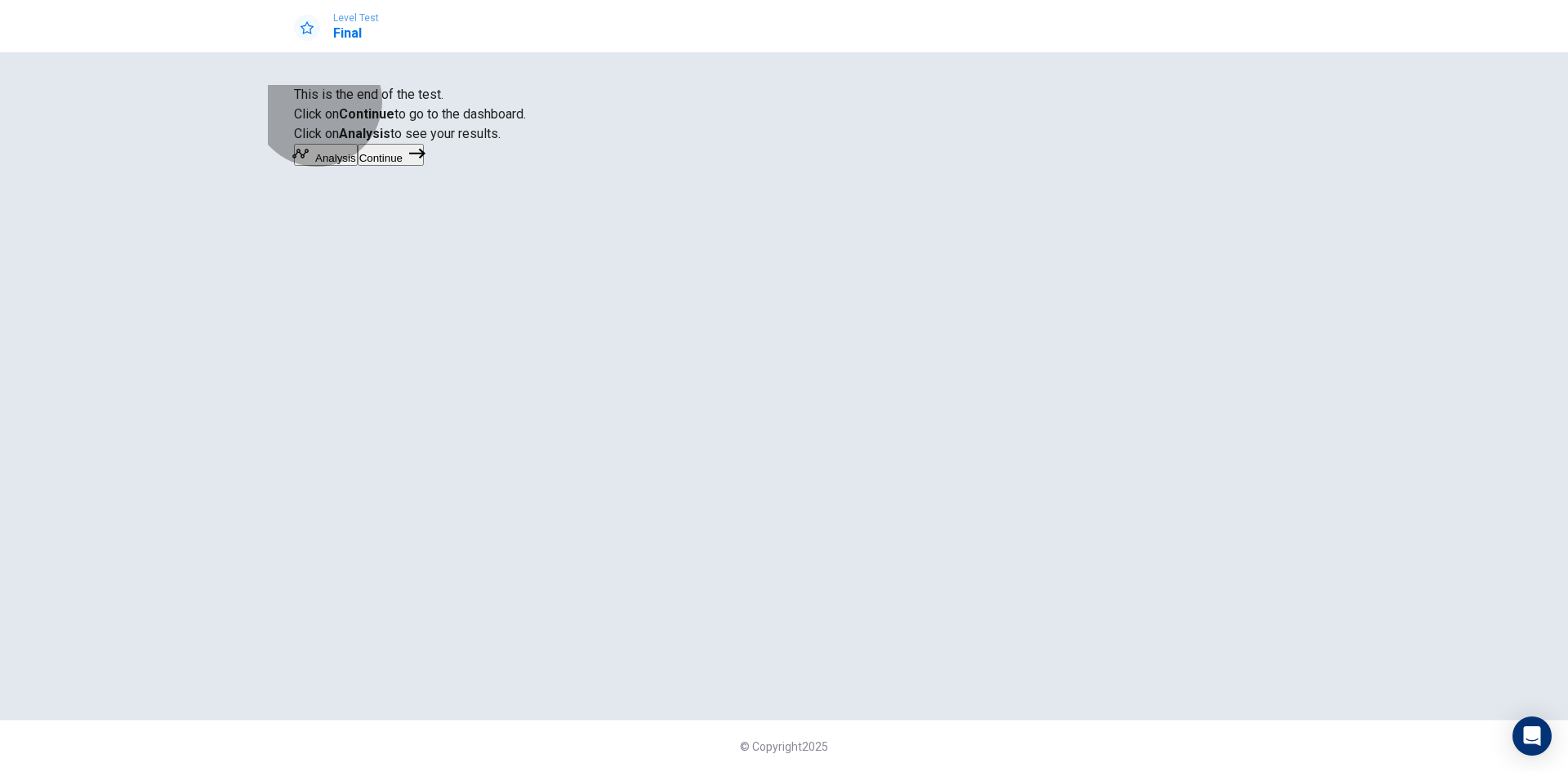
click at [424, 166] on button "Continue" at bounding box center [390, 154] width 66 height 22
